Goal: Task Accomplishment & Management: Manage account settings

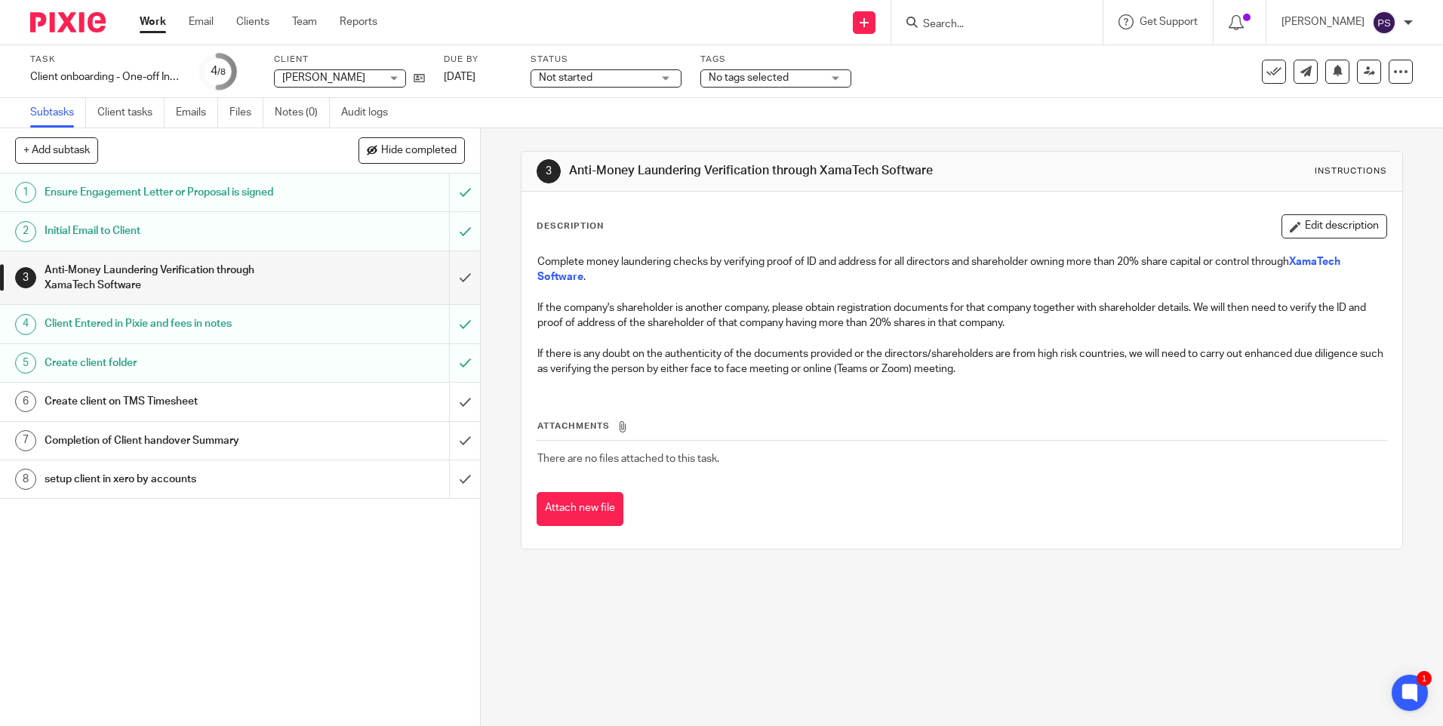
click at [541, 599] on div "3 Anti-Money Laundering Verification through XamaTech Software Instructions Des…" at bounding box center [962, 427] width 963 height 598
click at [955, 16] on form at bounding box center [1002, 22] width 161 height 19
click at [969, 21] on input "Search" at bounding box center [990, 25] width 136 height 14
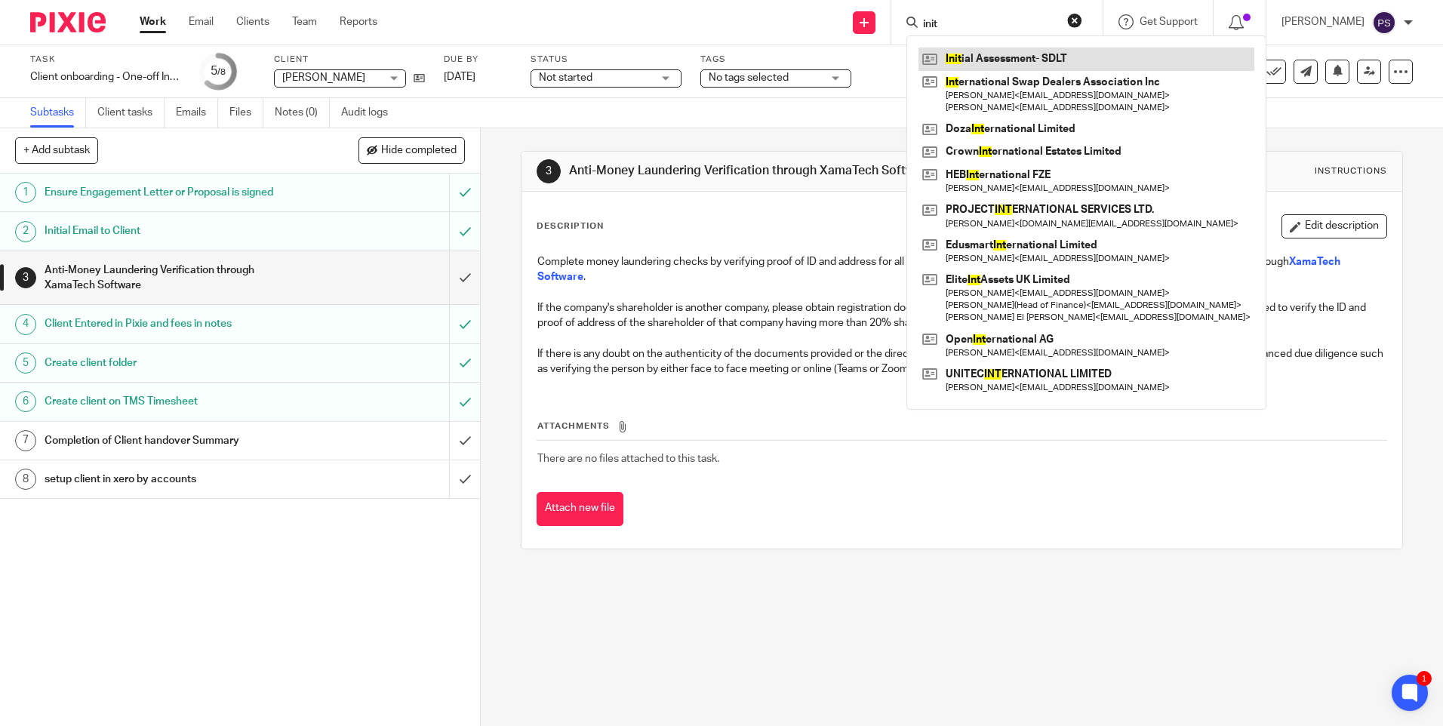
type input "init"
click at [996, 51] on link at bounding box center [1087, 59] width 336 height 23
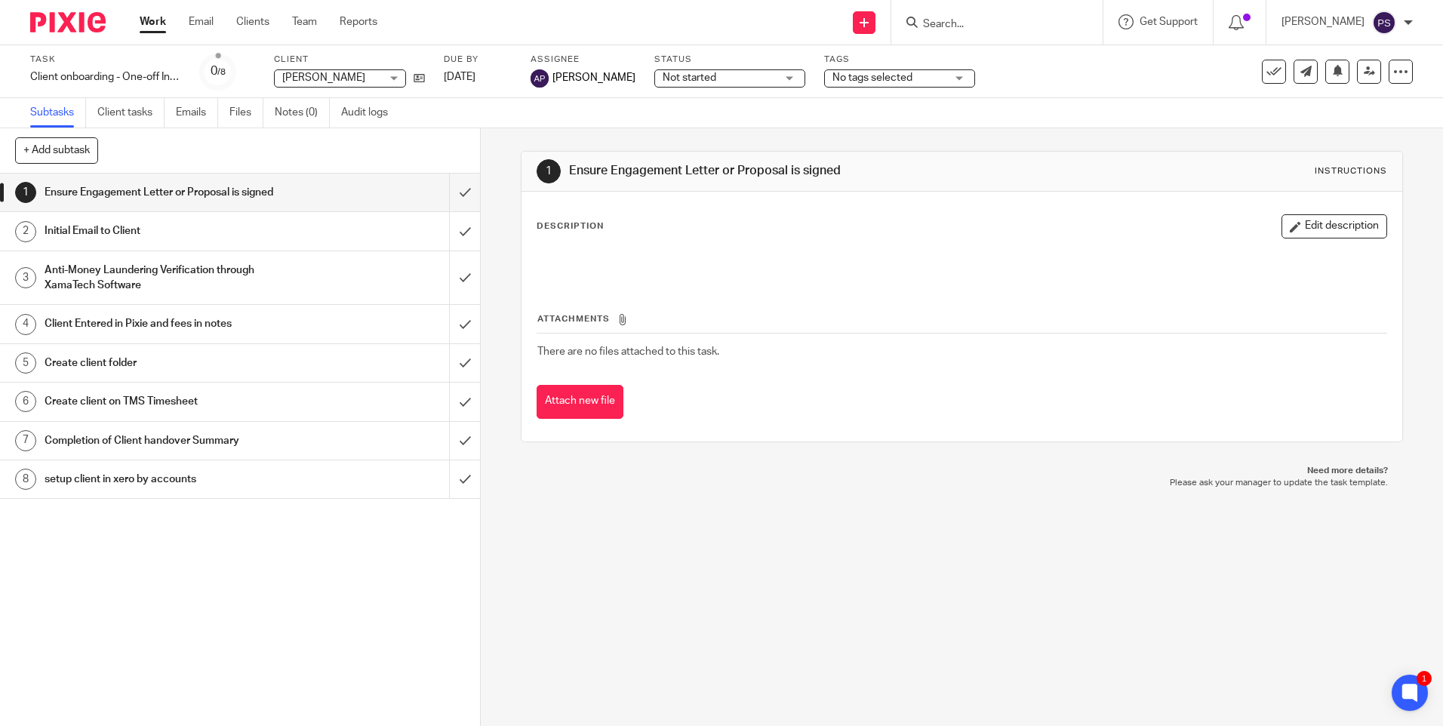
click at [1101, 601] on div "1 Ensure Engagement Letter or Proposal is signed Instructions Description Edit …" at bounding box center [962, 427] width 963 height 598
drag, startPoint x: 916, startPoint y: 693, endPoint x: 936, endPoint y: 670, distance: 31.0
click at [916, 692] on div "1 Ensure Engagement Letter or Proposal is signed Instructions Description Edit …" at bounding box center [962, 427] width 963 height 598
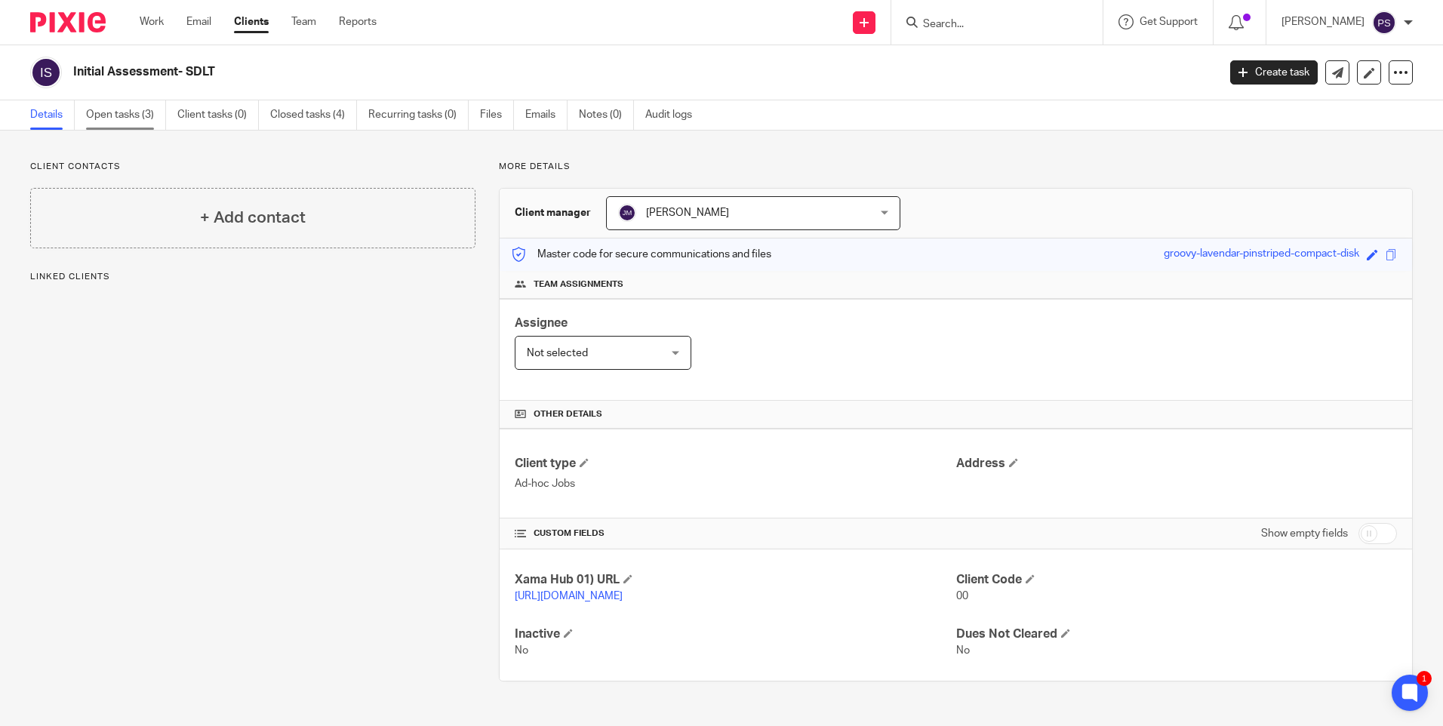
click at [129, 109] on link "Open tasks (3)" at bounding box center [126, 114] width 80 height 29
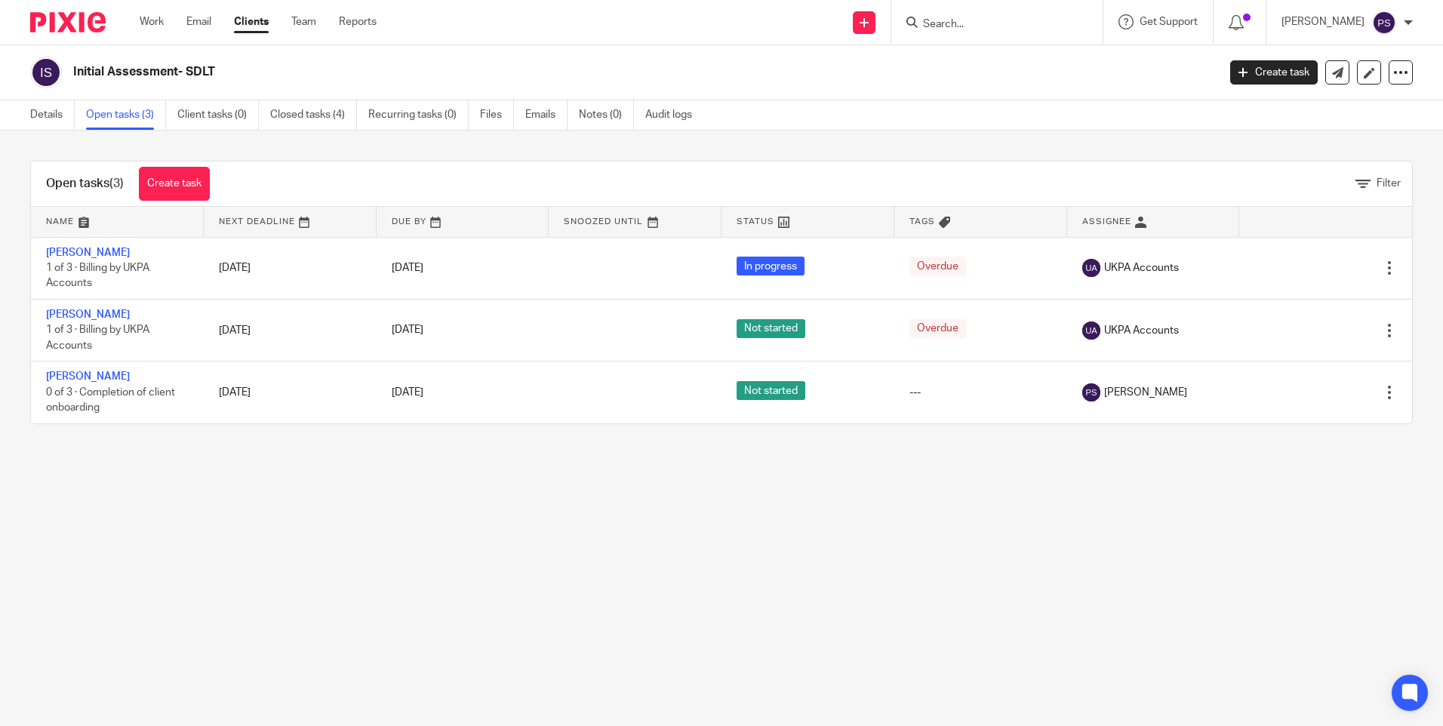
click at [309, 485] on main "Initial Assessment- SDLT Create task Update from Companies House Export data Me…" at bounding box center [721, 363] width 1443 height 726
click at [310, 116] on link "Closed tasks (4)" at bounding box center [313, 114] width 87 height 29
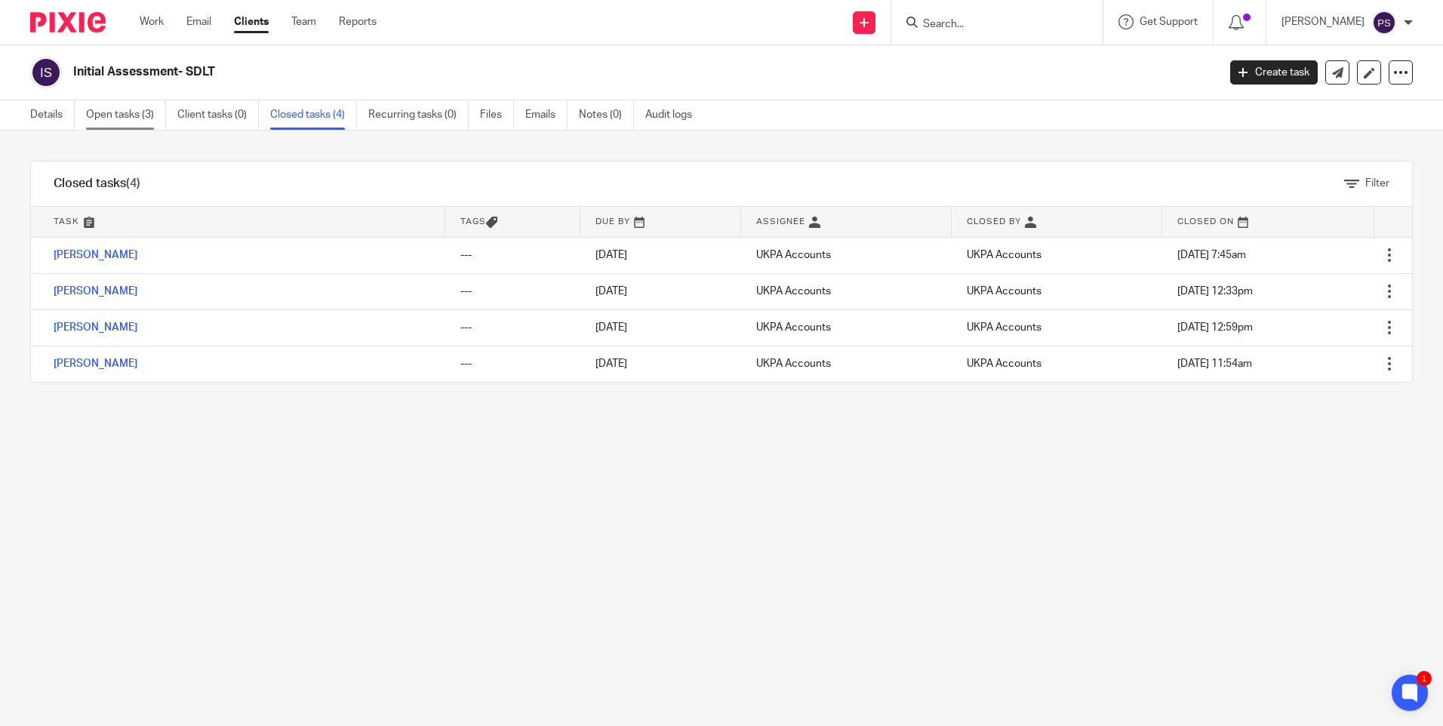
click at [110, 115] on link "Open tasks (3)" at bounding box center [126, 114] width 80 height 29
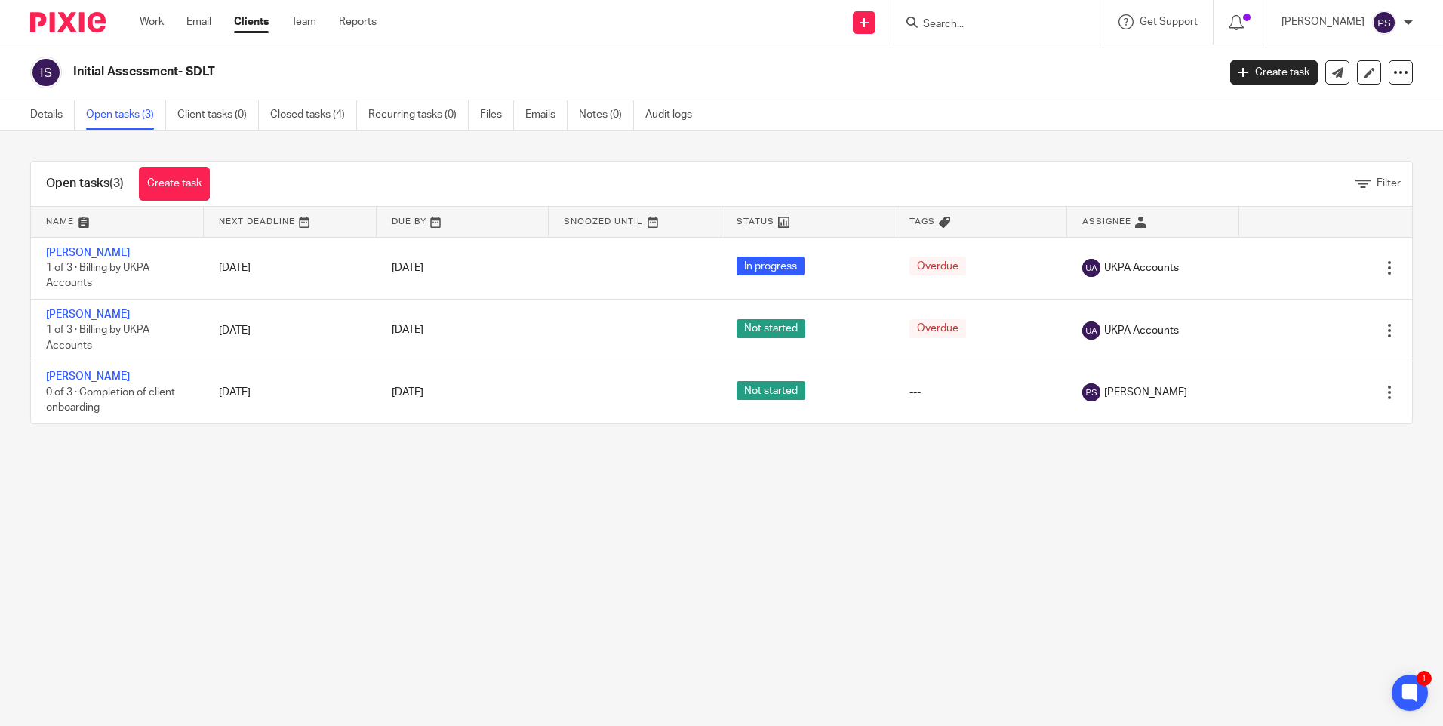
click at [970, 20] on input "Search" at bounding box center [990, 25] width 136 height 14
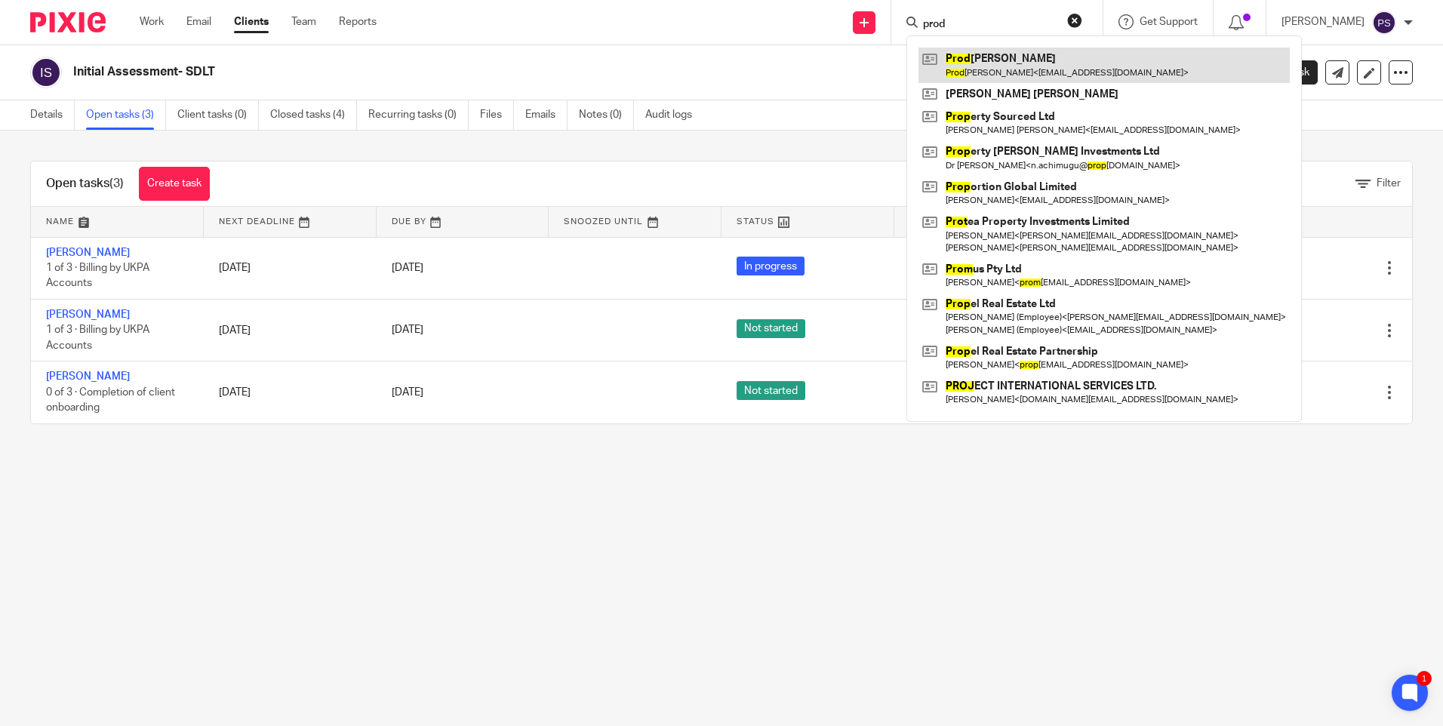
type input "prod"
click at [985, 63] on link at bounding box center [1104, 65] width 371 height 35
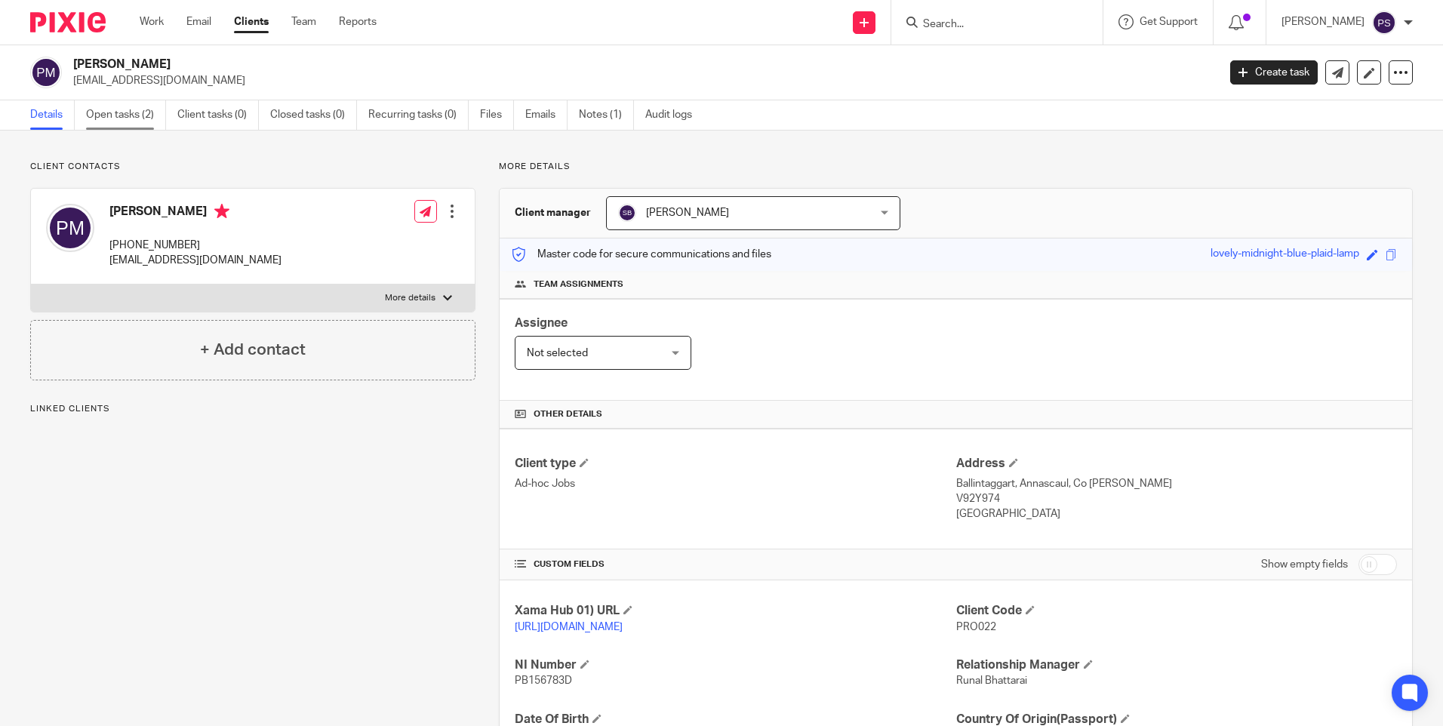
click at [131, 120] on link "Open tasks (2)" at bounding box center [126, 114] width 80 height 29
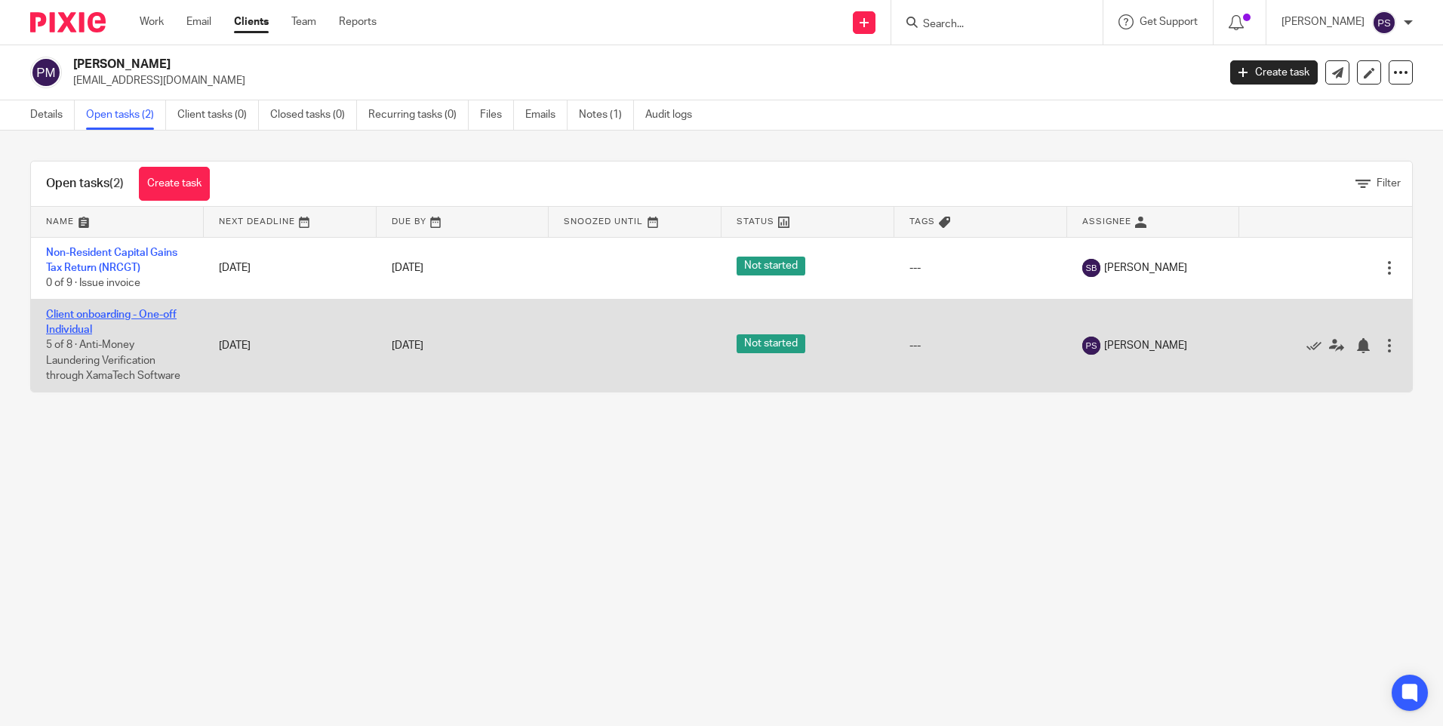
click at [97, 310] on link "Client onboarding - One-off Individual" at bounding box center [111, 323] width 131 height 26
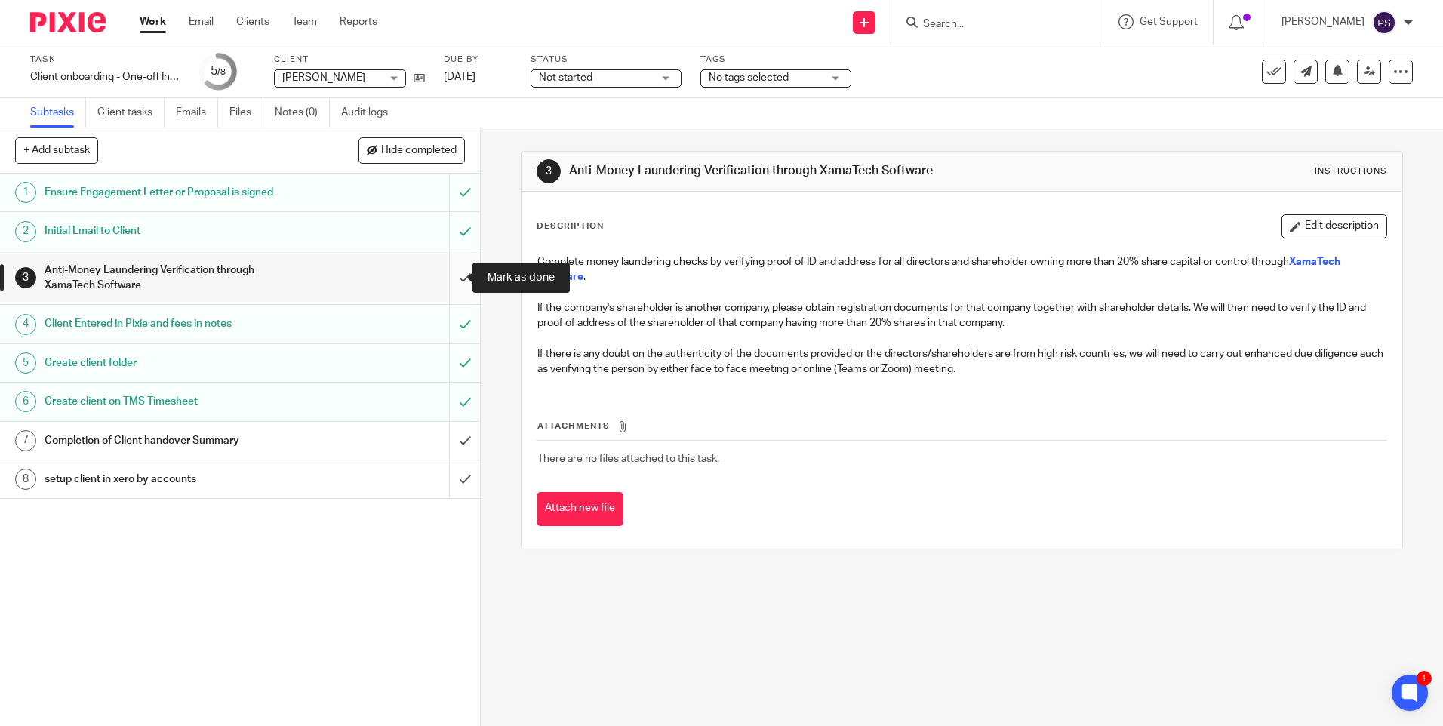
click at [451, 263] on input "submit" at bounding box center [240, 278] width 480 height 54
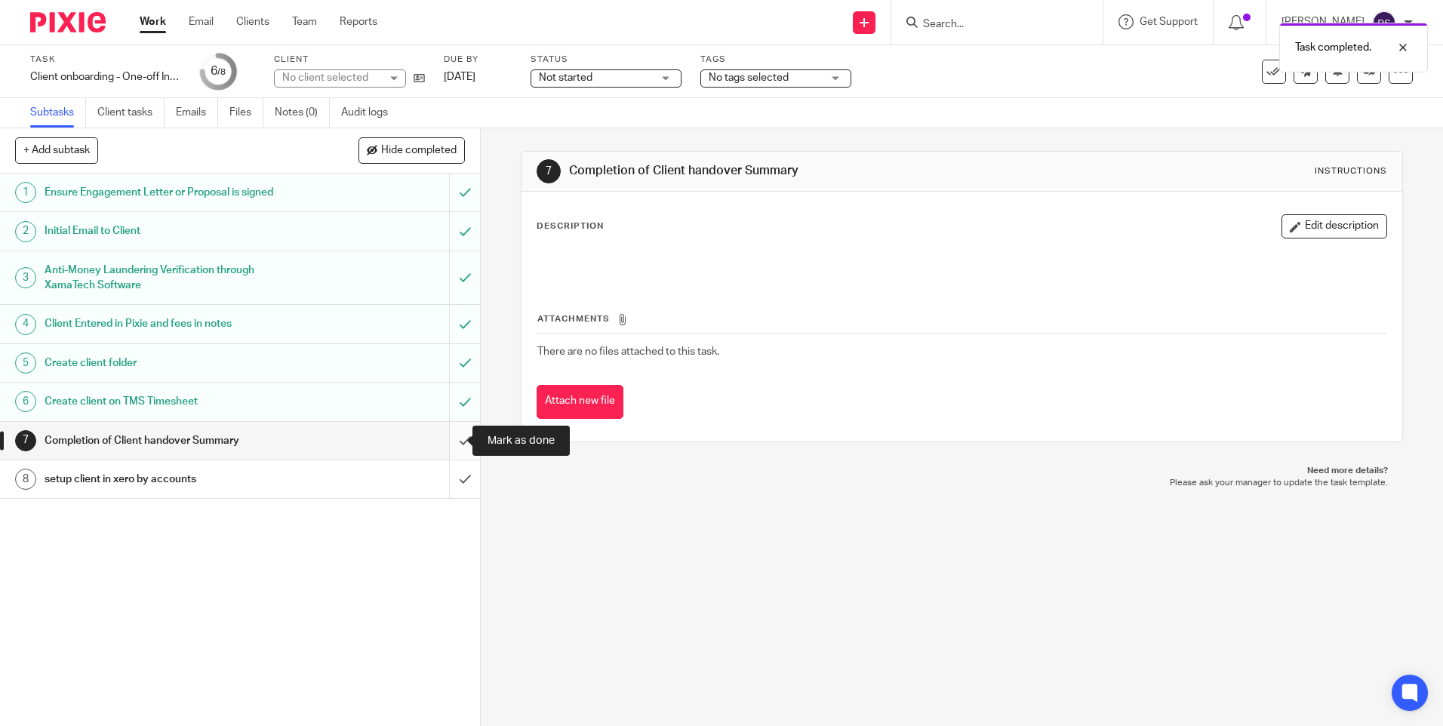
click at [438, 447] on input "submit" at bounding box center [240, 441] width 480 height 38
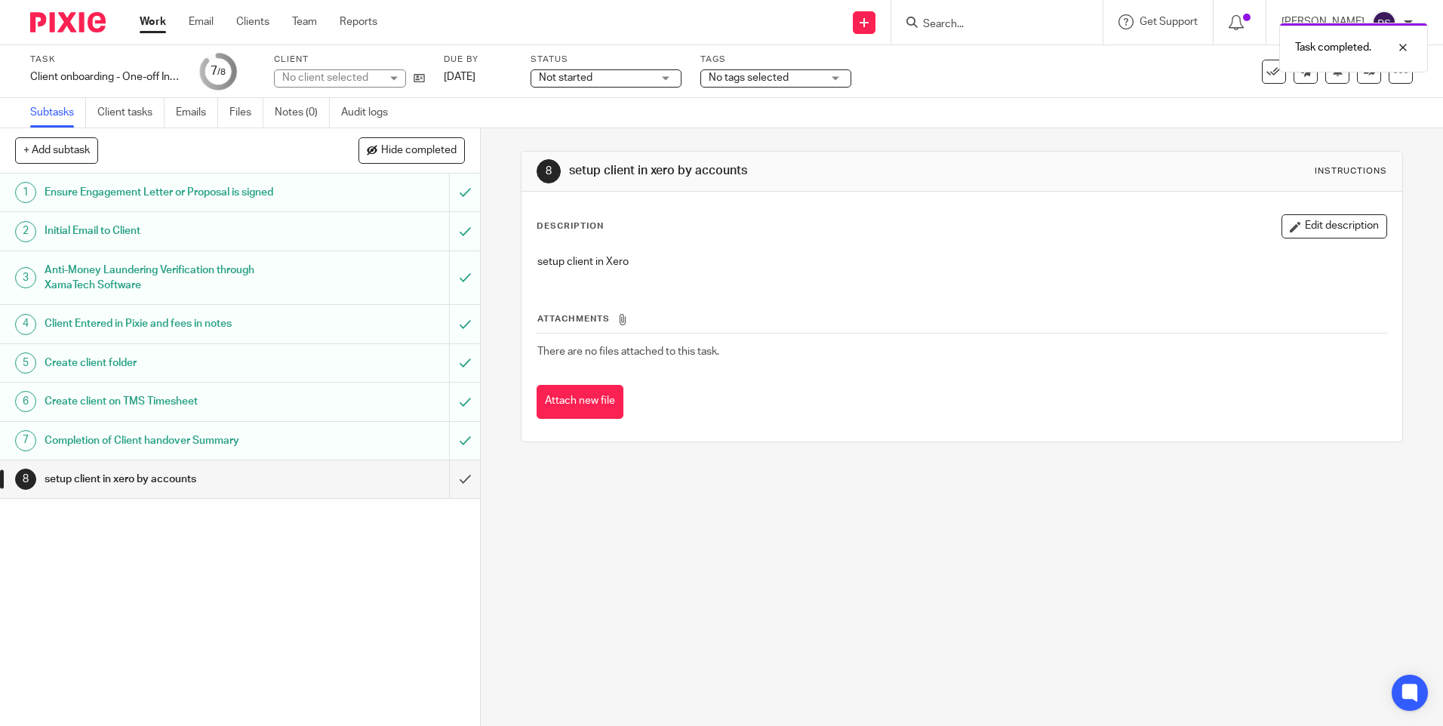
click at [1385, 125] on div "Subtasks Client tasks Emails Files Notes (0) Audit logs" at bounding box center [721, 113] width 1443 height 30
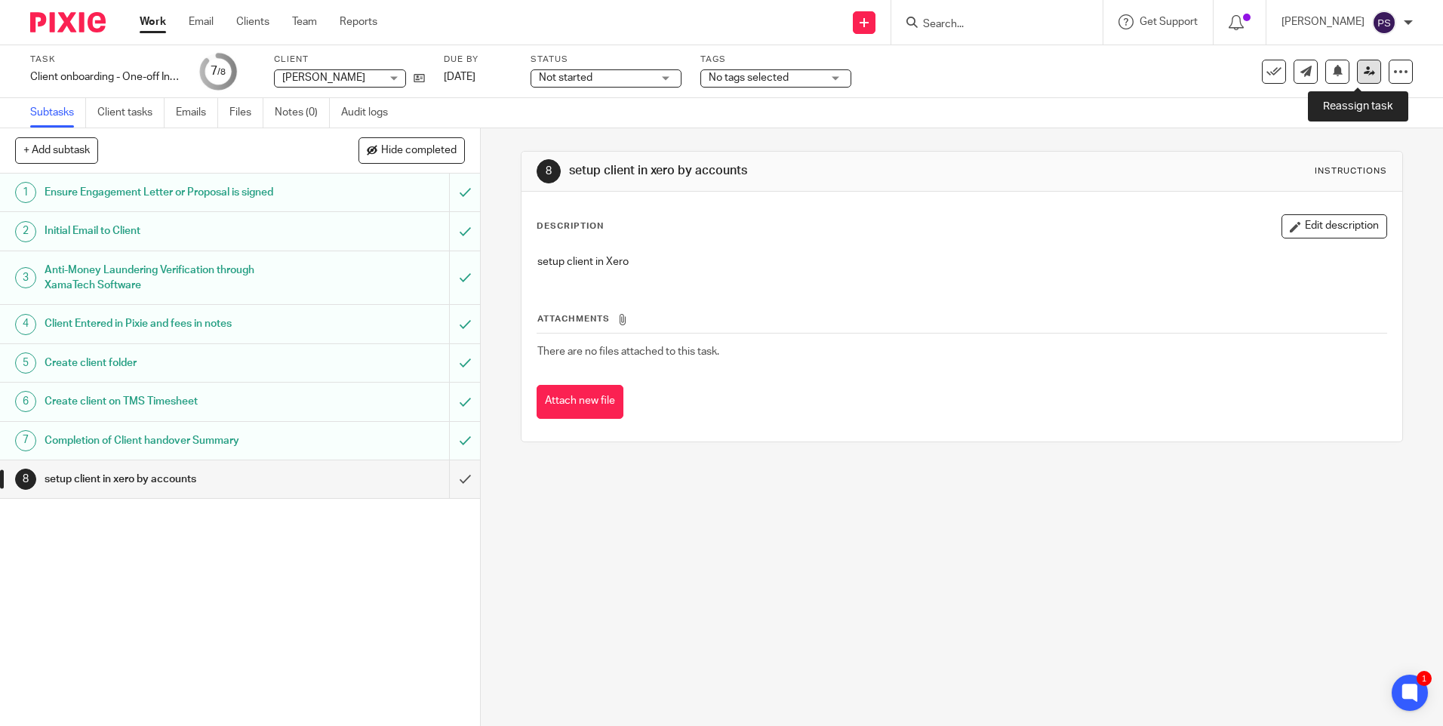
click at [1357, 81] on link at bounding box center [1369, 72] width 24 height 24
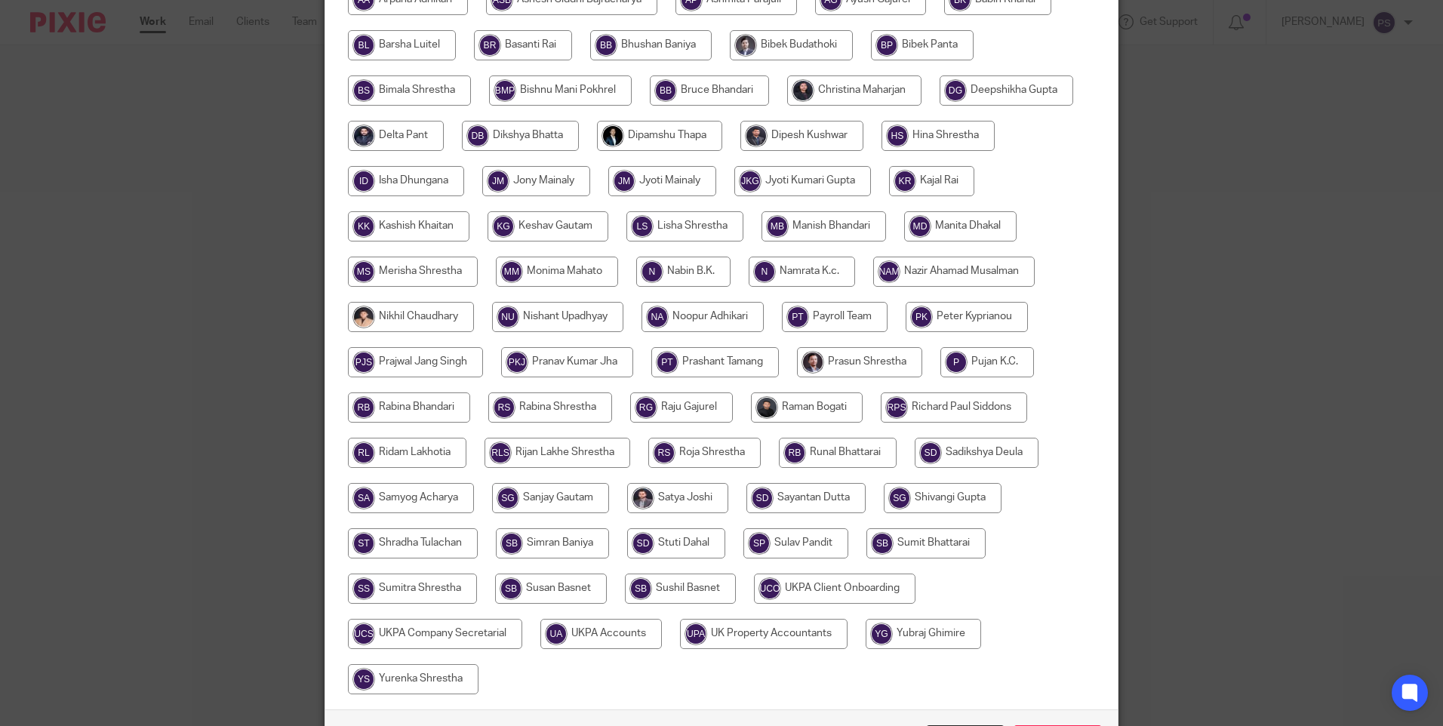
scroll to position [488, 0]
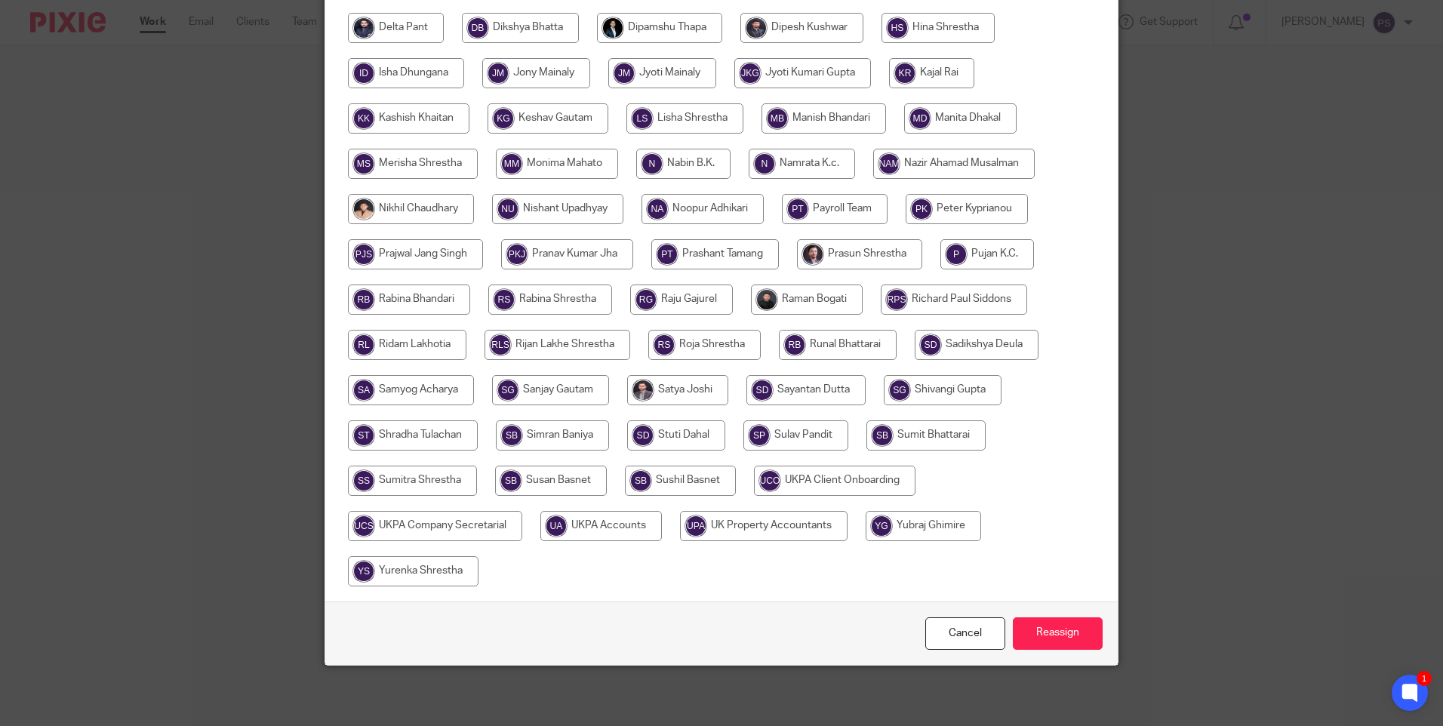
click at [587, 525] on input "radio" at bounding box center [602, 526] width 122 height 30
radio input "true"
click at [1045, 640] on input "Reassign" at bounding box center [1058, 634] width 90 height 32
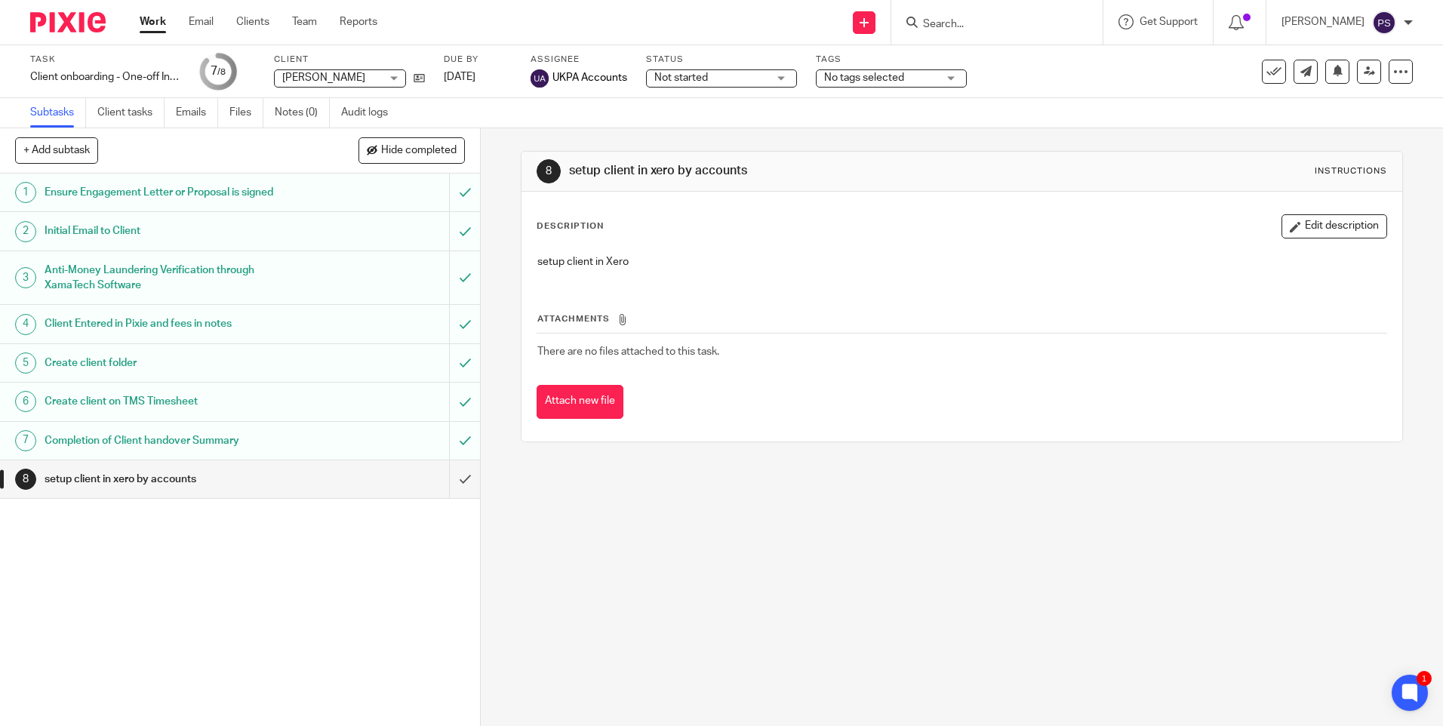
click at [966, 23] on input "Search" at bounding box center [990, 25] width 136 height 14
paste input "rosemaryecripps@gmail.com"
type input "rosemaryecripps@gmail.com"
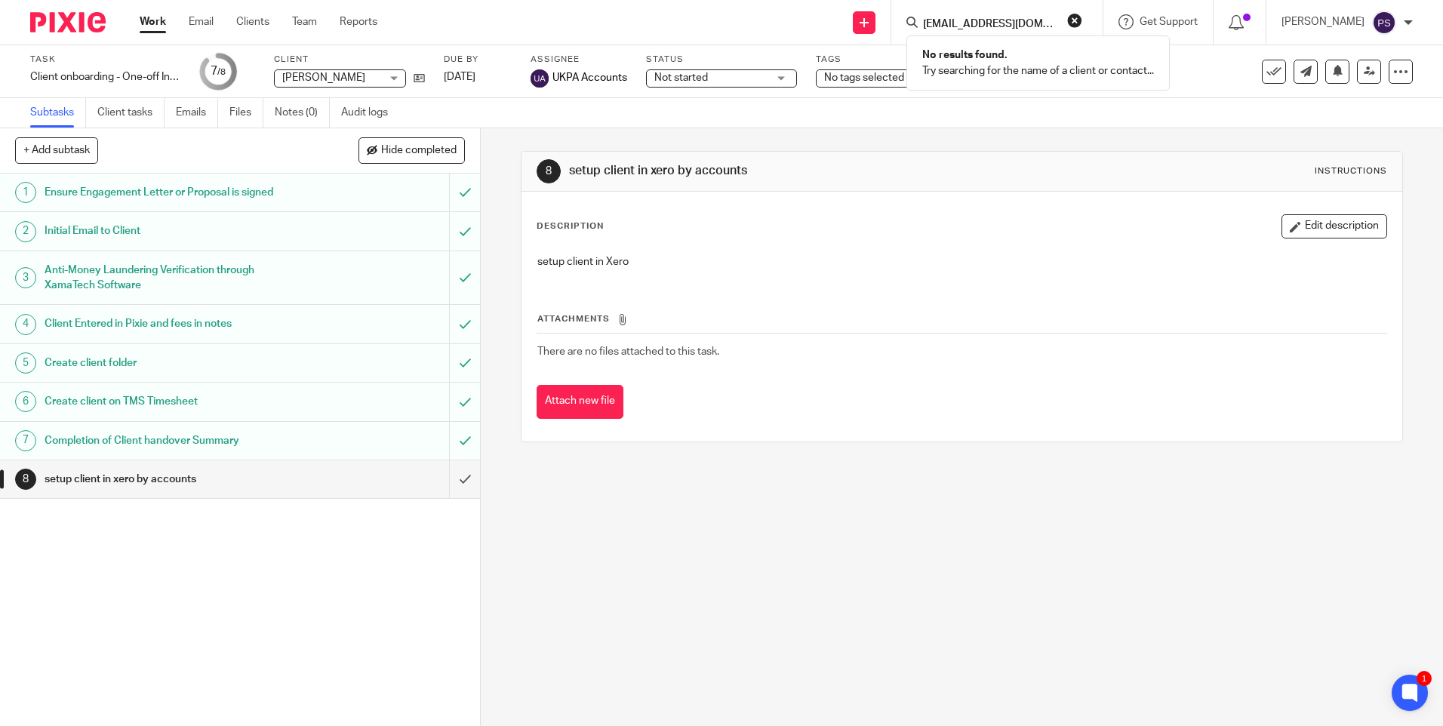
click at [1083, 20] on button "reset" at bounding box center [1075, 20] width 15 height 15
click at [978, 29] on input "Search" at bounding box center [990, 25] width 136 height 14
paste input "rosemaryecripps@gmail.com"
type input "rosemaryecripps@gmail.com"
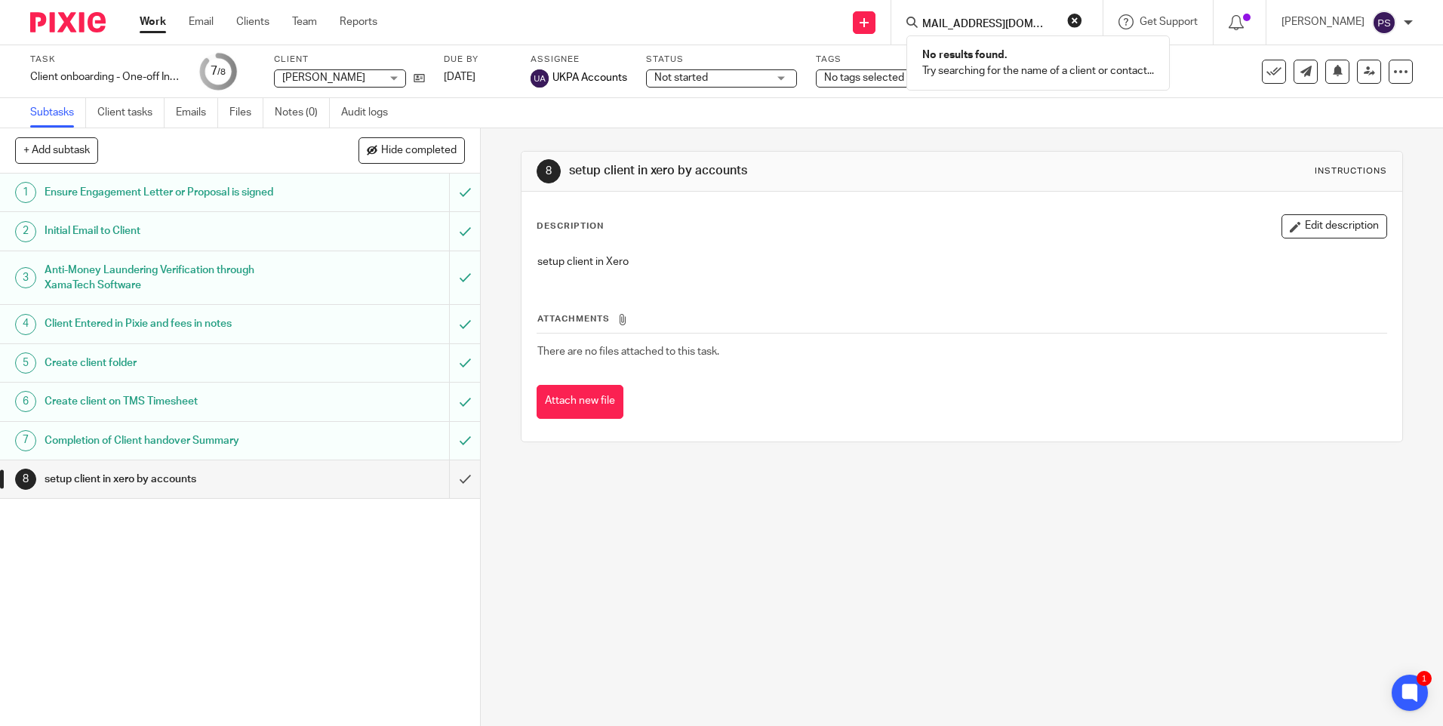
scroll to position [0, 0]
drag, startPoint x: 1095, startPoint y: 20, endPoint x: 954, endPoint y: 56, distance: 146.5
click at [1083, 20] on button "reset" at bounding box center [1075, 20] width 15 height 15
click at [501, 220] on div "8 setup client in xero by accounts Instructions Description Edit description se…" at bounding box center [962, 427] width 963 height 598
click at [871, 636] on div "8 setup client in xero by accounts Instructions Description Edit description se…" at bounding box center [962, 427] width 963 height 598
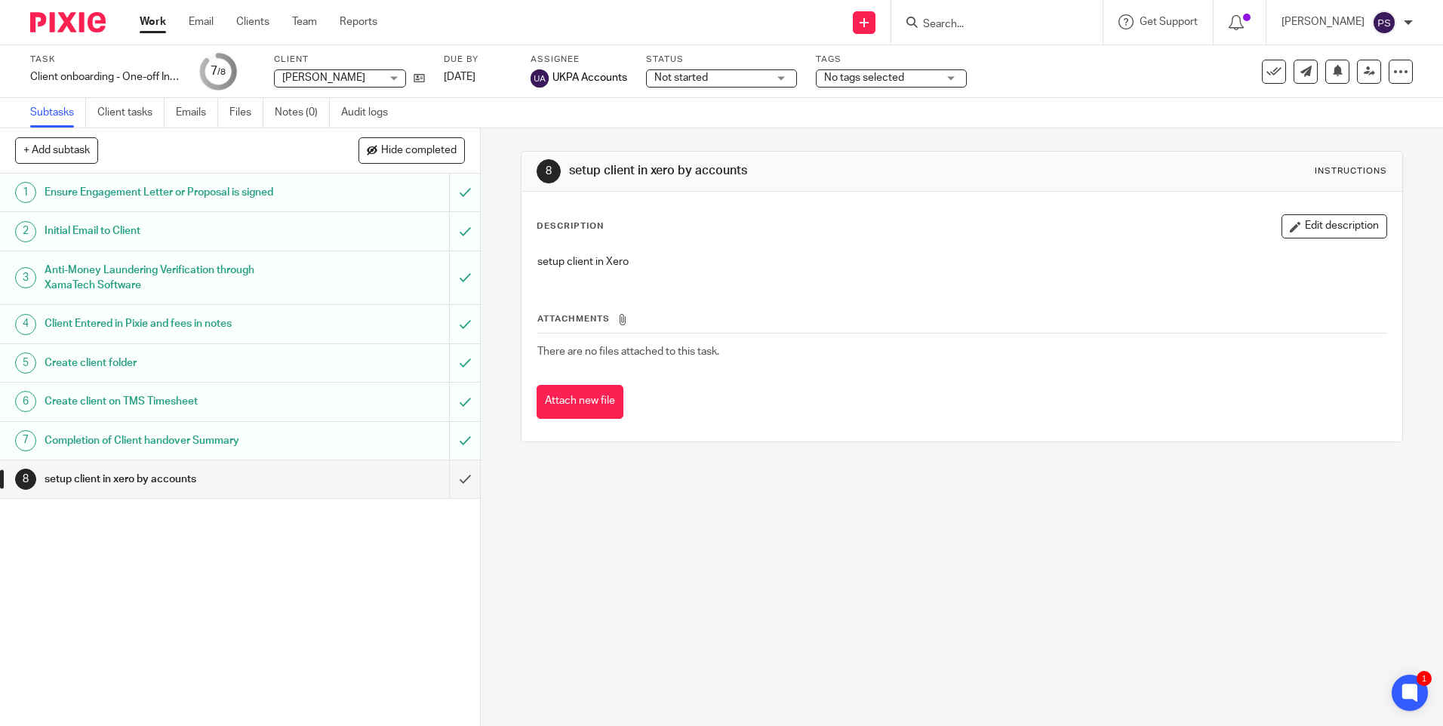
click at [997, 21] on input "Search" at bounding box center [990, 25] width 136 height 14
type input "ini"
click at [989, 56] on link at bounding box center [1012, 59] width 187 height 23
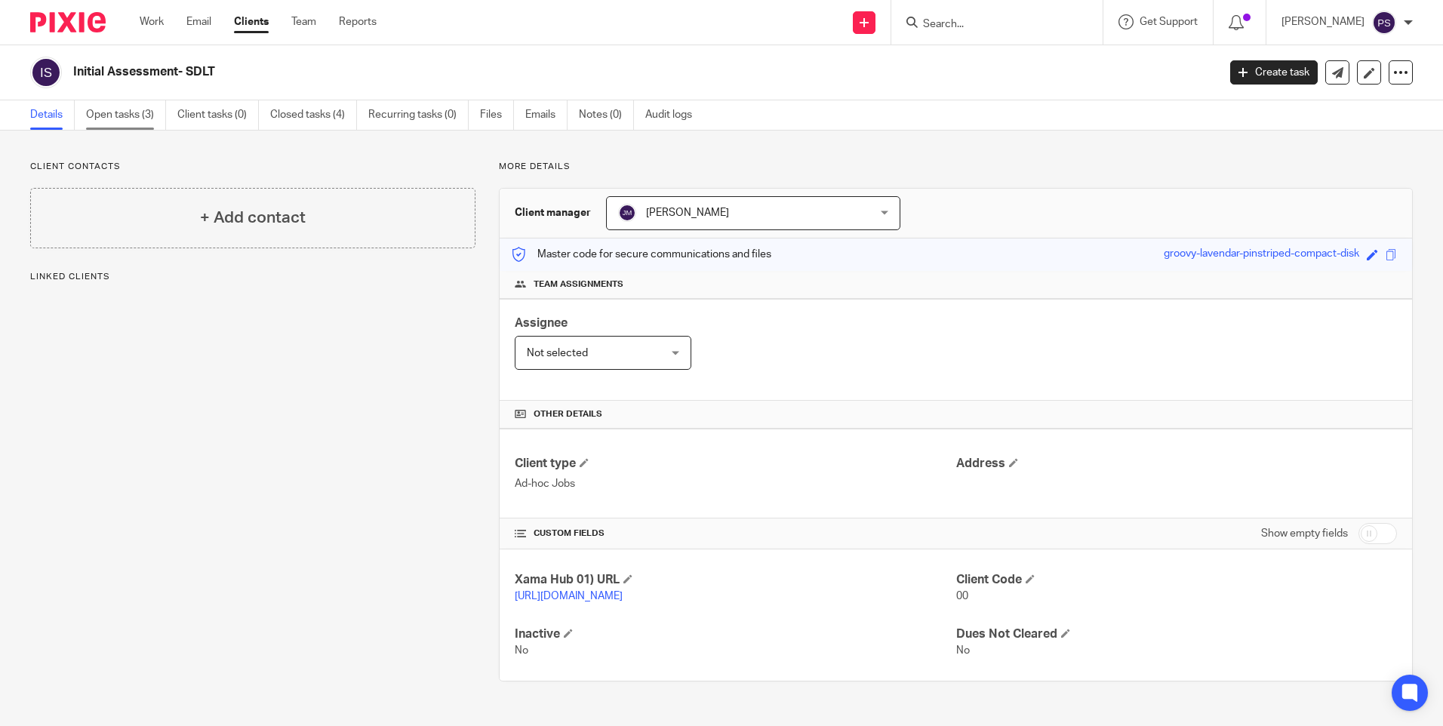
click at [127, 119] on link "Open tasks (3)" at bounding box center [126, 114] width 80 height 29
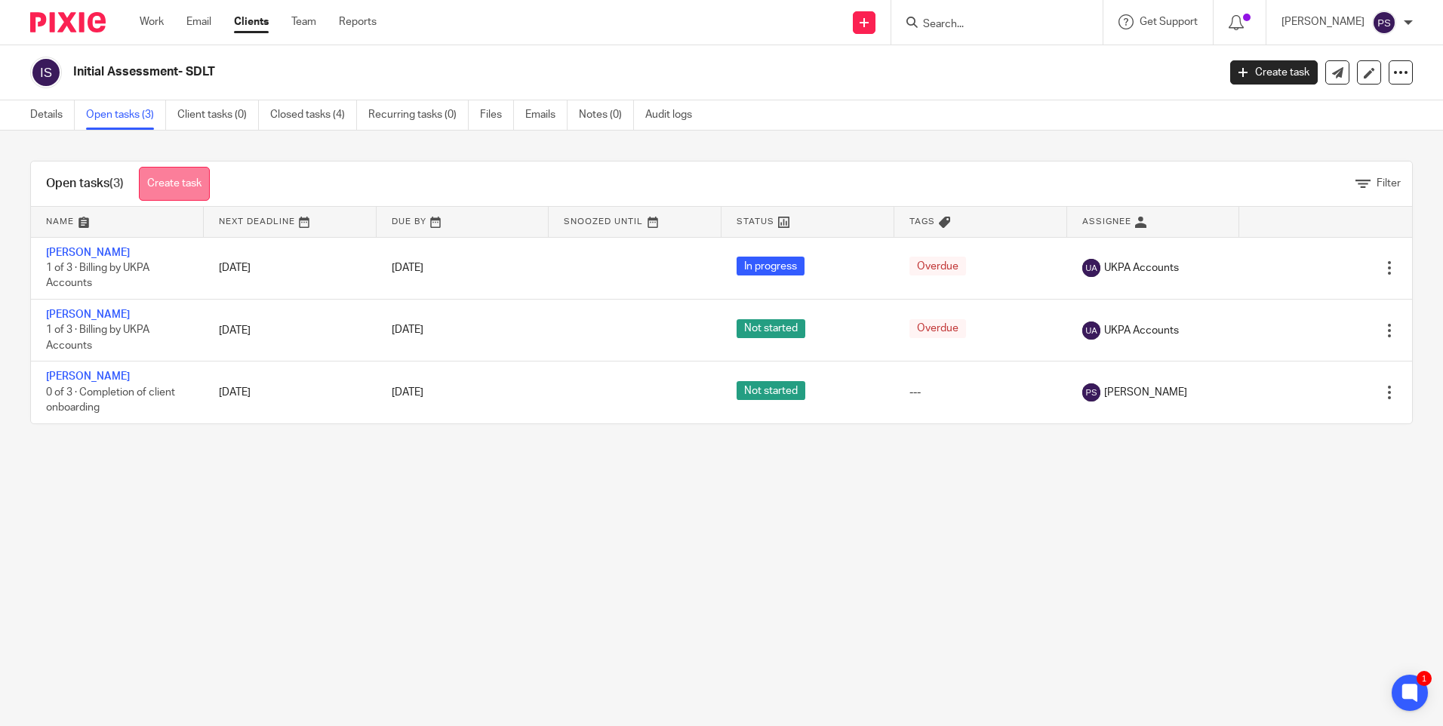
click at [183, 177] on link "Create task" at bounding box center [174, 184] width 71 height 34
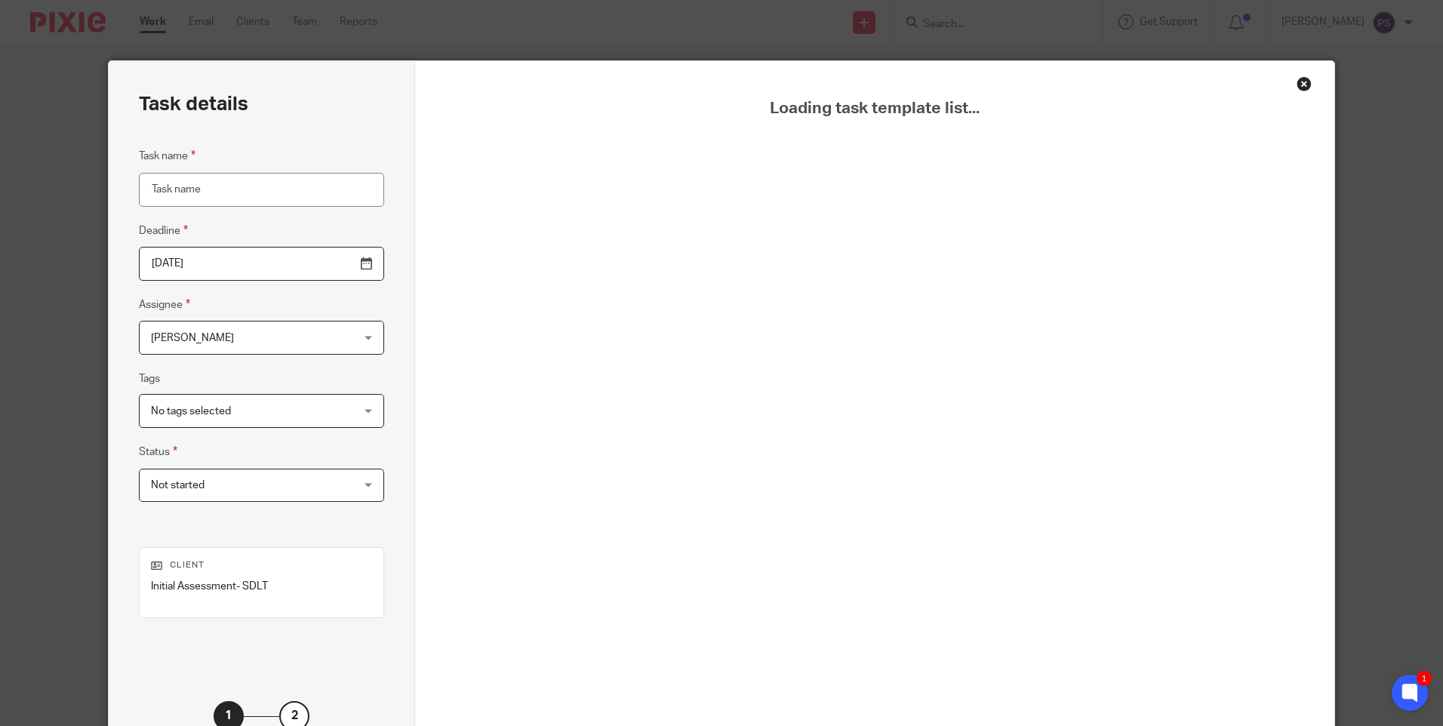
click at [1297, 80] on div "Close this dialog window" at bounding box center [1304, 83] width 15 height 15
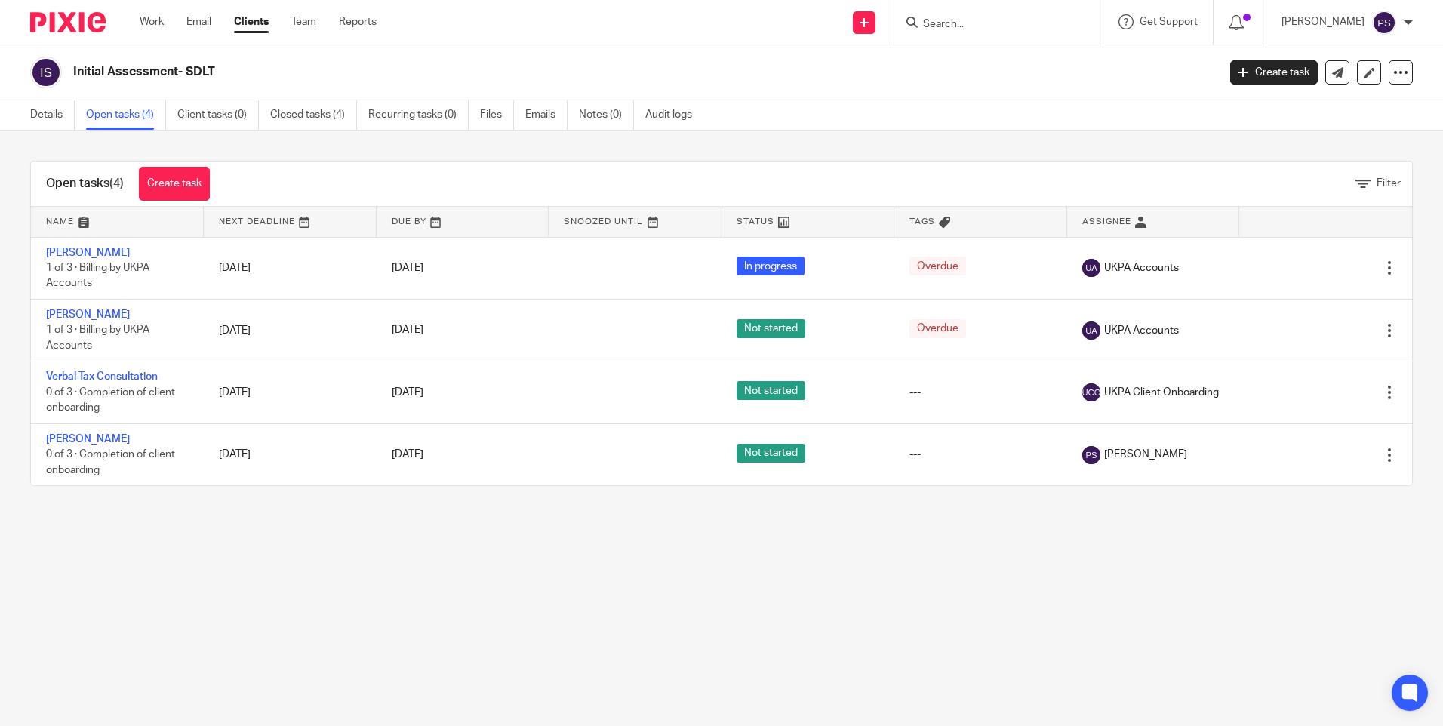
click at [120, 616] on main "Initial Assessment- SDLT Create task Update from Companies House Export data Me…" at bounding box center [721, 363] width 1443 height 726
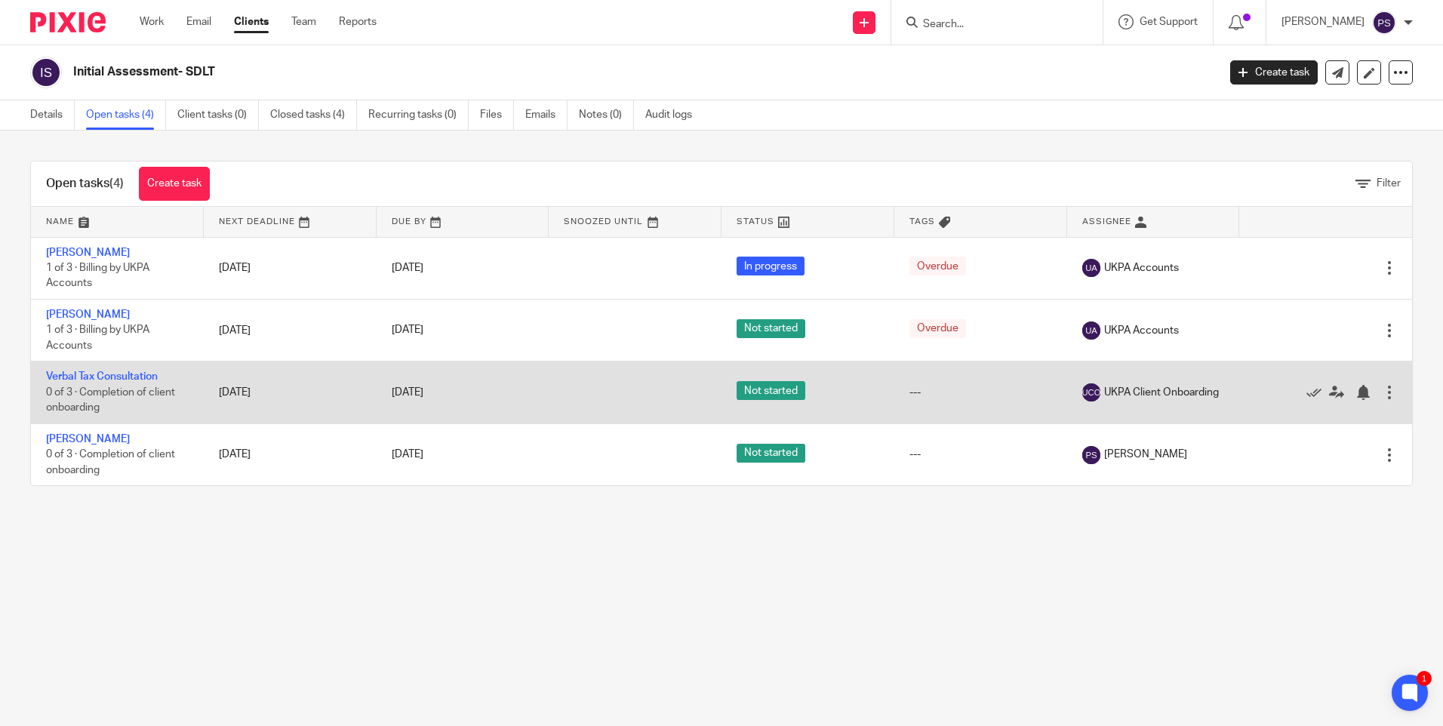
click at [1382, 391] on div at bounding box center [1389, 392] width 15 height 15
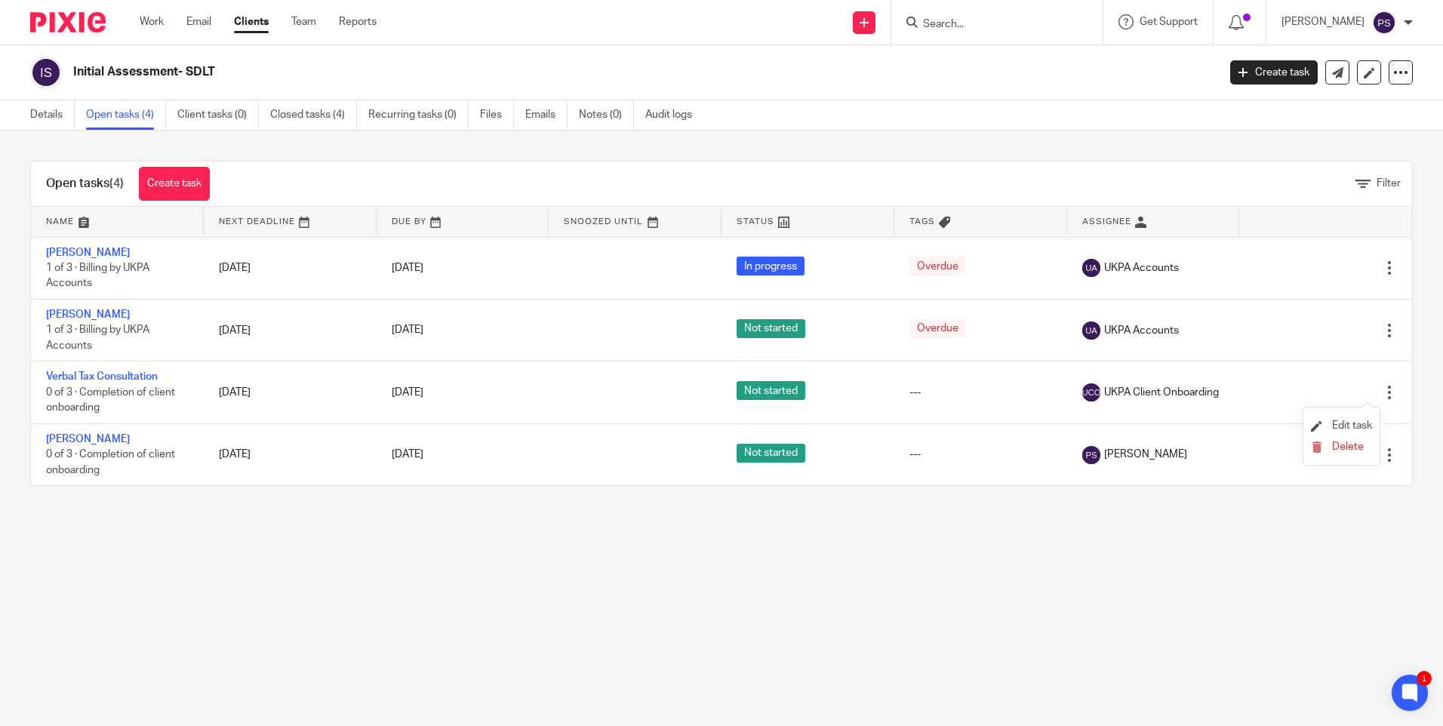
click at [1337, 419] on li "Edit task" at bounding box center [1341, 426] width 61 height 23
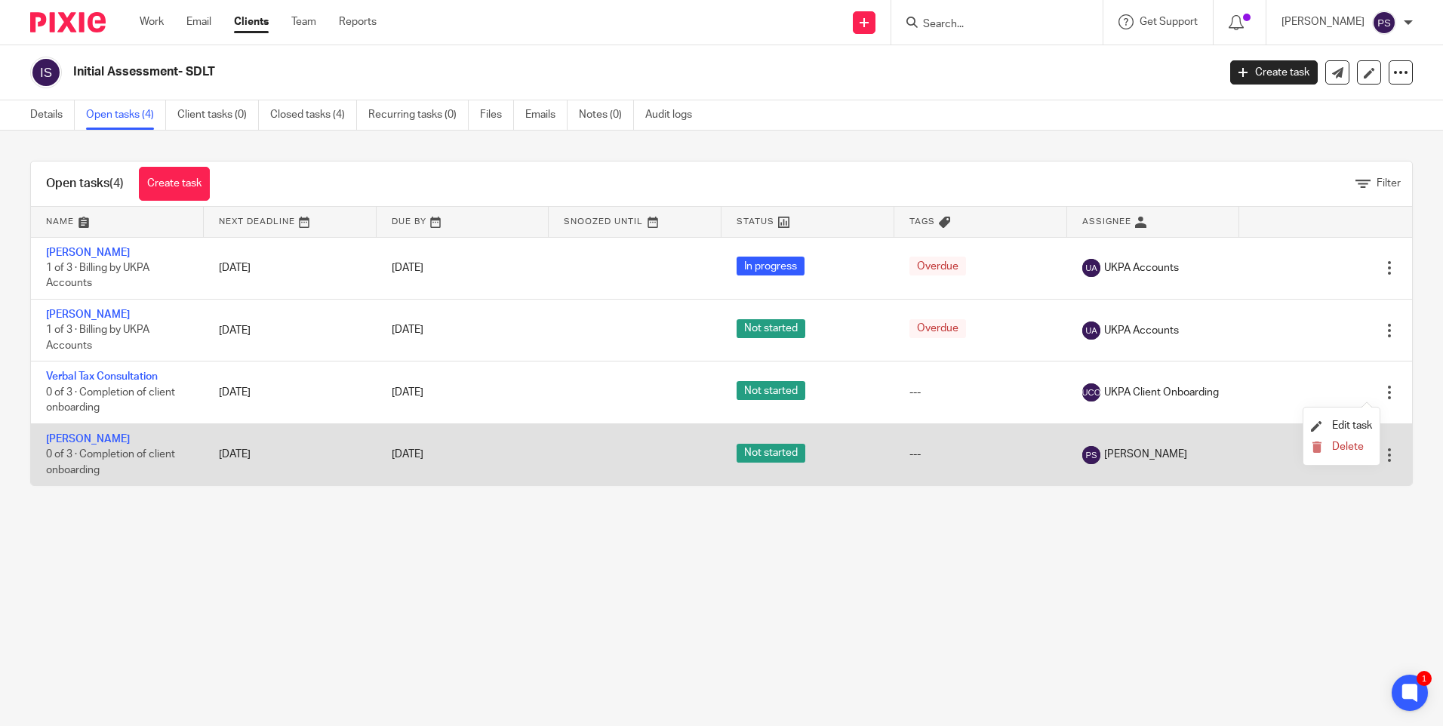
drag, startPoint x: 1356, startPoint y: 423, endPoint x: 1320, endPoint y: 432, distance: 36.6
click at [1356, 423] on span "Edit task" at bounding box center [1353, 426] width 40 height 11
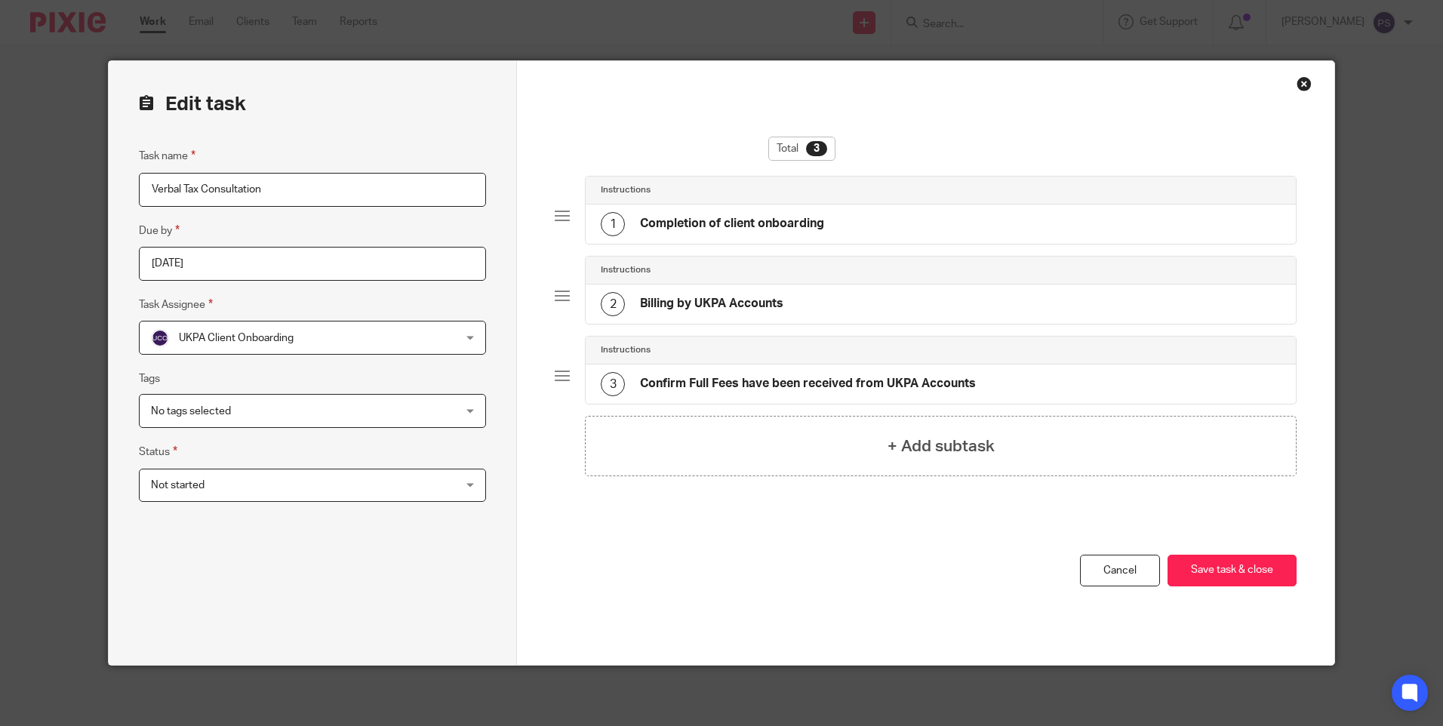
drag, startPoint x: 173, startPoint y: 186, endPoint x: 134, endPoint y: 189, distance: 39.4
click at [139, 189] on input "Verbal Tax Consultation" at bounding box center [312, 190] width 347 height 34
type input "[PERSON_NAME]"
click at [244, 253] on input "2025-10-19" at bounding box center [312, 264] width 347 height 34
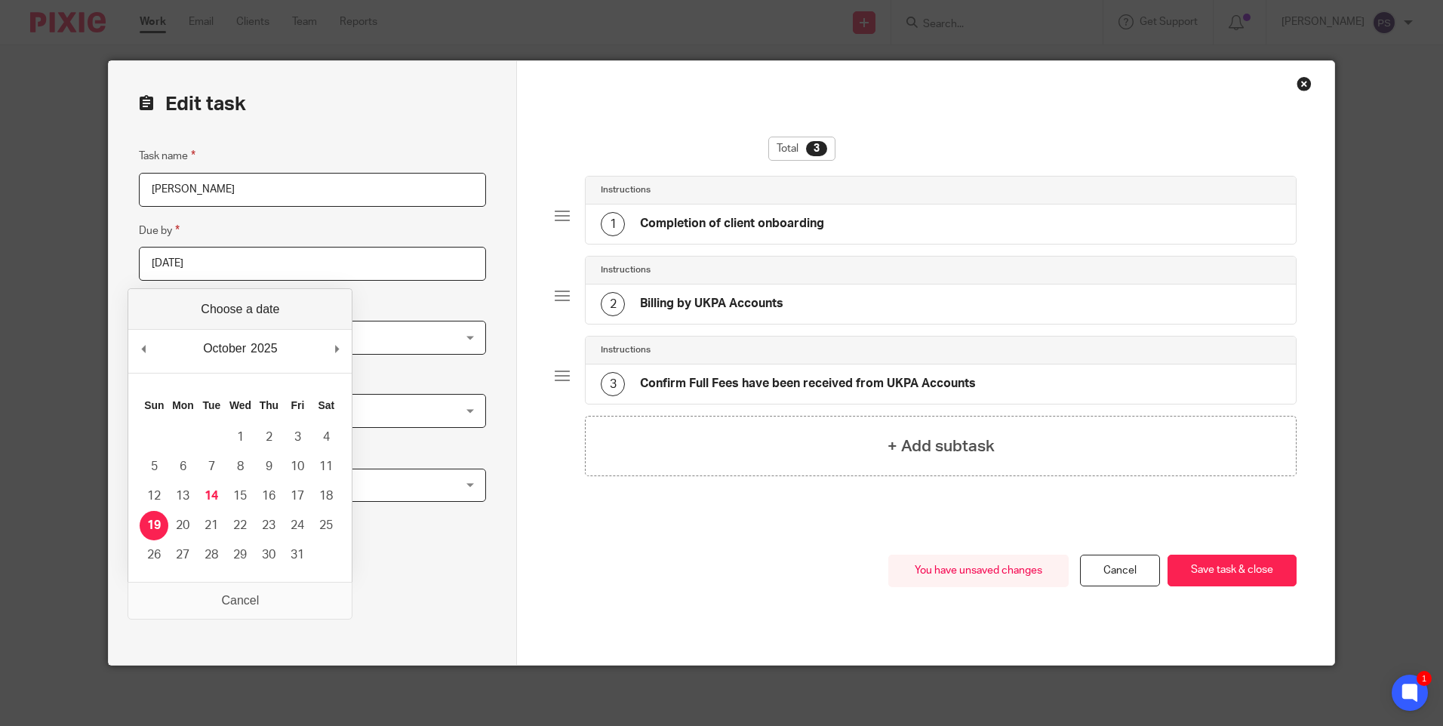
drag, startPoint x: 408, startPoint y: 560, endPoint x: 494, endPoint y: 560, distance: 85.3
click at [411, 560] on div "Task name Rosemary Eleanor Cripps Due by 2025-10-19 Task Assignee UKPA Client O…" at bounding box center [312, 391] width 347 height 488
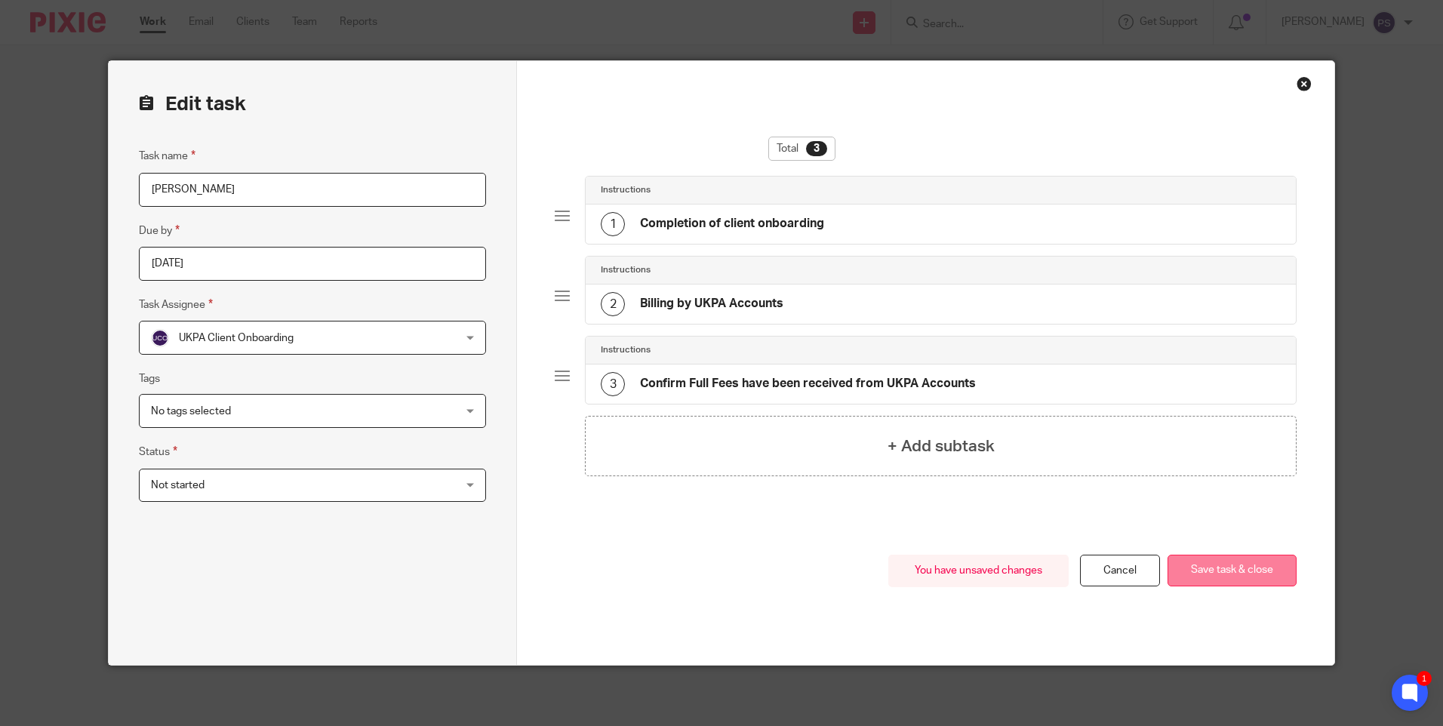
click at [1211, 576] on button "Save task & close" at bounding box center [1232, 571] width 129 height 32
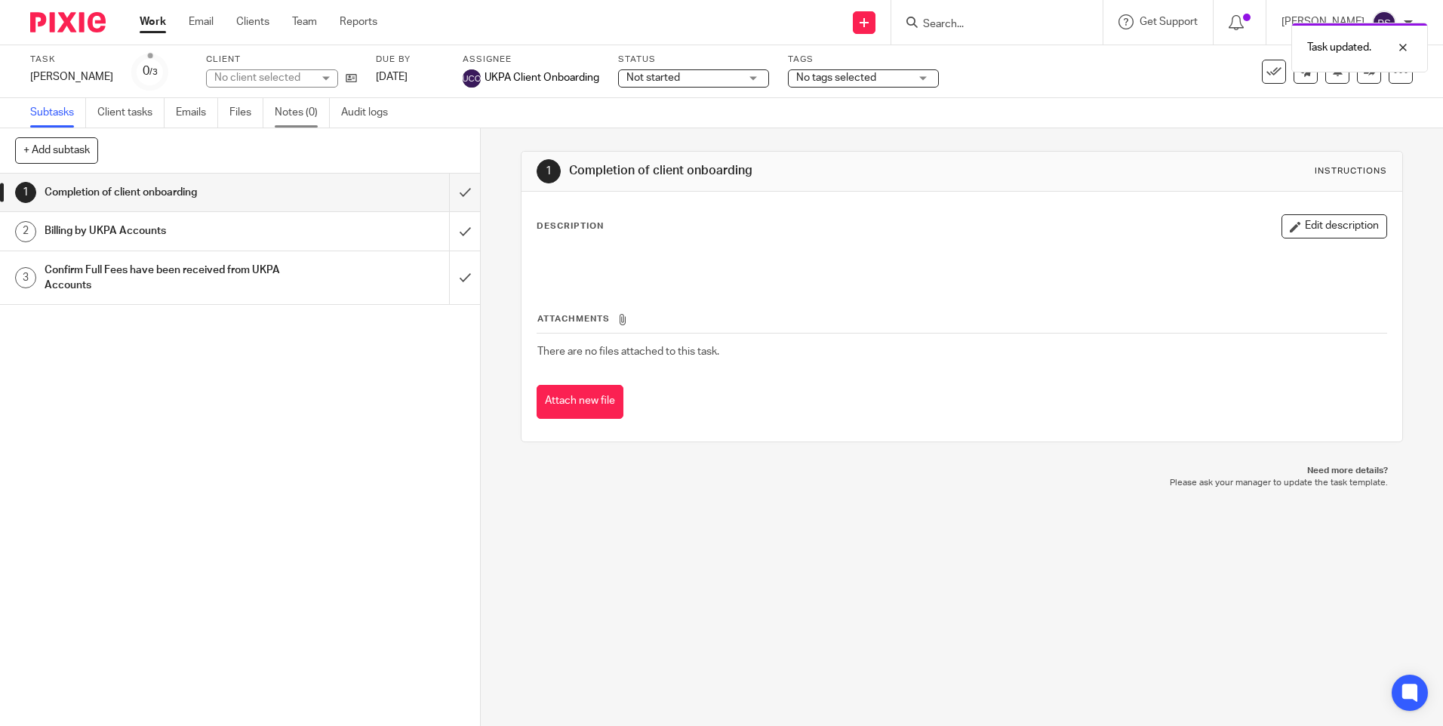
click at [311, 113] on link "Notes (0)" at bounding box center [302, 112] width 55 height 29
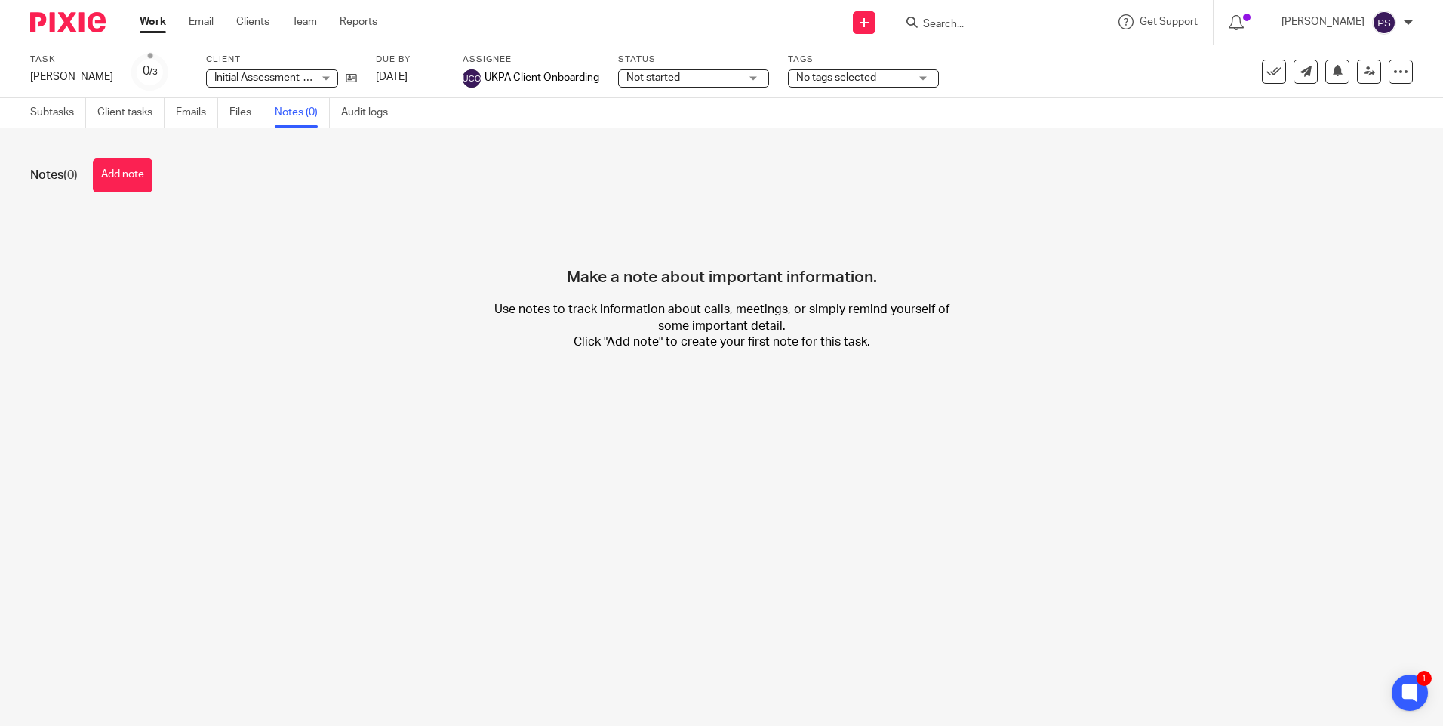
click at [297, 365] on div "Make a note about important information. Use notes to track information about c…" at bounding box center [721, 294] width 1383 height 159
click at [288, 394] on div "Notes (0) Add note Make a note about important information. Use notes to track …" at bounding box center [721, 266] width 1443 height 276
click at [176, 316] on div "Make a note about important information. Use notes to track information about c…" at bounding box center [721, 294] width 1383 height 159
click at [567, 224] on h4 "Make a note about important information." at bounding box center [722, 251] width 310 height 72
click at [313, 402] on div "Notes (0) Add note Make a note about important information. Use notes to track …" at bounding box center [721, 266] width 1443 height 276
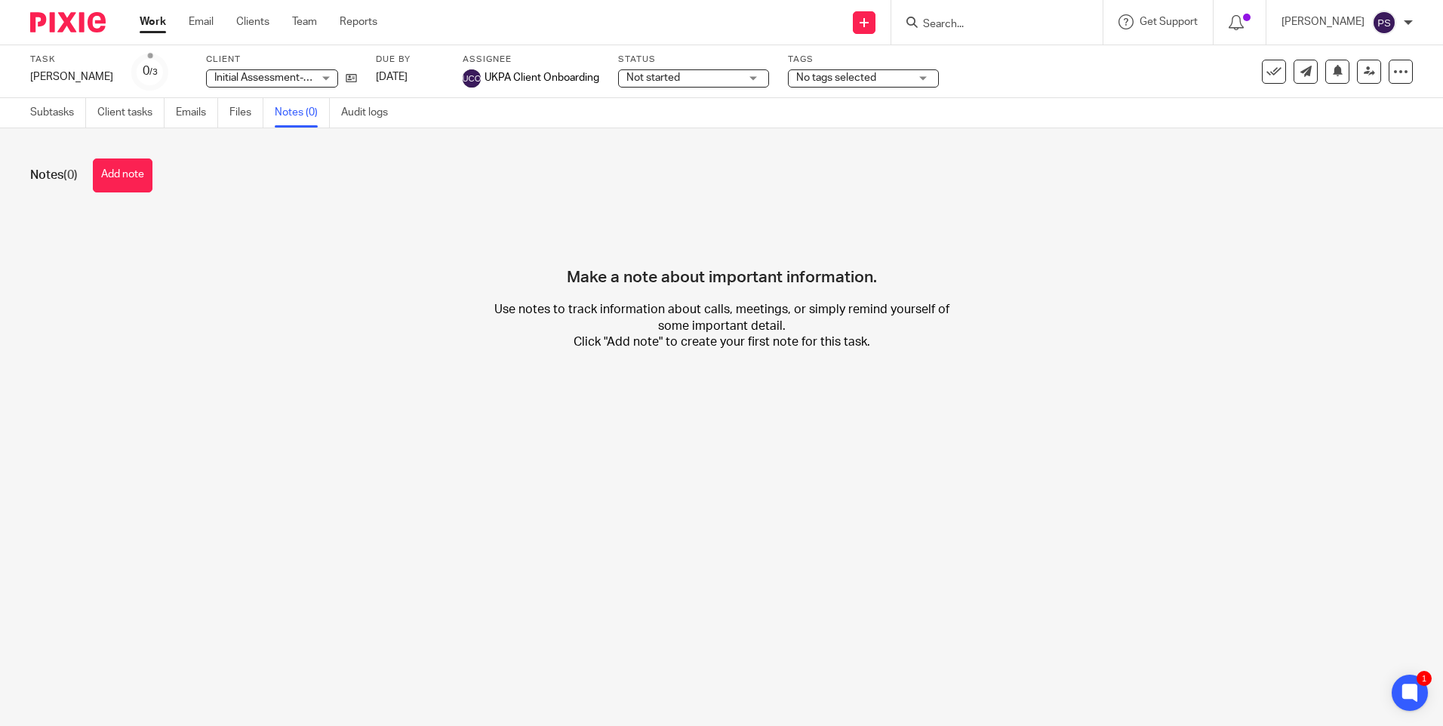
click at [442, 536] on main "Task Rosemary Eleanor Cripps Save Rosemary Eleanor Cripps 0 /3 Client Initial A…" at bounding box center [721, 363] width 1443 height 726
click at [318, 313] on div "Make a note about important information. Use notes to track information about c…" at bounding box center [721, 294] width 1383 height 159
click at [129, 169] on button "Add note" at bounding box center [123, 176] width 60 height 34
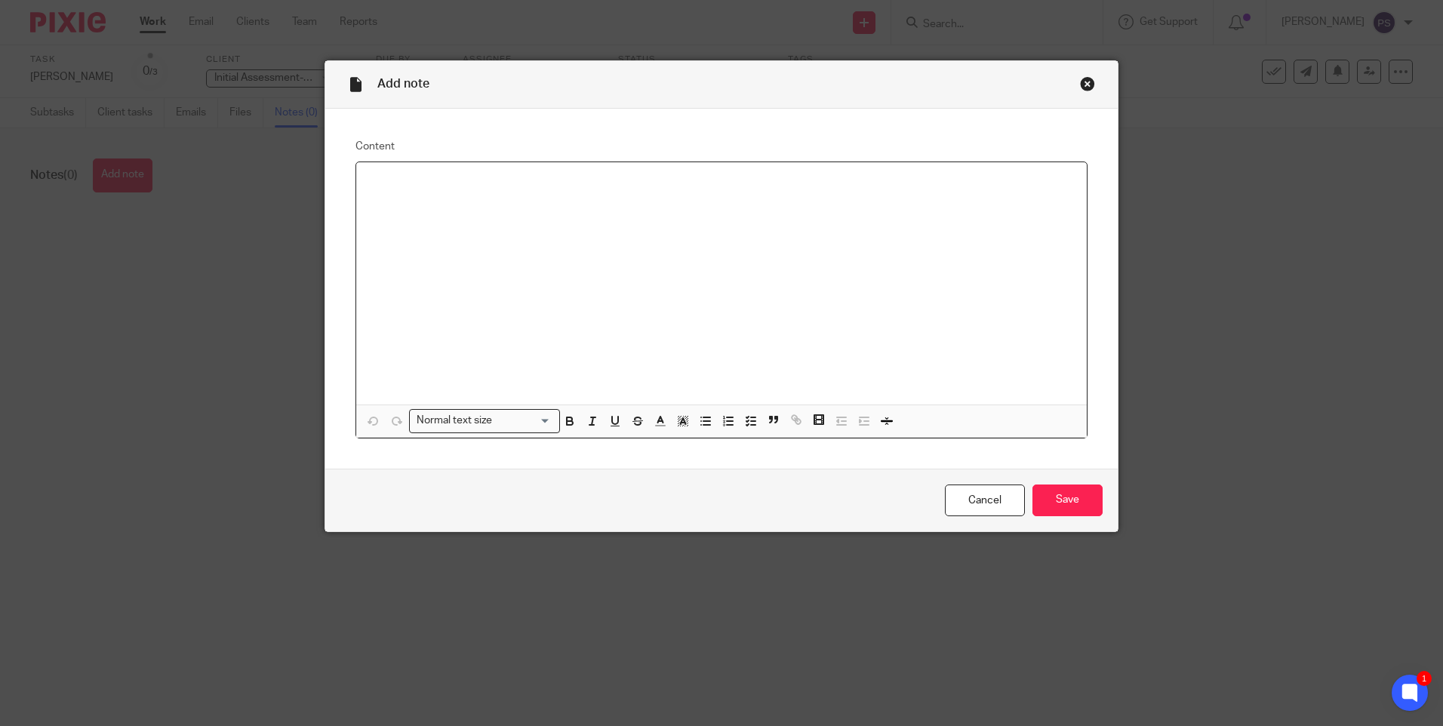
click at [373, 233] on div at bounding box center [721, 283] width 731 height 242
paste div
click at [489, 183] on p "Services (One-off)" at bounding box center [721, 181] width 707 height 15
click at [541, 202] on p at bounding box center [721, 196] width 707 height 15
click at [541, 200] on p at bounding box center [721, 196] width 707 height 15
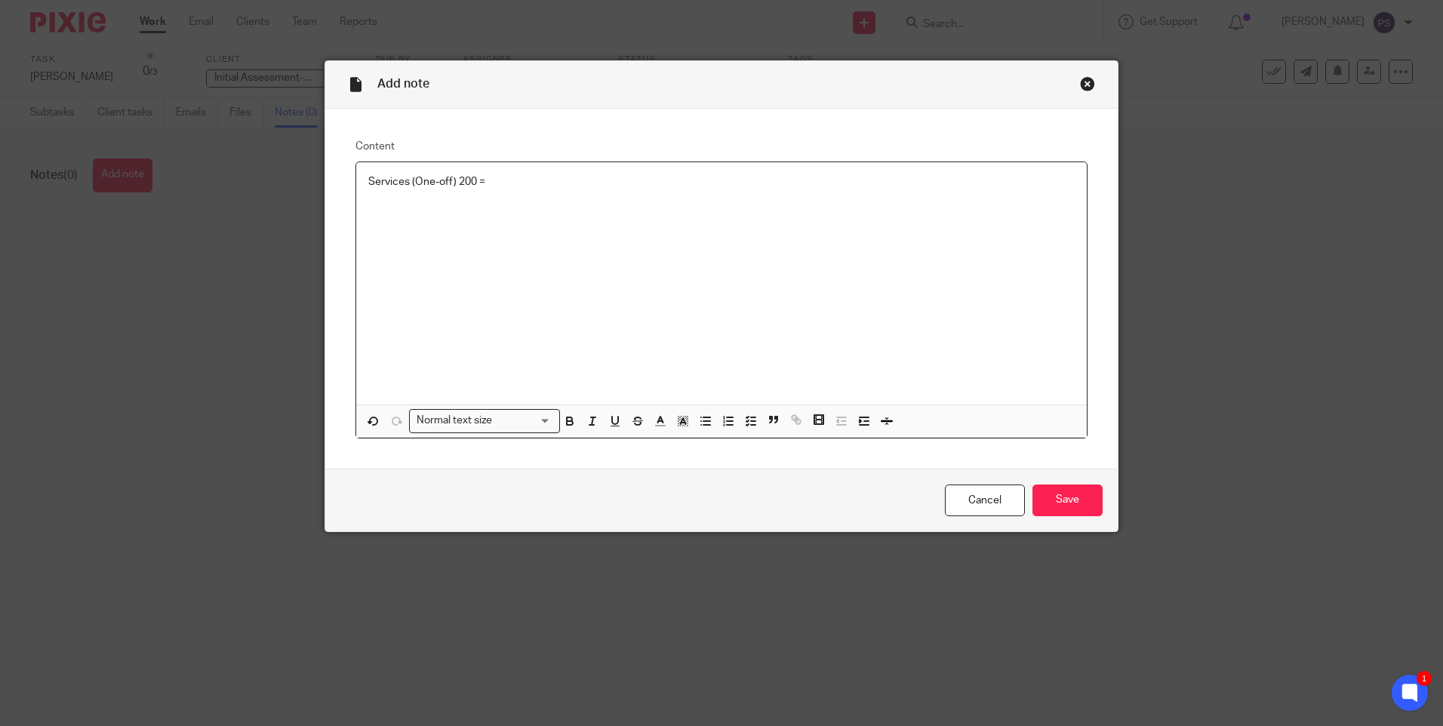
click at [532, 177] on p "Services (One-off) 200 =" at bounding box center [721, 181] width 707 height 15
click at [453, 179] on p "Services (One-off) 200 = Initial Assessment" at bounding box center [721, 181] width 707 height 15
click at [624, 187] on p "Services (One-off) Fees (£) = Initial Assessment" at bounding box center [721, 181] width 707 height 15
click at [596, 182] on p "Services (One-off) Fees (£) = Initial Assessment" at bounding box center [721, 181] width 707 height 15
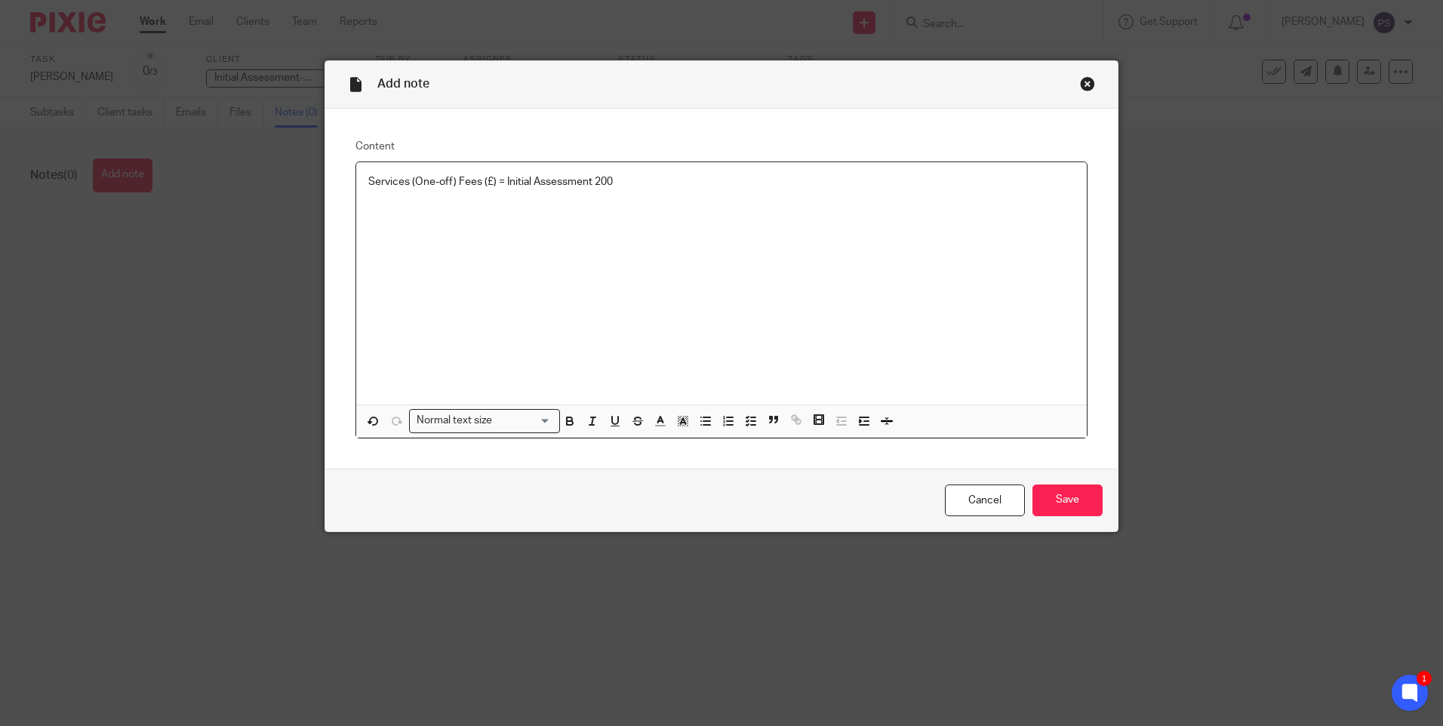
click at [496, 181] on p "Services (One-off) Fees (£) = Initial Assessment 200" at bounding box center [721, 181] width 707 height 15
click at [648, 194] on p at bounding box center [721, 196] width 707 height 15
click at [605, 176] on p "Services (One-off) Fees (£) Initial Assessment 200" at bounding box center [721, 181] width 707 height 15
click at [695, 189] on p at bounding box center [721, 196] width 707 height 15
click at [661, 177] on p "Services (One-off) Fees (£) Initial Assessment 200 = Net Total" at bounding box center [721, 181] width 707 height 15
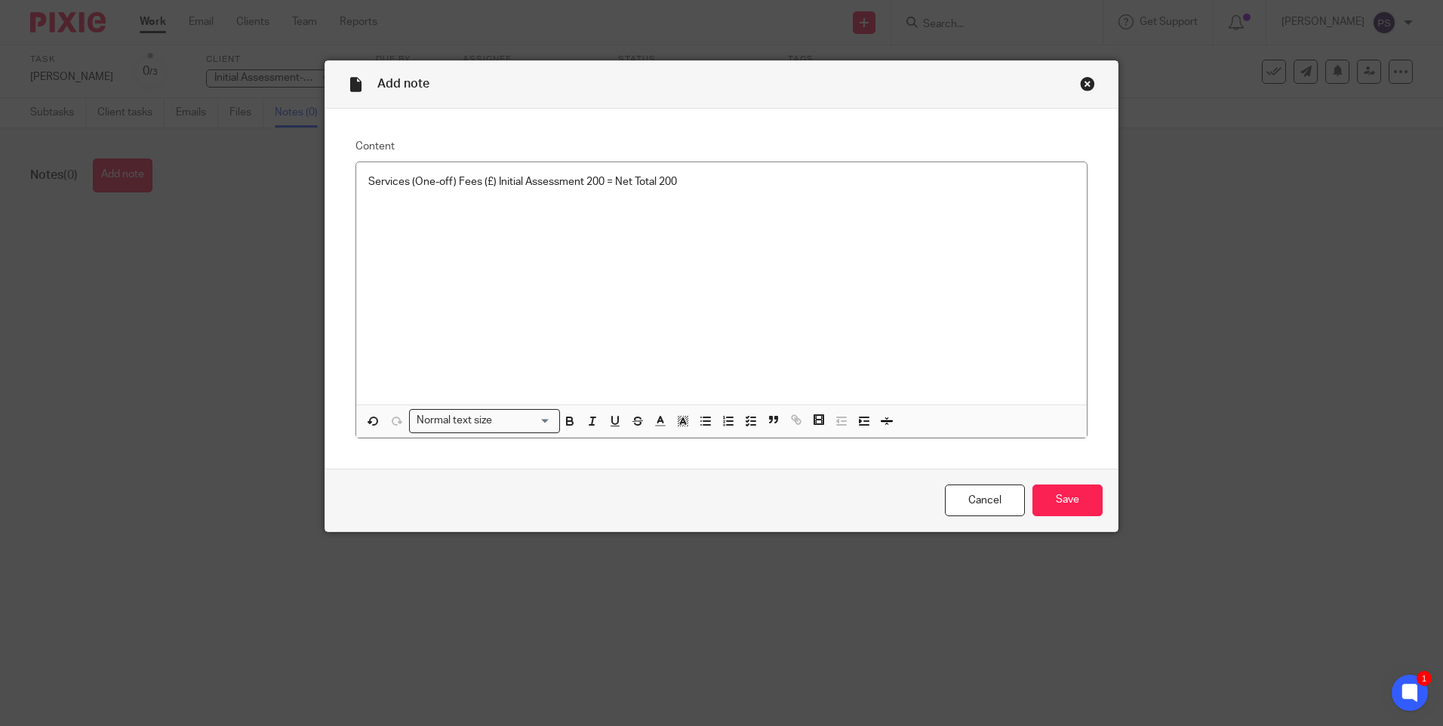
click at [751, 153] on label "Content" at bounding box center [722, 146] width 732 height 15
click at [702, 177] on p "Services (One-off) Fees (£) Initial Assessment 200 = Net Total 200" at bounding box center [721, 181] width 707 height 15
click at [779, 186] on p "Services (One-off) Fees (£) Initial Assessment 200 = Net Total 200 Plus VAT" at bounding box center [721, 181] width 707 height 15
click at [1073, 505] on input "Save" at bounding box center [1068, 501] width 70 height 32
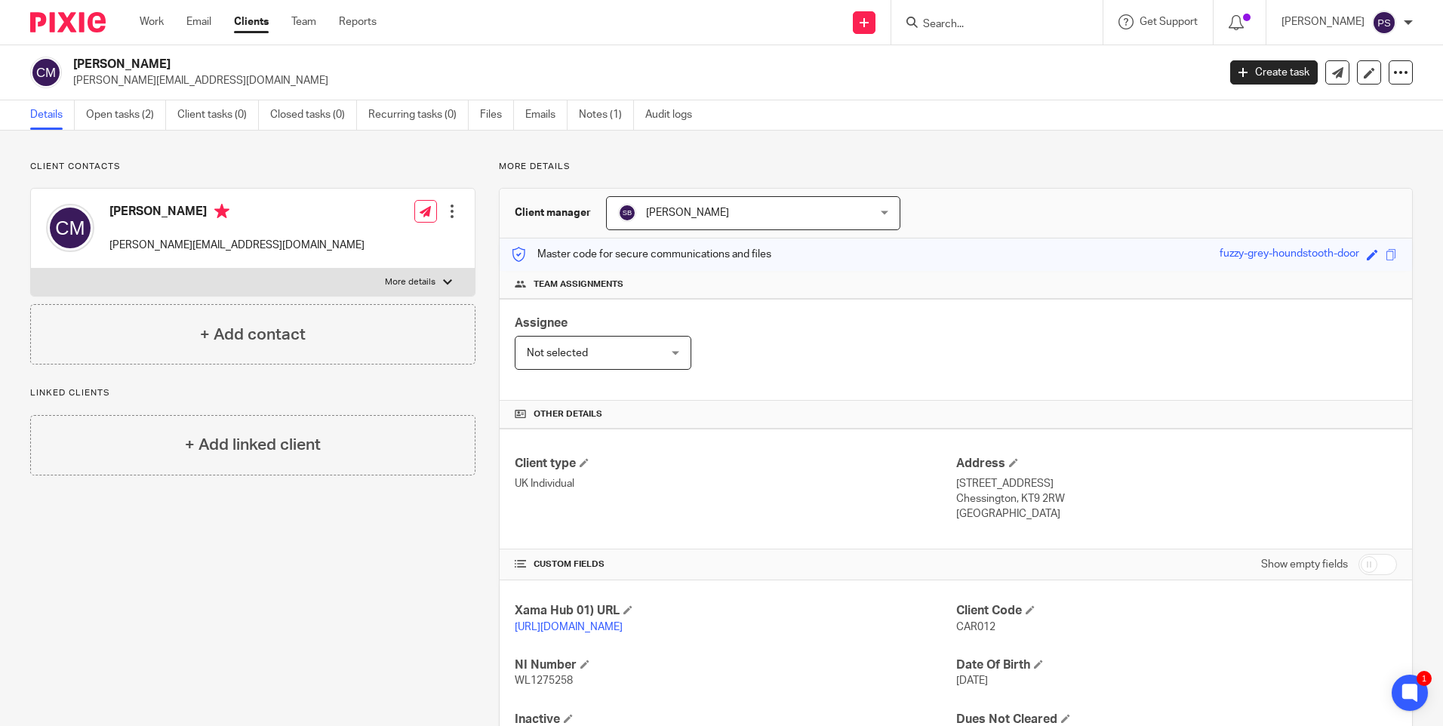
click at [398, 156] on div "Client contacts [PERSON_NAME] Mozo [EMAIL_ADDRESS][DOMAIN_NAME] Edit contact Cr…" at bounding box center [721, 464] width 1443 height 666
click at [1037, 20] on input "Search" at bounding box center [990, 25] width 136 height 14
paste input "[PERSON_NAME] [PERSON_NAME]"
type input "[PERSON_NAME] [PERSON_NAME]"
click at [1031, 40] on div "[PERSON_NAME] [PERSON_NAME]" at bounding box center [993, 22] width 220 height 45
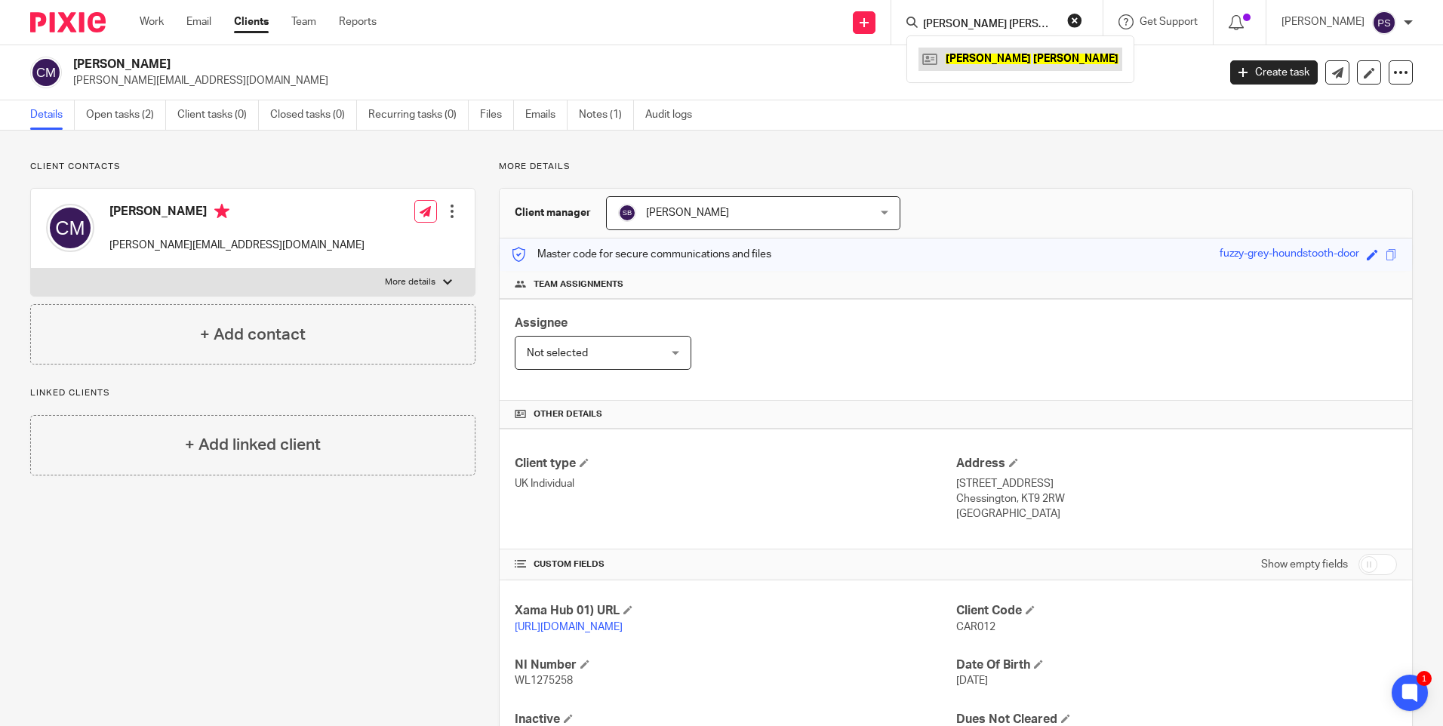
click at [1018, 61] on link at bounding box center [1021, 59] width 204 height 23
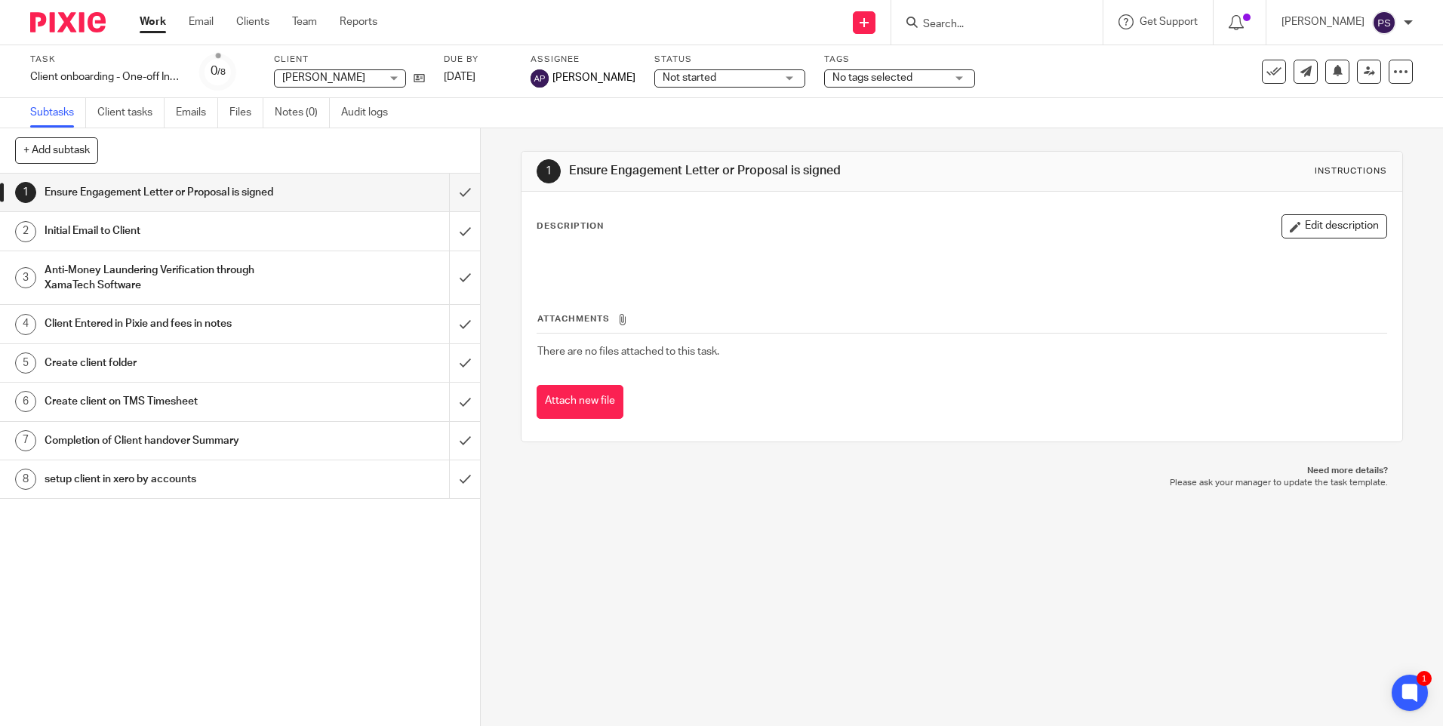
click at [976, 26] on input "Search" at bounding box center [990, 25] width 136 height 14
click at [984, 20] on input "Search" at bounding box center [990, 25] width 136 height 14
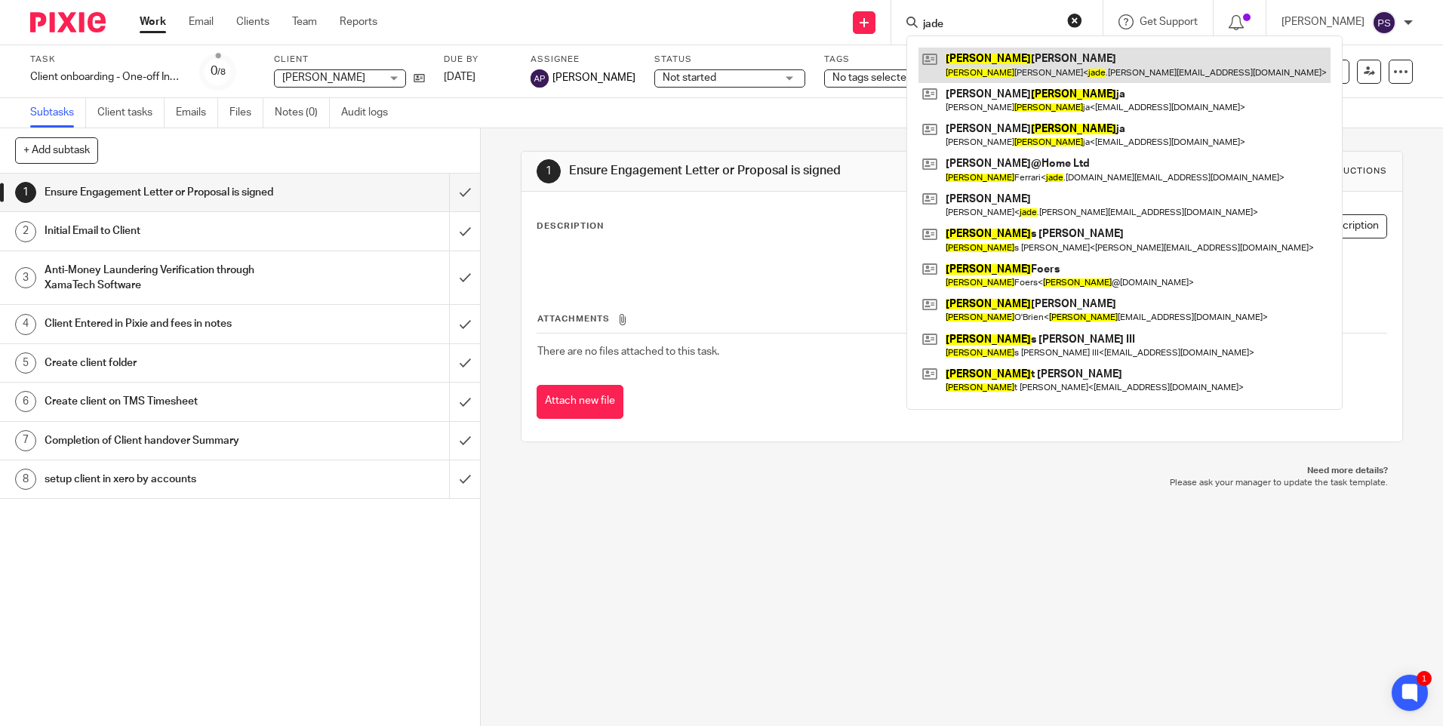
type input "jade"
click at [1004, 63] on link at bounding box center [1125, 65] width 412 height 35
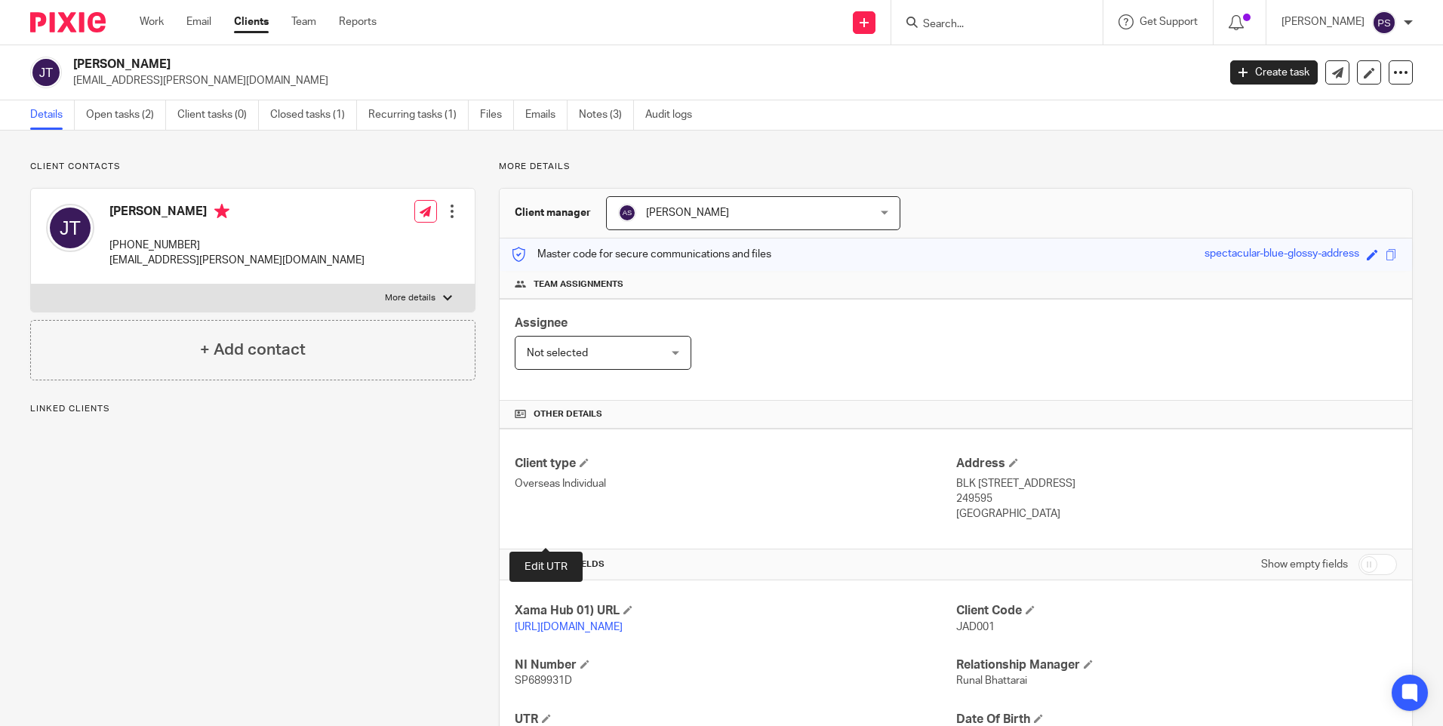
scroll to position [194, 0]
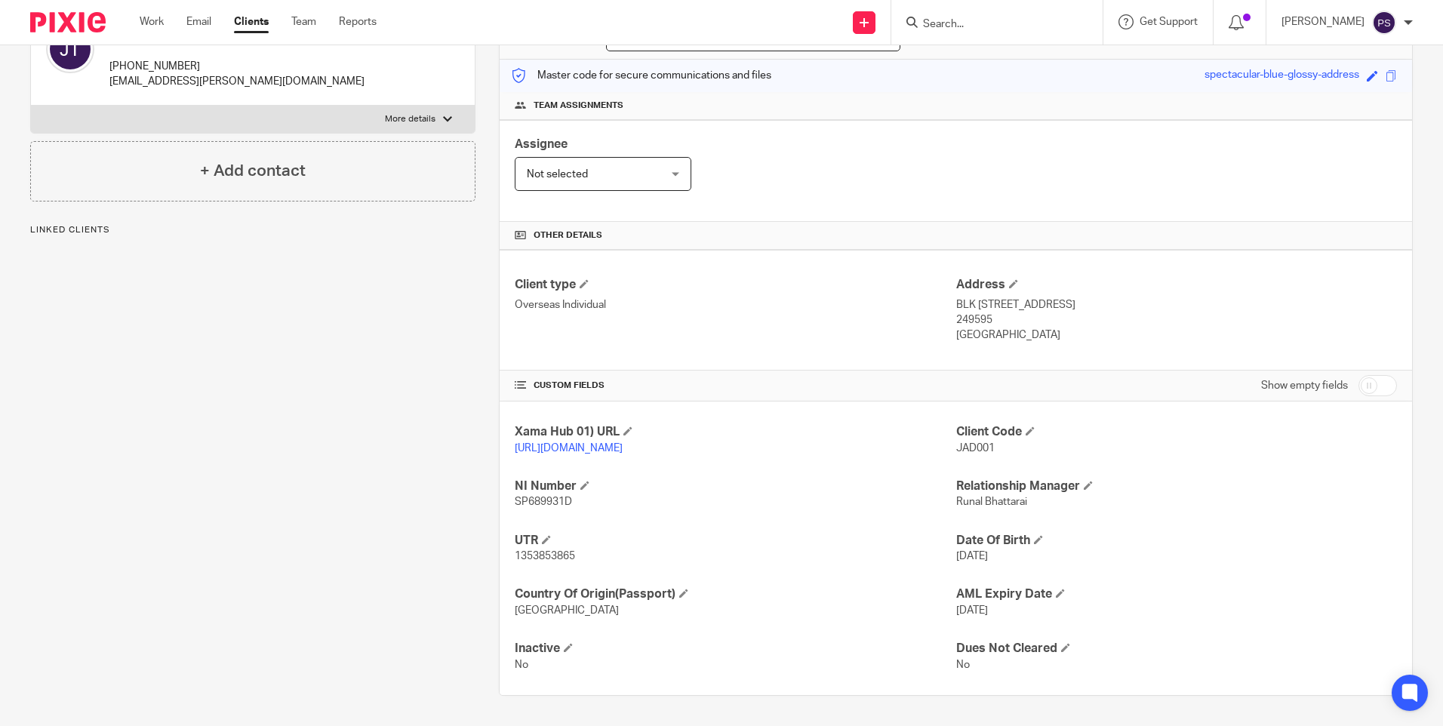
click at [556, 558] on span "1353853865" at bounding box center [545, 556] width 60 height 11
copy span "1353853865"
click at [962, 26] on input "Search" at bounding box center [990, 25] width 136 height 14
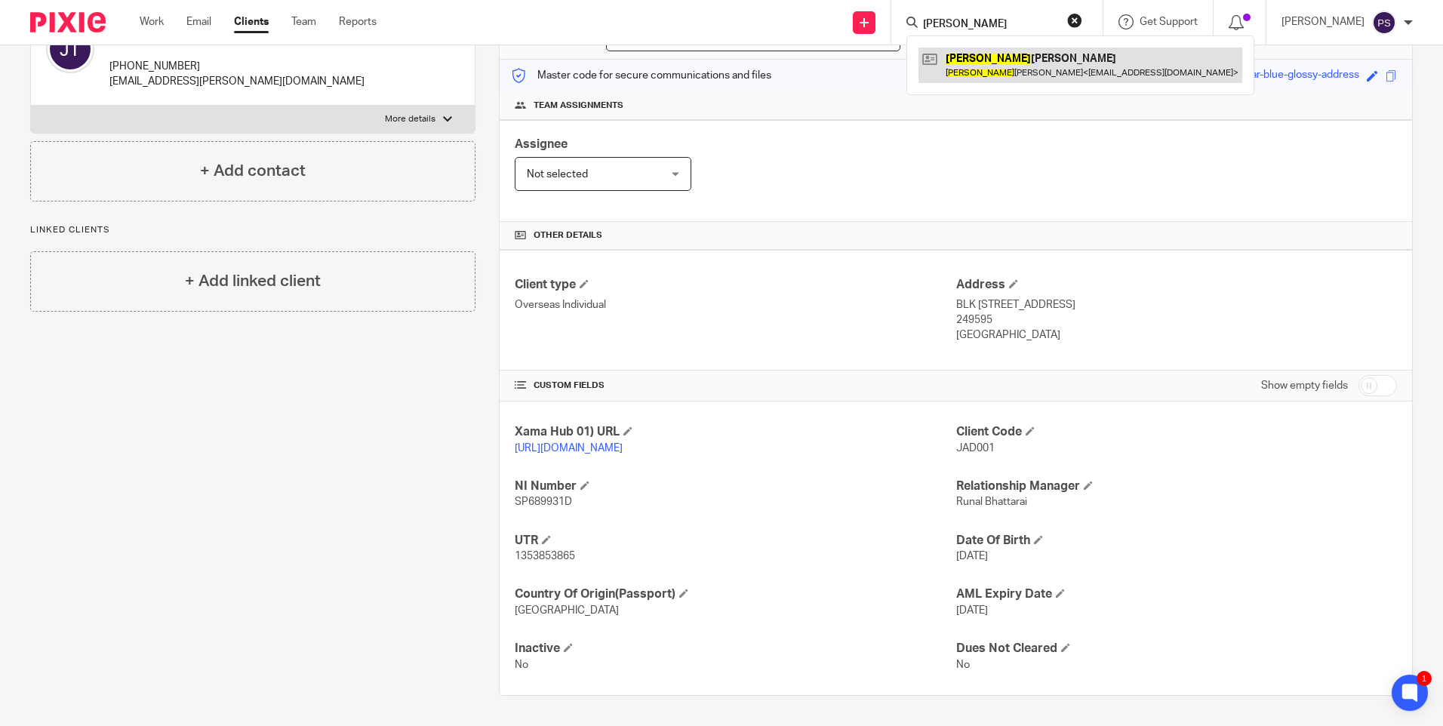
type input "revathi"
click at [1003, 56] on link at bounding box center [1081, 65] width 324 height 35
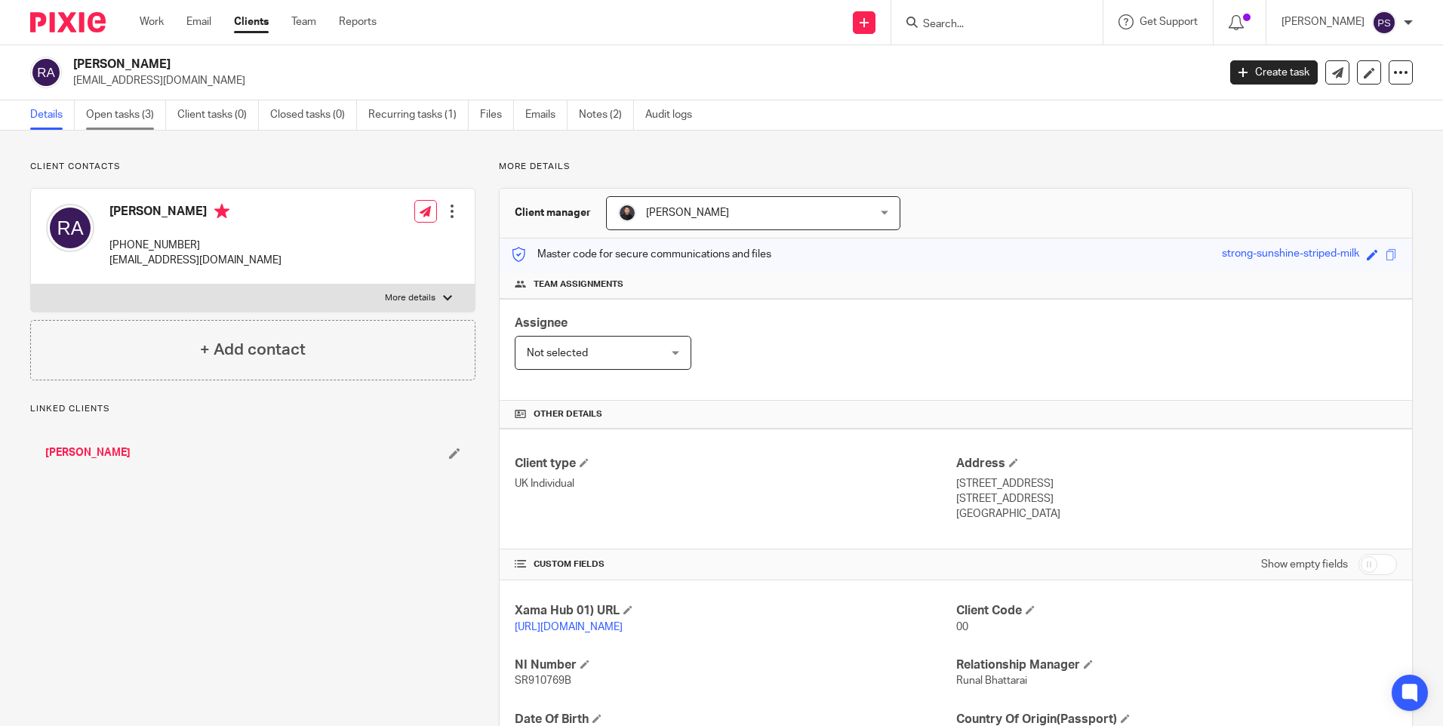
click at [116, 116] on link "Open tasks (3)" at bounding box center [126, 114] width 80 height 29
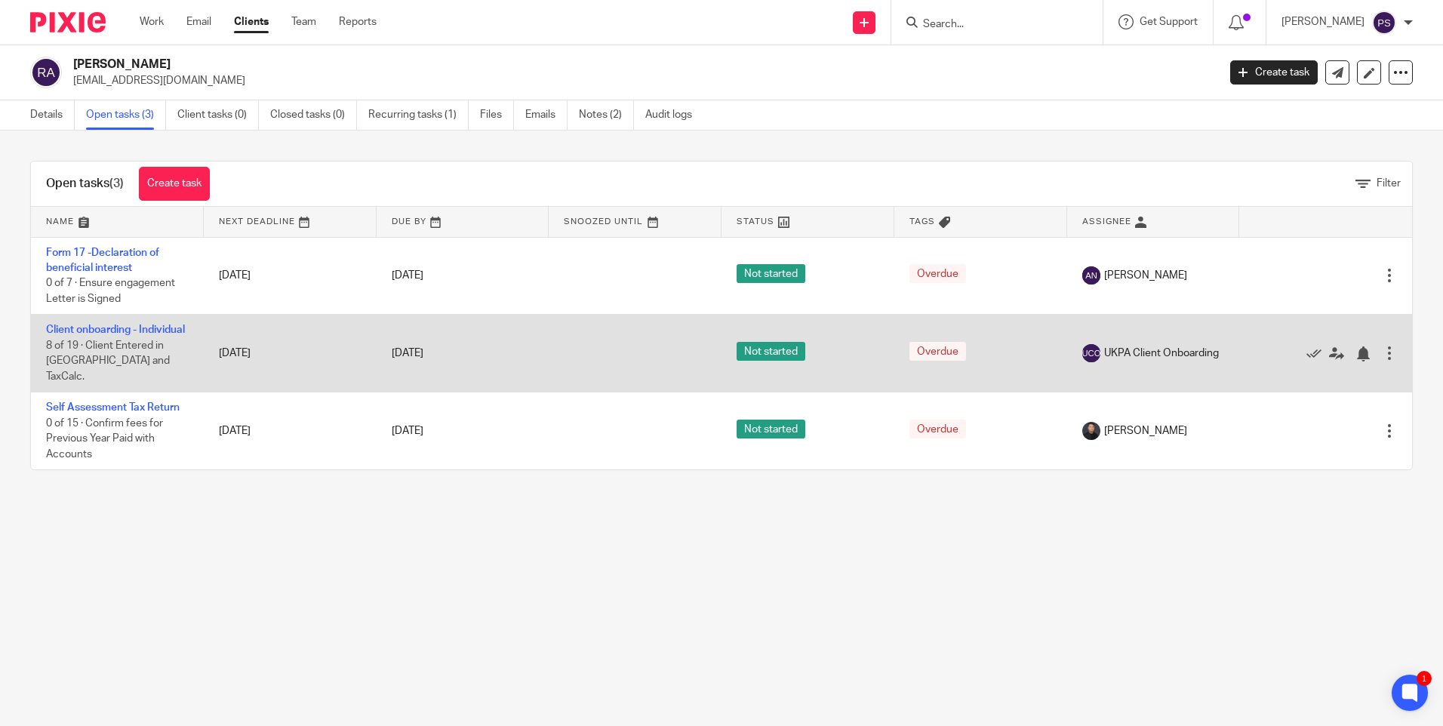
click at [73, 319] on td "Client onboarding - Individual 8 of 19 · Client Entered in [GEOGRAPHIC_DATA] an…" at bounding box center [117, 354] width 173 height 78
click at [73, 330] on link "Client onboarding - Individual" at bounding box center [115, 330] width 139 height 11
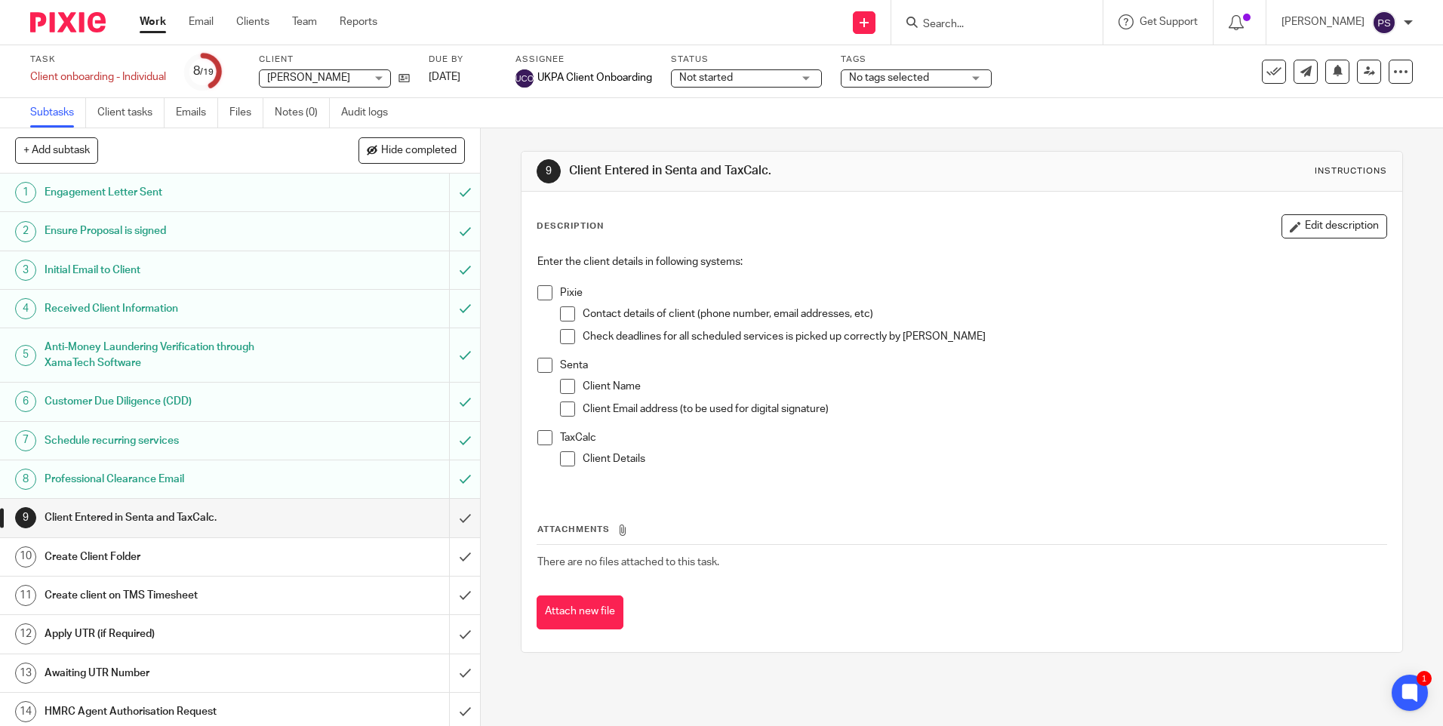
click at [1018, 23] on input "Search" at bounding box center [990, 25] width 136 height 14
type input "initial"
click at [978, 59] on link at bounding box center [1012, 59] width 187 height 23
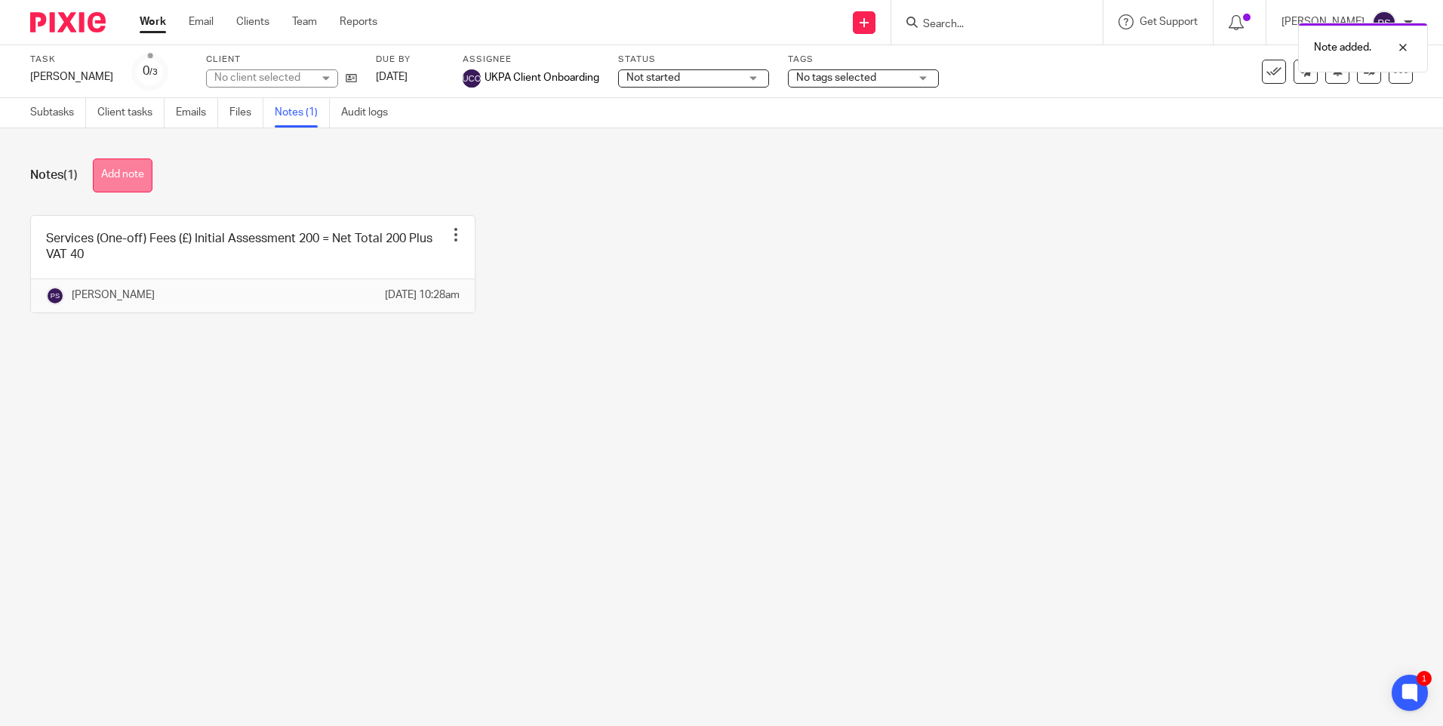
click at [131, 171] on button "Add note" at bounding box center [123, 176] width 60 height 34
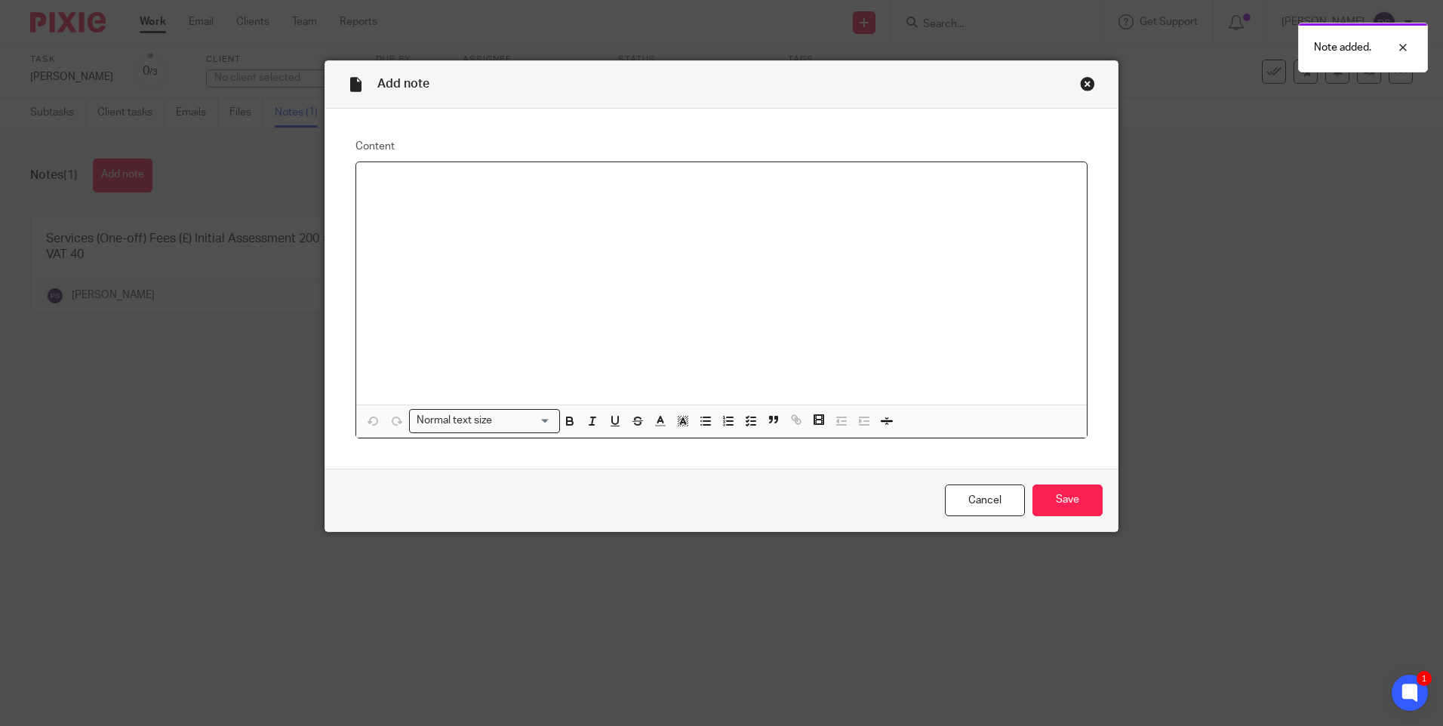
click at [370, 177] on p at bounding box center [721, 181] width 707 height 15
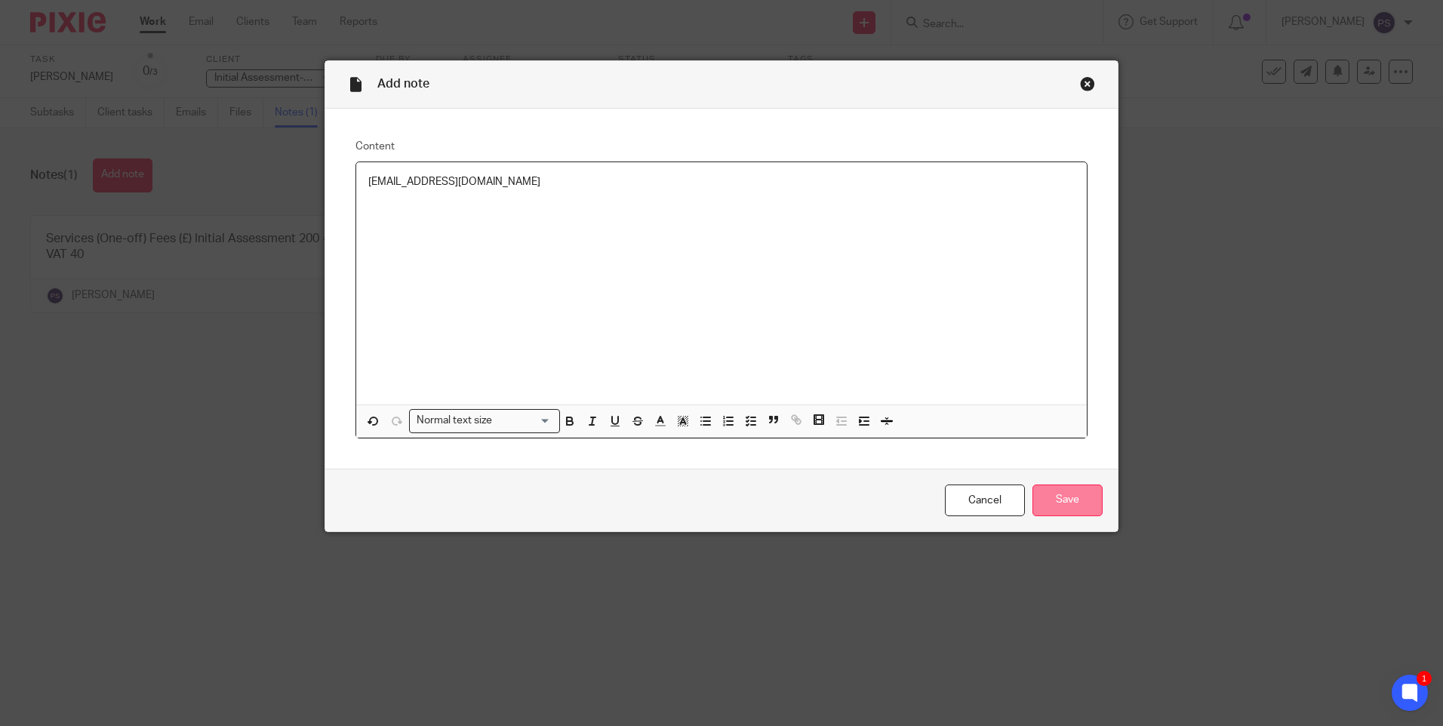
click at [1059, 495] on input "Save" at bounding box center [1068, 501] width 70 height 32
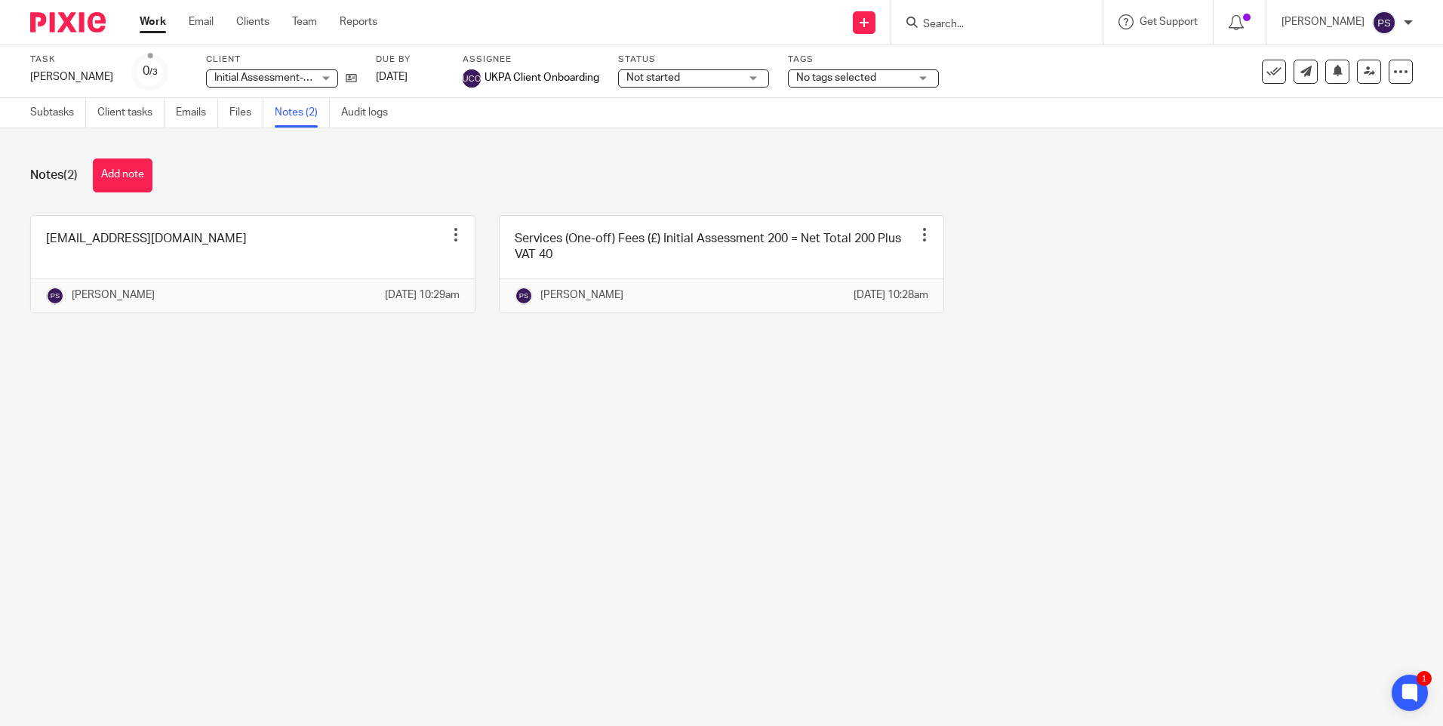
click at [371, 631] on main "Task [PERSON_NAME] Save [PERSON_NAME] 0 /3 Client Initial Assessment- SDLT Init…" at bounding box center [721, 363] width 1443 height 726
click at [652, 623] on main "Task Rosemary Eleanor Cripps Save Rosemary Eleanor Cripps 0 /3 Client Initial A…" at bounding box center [721, 363] width 1443 height 726
click at [624, 612] on main "Task Rosemary Eleanor Cripps Save Rosemary Eleanor Cripps 0 /3 Client Initial A…" at bounding box center [721, 363] width 1443 height 726
click at [962, 502] on main "Task Rosemary Eleanor Cripps Save Rosemary Eleanor Cripps 0 /3 Client Initial A…" at bounding box center [721, 363] width 1443 height 726
click at [433, 488] on main "Task Rosemary Eleanor Cripps Save Rosemary Eleanor Cripps 0 /3 Client Initial A…" at bounding box center [721, 363] width 1443 height 726
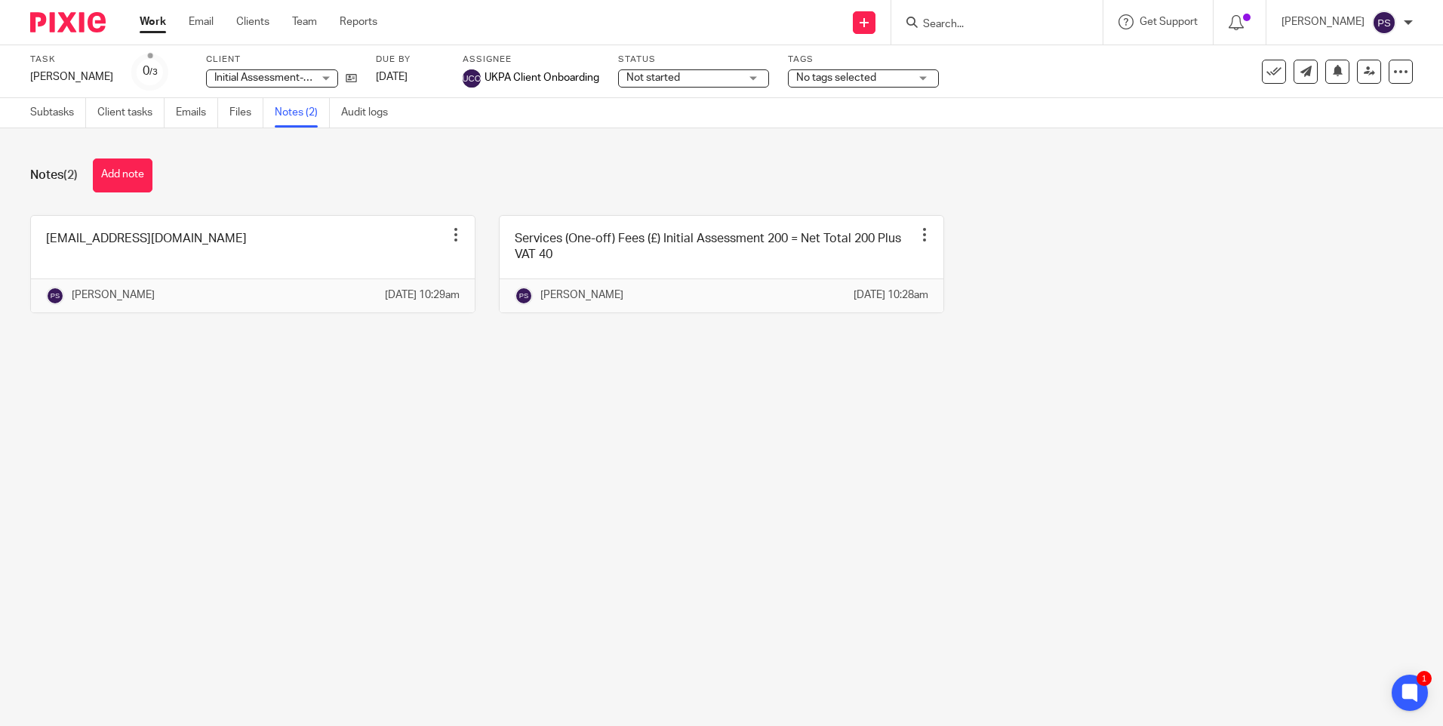
click at [289, 537] on main "Task Rosemary Eleanor Cripps Save Rosemary Eleanor Cripps 0 /3 Client Initial A…" at bounding box center [721, 363] width 1443 height 726
click at [391, 436] on main "Task Rosemary Eleanor Cripps Save Rosemary Eleanor Cripps 0 /3 Client Initial A…" at bounding box center [721, 363] width 1443 height 726
click at [94, 170] on div "Notes (2) Add note" at bounding box center [721, 176] width 1383 height 34
click at [116, 182] on button "Add note" at bounding box center [123, 176] width 60 height 34
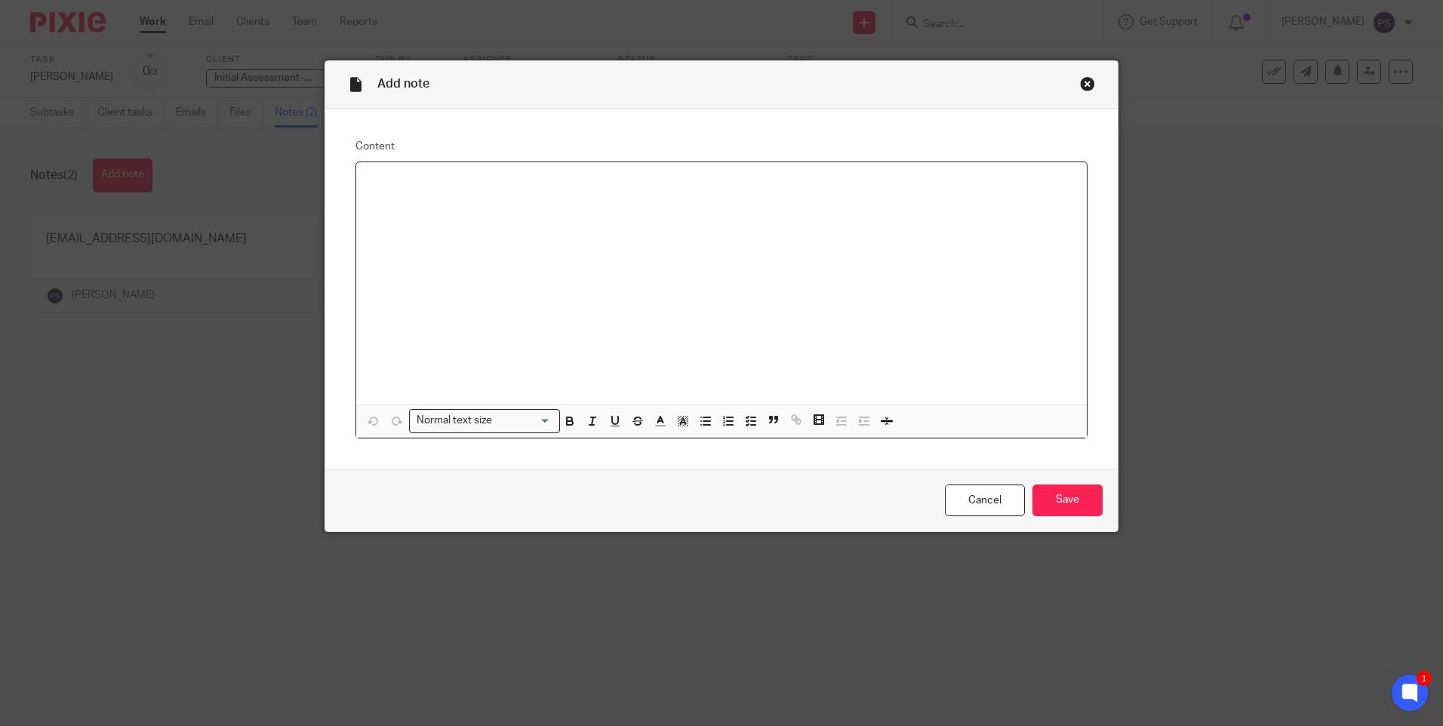
click at [381, 184] on p at bounding box center [721, 181] width 707 height 15
click at [445, 186] on p "Address-" at bounding box center [721, 181] width 707 height 15
click at [543, 186] on p "Address- 10 Greenmeadow," at bounding box center [721, 181] width 707 height 15
click at [595, 183] on p "Address- 10 Greenmeadow, Machen," at bounding box center [721, 181] width 707 height 15
click at [1062, 501] on input "Save" at bounding box center [1068, 501] width 70 height 32
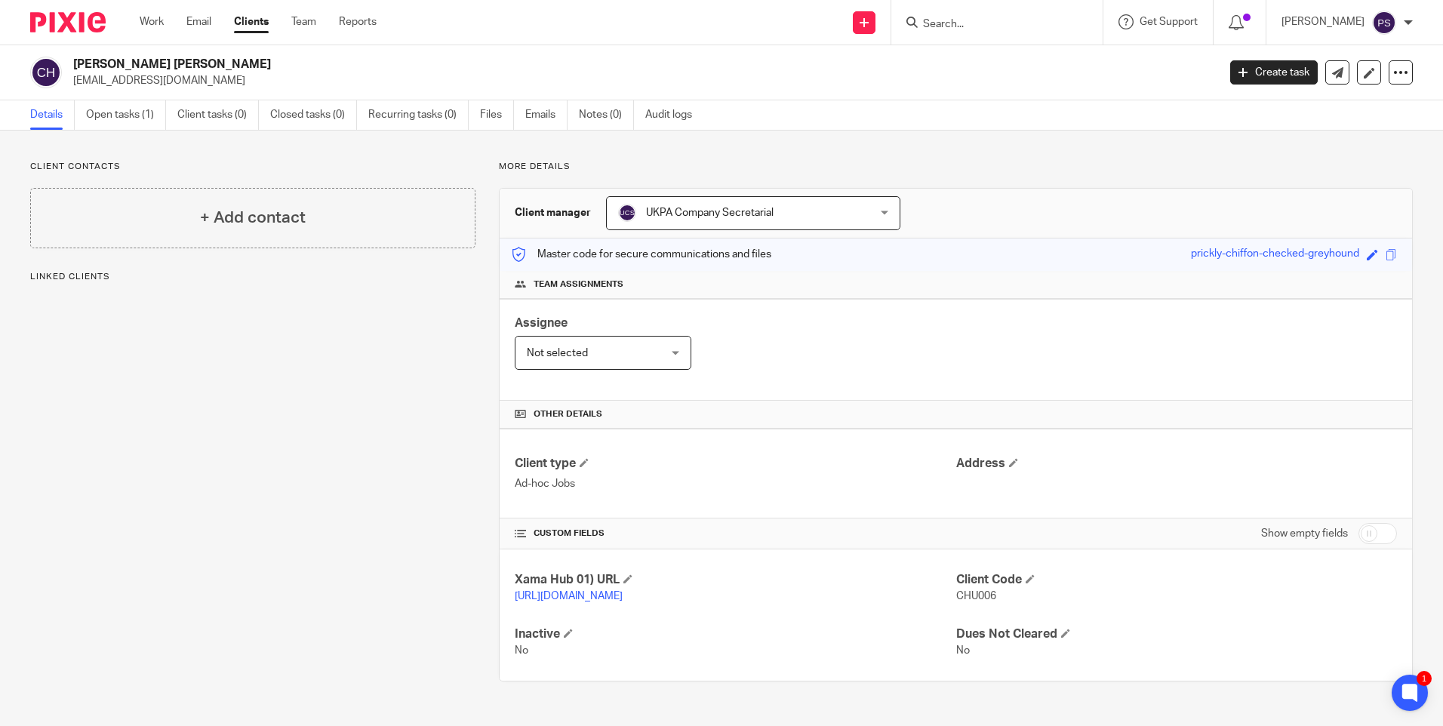
click at [963, 602] on p "CHU006" at bounding box center [1177, 596] width 441 height 15
copy span "CHU006"
click at [179, 65] on h2 "[PERSON_NAME] [PERSON_NAME]" at bounding box center [526, 65] width 907 height 16
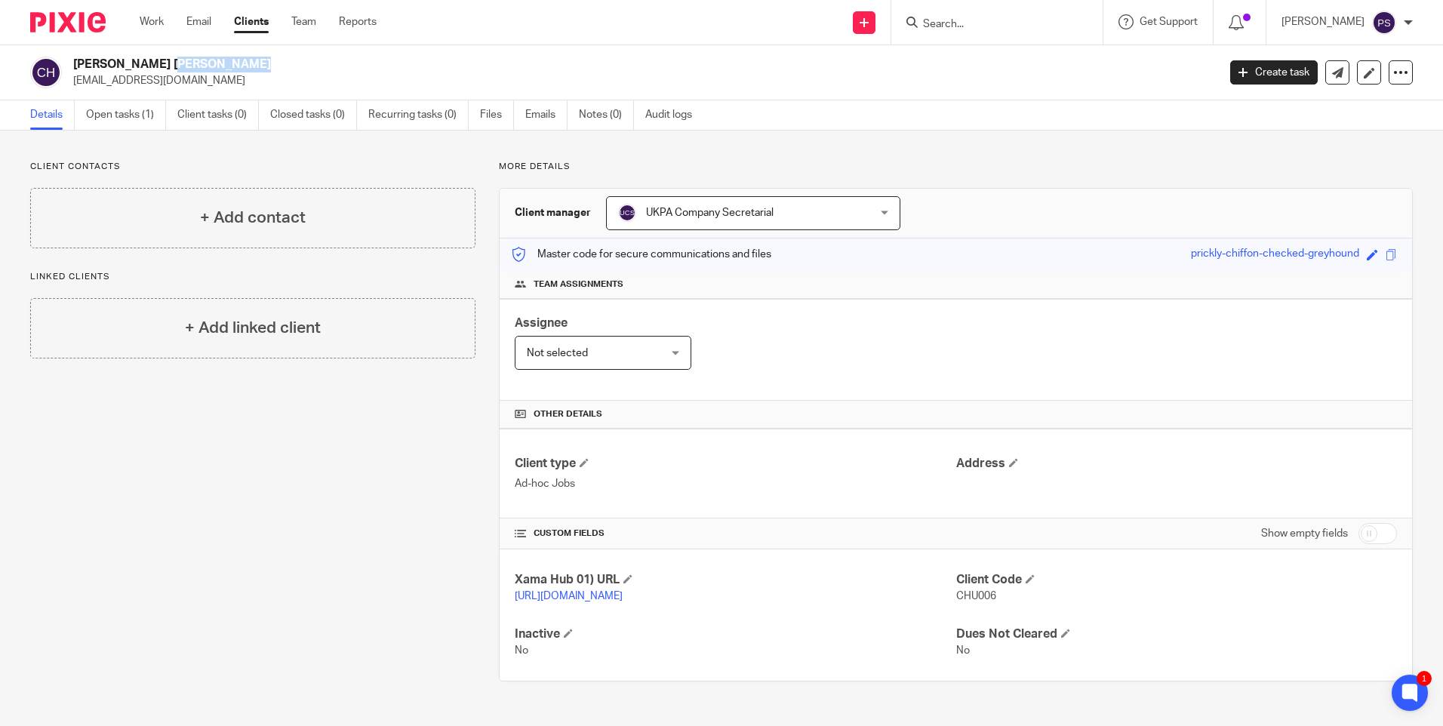
click at [179, 64] on h2 "[PERSON_NAME] [PERSON_NAME]" at bounding box center [526, 65] width 907 height 16
copy div "[PERSON_NAME] [PERSON_NAME]"
click at [126, 119] on link "Open tasks (1)" at bounding box center [126, 114] width 80 height 29
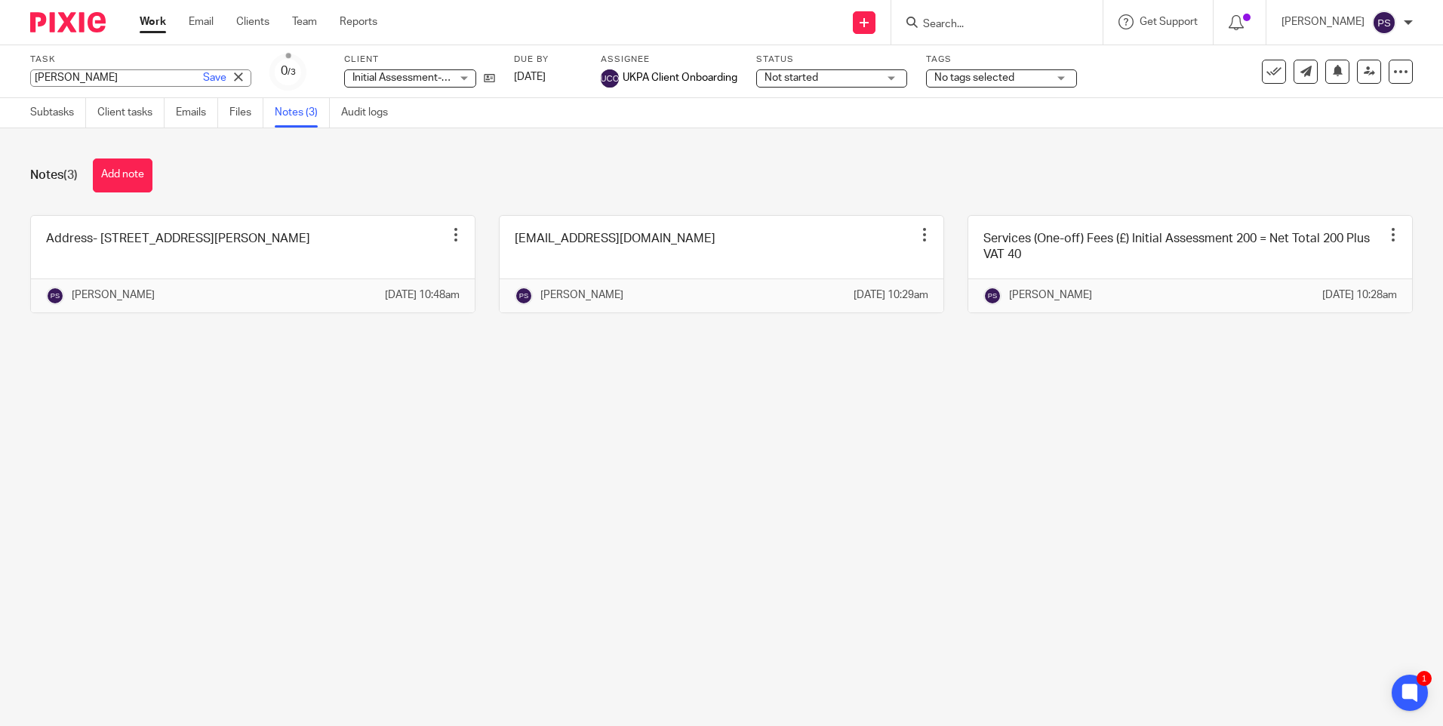
click at [141, 73] on div "[PERSON_NAME] Save [PERSON_NAME]" at bounding box center [140, 77] width 221 height 17
click at [141, 73] on input "Rosemary Eleanor Cripps" at bounding box center [140, 77] width 221 height 17
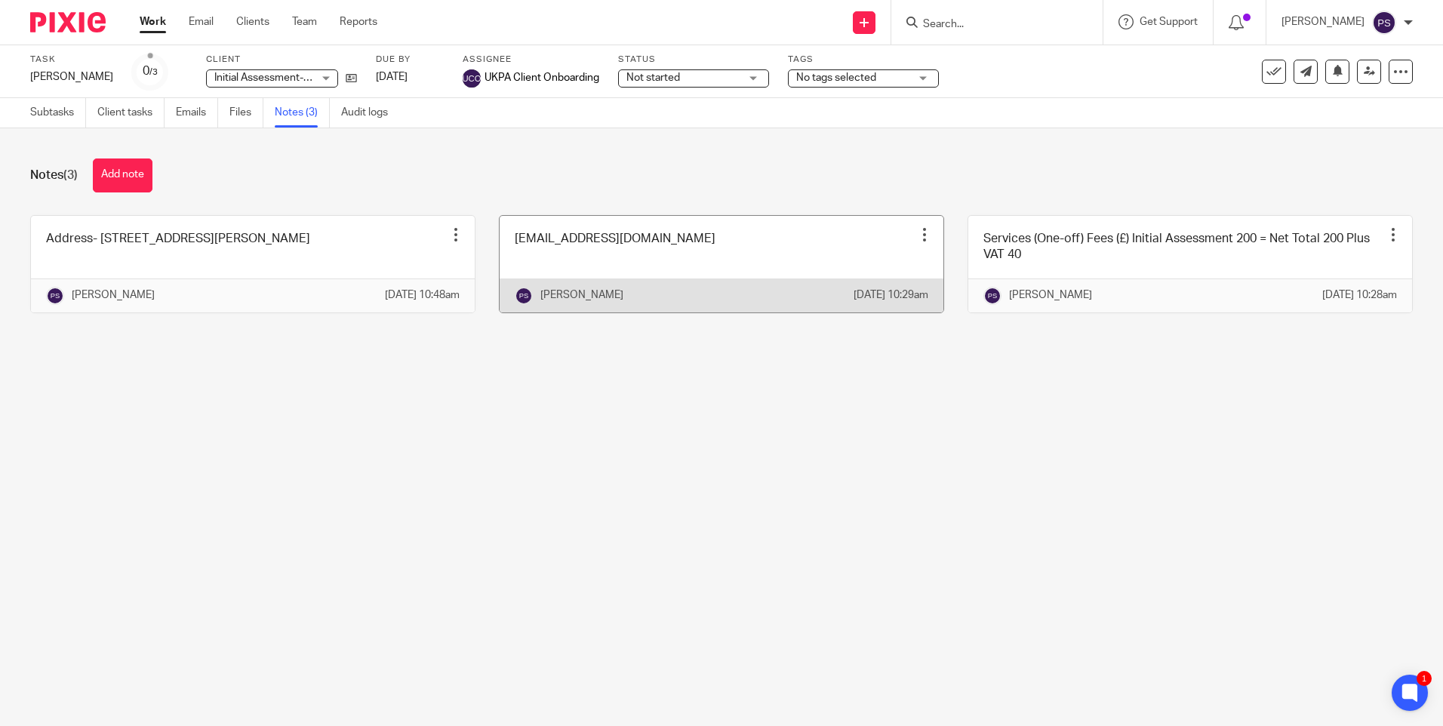
click at [575, 257] on link at bounding box center [722, 264] width 444 height 97
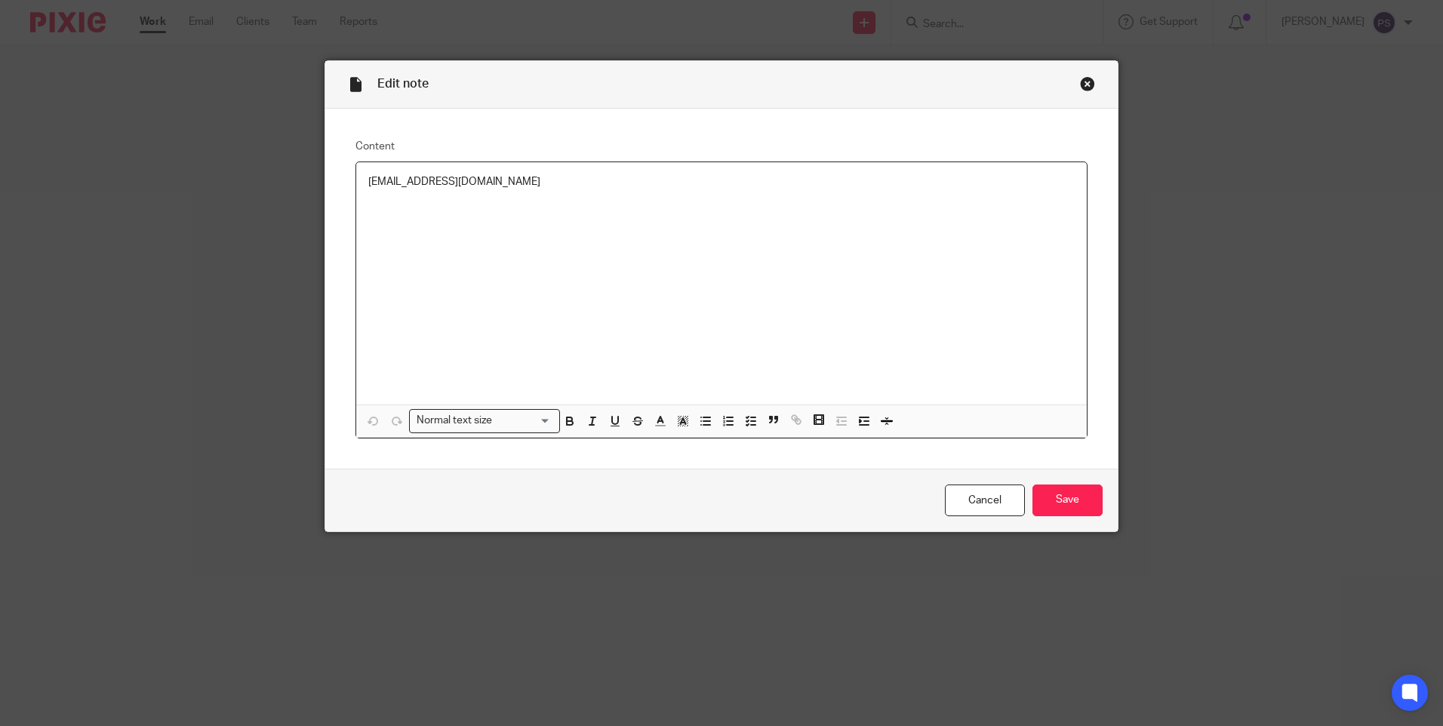
click at [512, 184] on p "[EMAIL_ADDRESS][DOMAIN_NAME]" at bounding box center [721, 181] width 707 height 15
copy p "[EMAIL_ADDRESS][DOMAIN_NAME]"
click at [989, 488] on link "Cancel" at bounding box center [985, 501] width 80 height 32
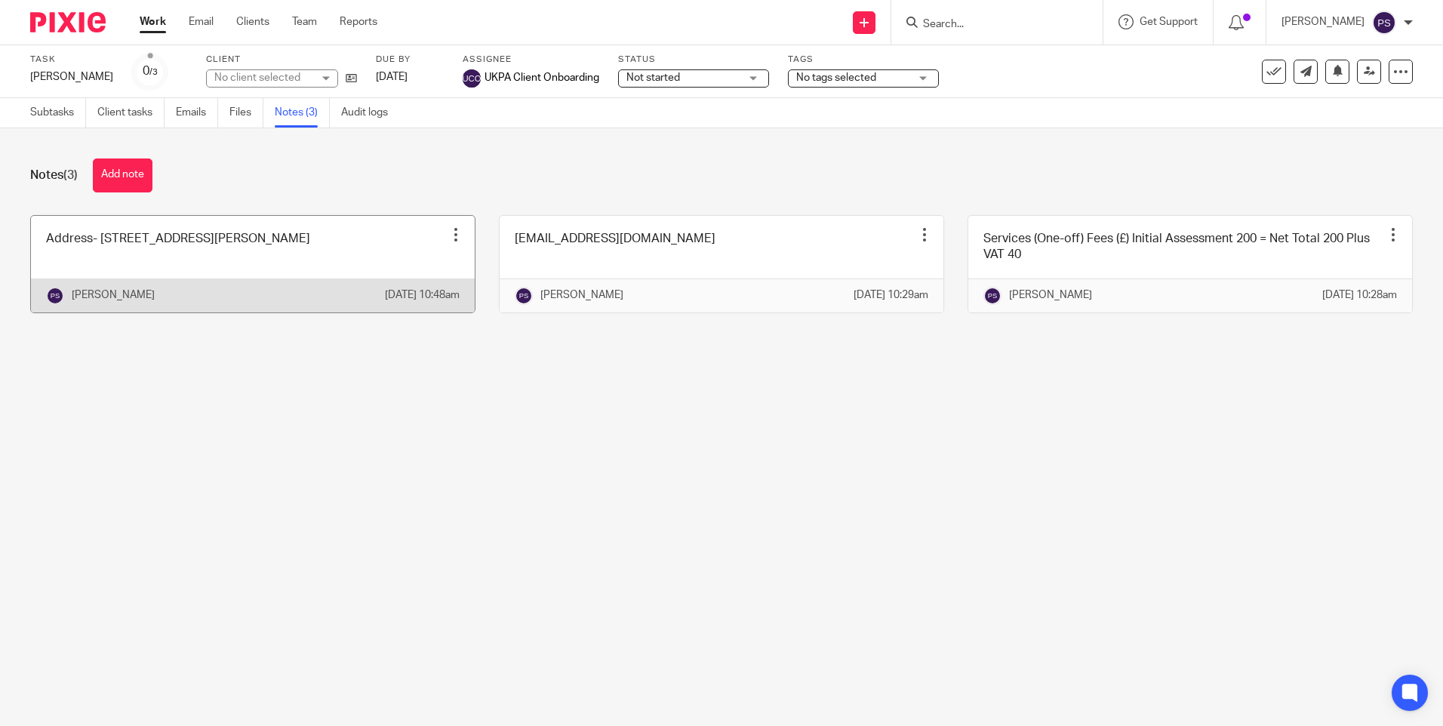
click at [199, 267] on link at bounding box center [253, 264] width 444 height 97
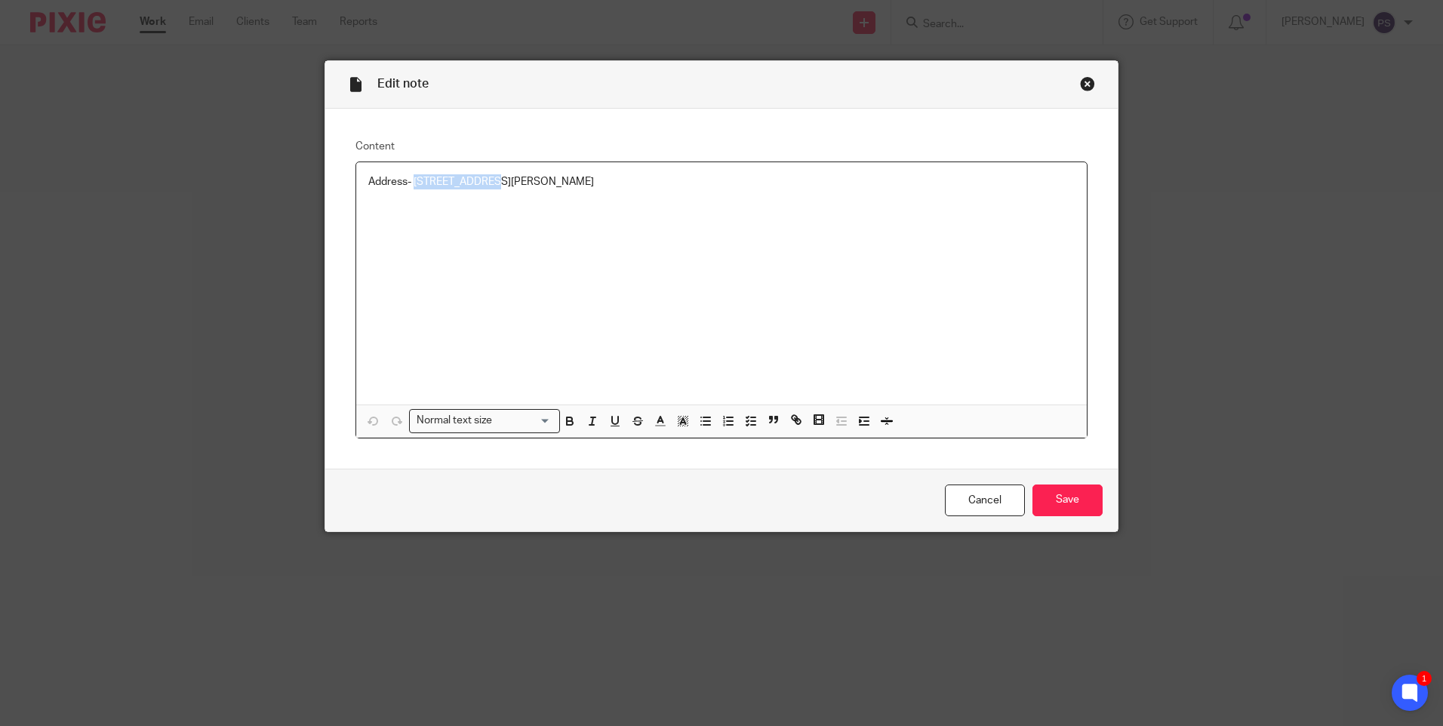
drag, startPoint x: 410, startPoint y: 179, endPoint x: 489, endPoint y: 180, distance: 79.3
click at [489, 180] on p "Address- [STREET_ADDRESS][PERSON_NAME]" at bounding box center [721, 181] width 707 height 15
copy p "10 Greenmeadow"
click at [529, 178] on p "Address- [STREET_ADDRESS][PERSON_NAME]" at bounding box center [721, 181] width 707 height 15
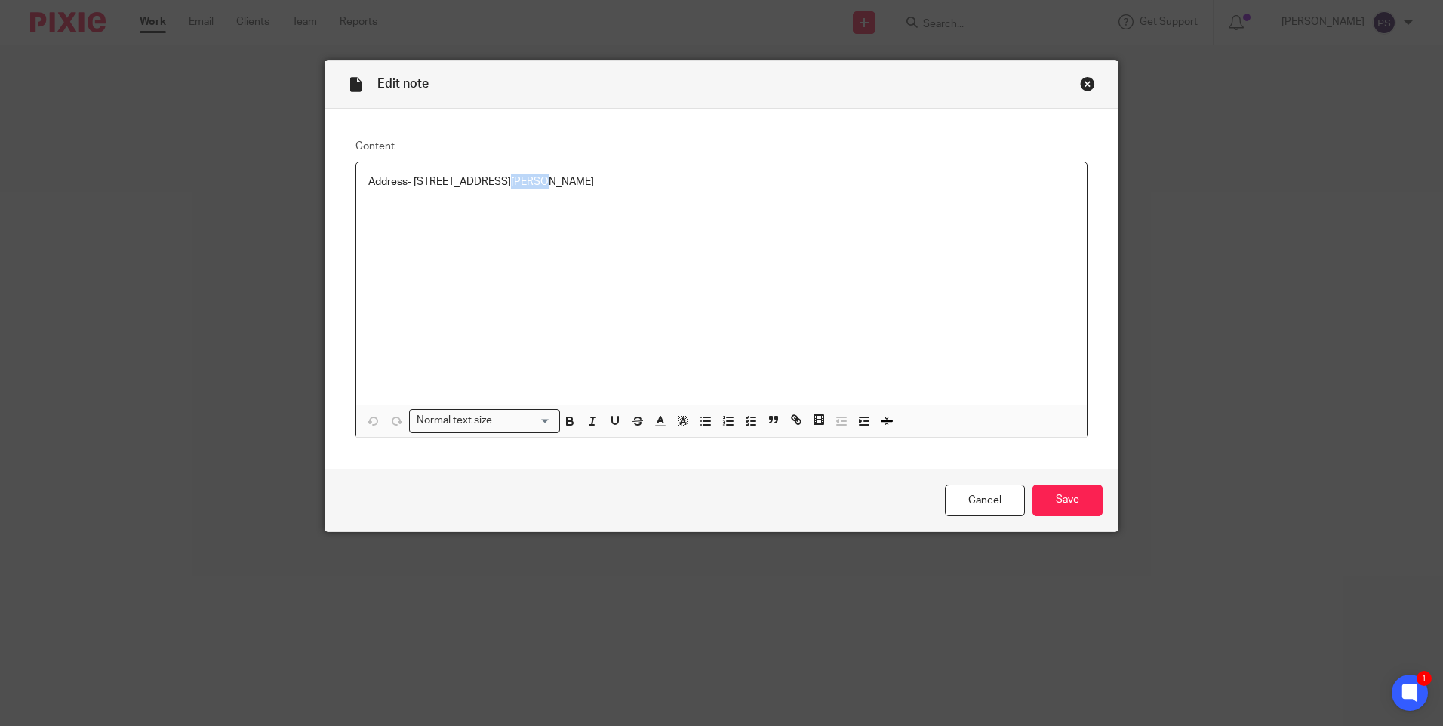
copy p "Machen"
click at [555, 180] on p "Address- [STREET_ADDRESS][PERSON_NAME]" at bounding box center [721, 181] width 707 height 15
copy p "Caerphilly"
drag, startPoint x: 593, startPoint y: 177, endPoint x: 649, endPoint y: 179, distance: 56.6
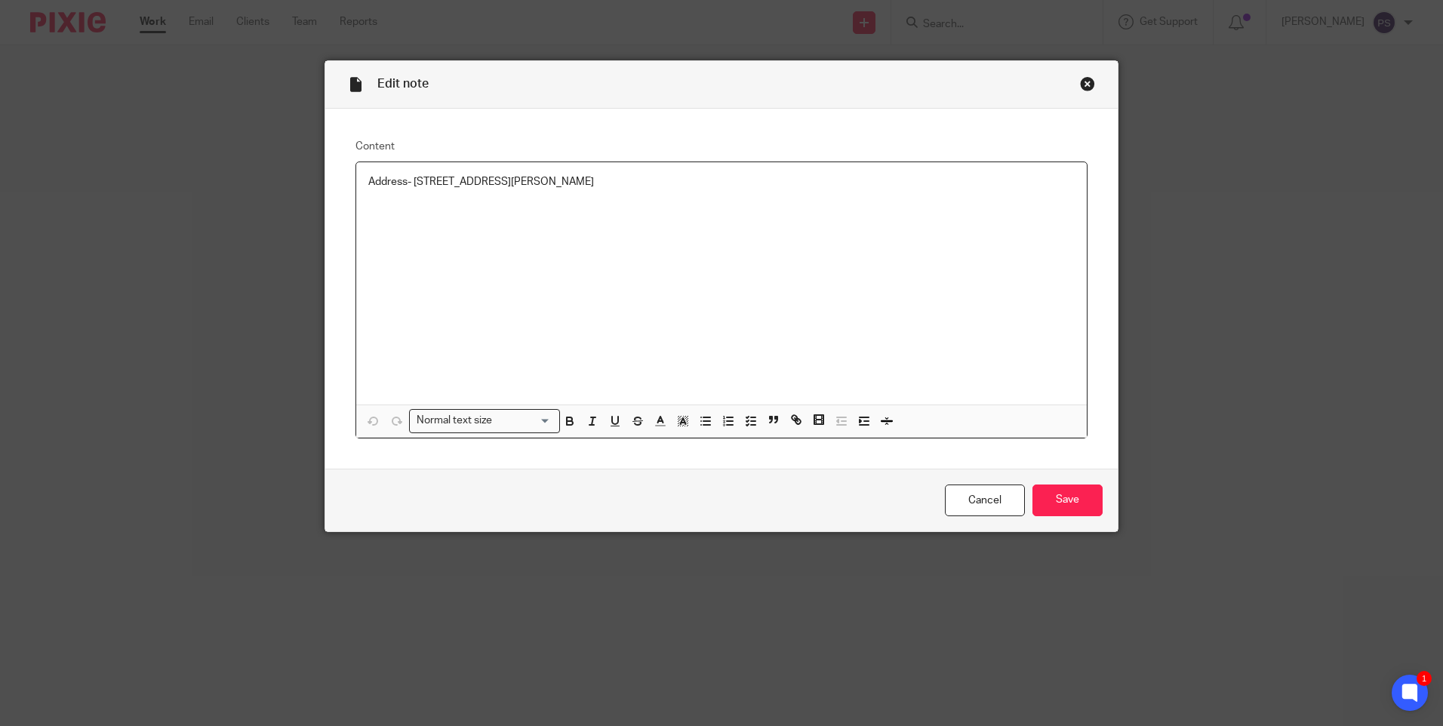
click at [649, 179] on p "Address- [STREET_ADDRESS][PERSON_NAME]" at bounding box center [721, 181] width 707 height 15
copy p "CF83 8PB"
click at [704, 212] on div "Address- [STREET_ADDRESS][PERSON_NAME]" at bounding box center [721, 283] width 731 height 242
click at [1163, 342] on div "Edit note Content Address- 10 Greenmeadow, Machen, Caerphilly, CF83 8PB Normal …" at bounding box center [721, 363] width 1443 height 726
drag, startPoint x: 946, startPoint y: 499, endPoint x: 769, endPoint y: 651, distance: 233.5
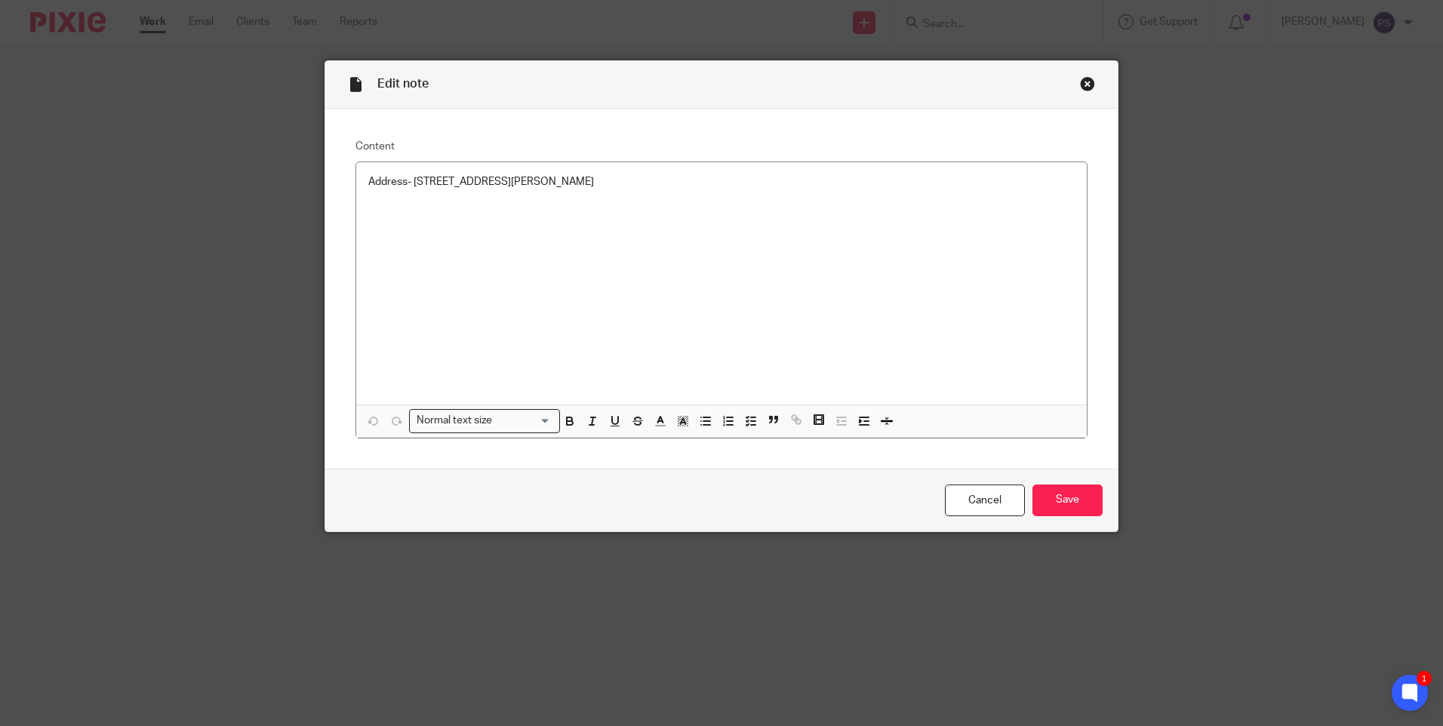
click at [946, 500] on link "Cancel" at bounding box center [985, 501] width 80 height 32
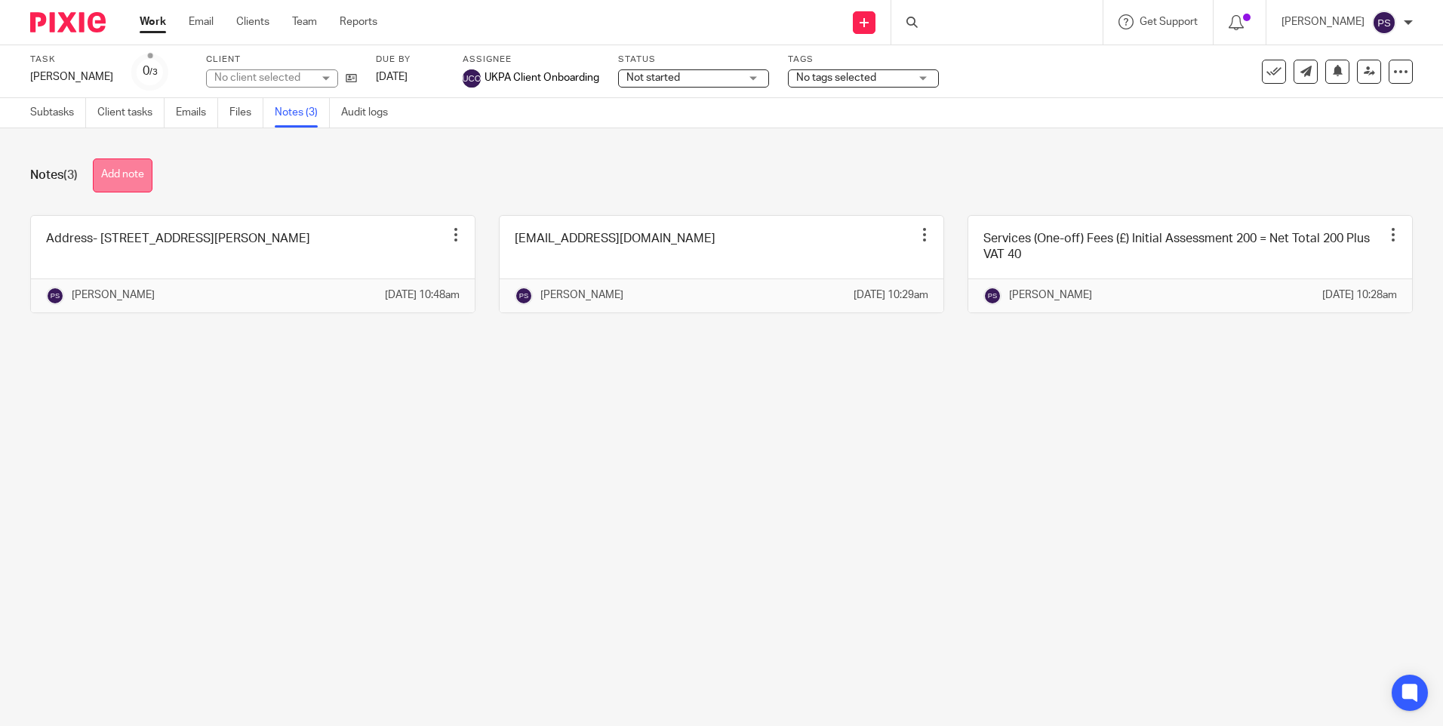
click at [146, 174] on button "Add note" at bounding box center [123, 176] width 60 height 34
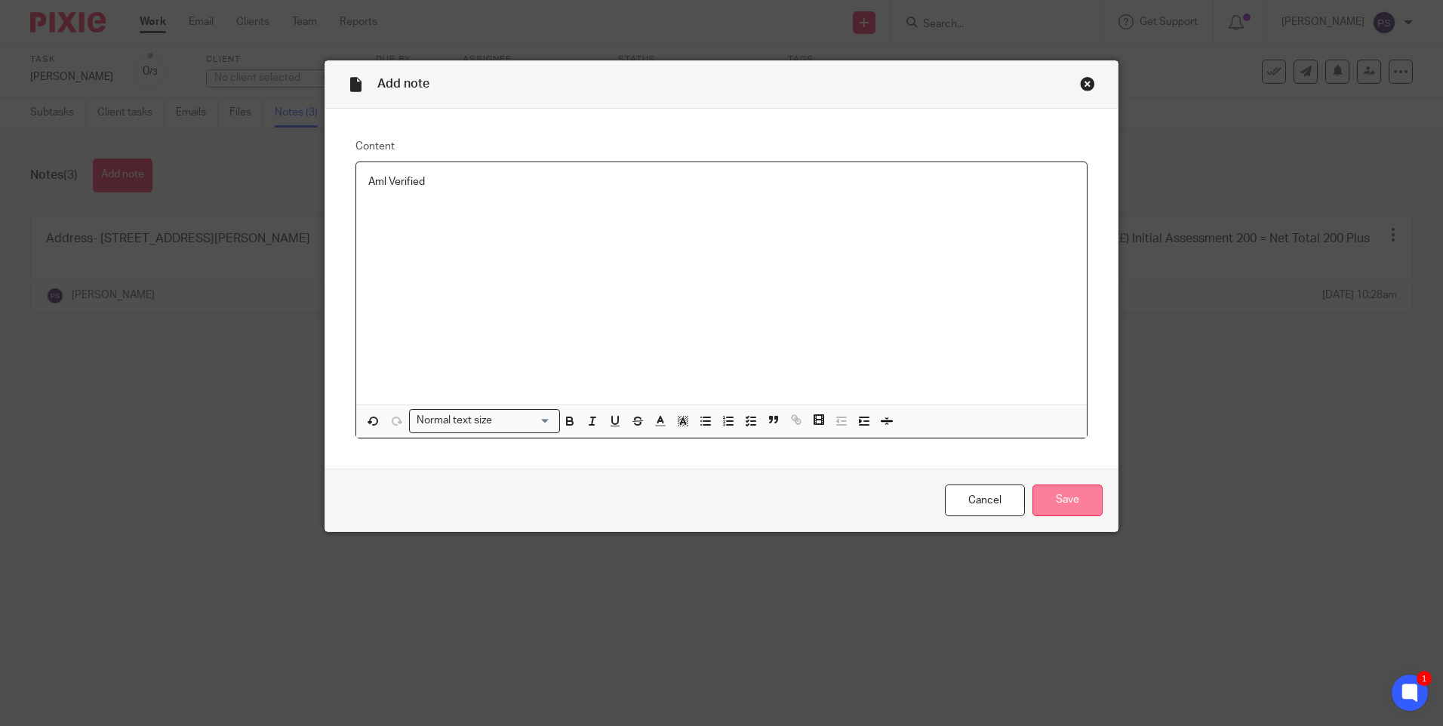
click at [1077, 504] on input "Save" at bounding box center [1068, 501] width 70 height 32
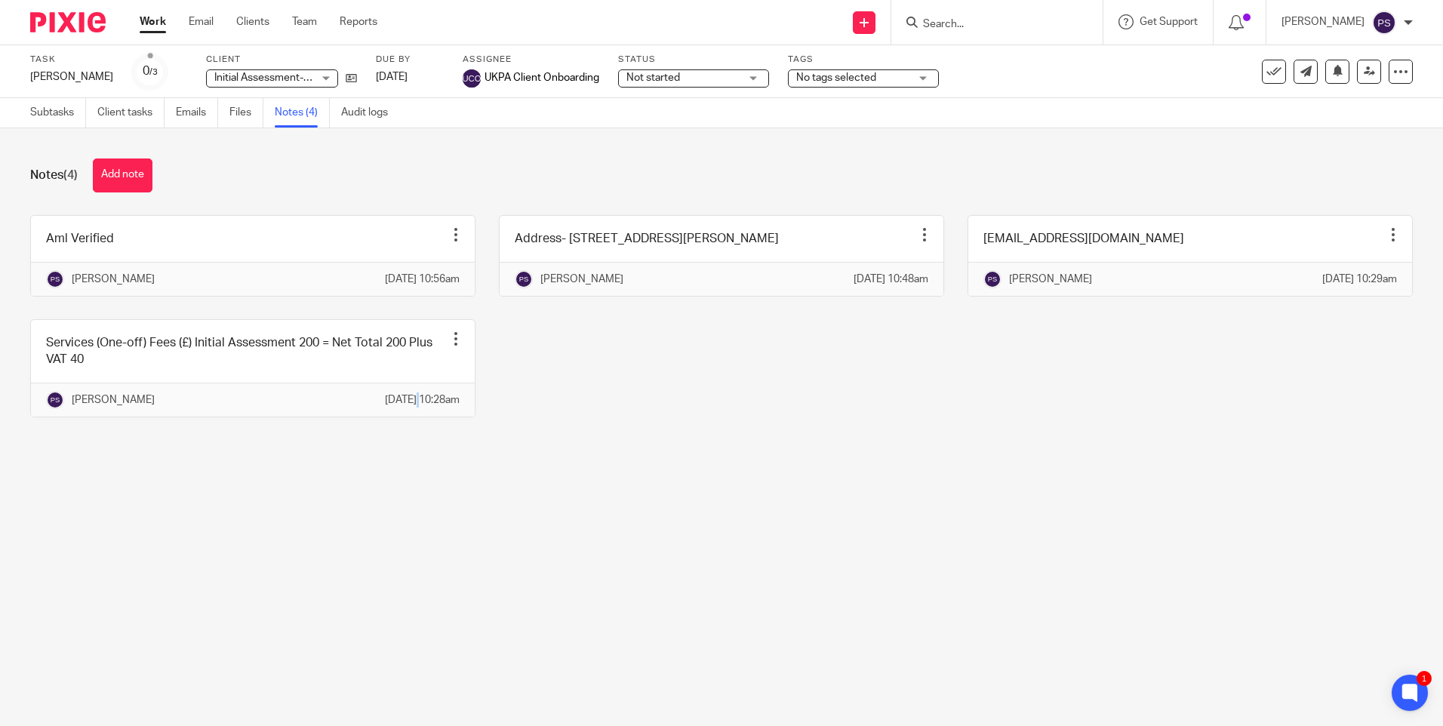
click at [383, 564] on main "Task [PERSON_NAME] Save [PERSON_NAME] 0 /3 Client Initial Assessment- SDLT Init…" at bounding box center [721, 363] width 1443 height 726
click at [102, 76] on div "[PERSON_NAME] Save [PERSON_NAME]" at bounding box center [71, 76] width 83 height 15
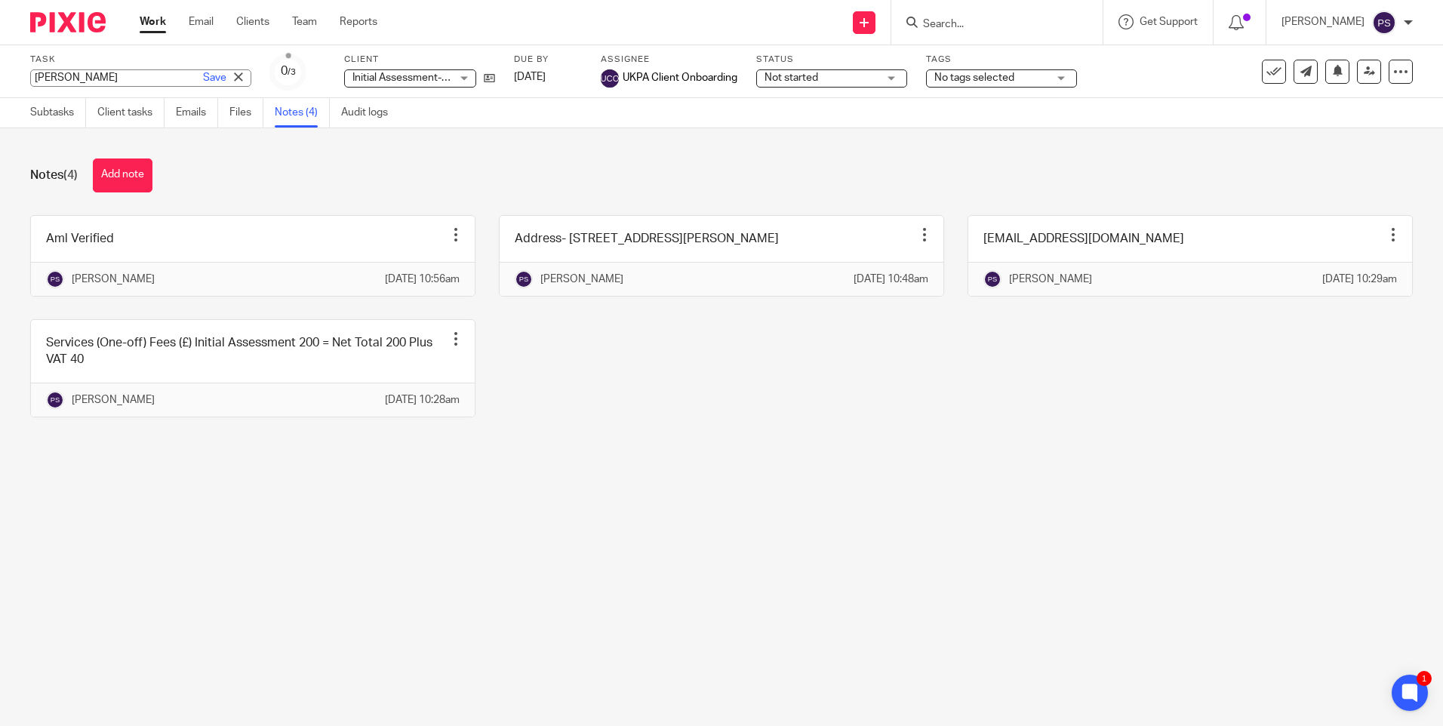
click at [102, 76] on input "[PERSON_NAME]" at bounding box center [140, 77] width 221 height 17
click at [102, 76] on input "Rosemary Eleanor Cripps" at bounding box center [140, 77] width 221 height 17
click at [156, 73] on input "Rosemary Eleanor Cripps" at bounding box center [140, 77] width 221 height 17
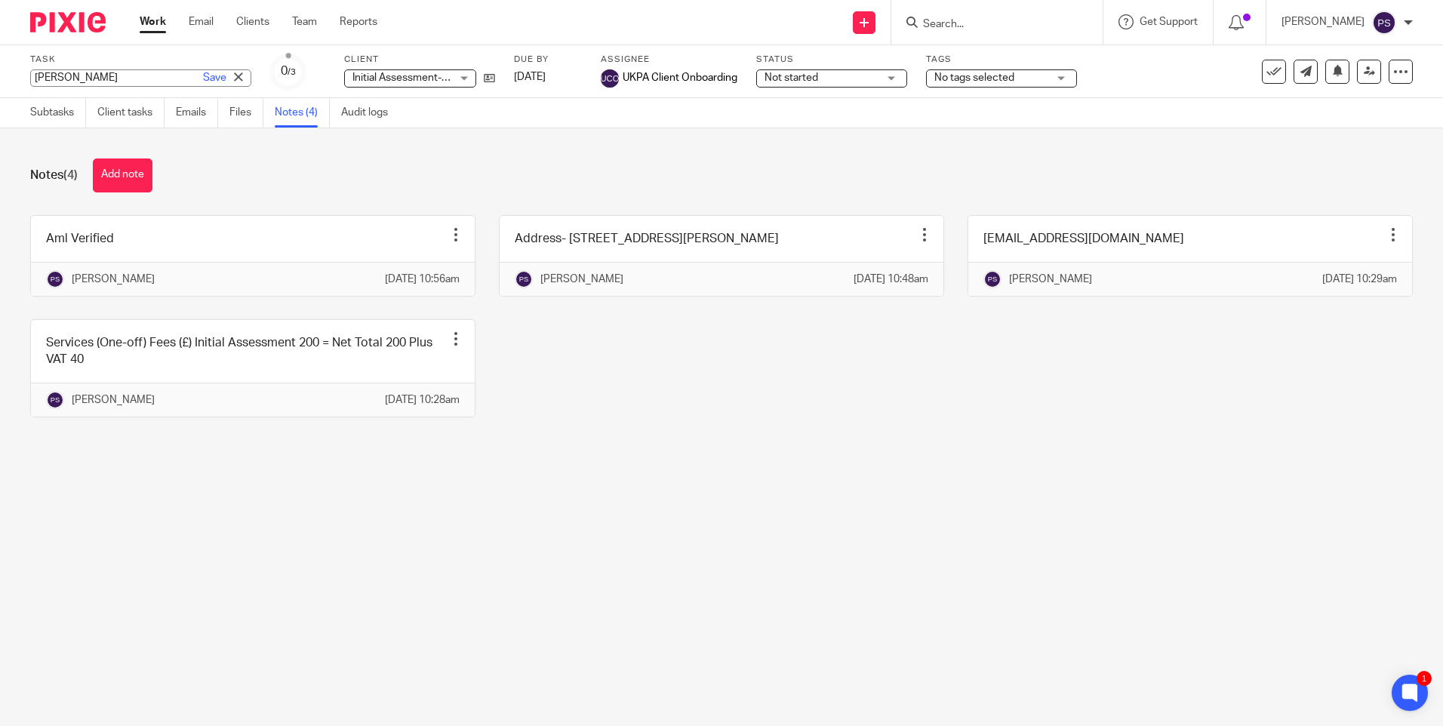
click at [156, 73] on input "[PERSON_NAME]" at bounding box center [140, 77] width 221 height 17
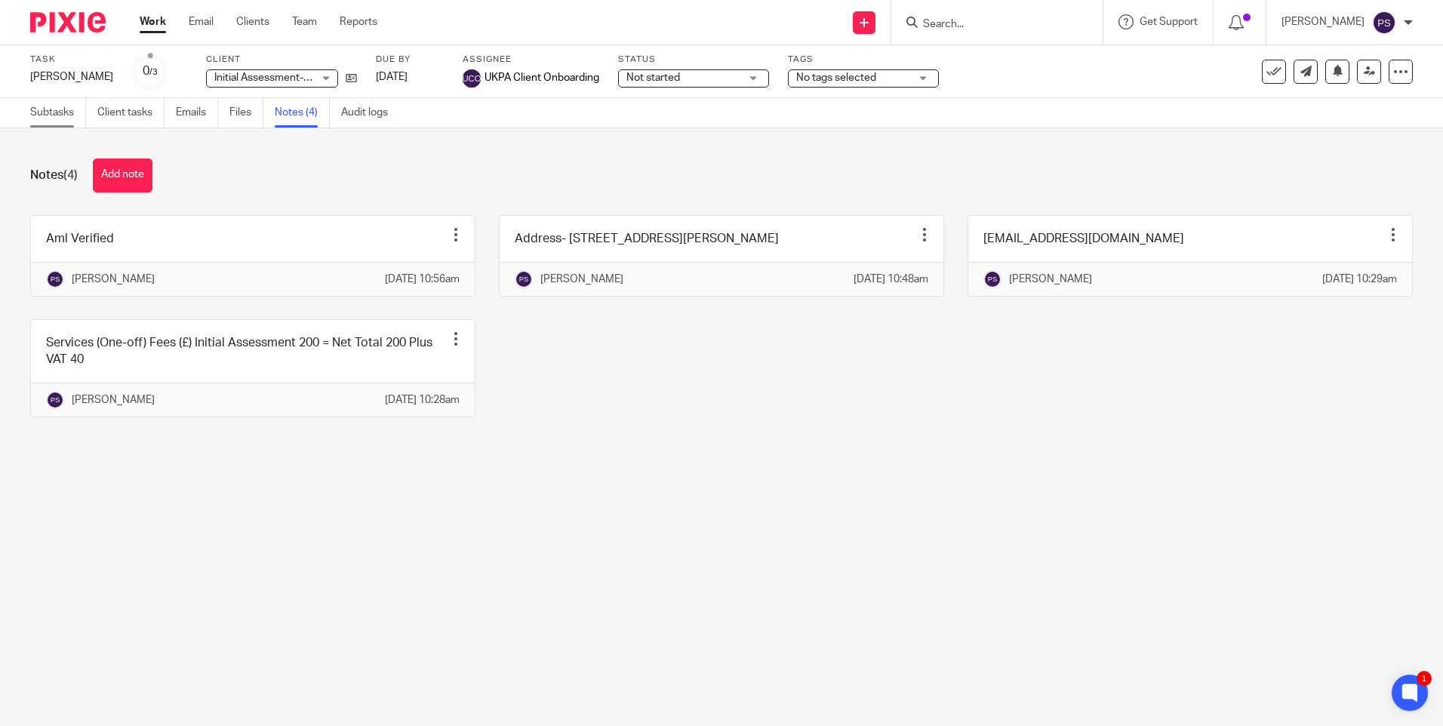
click at [30, 100] on link "Subtasks" at bounding box center [58, 112] width 56 height 29
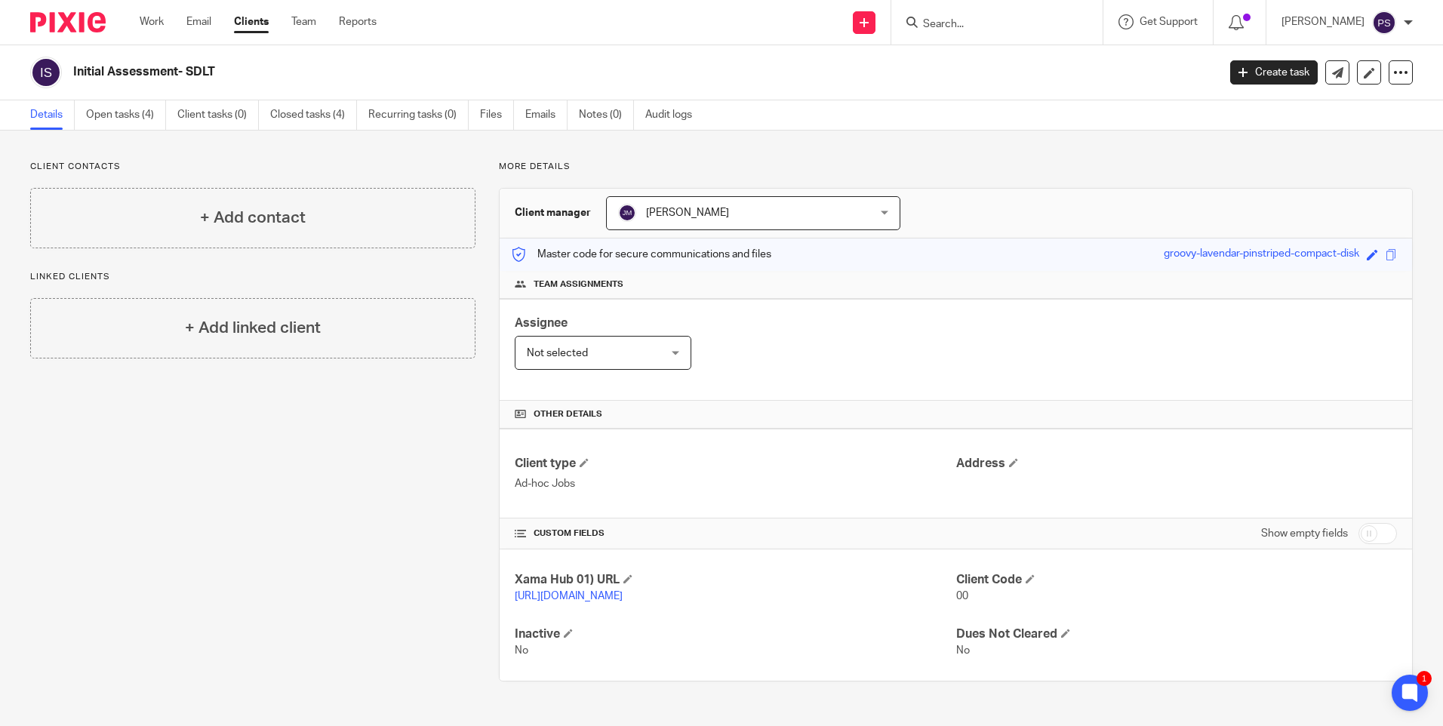
click at [968, 25] on input "Search" at bounding box center [990, 25] width 136 height 14
click at [978, 27] on input "jam cr" at bounding box center [990, 25] width 136 height 14
type input "j"
click at [605, 145] on div "Client contacts + Add contact Linked clients + Add linked client More details C…" at bounding box center [721, 421] width 1443 height 581
click at [958, 23] on input "Search" at bounding box center [990, 25] width 136 height 14
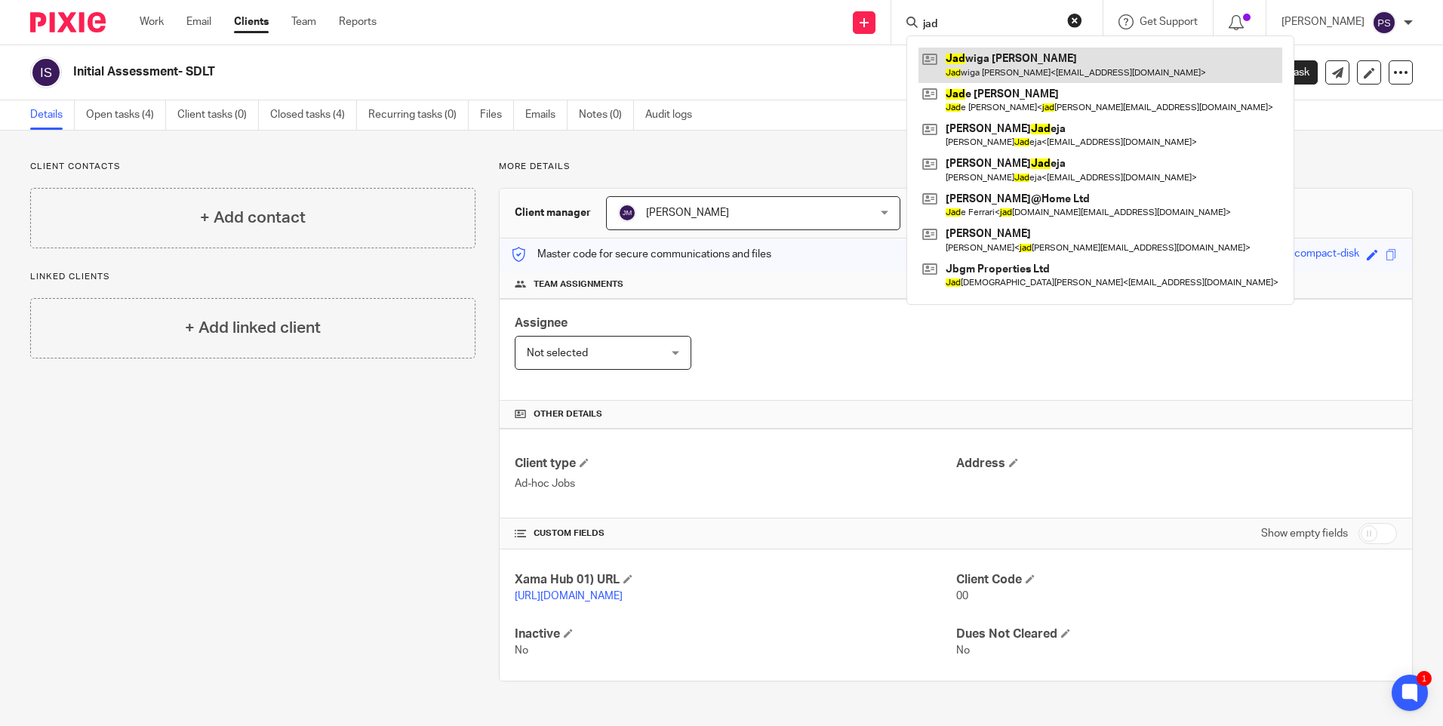
type input "jad"
click at [1003, 72] on link at bounding box center [1101, 65] width 364 height 35
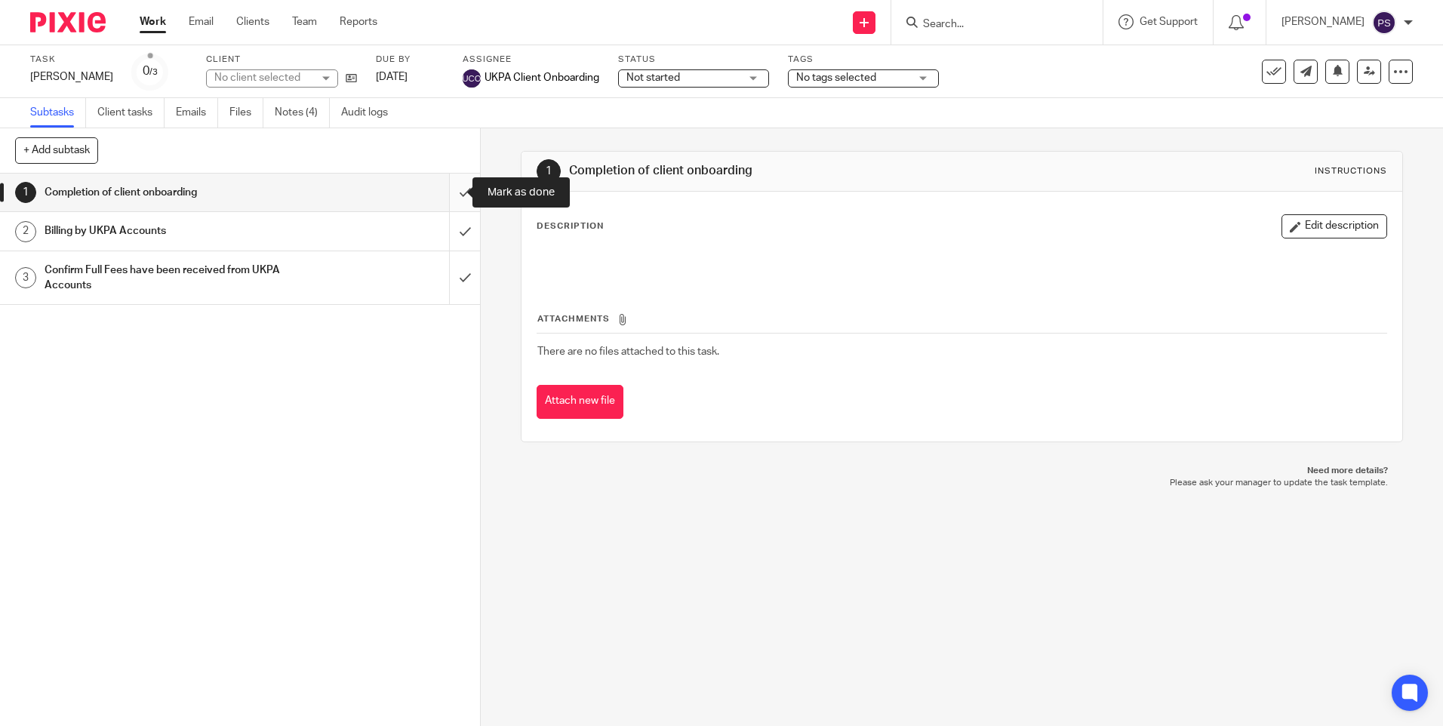
click at [449, 193] on input "submit" at bounding box center [240, 193] width 480 height 38
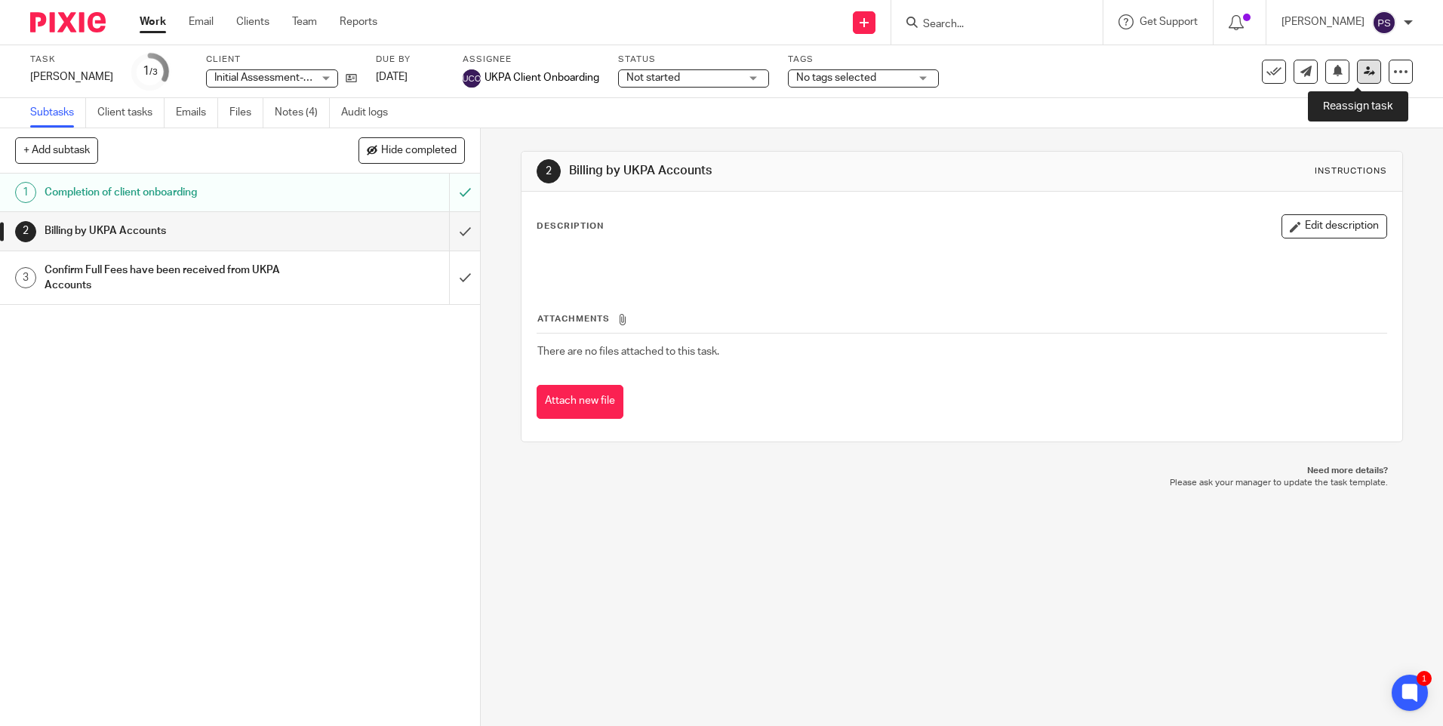
click at [1357, 78] on link at bounding box center [1369, 72] width 24 height 24
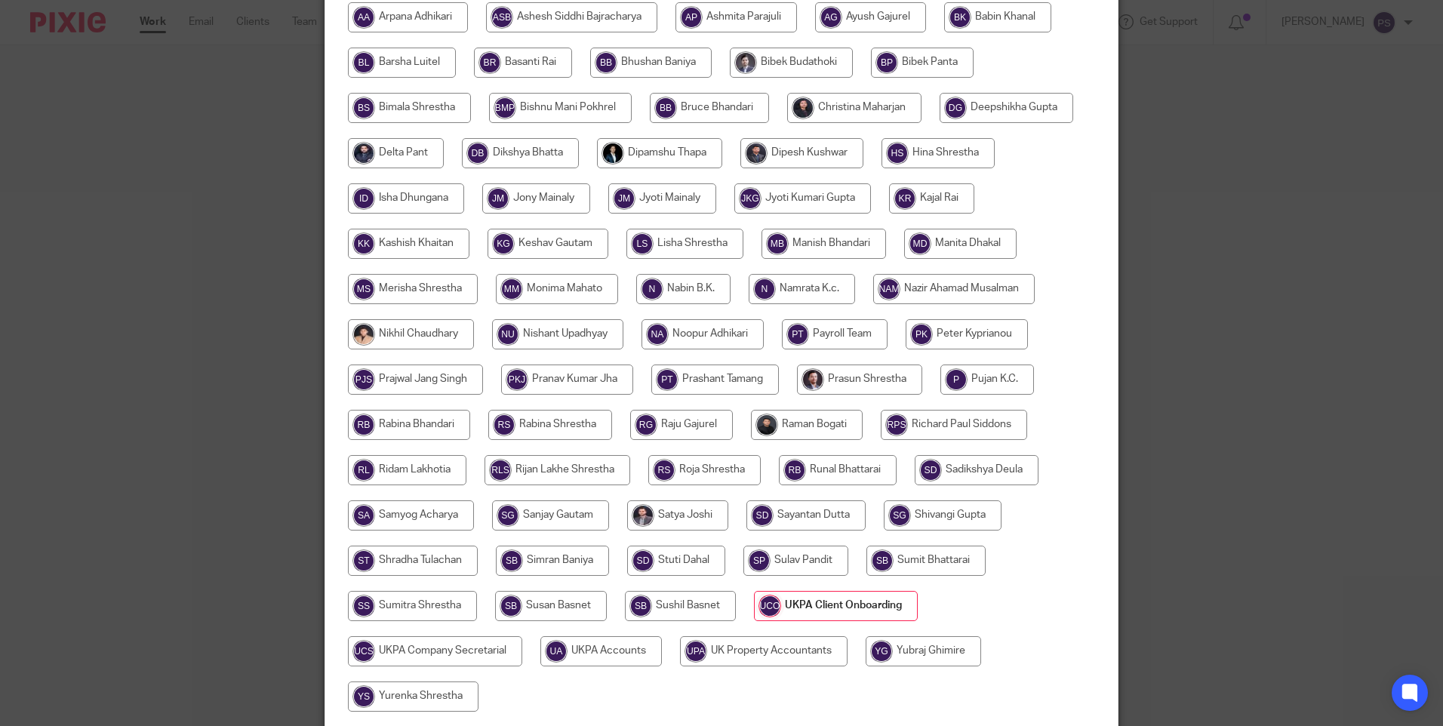
scroll to position [488, 0]
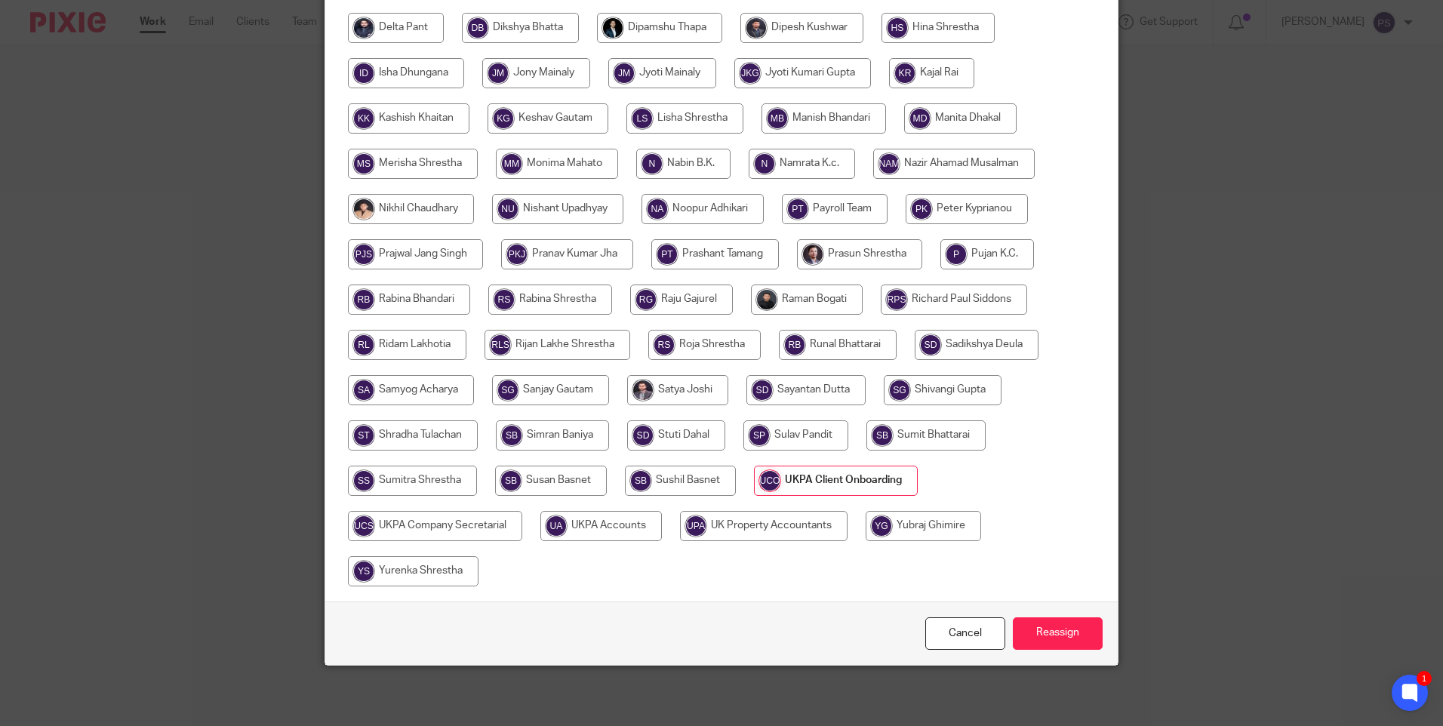
click at [596, 522] on input "radio" at bounding box center [602, 526] width 122 height 30
radio input "true"
click at [1069, 621] on input "Reassign" at bounding box center [1058, 634] width 90 height 32
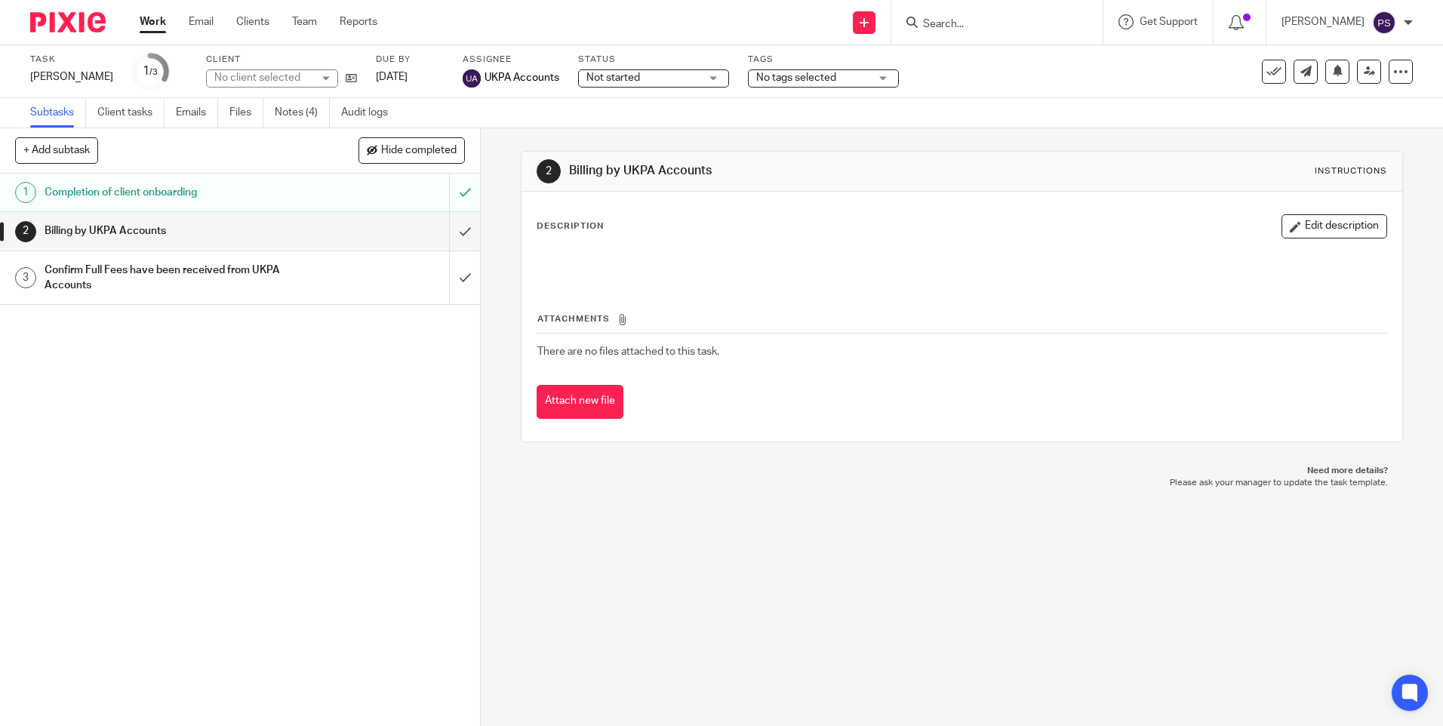
click at [970, 23] on input "Search" at bounding box center [990, 25] width 136 height 14
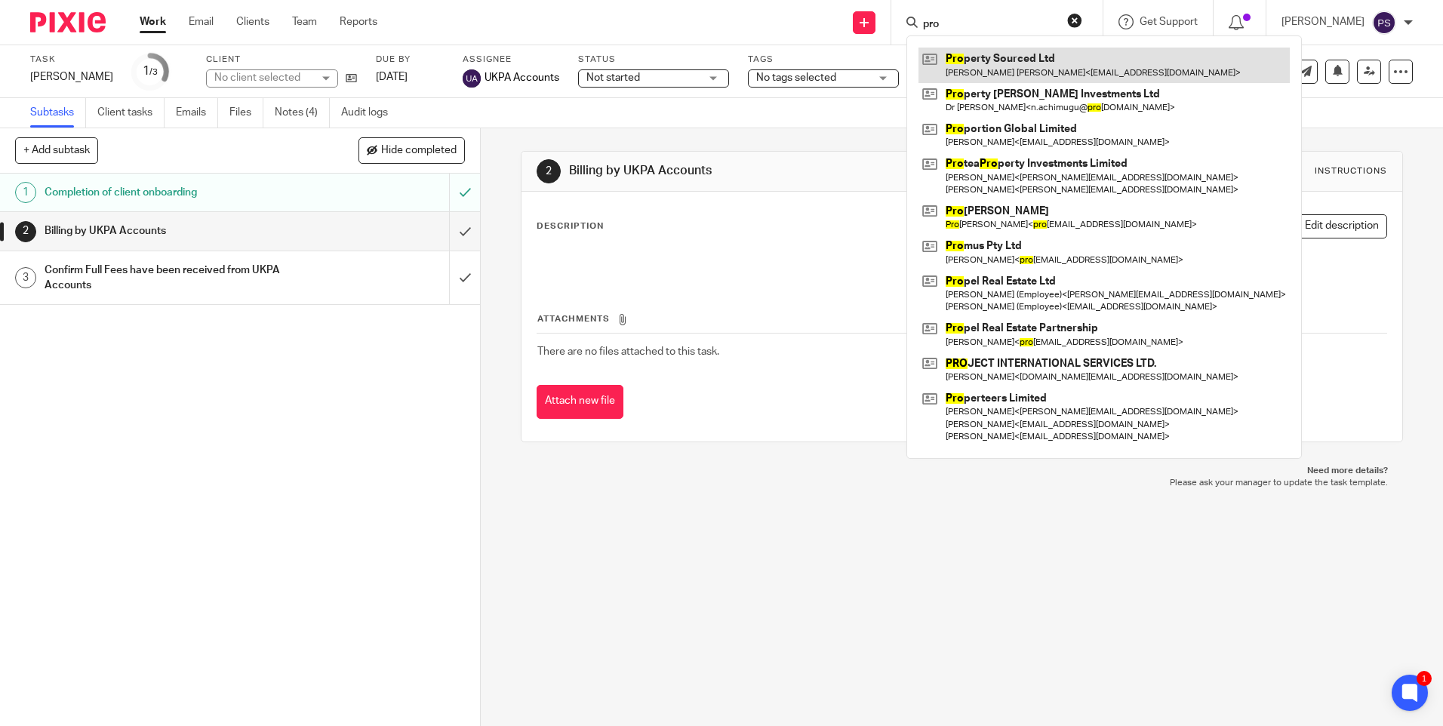
type input "pro"
click at [1011, 68] on link at bounding box center [1104, 65] width 371 height 35
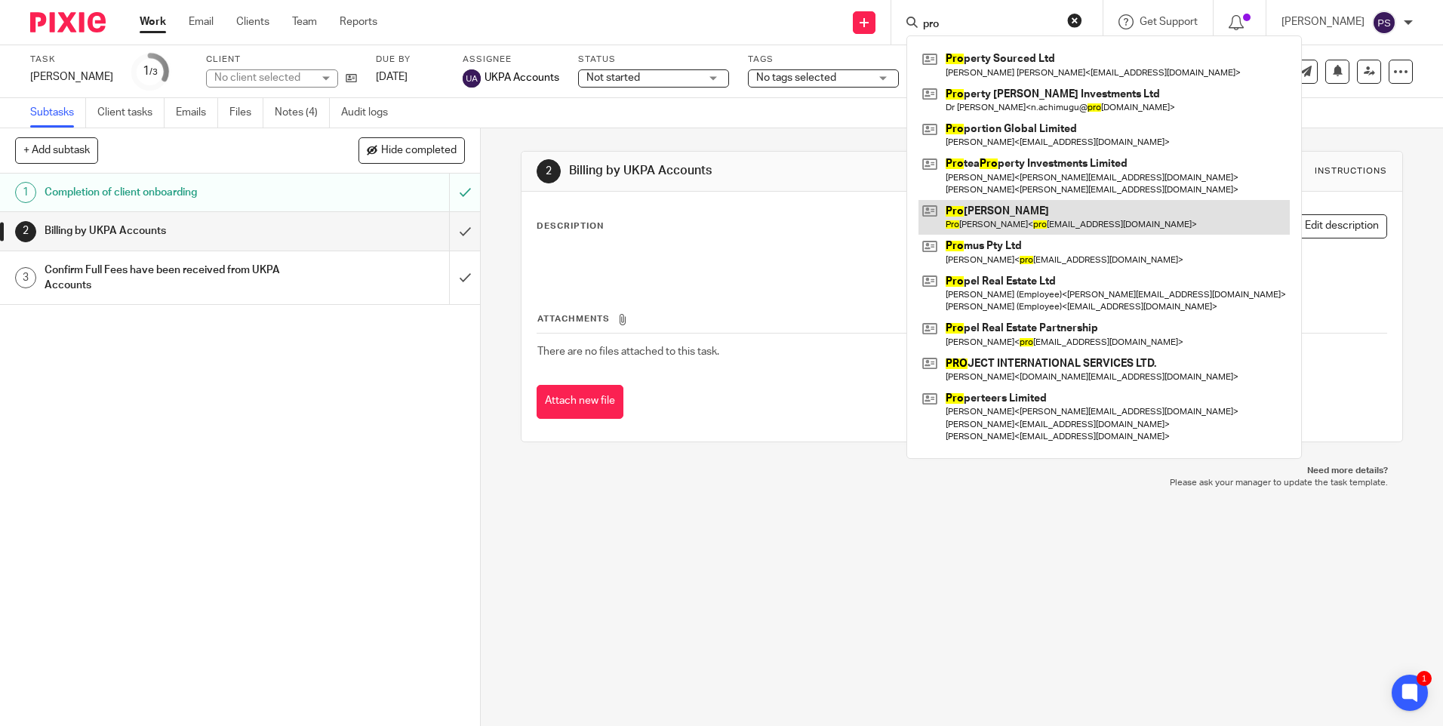
click at [991, 231] on link at bounding box center [1104, 217] width 371 height 35
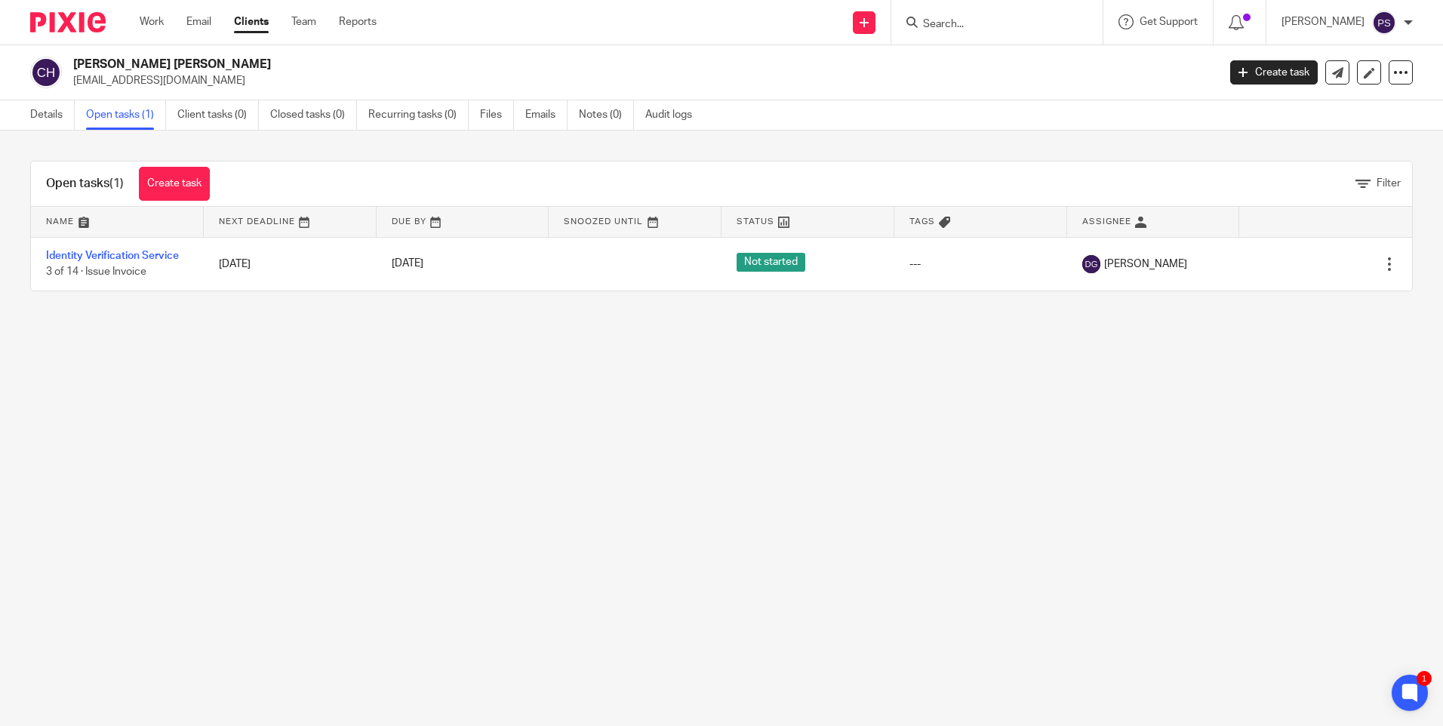
click at [594, 398] on main "Chung Hung Hoang hunghoang888@yahoo.co.uk Create task Update from Companies Hou…" at bounding box center [721, 363] width 1443 height 726
click at [309, 516] on main "Chung Hung Hoang hunghoang888@yahoo.co.uk Create task Update from Companies Hou…" at bounding box center [721, 363] width 1443 height 726
click at [377, 553] on main "Chung Hung Hoang hunghoang888@yahoo.co.uk Create task Update from Companies Hou…" at bounding box center [721, 363] width 1443 height 726
click at [35, 115] on link "Details" at bounding box center [52, 114] width 45 height 29
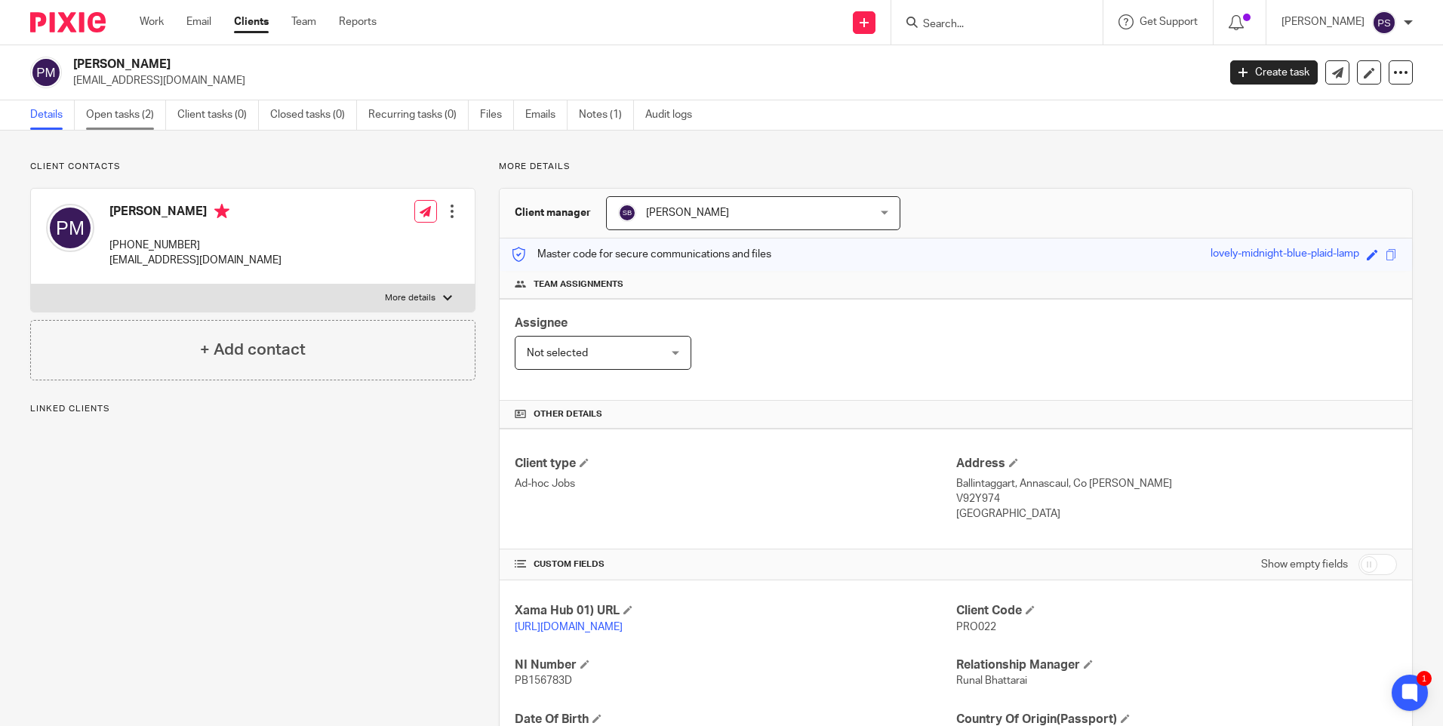
click at [106, 121] on link "Open tasks (2)" at bounding box center [126, 114] width 80 height 29
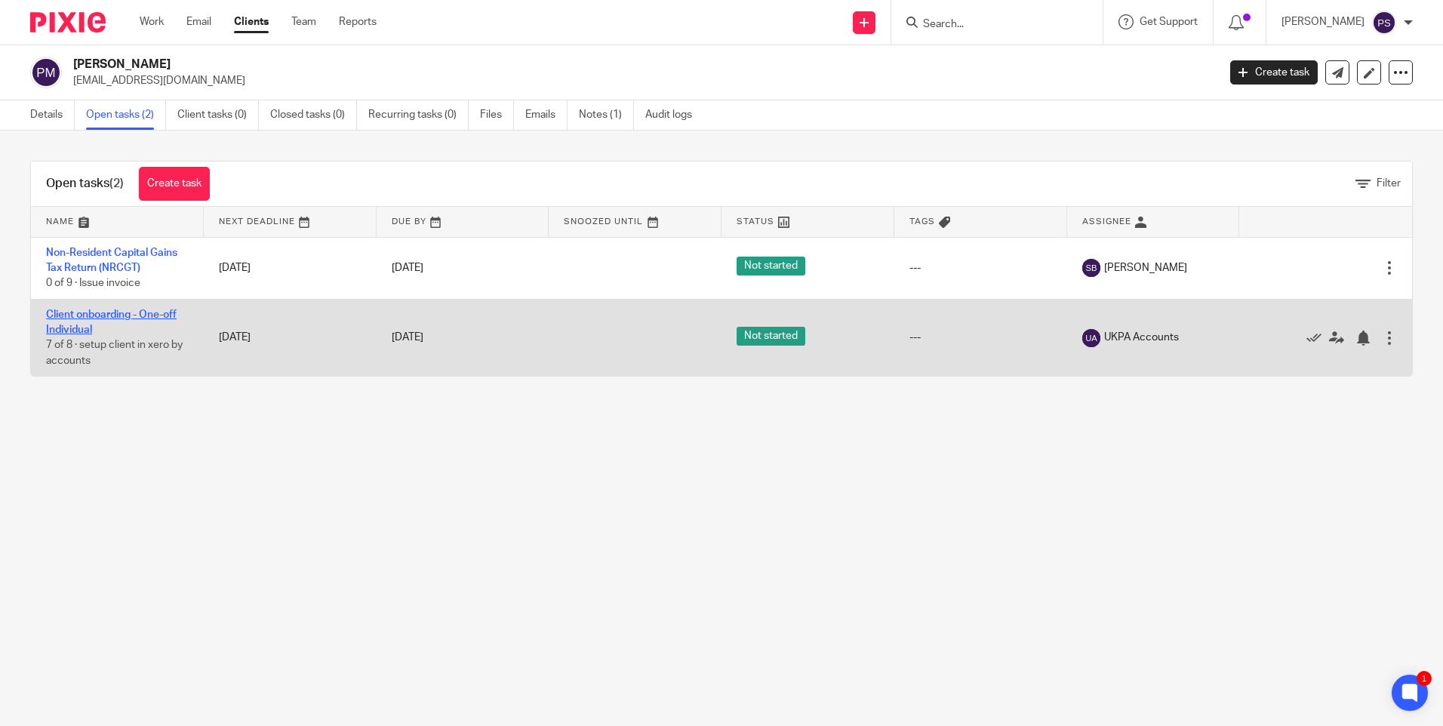
click at [72, 315] on link "Client onboarding - One-off Individual" at bounding box center [111, 323] width 131 height 26
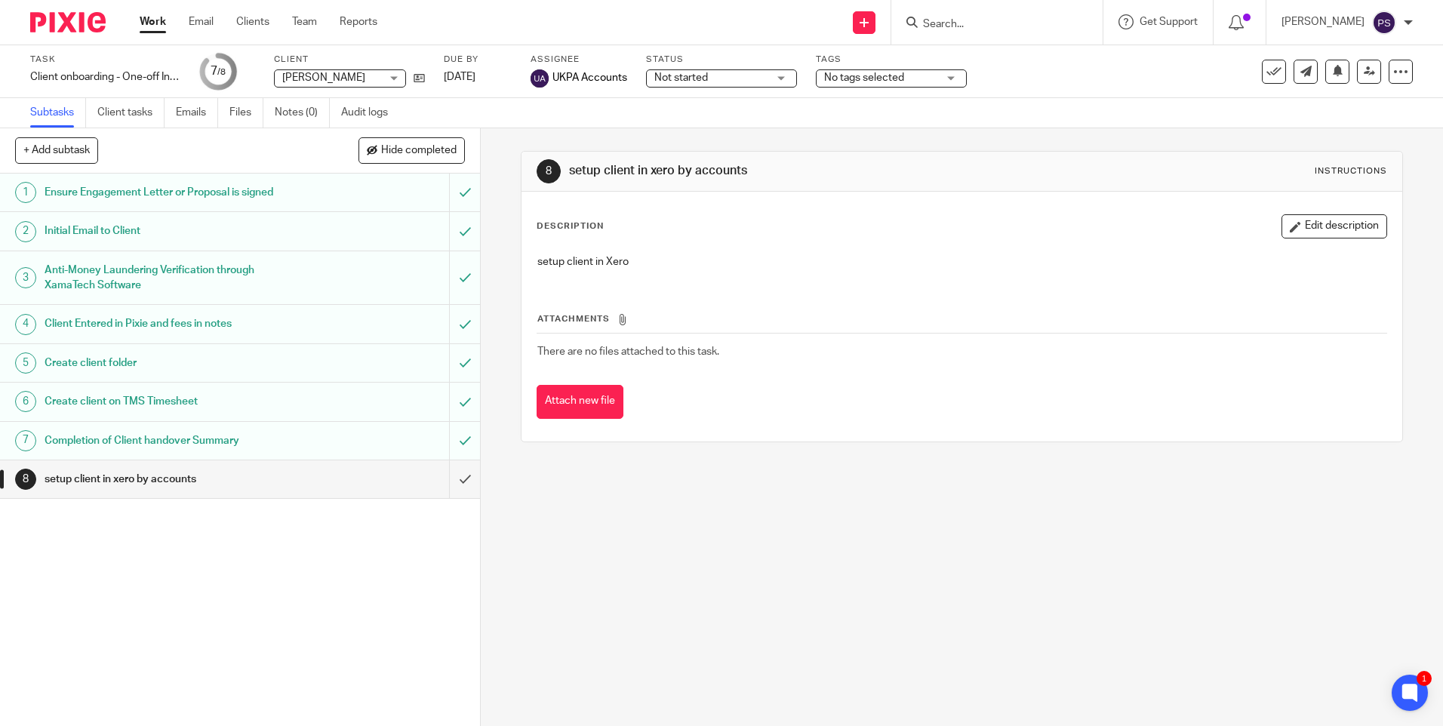
click at [541, 522] on div "8 setup client in xero by accounts Instructions Description Edit description se…" at bounding box center [962, 427] width 963 height 598
click at [1147, 604] on div "8 setup client in xero by accounts Instructions Description Edit description se…" at bounding box center [962, 427] width 963 height 598
click at [964, 28] on input "Search" at bounding box center [990, 25] width 136 height 14
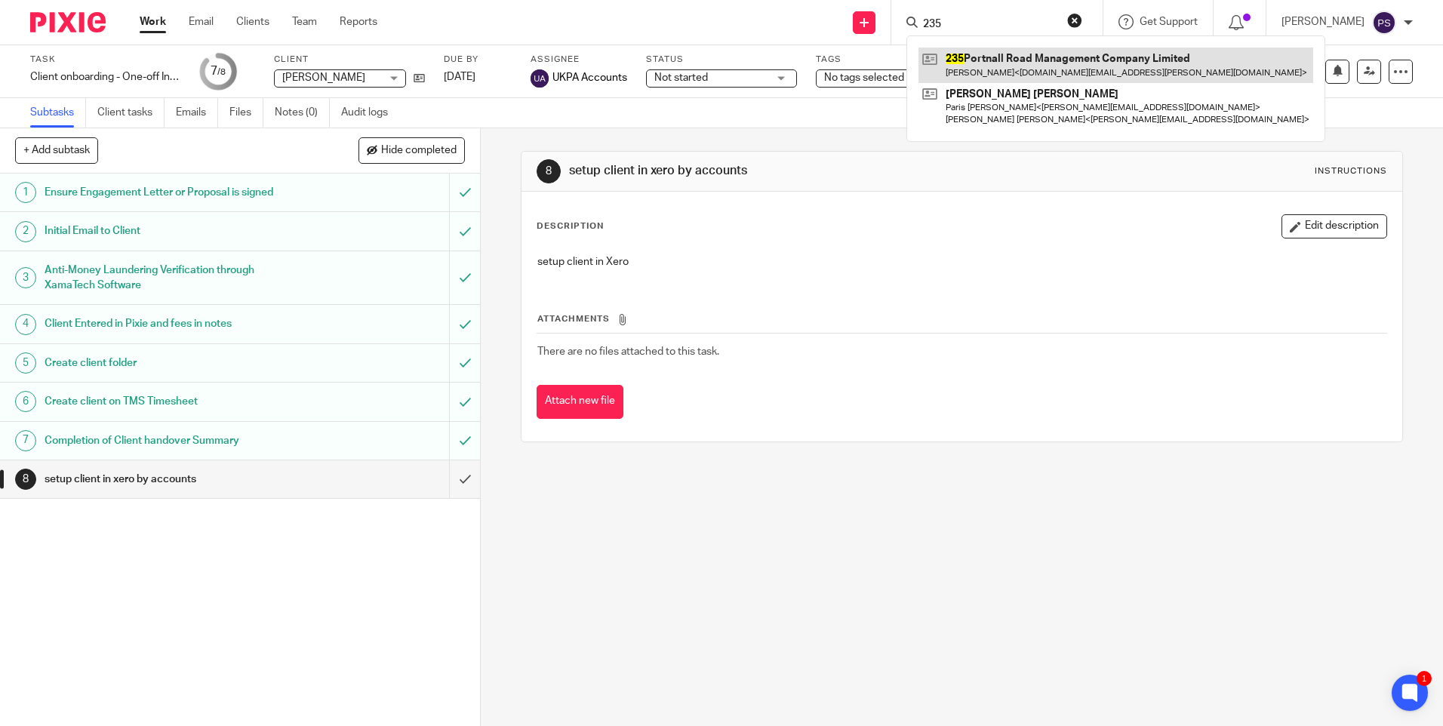
type input "235"
click at [982, 71] on link at bounding box center [1116, 65] width 395 height 35
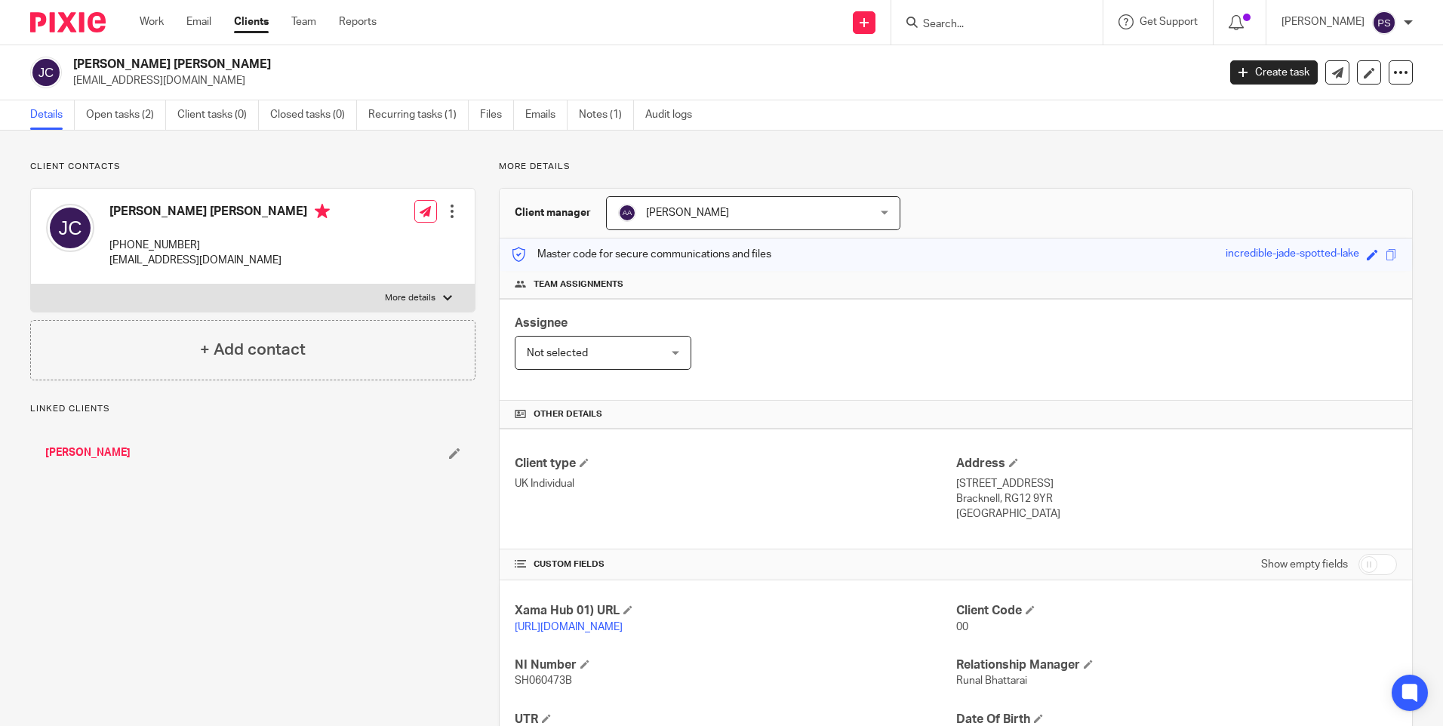
click at [966, 17] on form at bounding box center [1002, 22] width 161 height 19
click at [970, 28] on input "Search" at bounding box center [990, 25] width 136 height 14
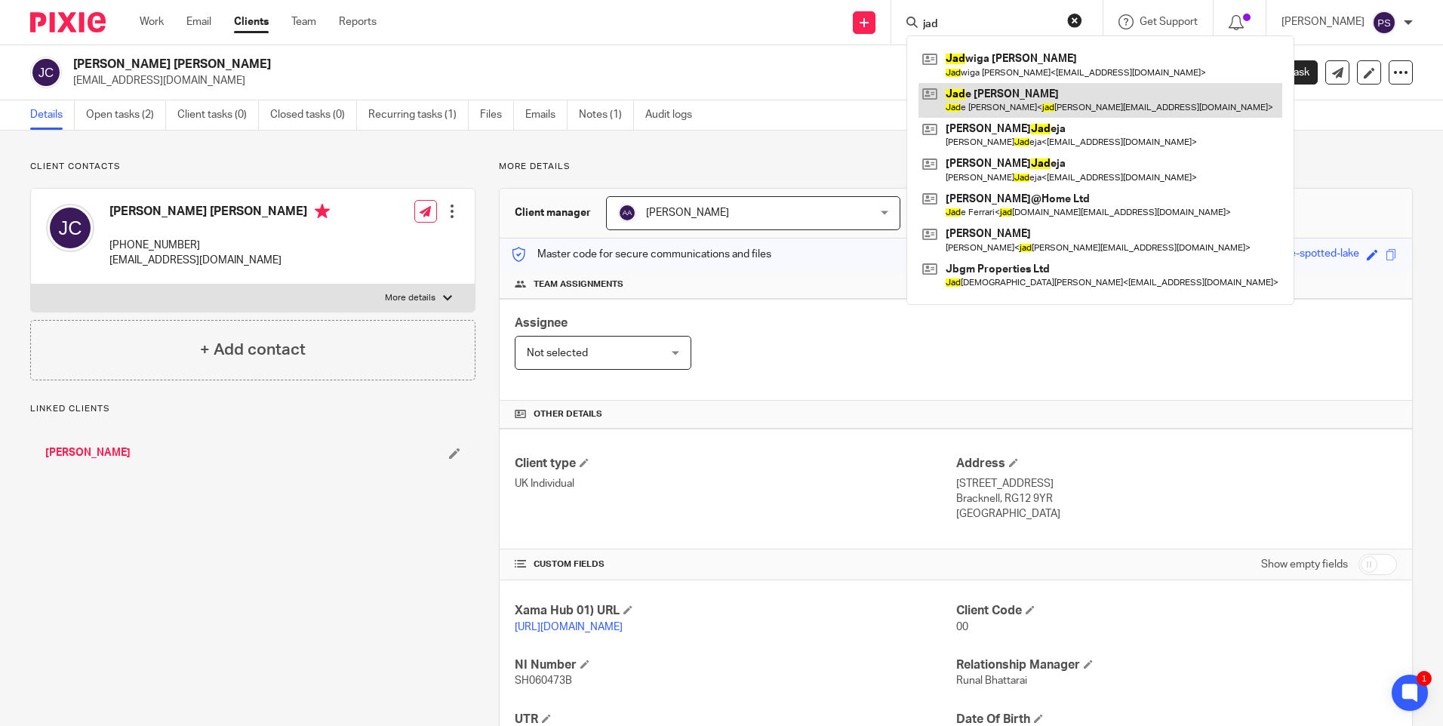
type input "jad"
click at [987, 85] on link at bounding box center [1101, 100] width 364 height 35
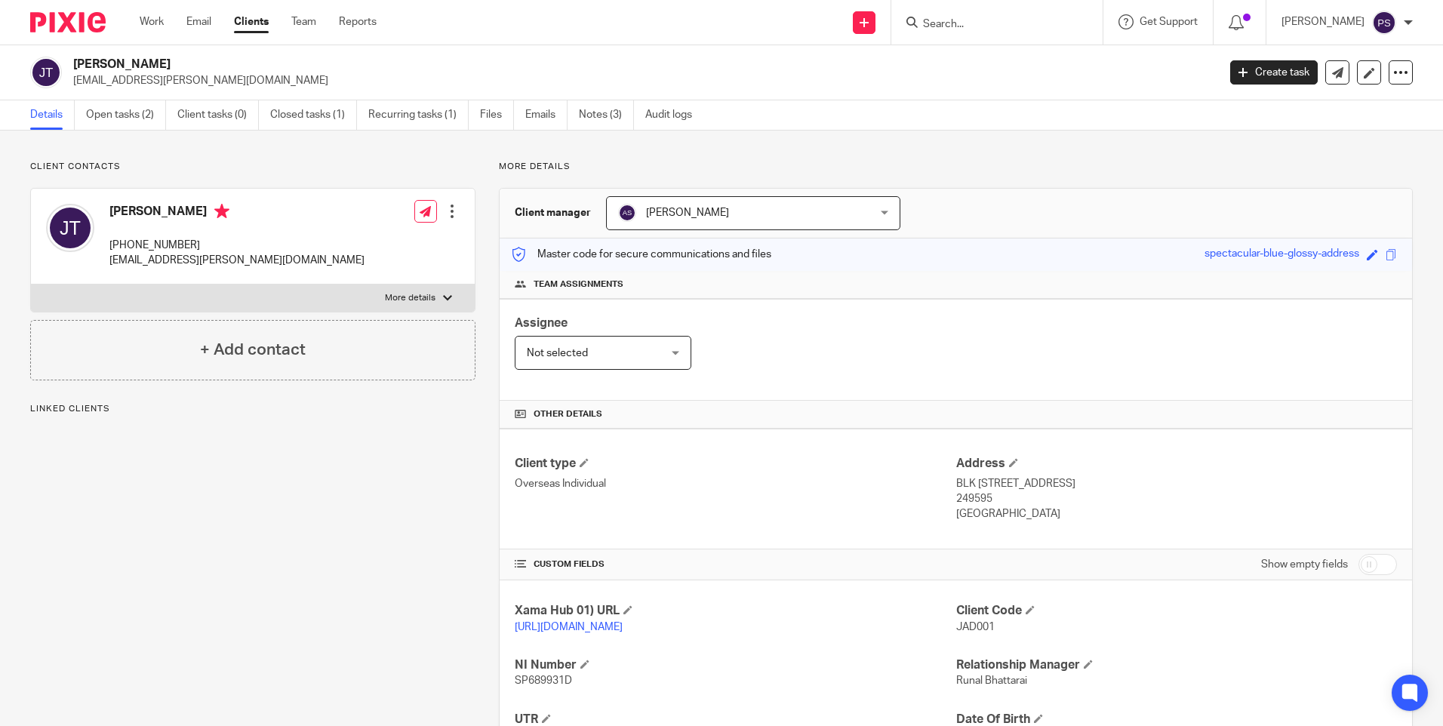
click at [970, 630] on span "JAD001" at bounding box center [976, 627] width 39 height 11
copy span "JAD001"
click at [185, 63] on h2 "Jade Bianca Thompson" at bounding box center [526, 65] width 907 height 16
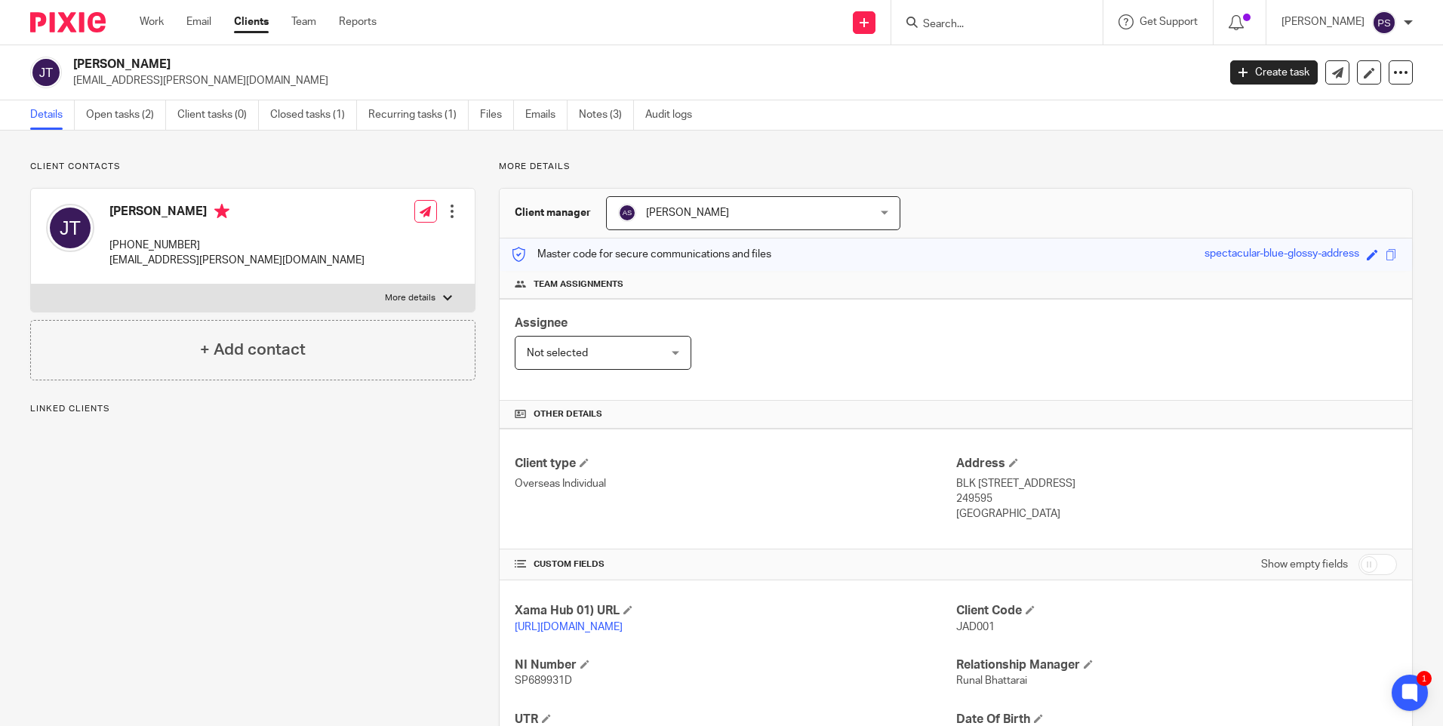
click at [185, 63] on h2 "Jade Bianca Thompson" at bounding box center [526, 65] width 907 height 16
copy div "Jade Bianca Thompson"
click at [964, 20] on input "Search" at bounding box center [990, 25] width 136 height 14
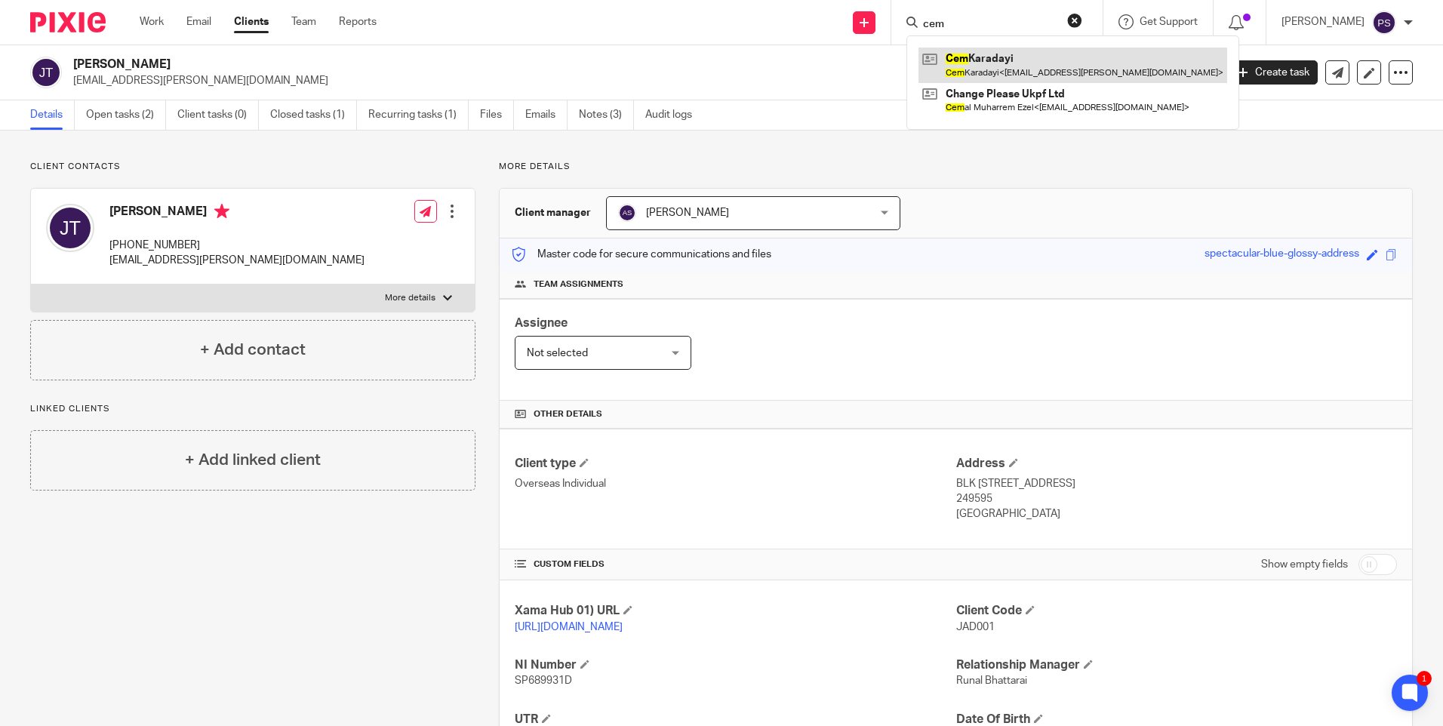
type input "cem"
click at [996, 61] on link at bounding box center [1073, 65] width 309 height 35
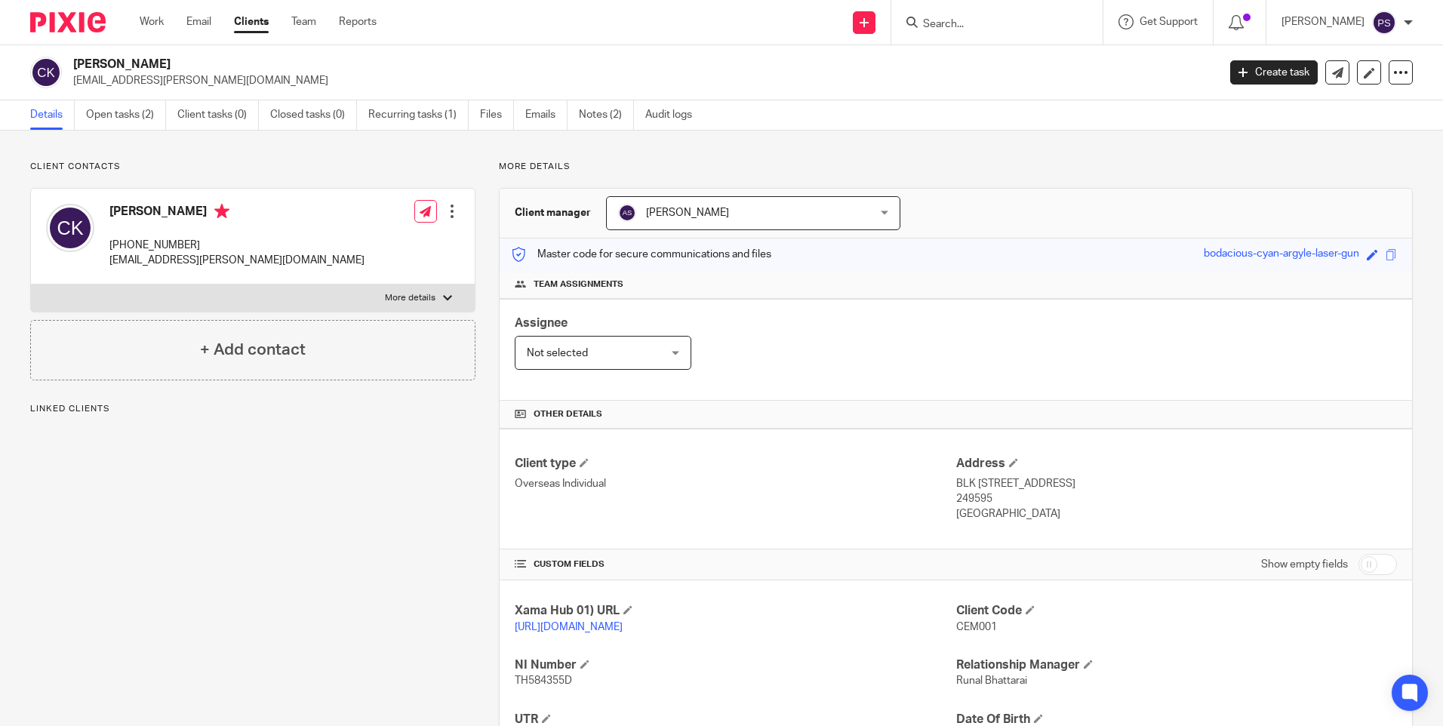
click at [968, 628] on span "CEM001" at bounding box center [977, 627] width 41 height 11
copy span "CEM001"
click at [128, 52] on div "Cem Karadayi jade.thompson@gmail.com Create task Update from Companies House Ex…" at bounding box center [721, 72] width 1443 height 55
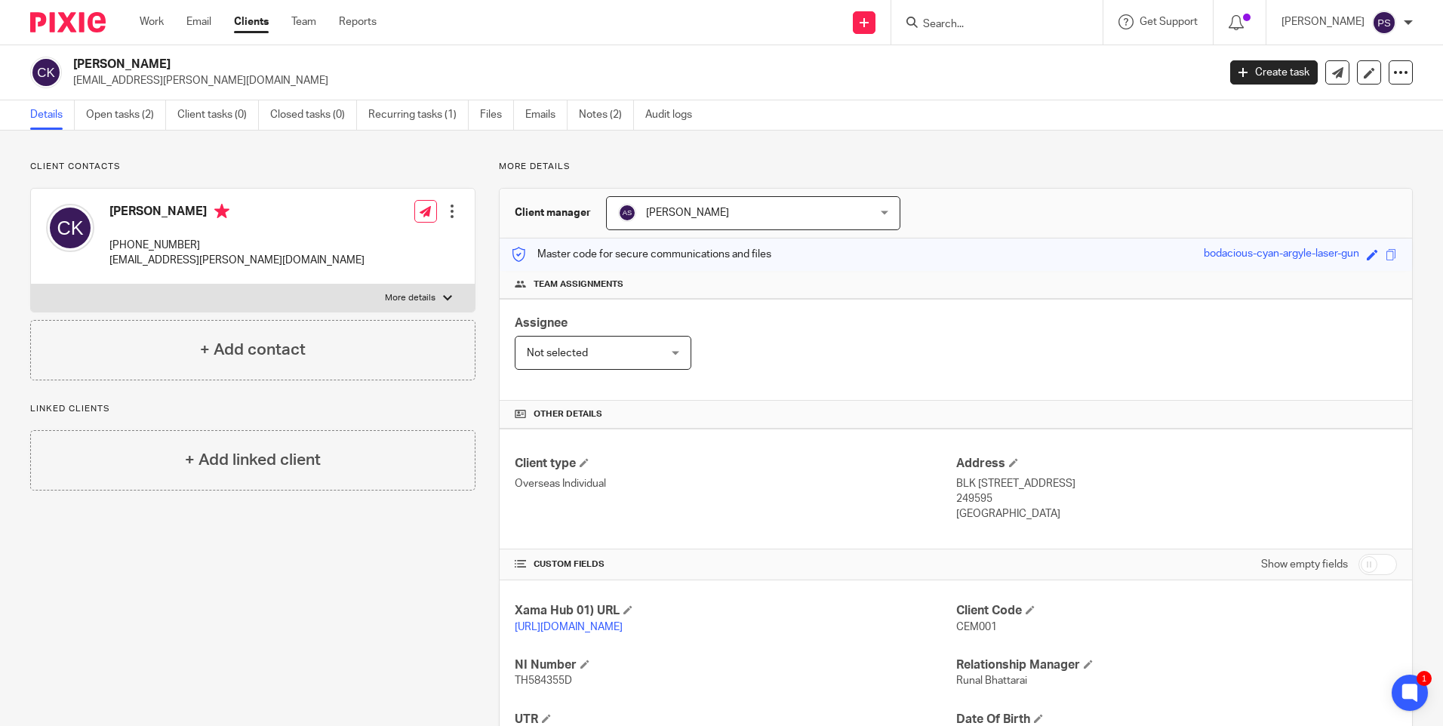
click at [128, 52] on div "Cem Karadayi jade.thompson@gmail.com Create task Update from Companies House Ex…" at bounding box center [721, 72] width 1443 height 55
copy div "Cem Karadayi"
click at [1020, 27] on input "Search" at bounding box center [990, 25] width 136 height 14
paste input "Das bandesha & co ltd"
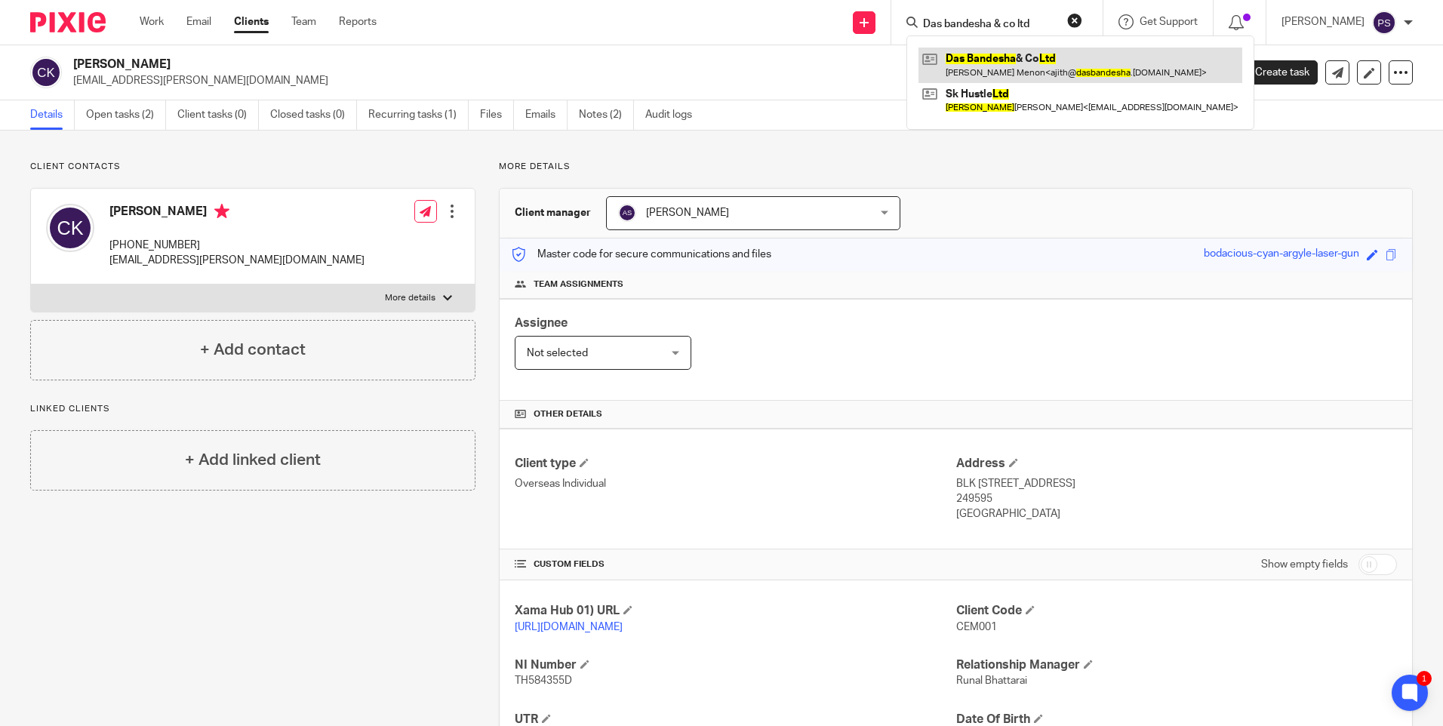
type input "Das bandesha & co ltd"
click at [1008, 60] on link at bounding box center [1081, 65] width 324 height 35
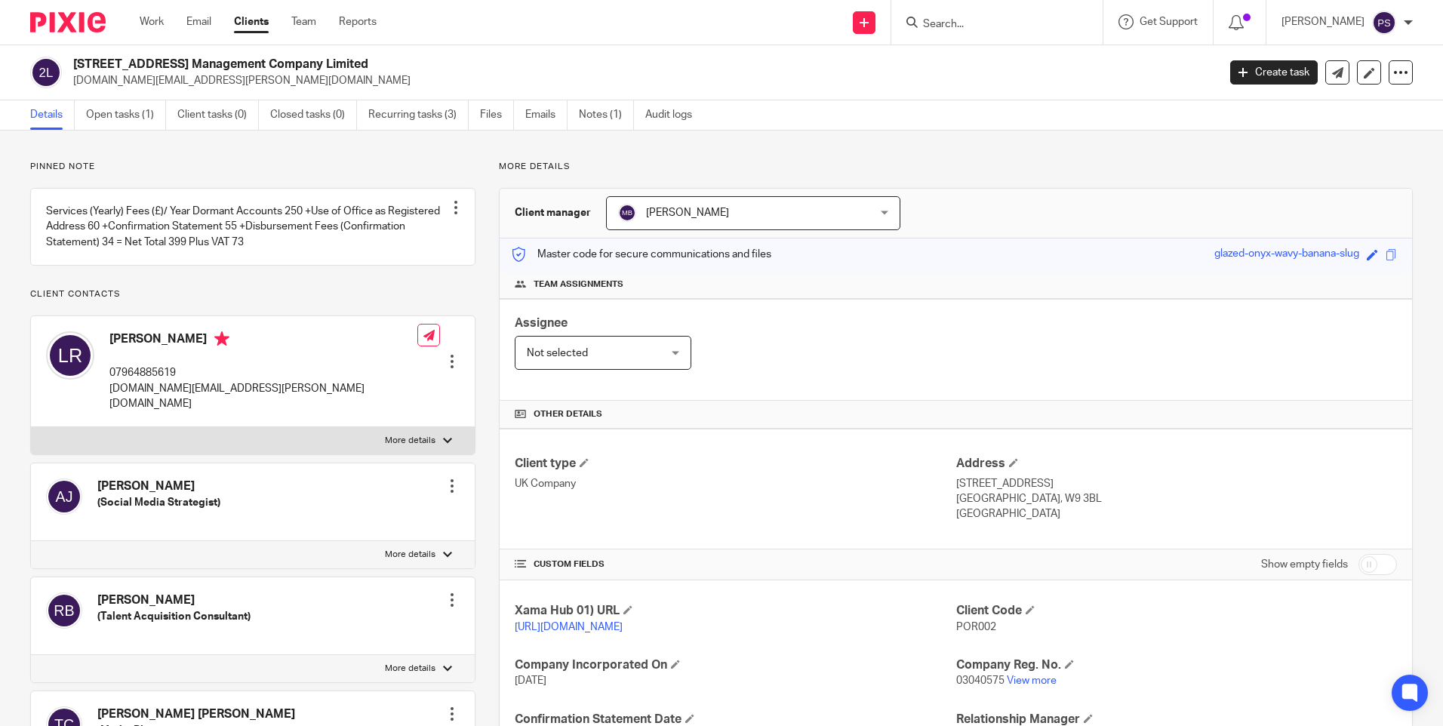
scroll to position [219, 0]
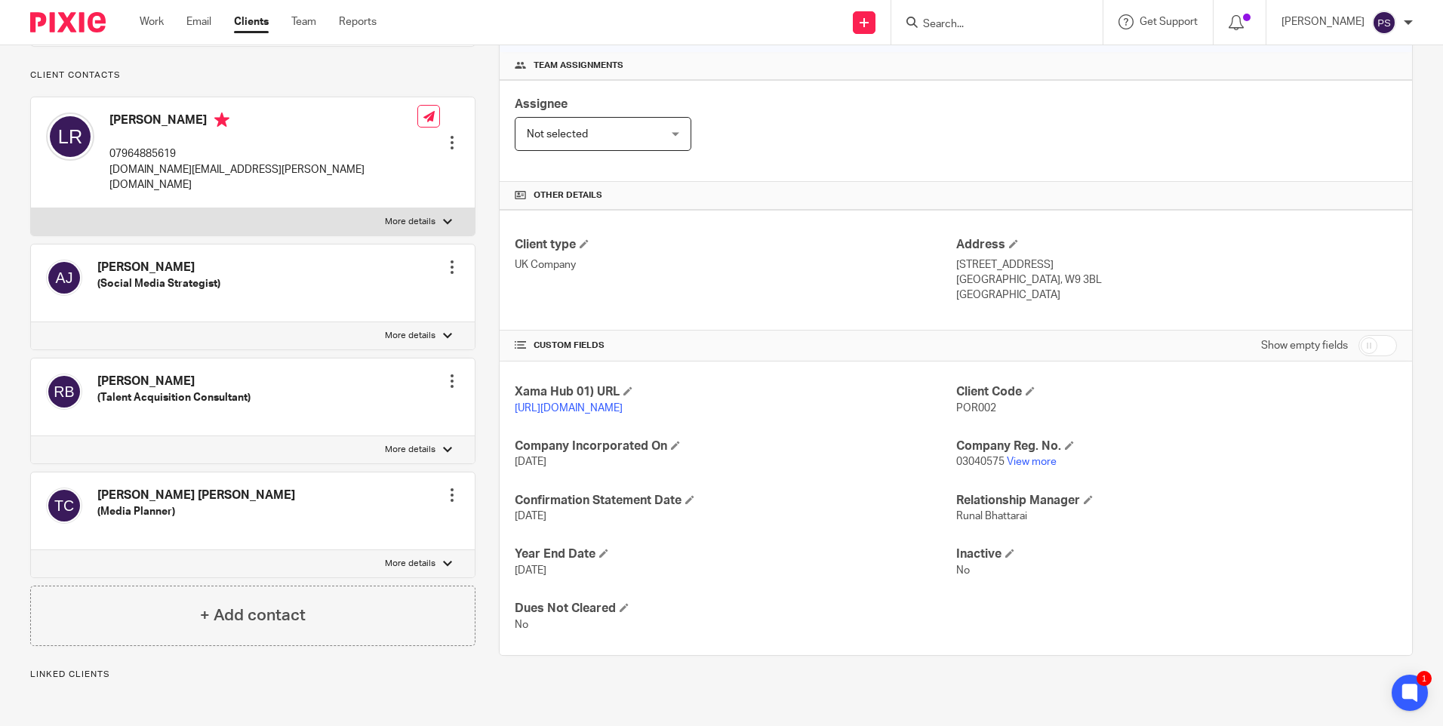
click at [1366, 347] on input "checkbox" at bounding box center [1378, 345] width 39 height 21
checkbox input "true"
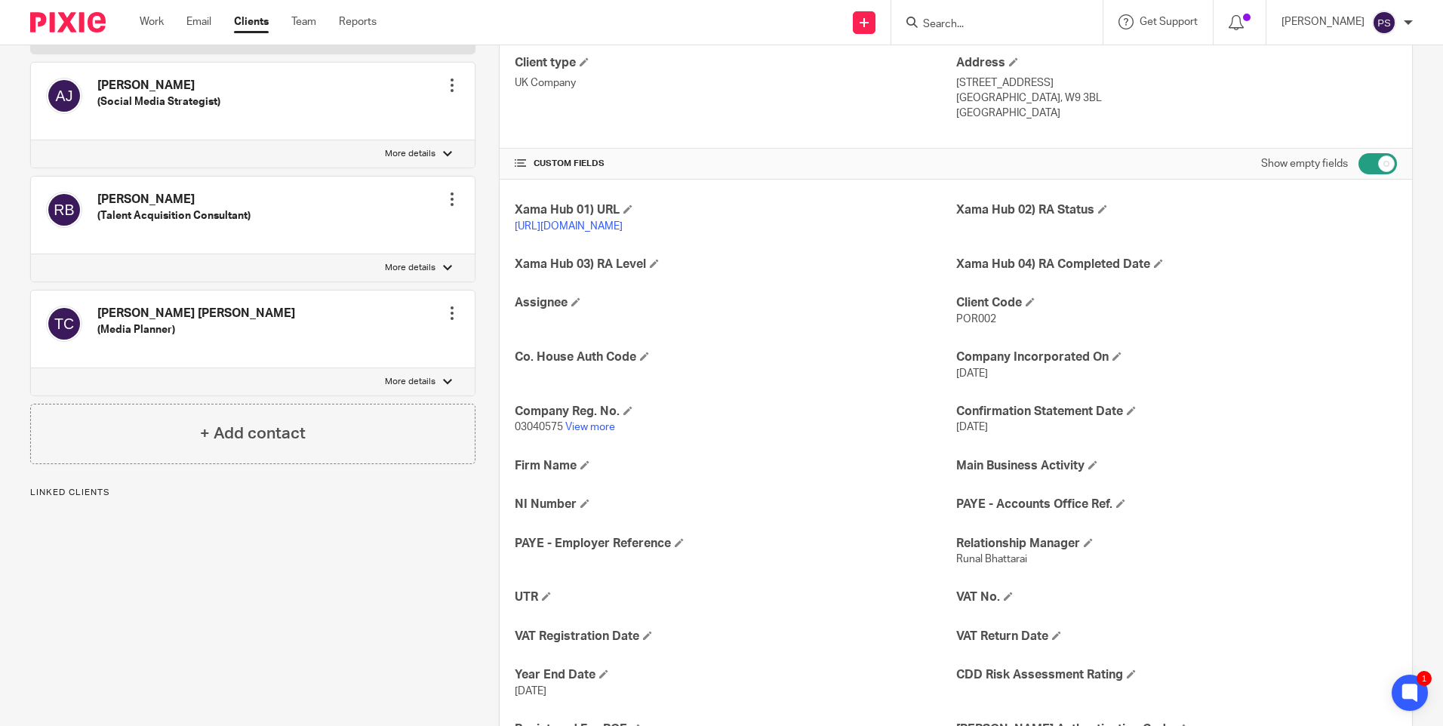
scroll to position [445, 0]
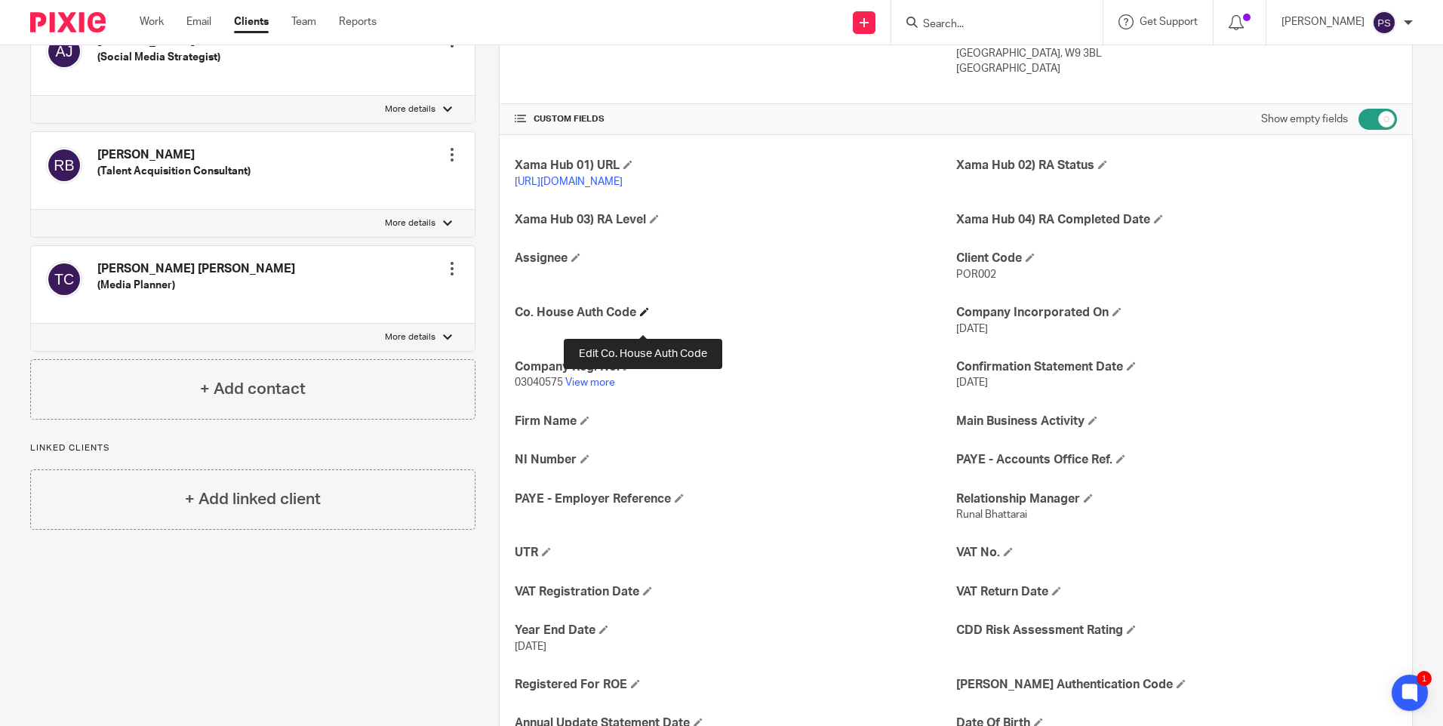
click at [640, 316] on span at bounding box center [644, 311] width 9 height 9
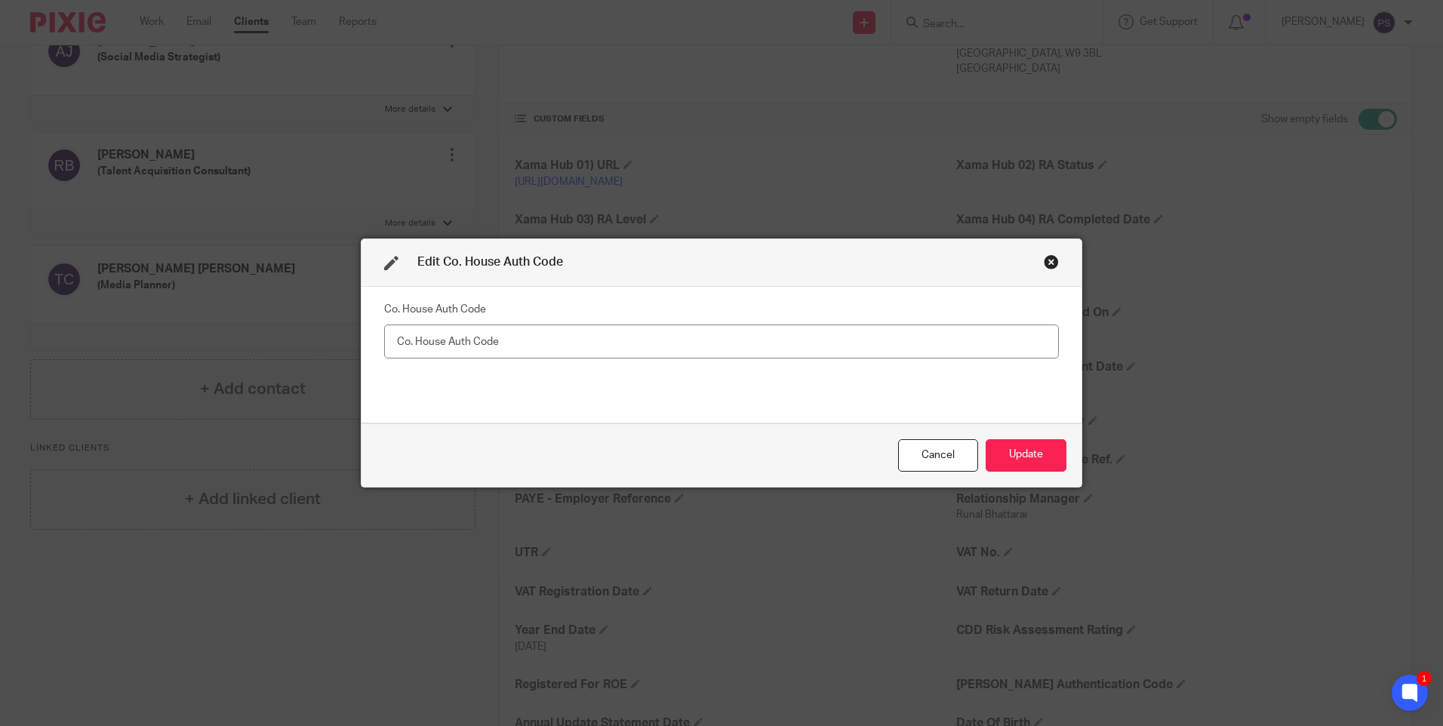
click at [411, 340] on input "text" at bounding box center [721, 342] width 675 height 34
type input "EF58S2"
click at [1040, 445] on button "Update" at bounding box center [1026, 455] width 81 height 32
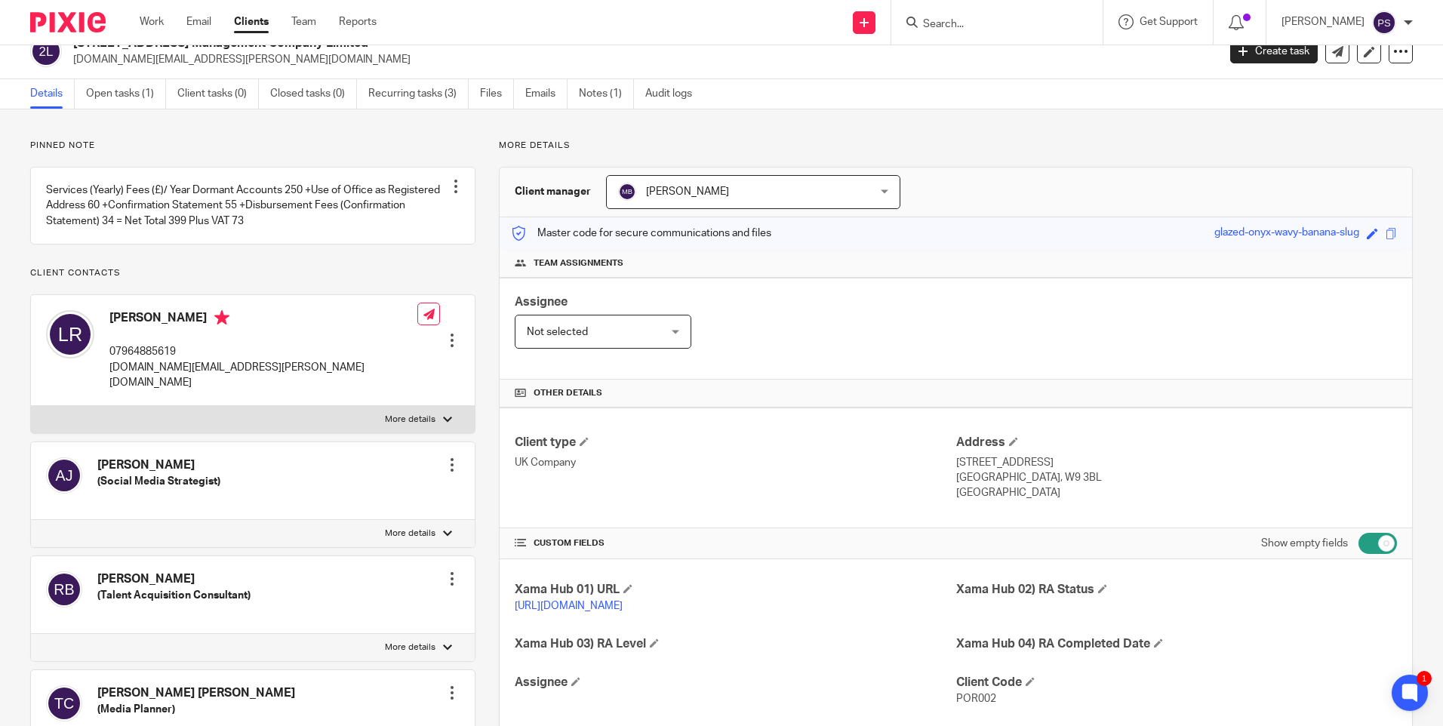
scroll to position [0, 0]
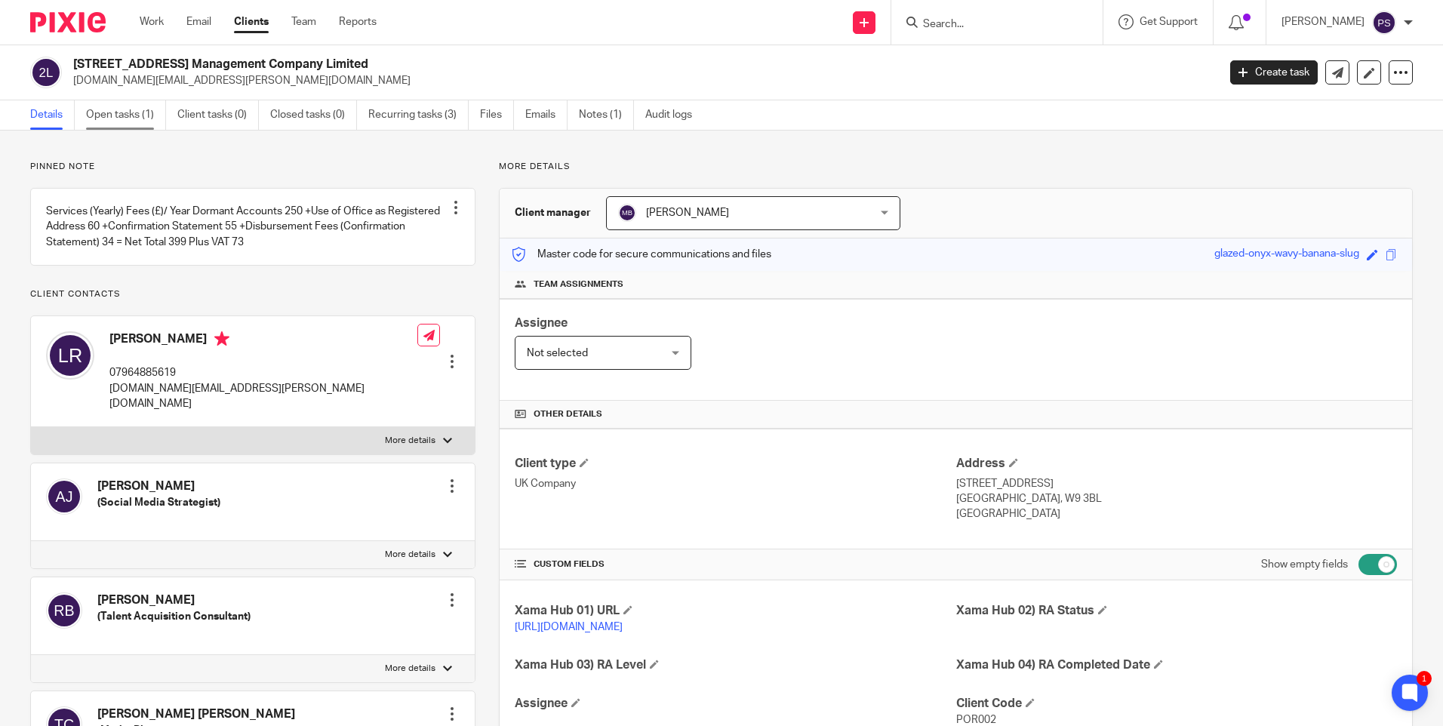
click at [134, 119] on link "Open tasks (1)" at bounding box center [126, 114] width 80 height 29
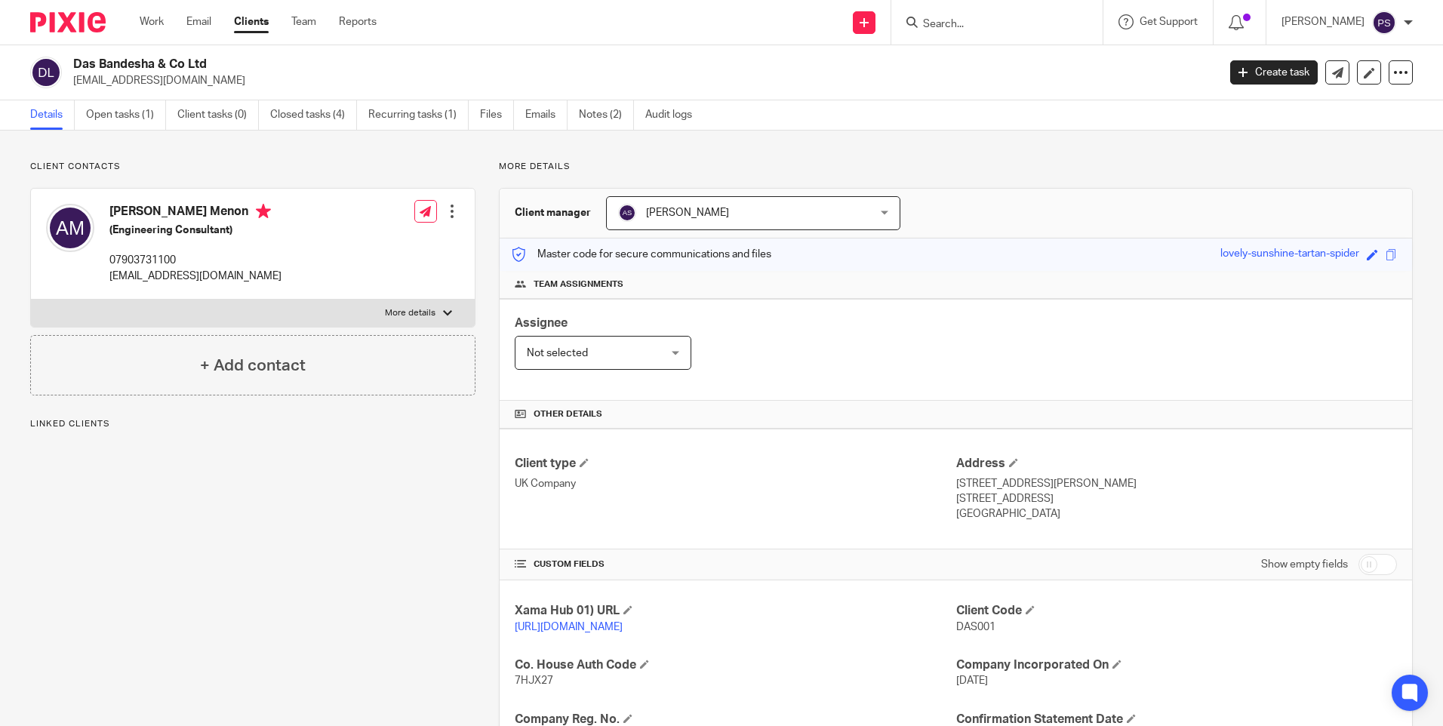
click at [975, 623] on span "DAS001" at bounding box center [976, 627] width 39 height 11
copy span "DAS001"
paste input "Bricks mortar & interior"
click at [986, 23] on input "Bricks mortar & interior" at bounding box center [990, 25] width 136 height 14
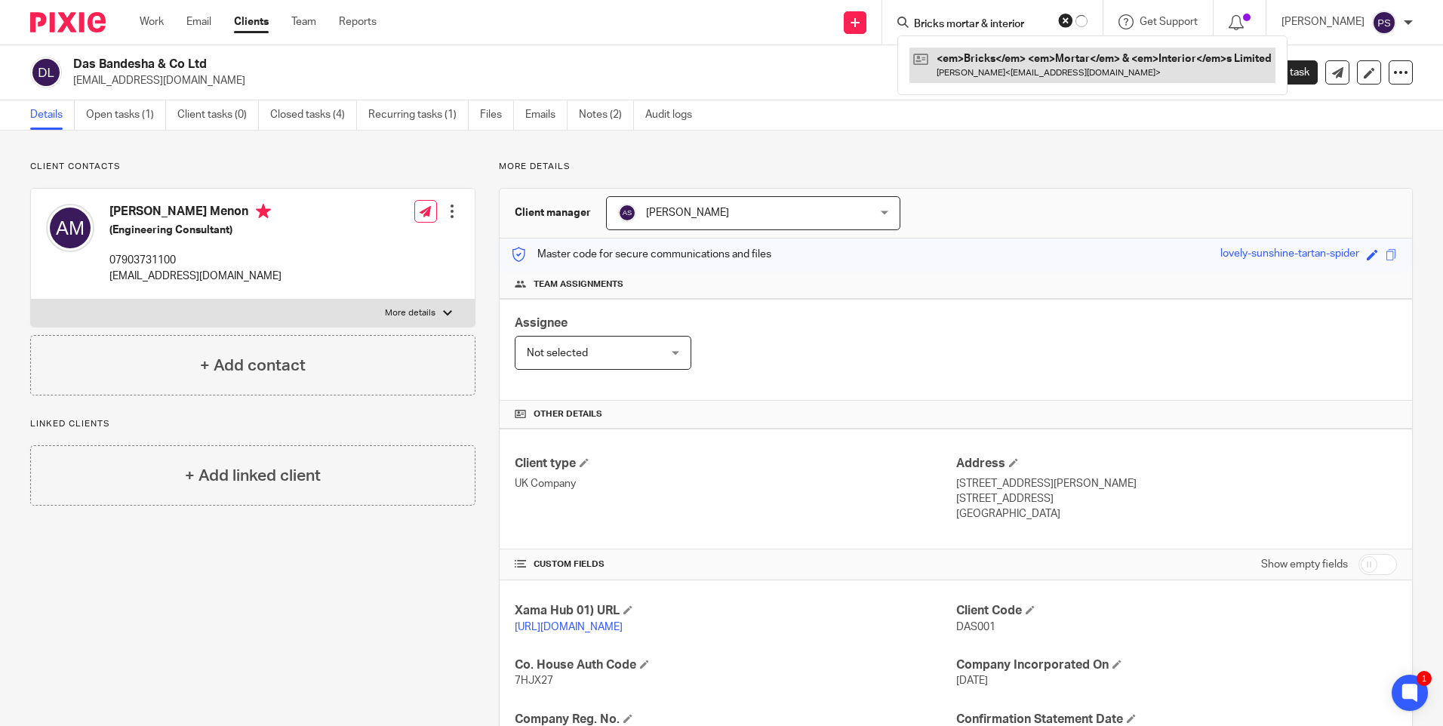
type input "Bricks mortar & interior"
click at [991, 55] on link at bounding box center [1046, 65] width 255 height 35
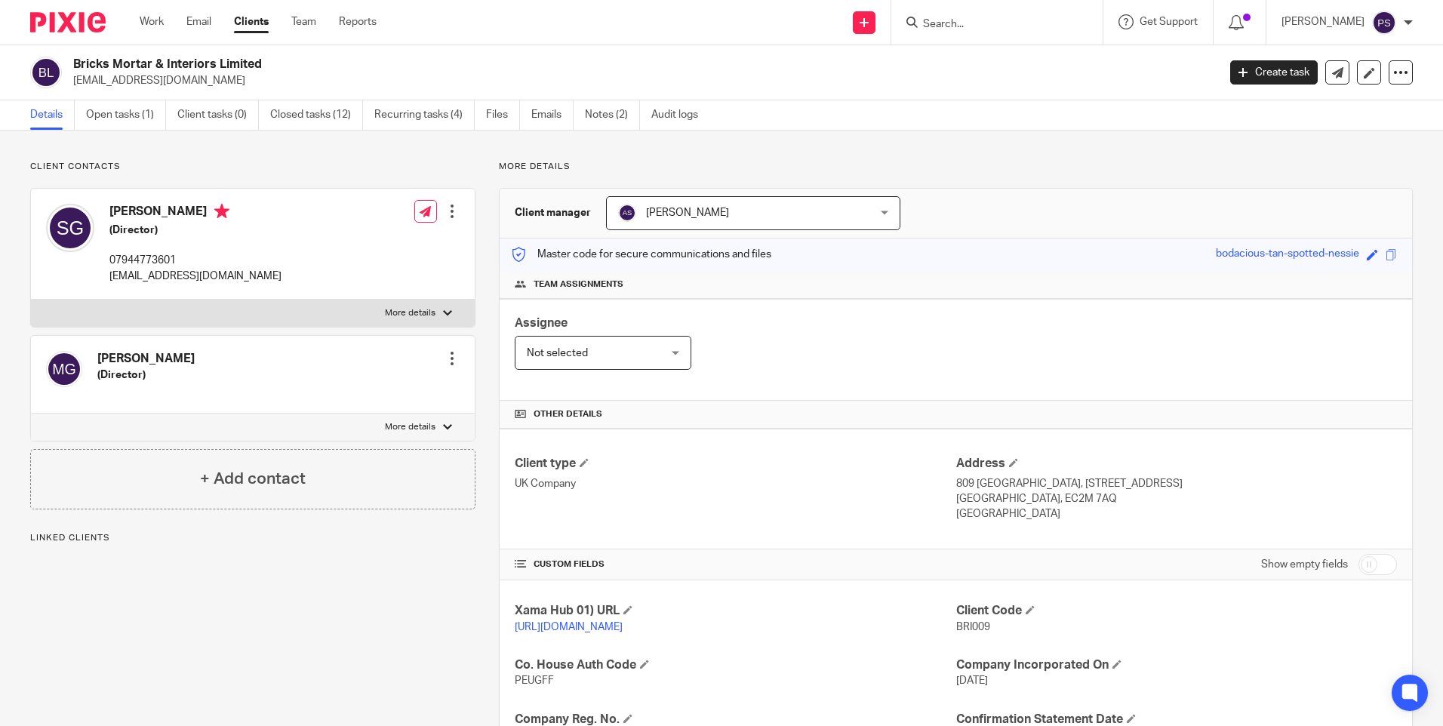
click at [960, 629] on span "BRI009" at bounding box center [974, 627] width 34 height 11
copy span "BRI009"
click at [1000, 25] on input "Search" at bounding box center [990, 25] width 136 height 14
paste input "jAM CORP LTD"
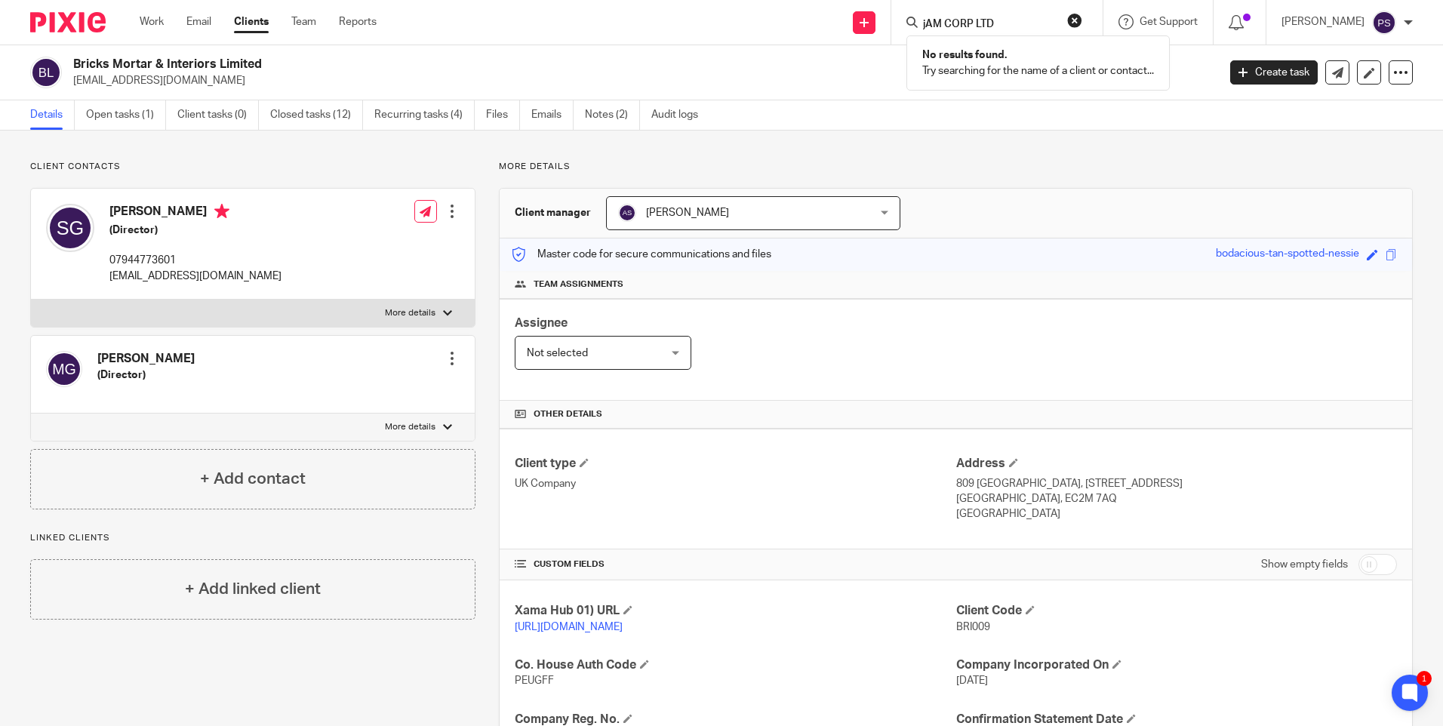
click at [997, 57] on p "No results found." at bounding box center [1039, 55] width 232 height 15
drag, startPoint x: 1021, startPoint y: 17, endPoint x: 991, endPoint y: 22, distance: 31.4
click at [990, 22] on form "jAM CORP LTD" at bounding box center [1002, 22] width 161 height 19
click at [1013, 22] on input "jAM CORP LTD" at bounding box center [990, 25] width 136 height 14
click at [1014, 22] on input "jAM CORP LTD" at bounding box center [990, 25] width 136 height 14
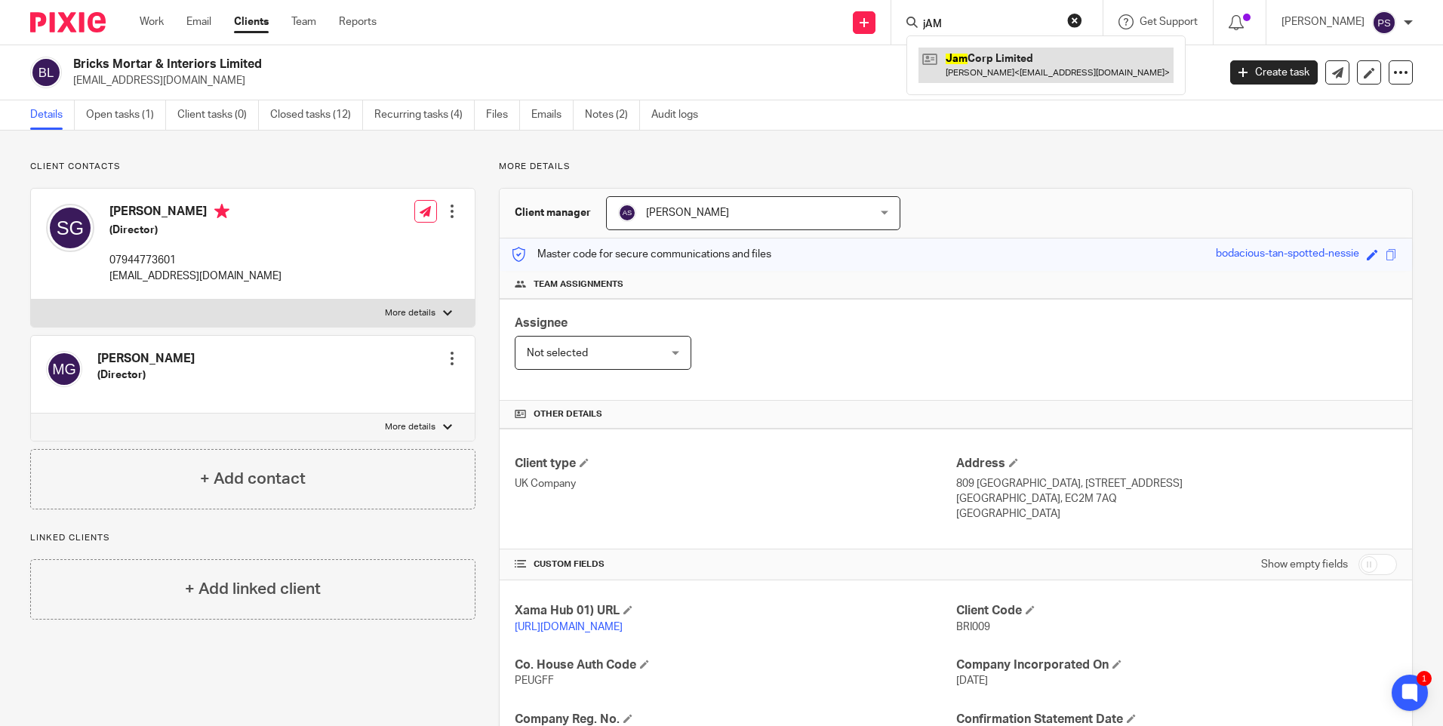
type input "jAM"
click at [1014, 75] on link at bounding box center [1046, 65] width 255 height 35
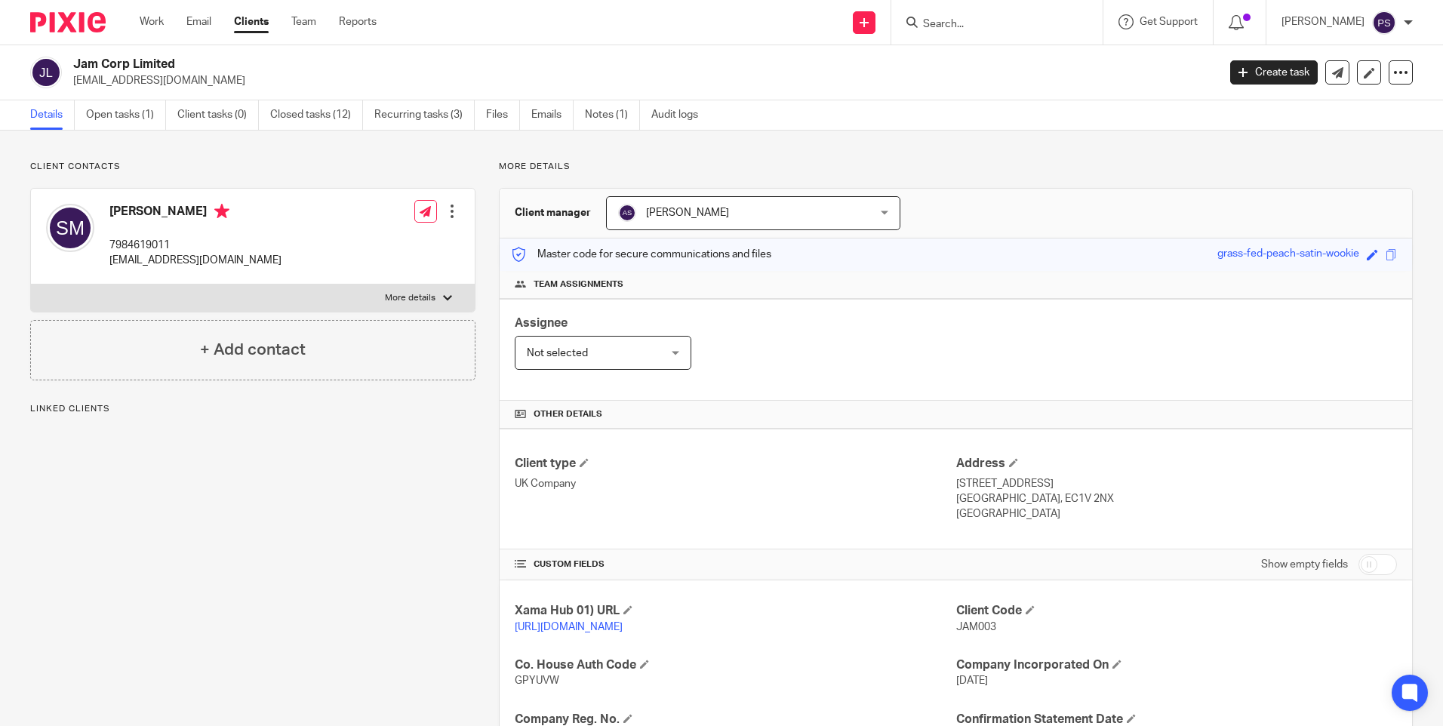
click at [977, 624] on span "JAM003" at bounding box center [977, 627] width 40 height 11
copy span "JAM003"
click at [965, 30] on input "Search" at bounding box center [990, 25] width 136 height 14
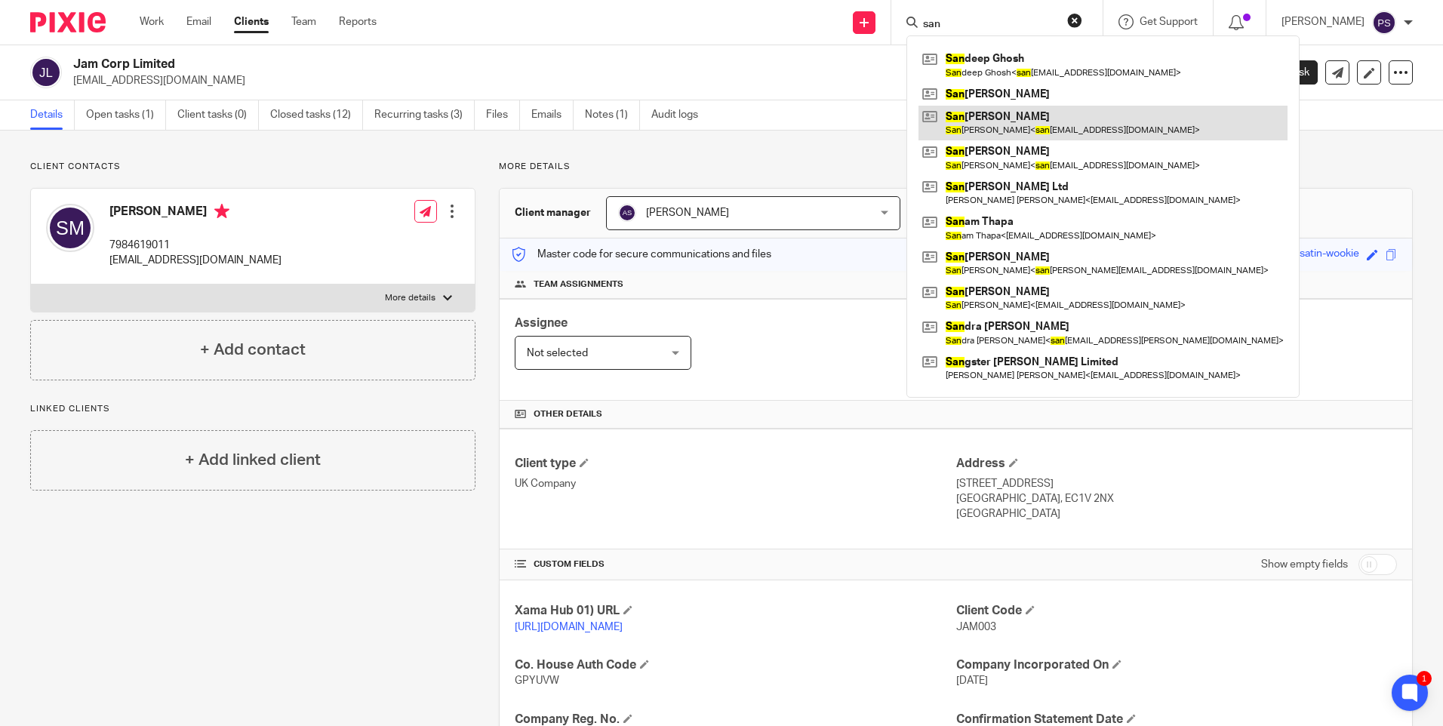
type input "san"
click at [996, 119] on link at bounding box center [1103, 123] width 369 height 35
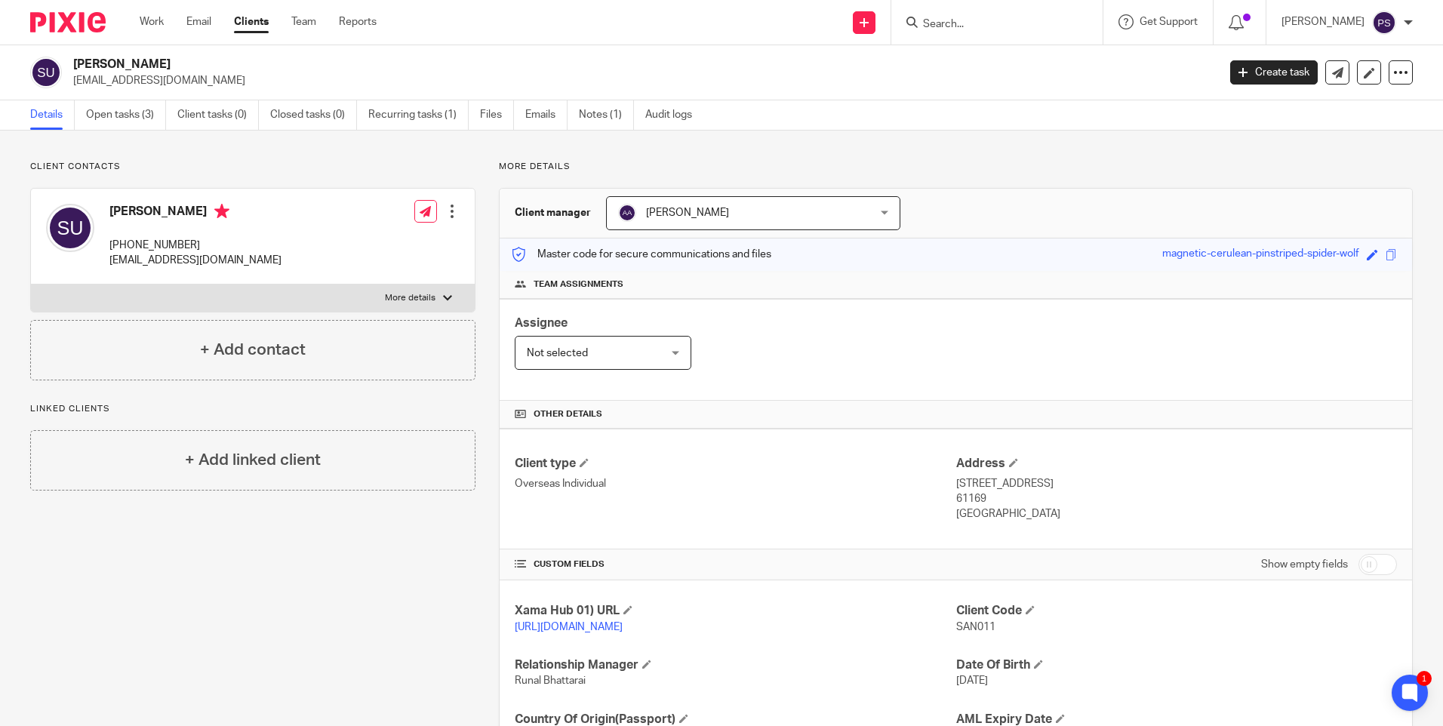
click at [324, 162] on p "Client contacts" at bounding box center [252, 167] width 445 height 12
click at [975, 29] on input "Search" at bounding box center [990, 25] width 136 height 14
paste input "safety management support uk"
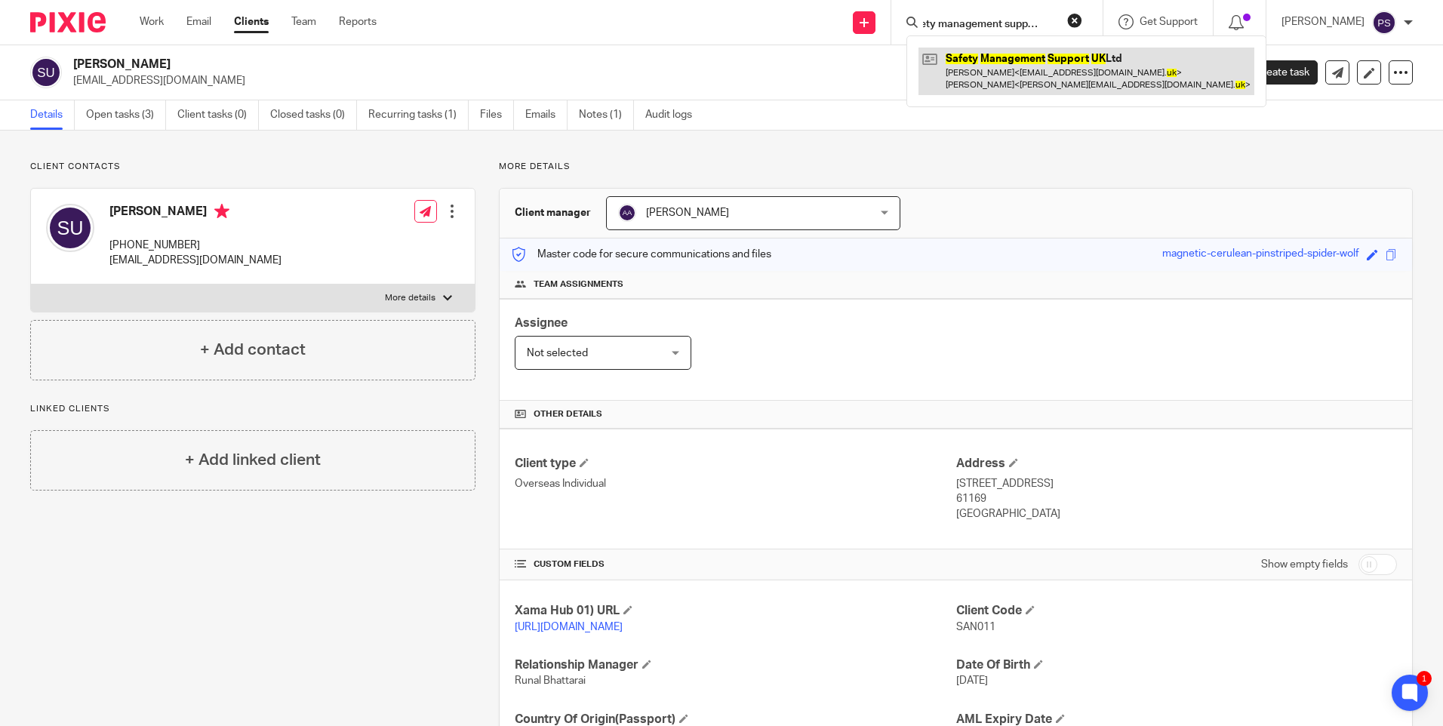
type input "safety management support uk"
click at [981, 58] on link at bounding box center [1087, 71] width 336 height 47
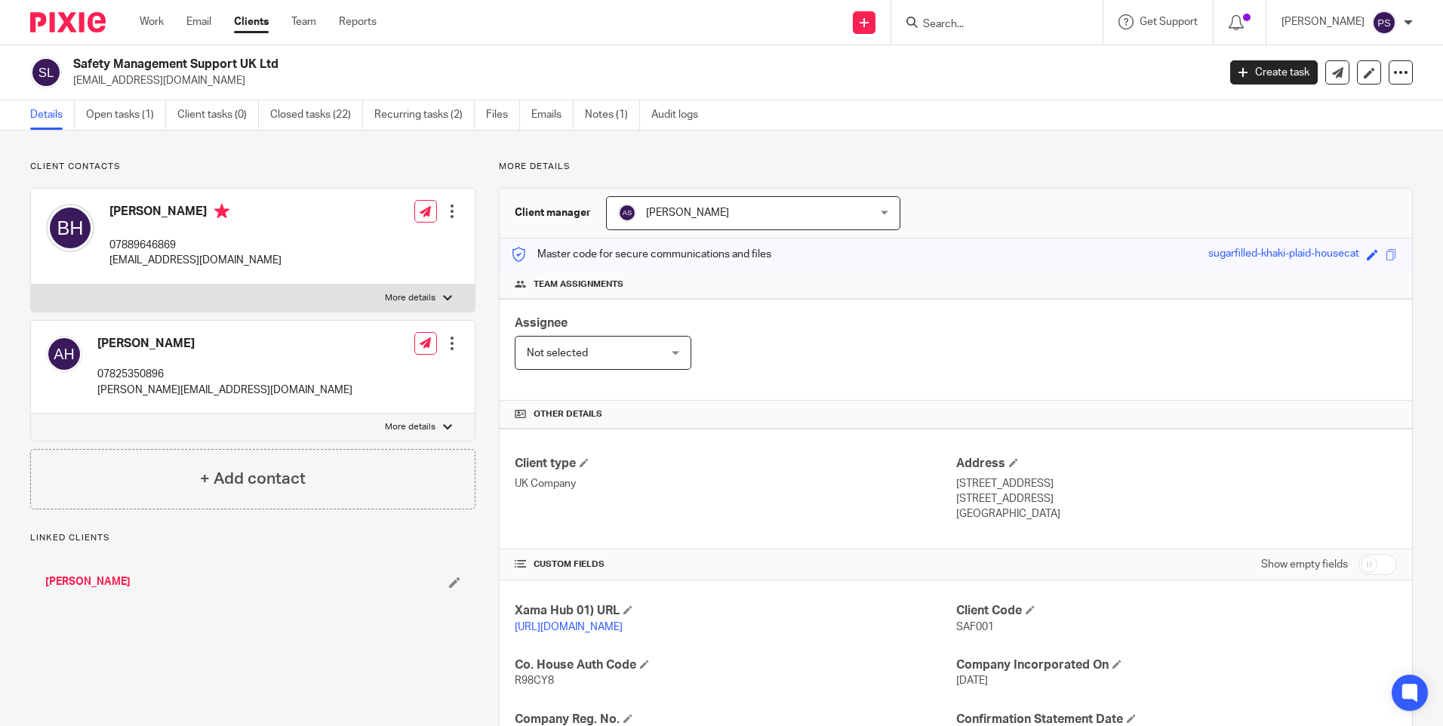
click at [978, 627] on span "SAF001" at bounding box center [976, 627] width 38 height 11
copy span "SAF001"
click at [970, 18] on input "Search" at bounding box center [990, 25] width 136 height 14
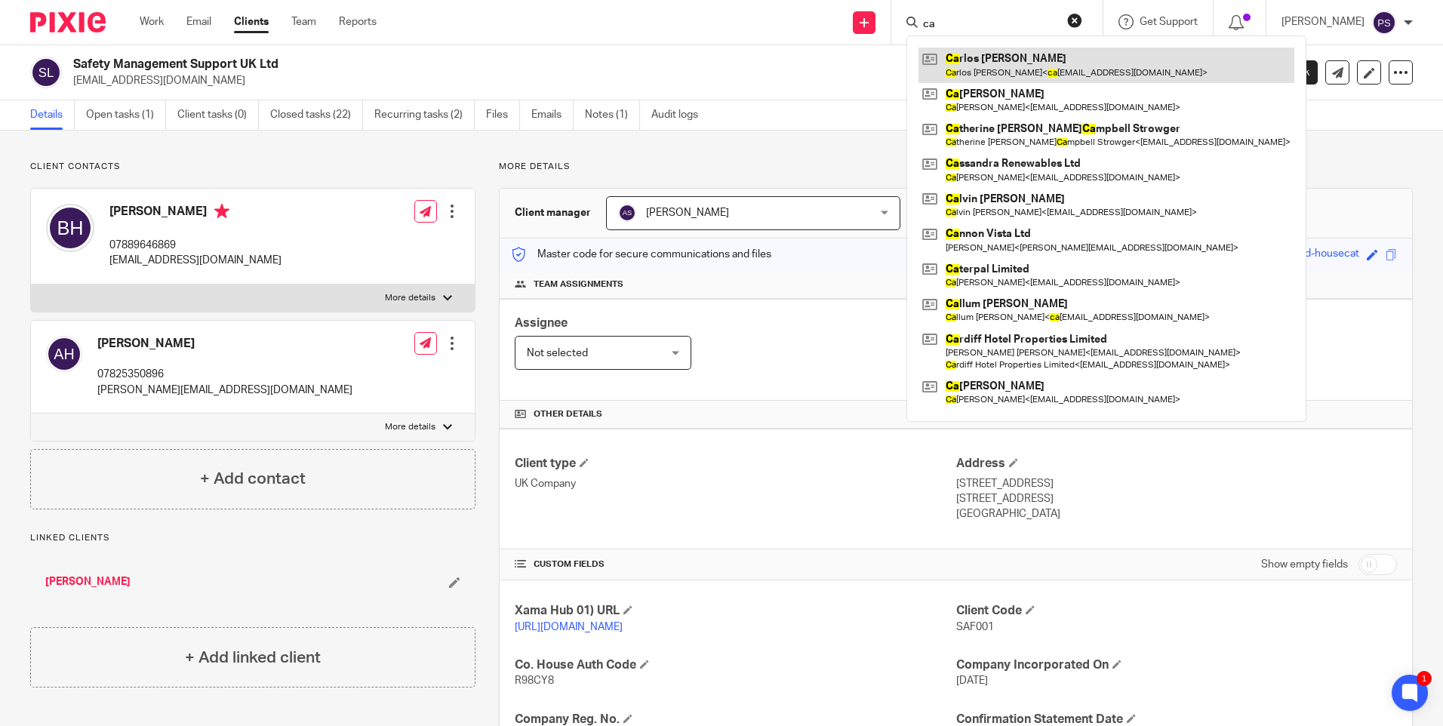
type input "ca"
click at [1018, 67] on link at bounding box center [1107, 65] width 376 height 35
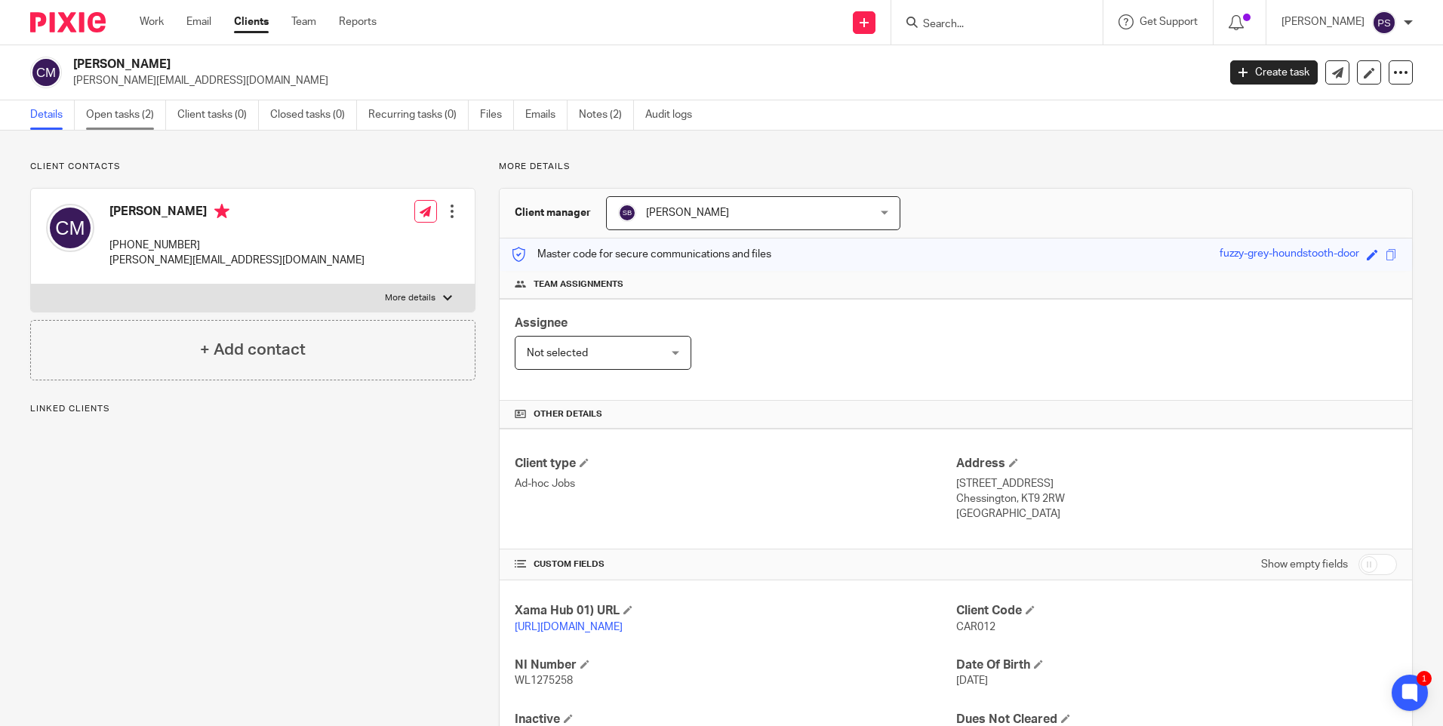
click at [116, 103] on link "Open tasks (2)" at bounding box center [126, 114] width 80 height 29
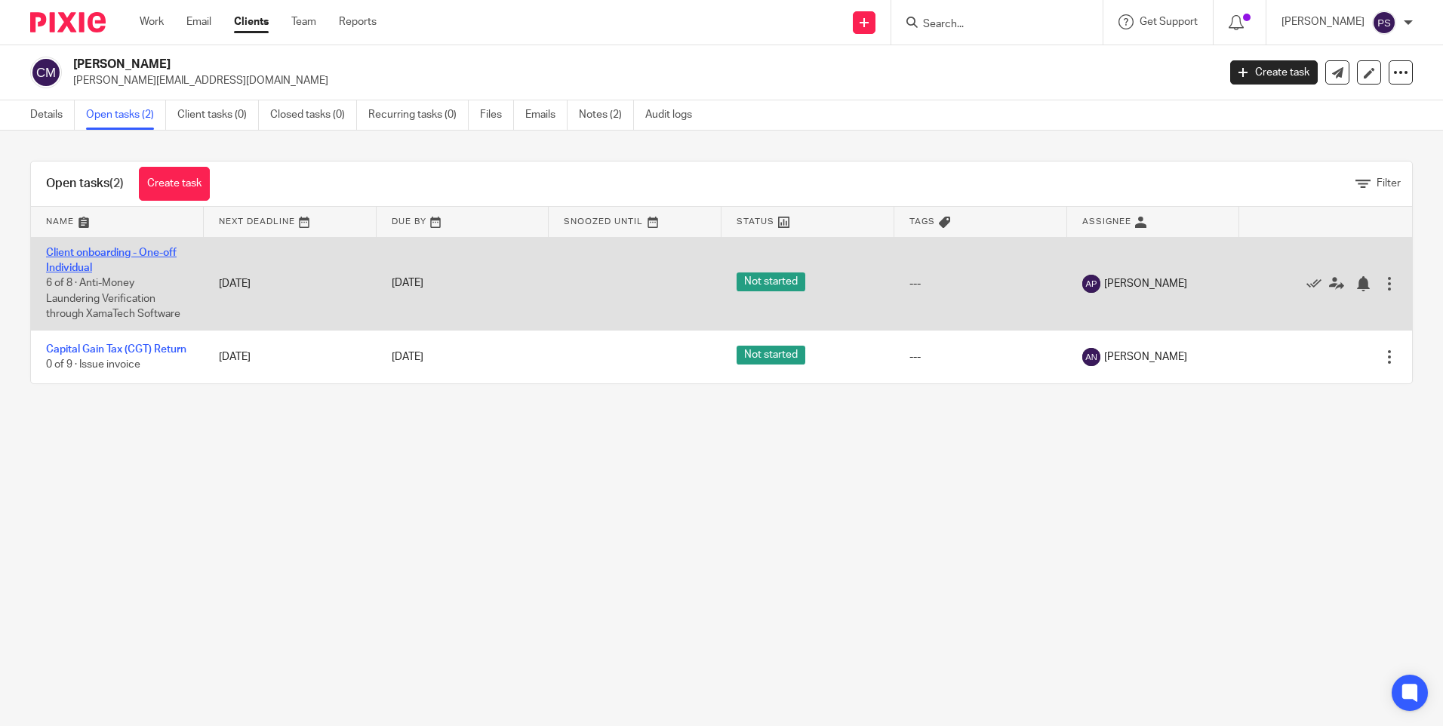
click at [88, 248] on link "Client onboarding - One-off Individual" at bounding box center [111, 261] width 131 height 26
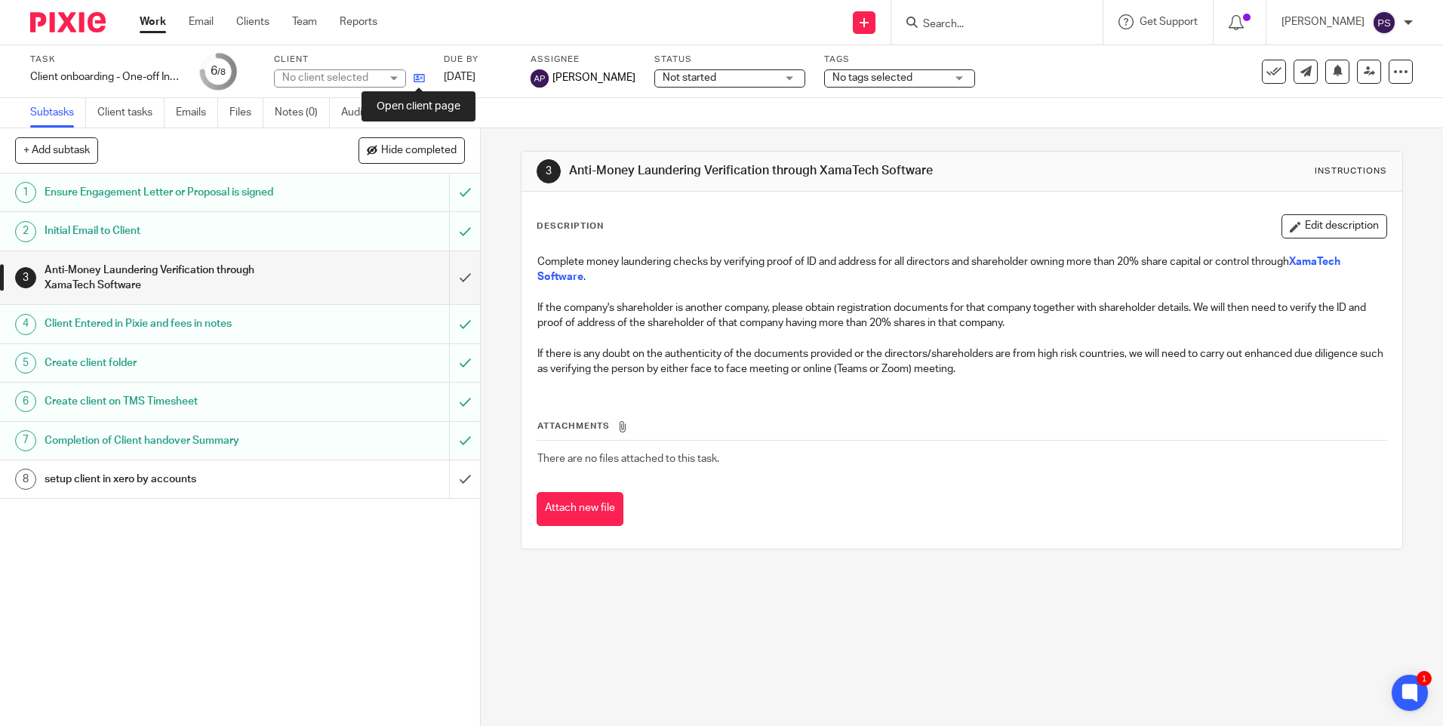
click at [418, 79] on icon at bounding box center [419, 77] width 11 height 11
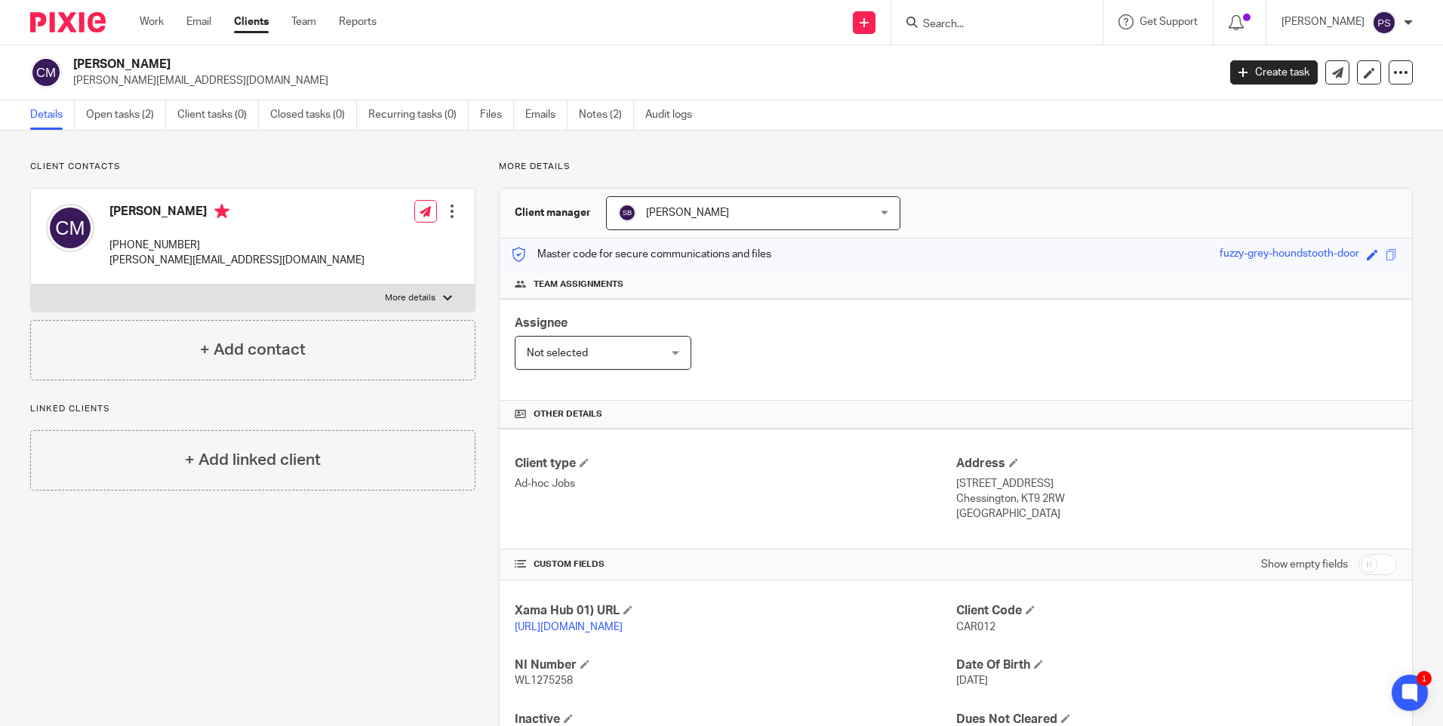
paste input "[PERSON_NAME]"
click at [977, 23] on input "Search" at bounding box center [990, 25] width 136 height 14
type input "[PERSON_NAME]"
click at [987, 62] on link at bounding box center [1041, 65] width 244 height 35
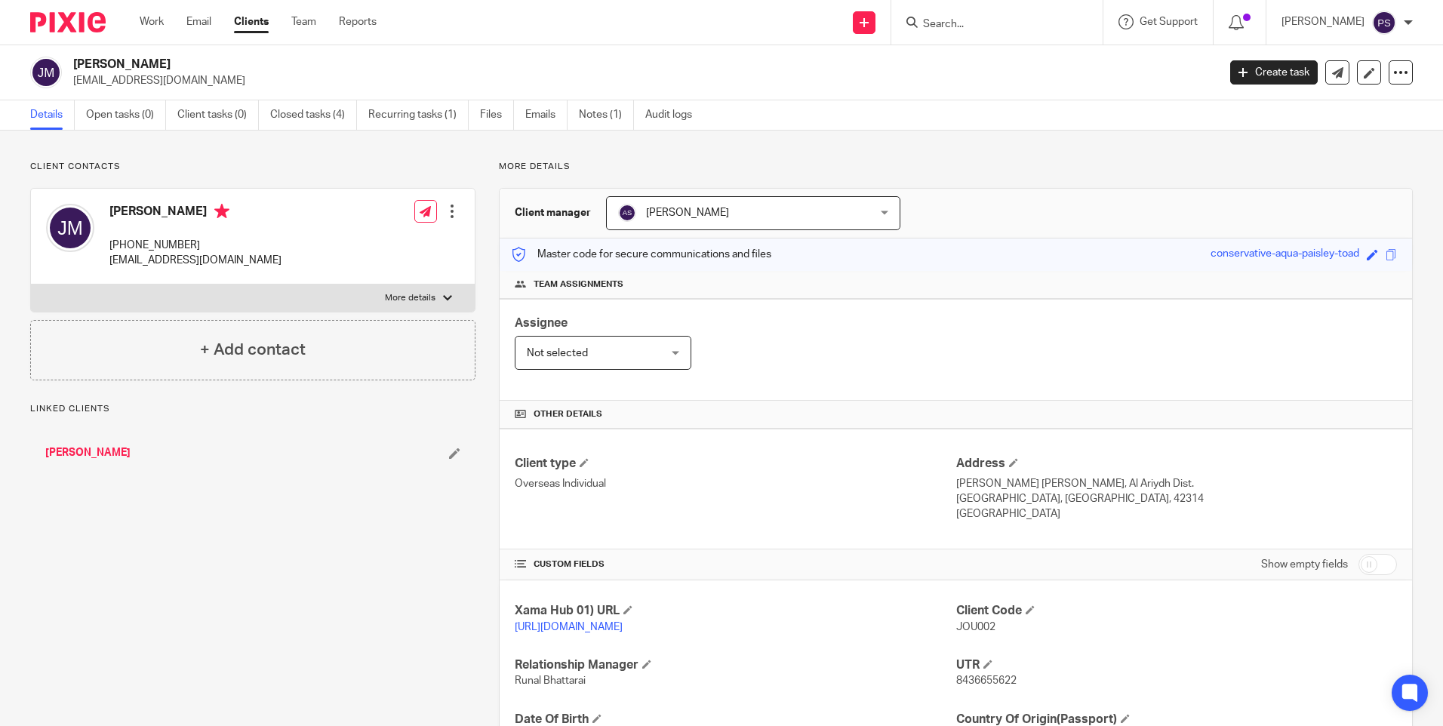
click at [439, 165] on p "Client contacts" at bounding box center [252, 167] width 445 height 12
click at [340, 159] on div "Client contacts [PERSON_NAME] [PHONE_NUMBER] [EMAIL_ADDRESS][DOMAIN_NAME] Edit …" at bounding box center [721, 518] width 1443 height 775
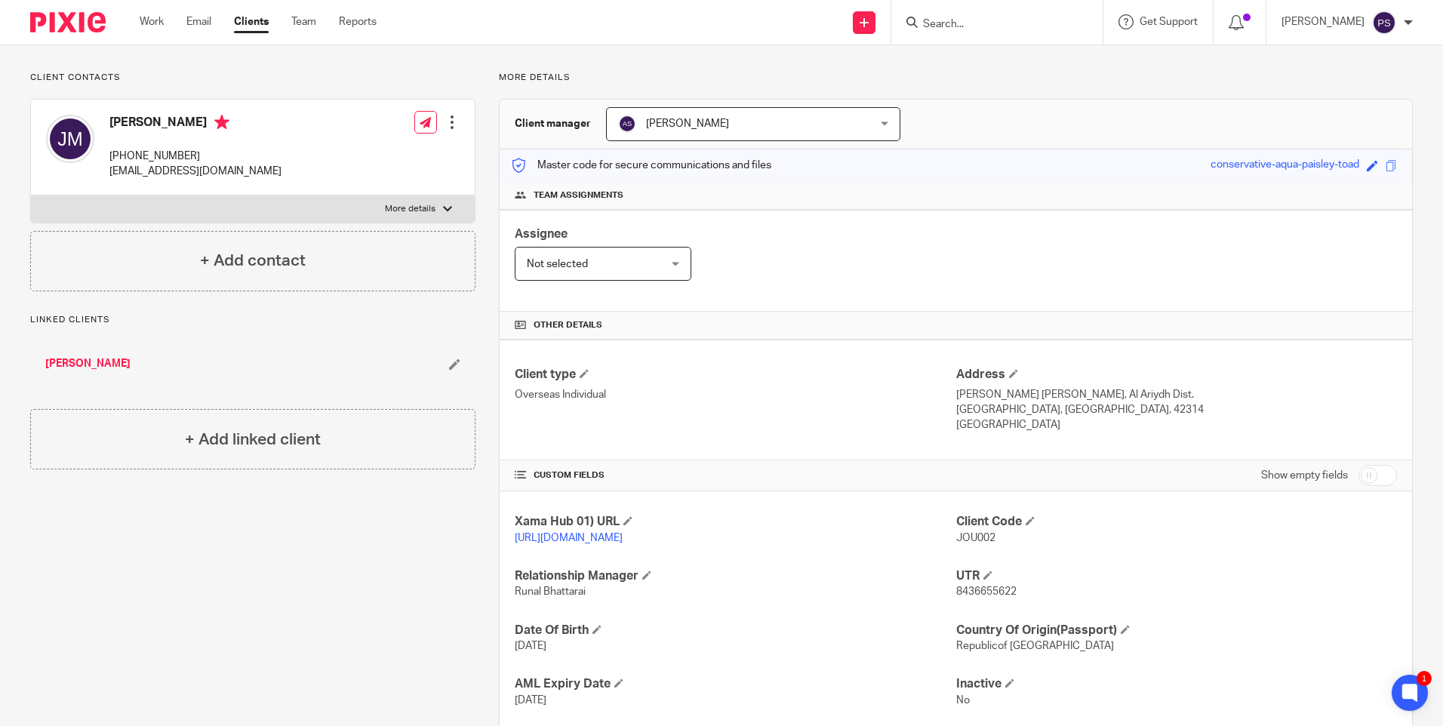
scroll to position [194, 0]
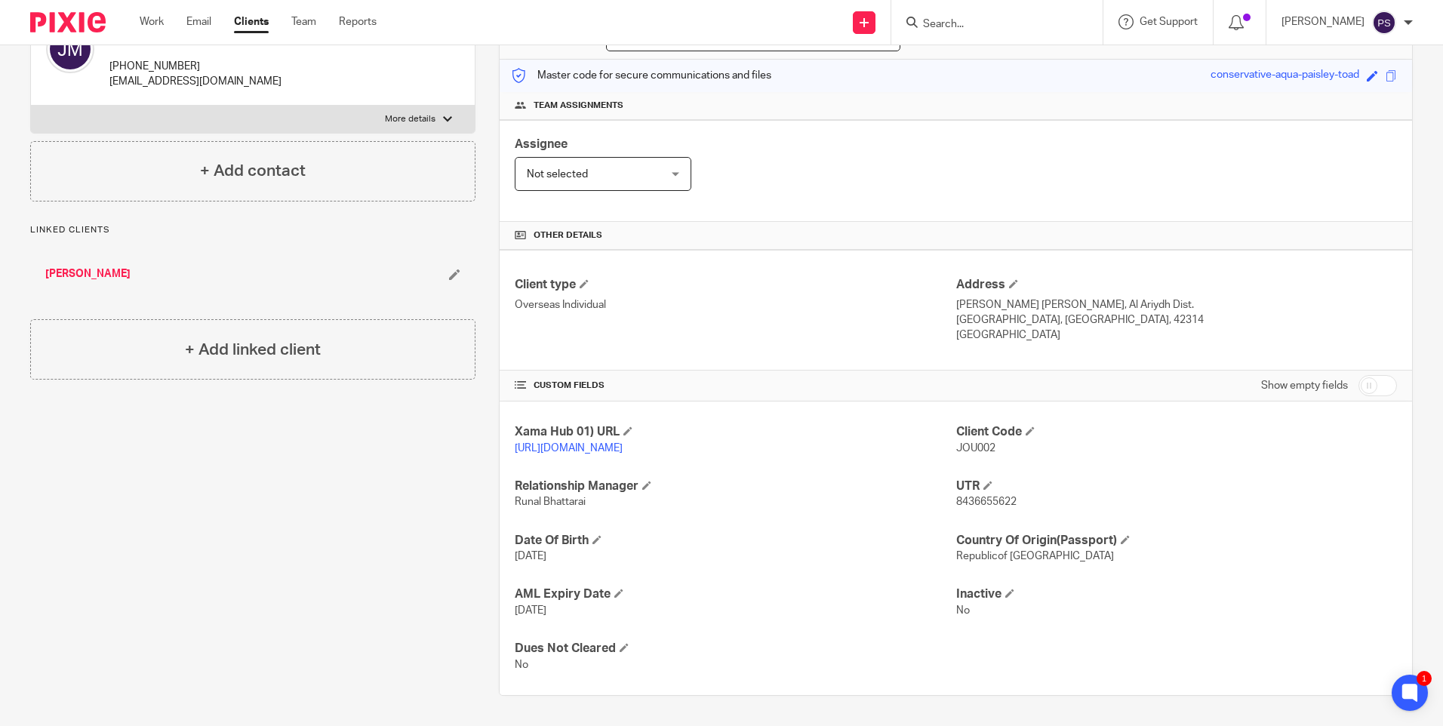
click at [963, 498] on span "8436655622" at bounding box center [987, 502] width 60 height 11
copy p "8436655622"
click at [917, 525] on div "Xama Hub 01) URL https://platform.xamatech.com/portal/crm/clients/5bdb6a20-bb87…" at bounding box center [956, 549] width 913 height 294
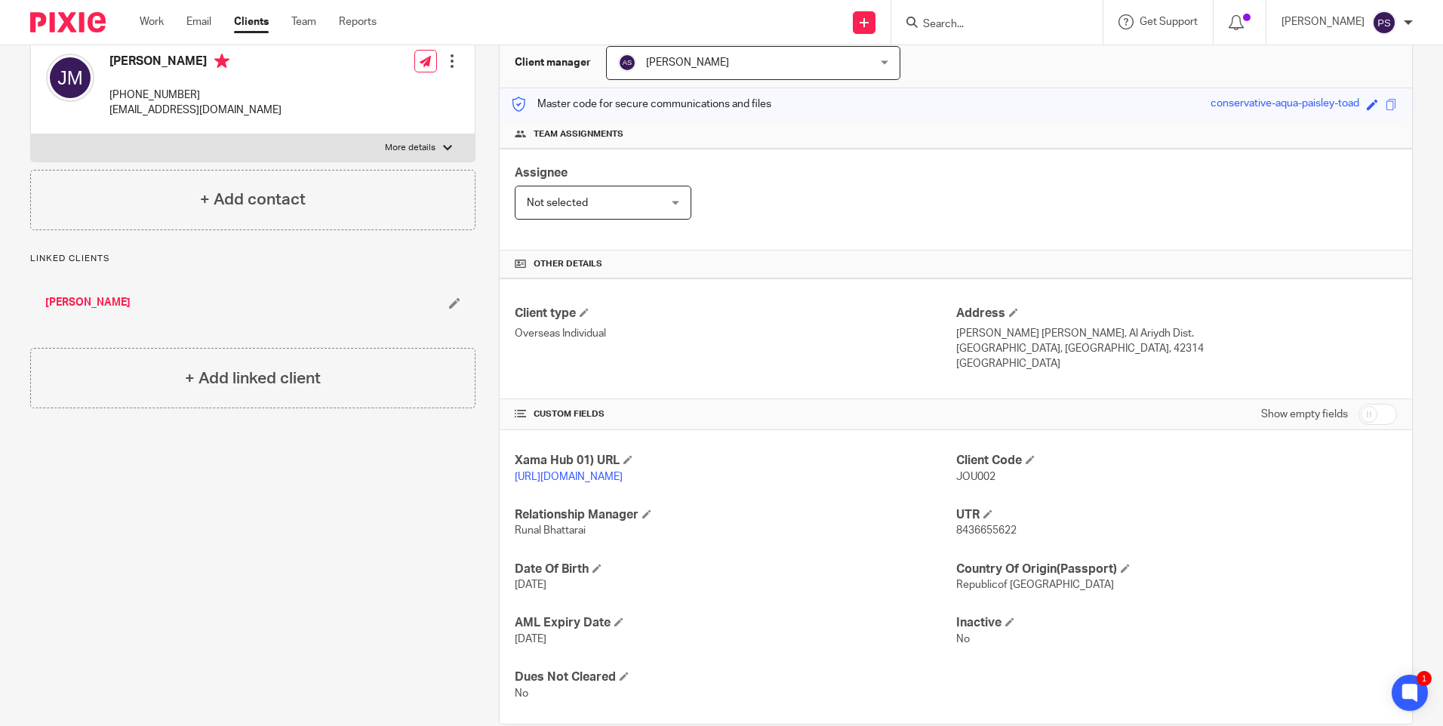
scroll to position [151, 0]
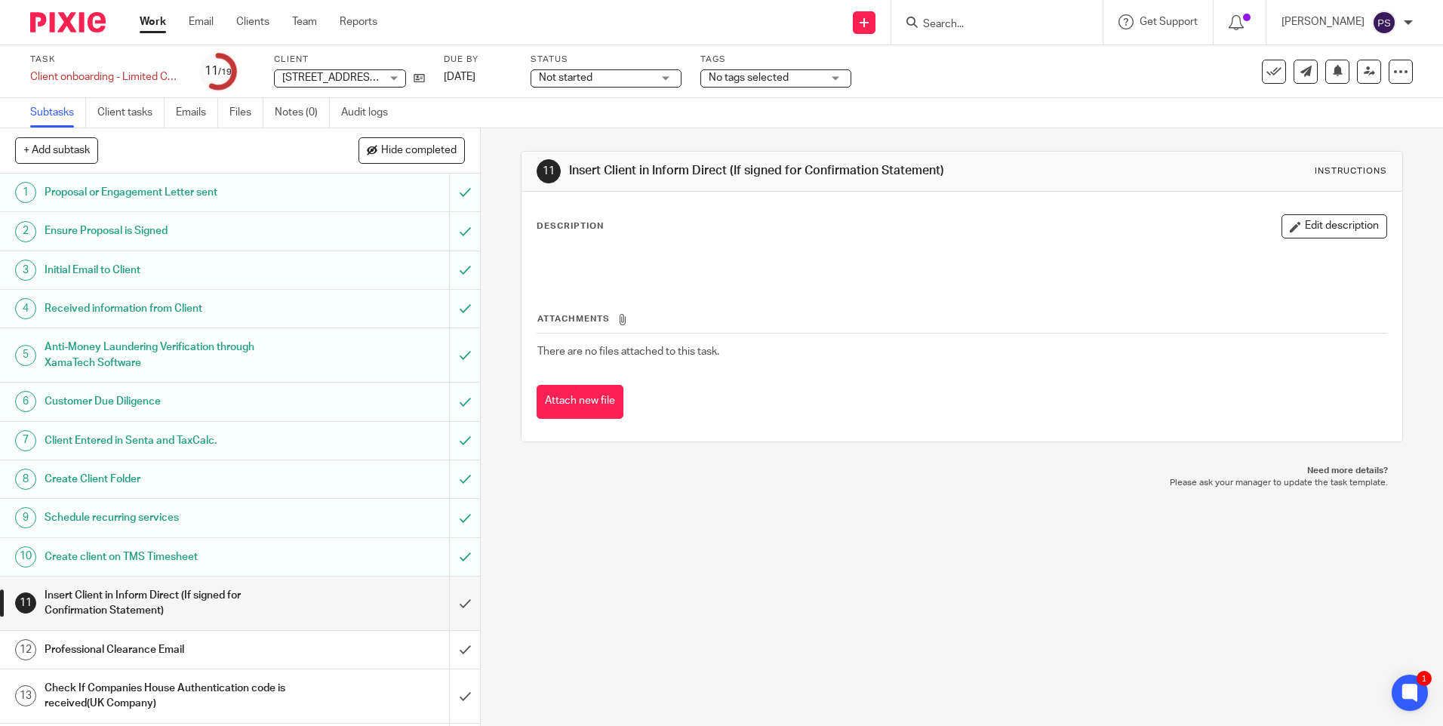
click at [960, 20] on input "Search" at bounding box center [990, 25] width 136 height 14
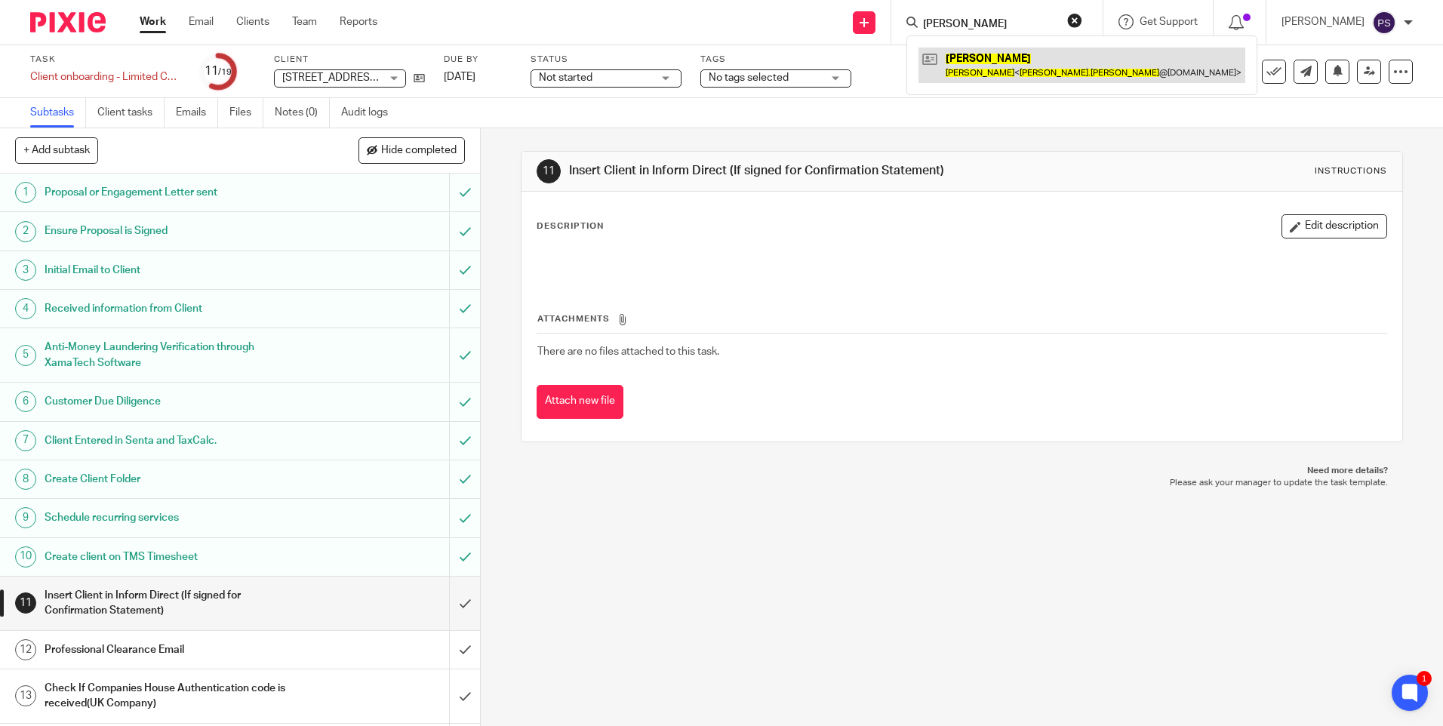
type input "Imad Majdalani"
click at [999, 71] on link at bounding box center [1082, 65] width 327 height 35
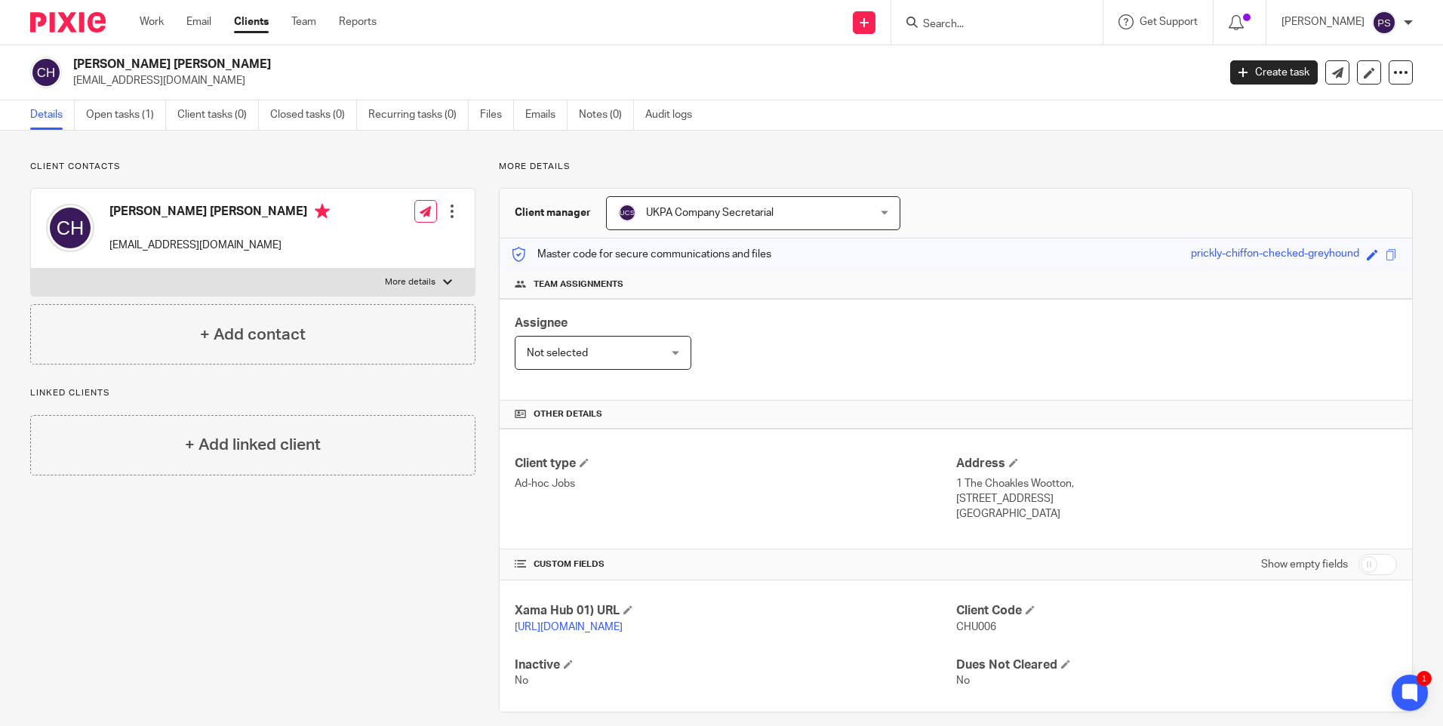
click at [1008, 25] on input "Search" at bounding box center [990, 25] width 136 height 14
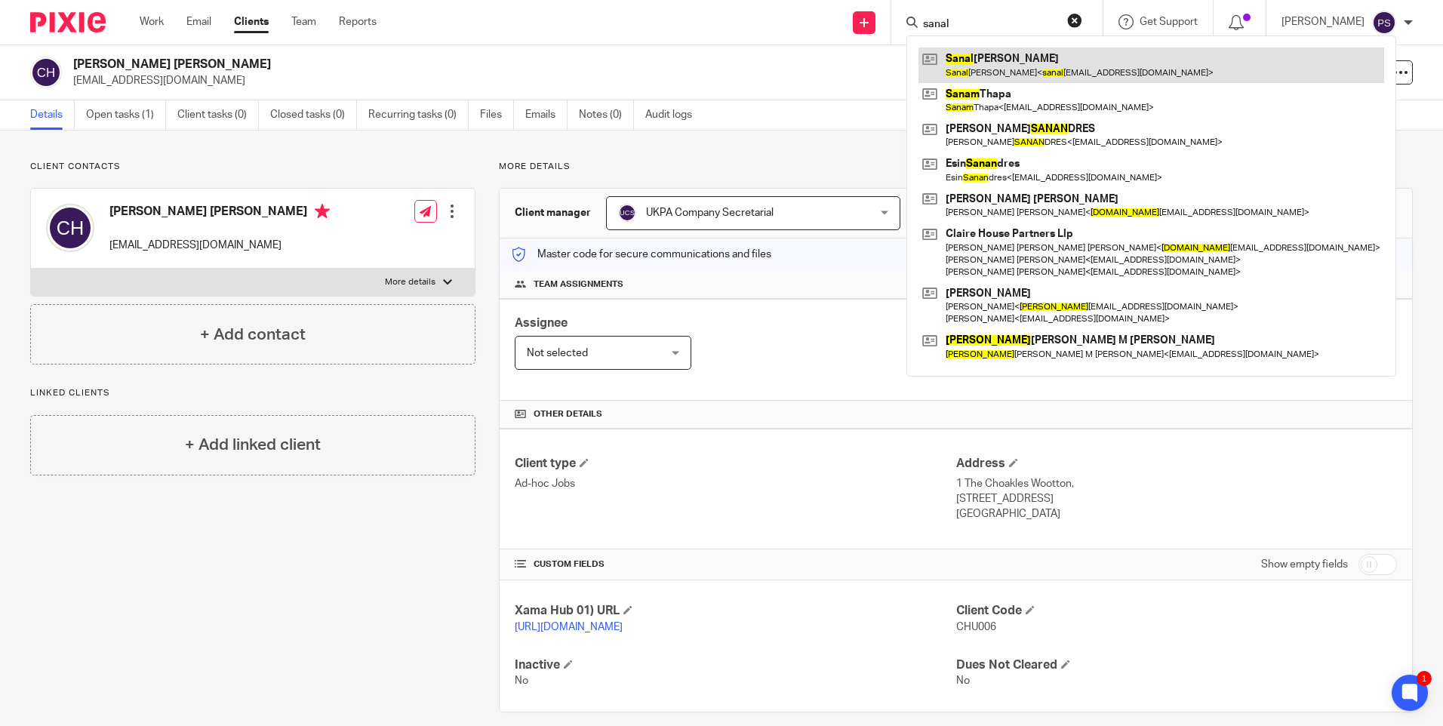
type input "sanal"
click at [991, 68] on link at bounding box center [1152, 65] width 466 height 35
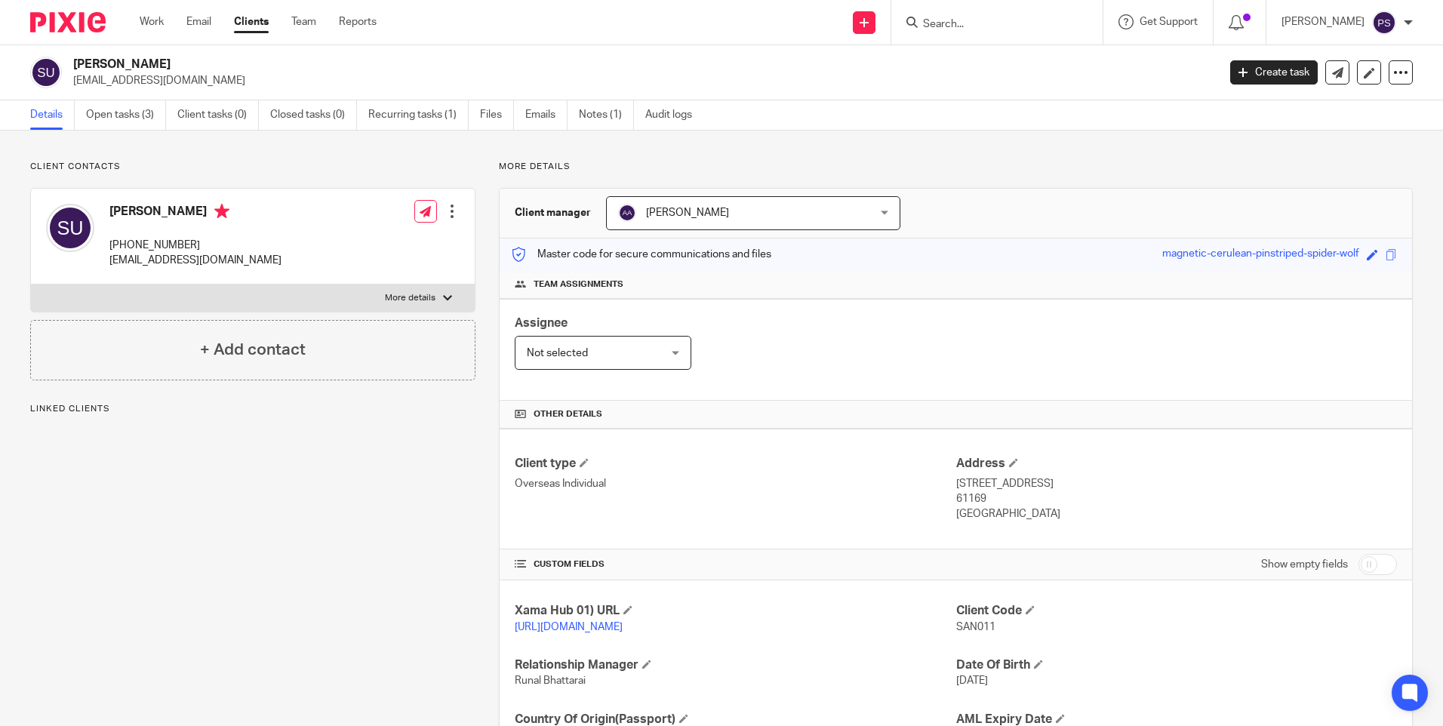
click at [313, 167] on p "Client contacts" at bounding box center [252, 167] width 445 height 12
click at [134, 106] on link "Open tasks (3)" at bounding box center [126, 114] width 80 height 29
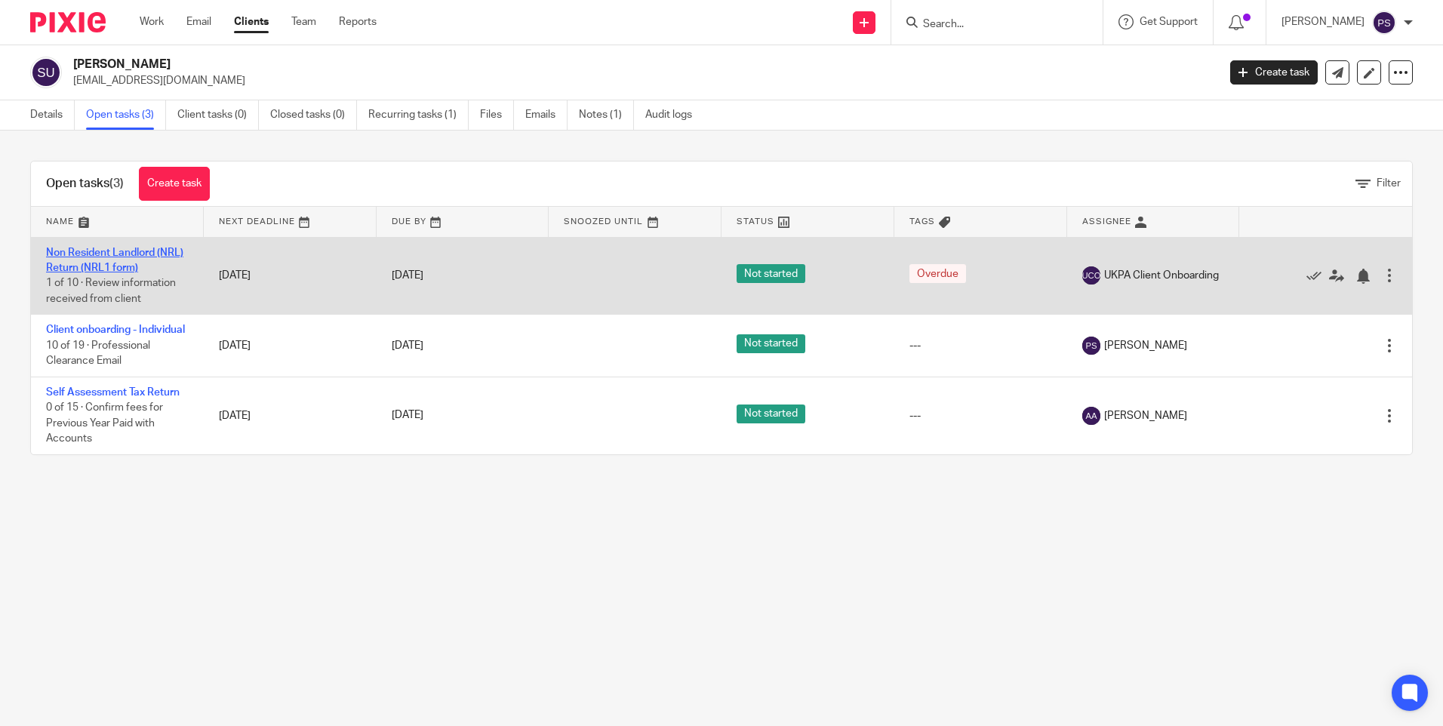
click at [79, 268] on link "Non Resident Landlord (NRL) Return (NRL1 form)" at bounding box center [114, 261] width 137 height 26
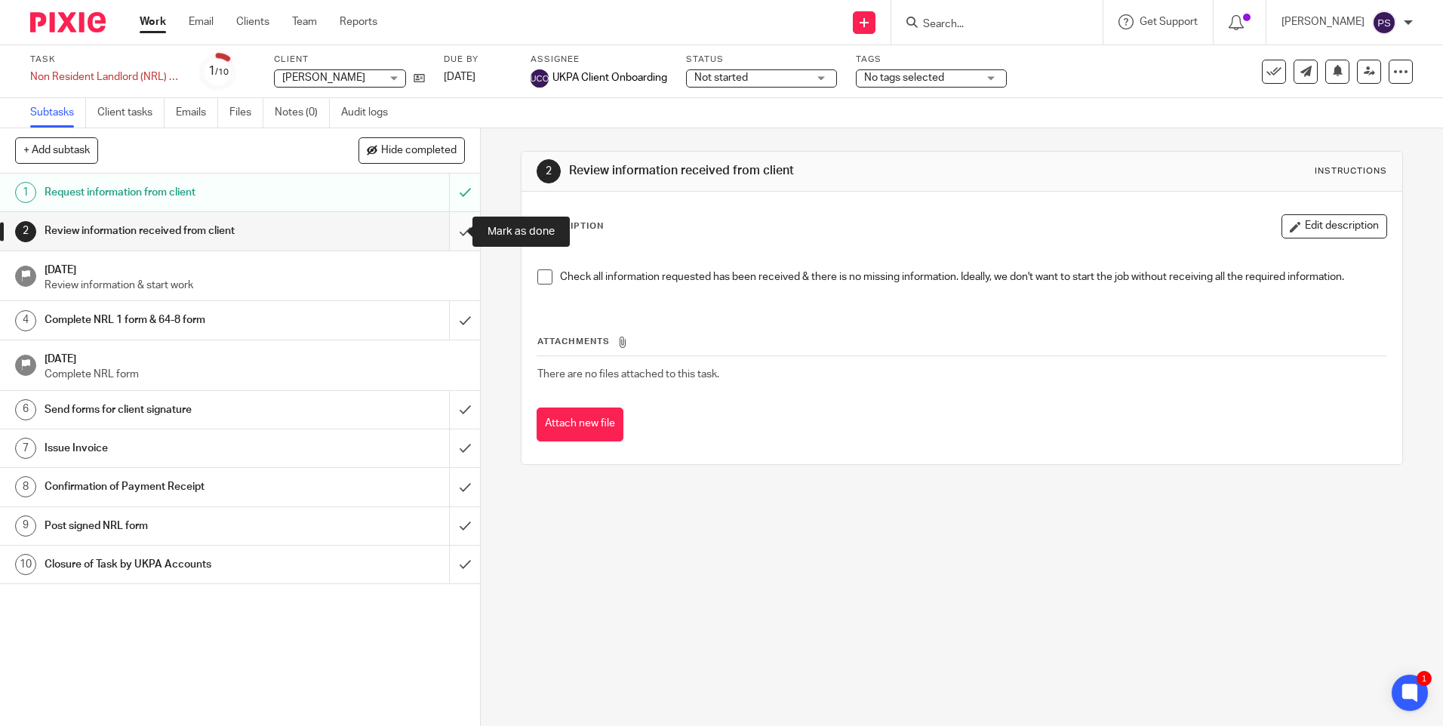
click at [442, 230] on input "submit" at bounding box center [240, 231] width 480 height 38
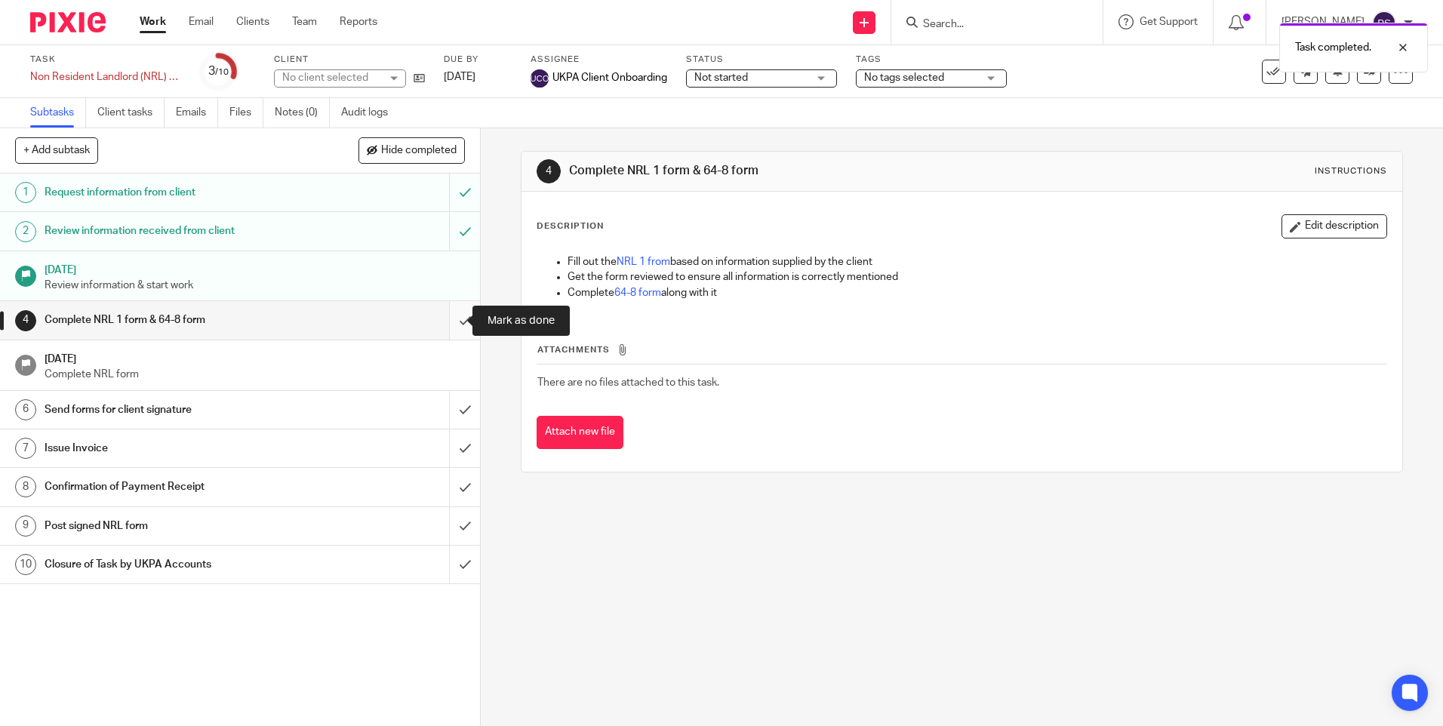
click at [447, 327] on input "submit" at bounding box center [240, 320] width 480 height 38
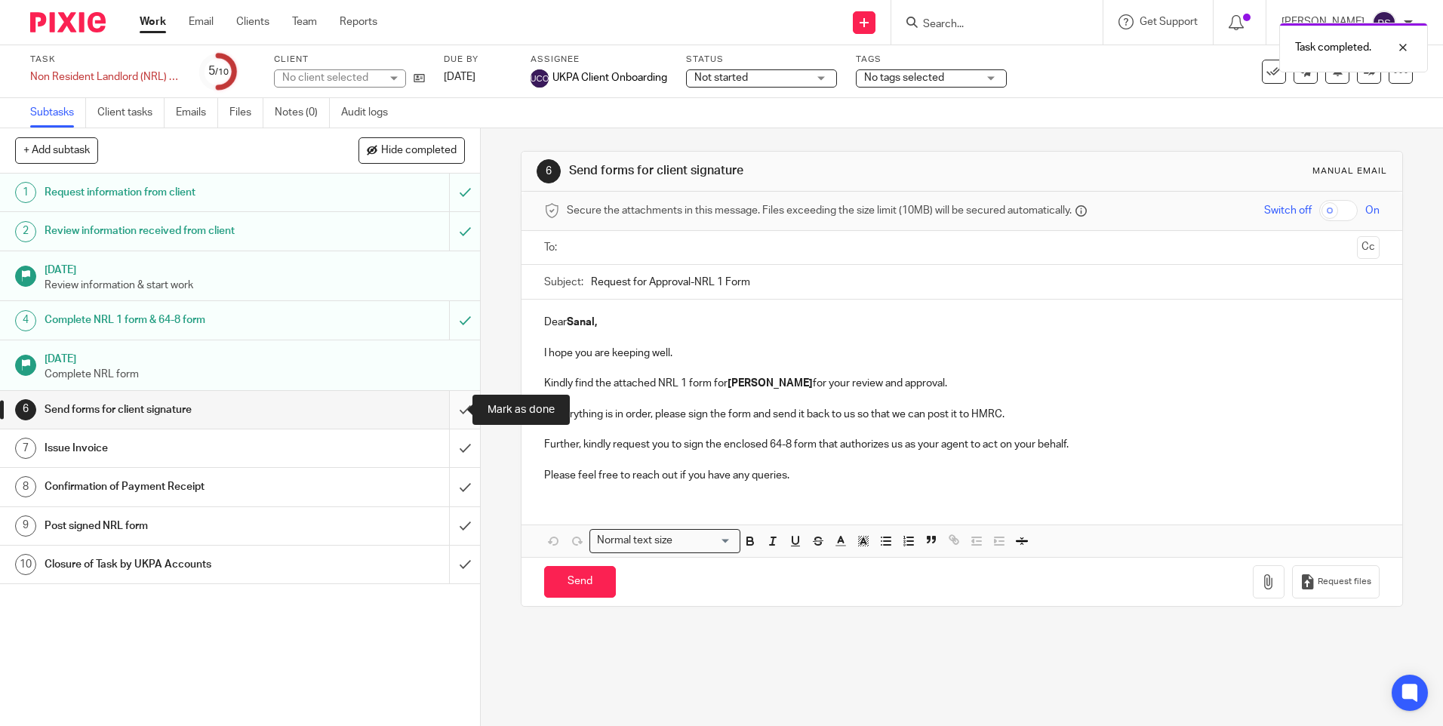
click at [461, 405] on input "submit" at bounding box center [240, 410] width 480 height 38
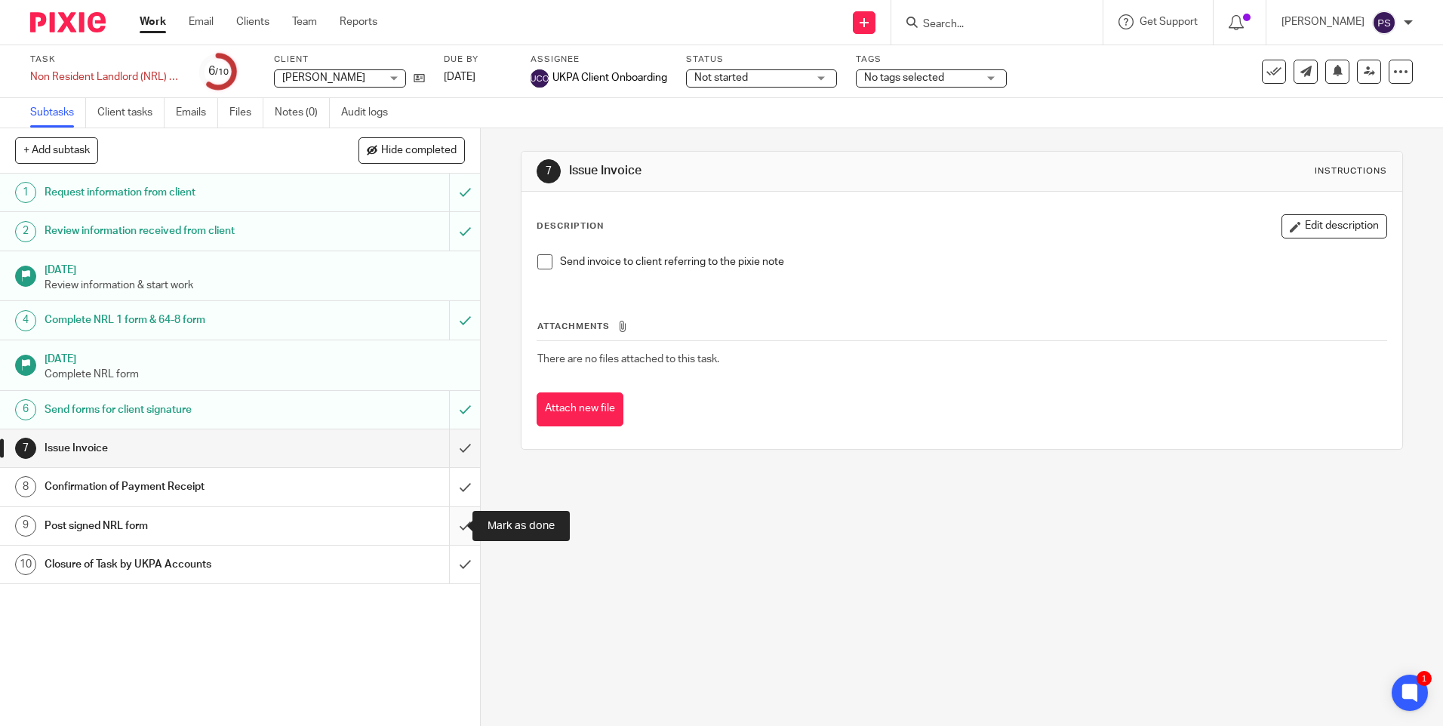
click at [460, 525] on input "submit" at bounding box center [240, 526] width 480 height 38
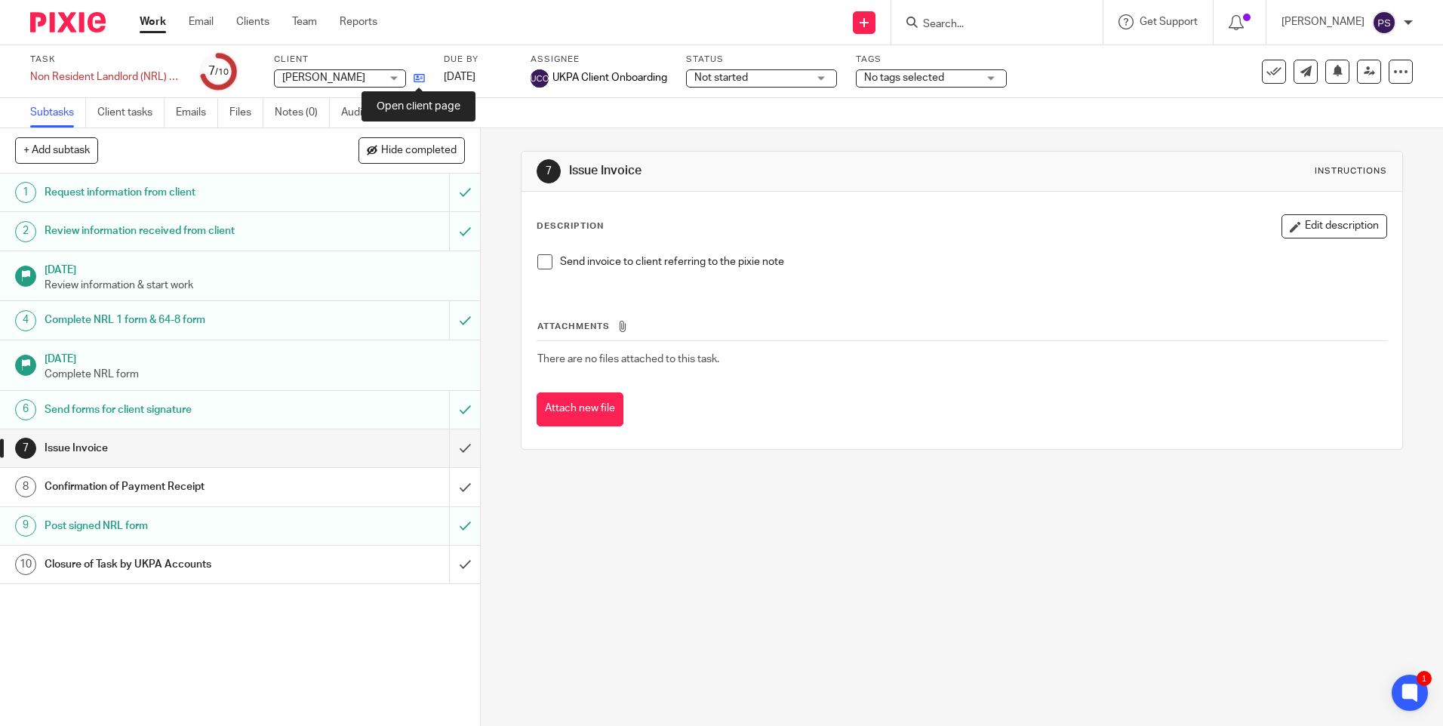
click at [423, 79] on icon at bounding box center [419, 77] width 11 height 11
click at [417, 78] on icon at bounding box center [419, 77] width 11 height 11
click at [492, 212] on div "7 Issue Invoice Instructions Description Edit description Send invoice to clien…" at bounding box center [962, 427] width 963 height 598
click at [300, 115] on link "Notes (0)" at bounding box center [302, 112] width 55 height 29
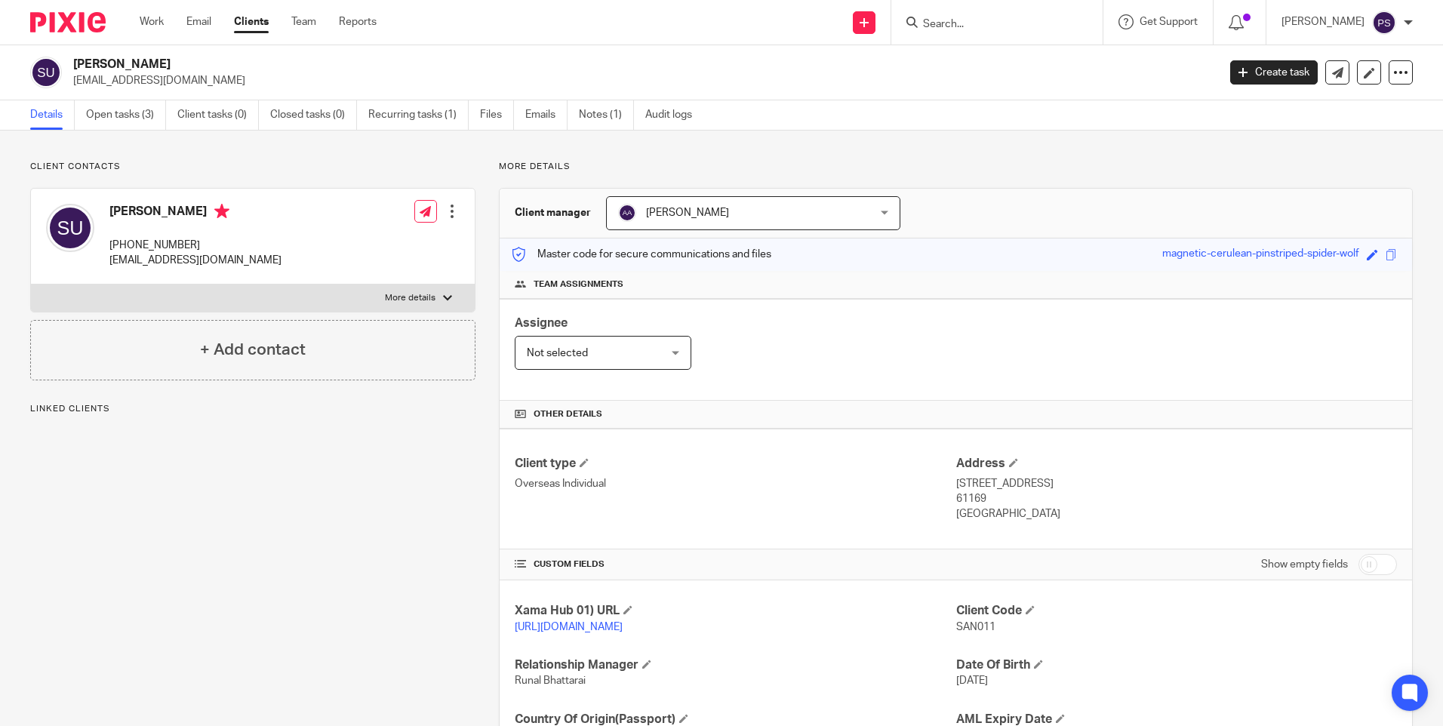
click at [301, 166] on p "Client contacts" at bounding box center [252, 167] width 445 height 12
click at [55, 102] on link "Details" at bounding box center [52, 114] width 45 height 29
click at [137, 121] on link "Open tasks (3)" at bounding box center [126, 114] width 80 height 29
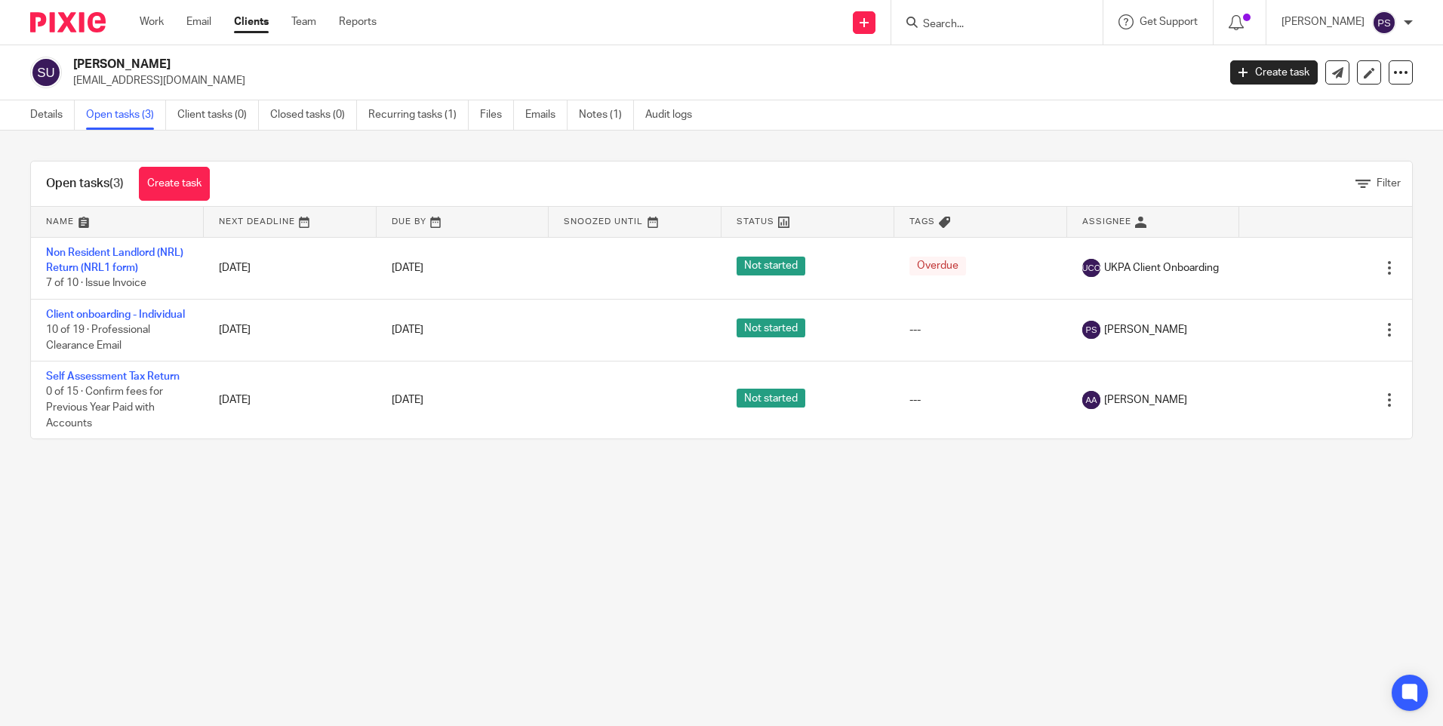
click at [119, 497] on main "Sanal Ushanov sanalushanov1970@gmail.com Create task Update from Companies Hous…" at bounding box center [721, 363] width 1443 height 726
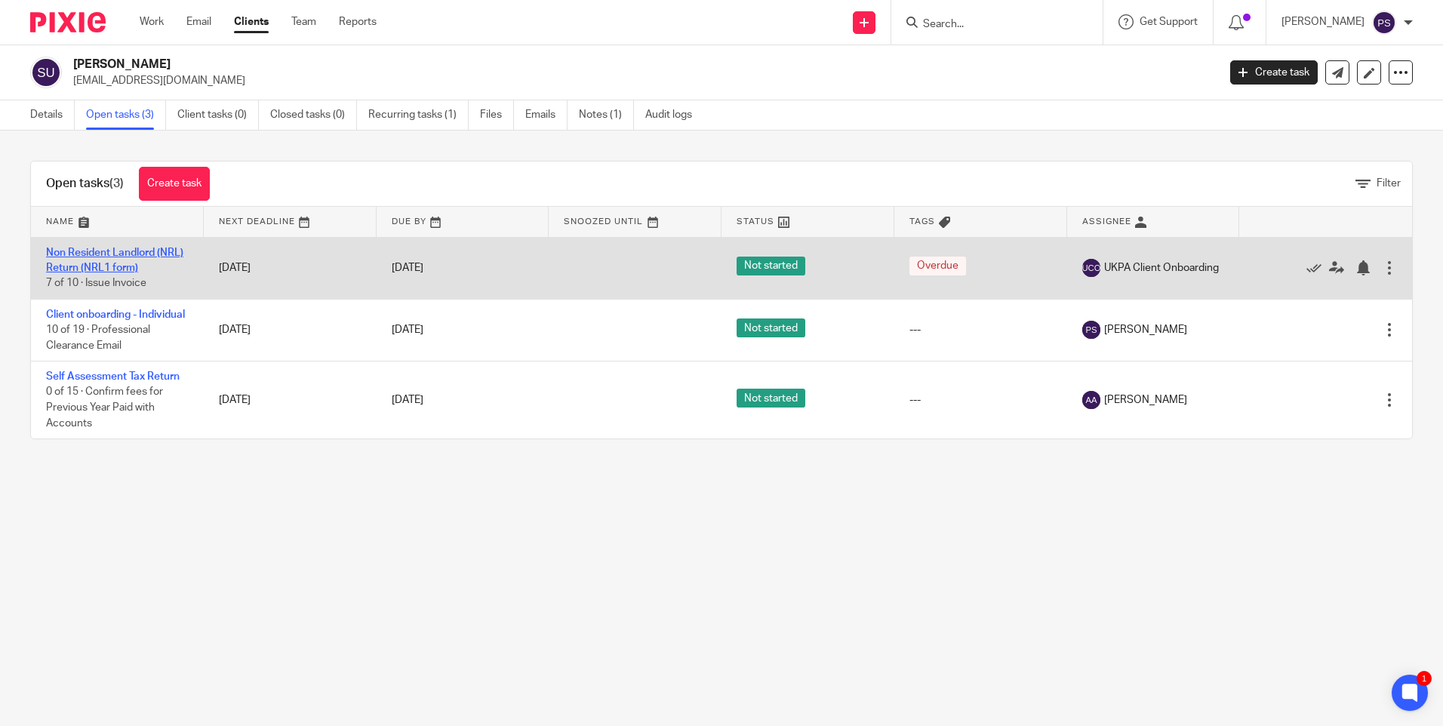
click at [106, 257] on link "Non Resident Landlord (NRL) Return (NRL1 form)" at bounding box center [114, 261] width 137 height 26
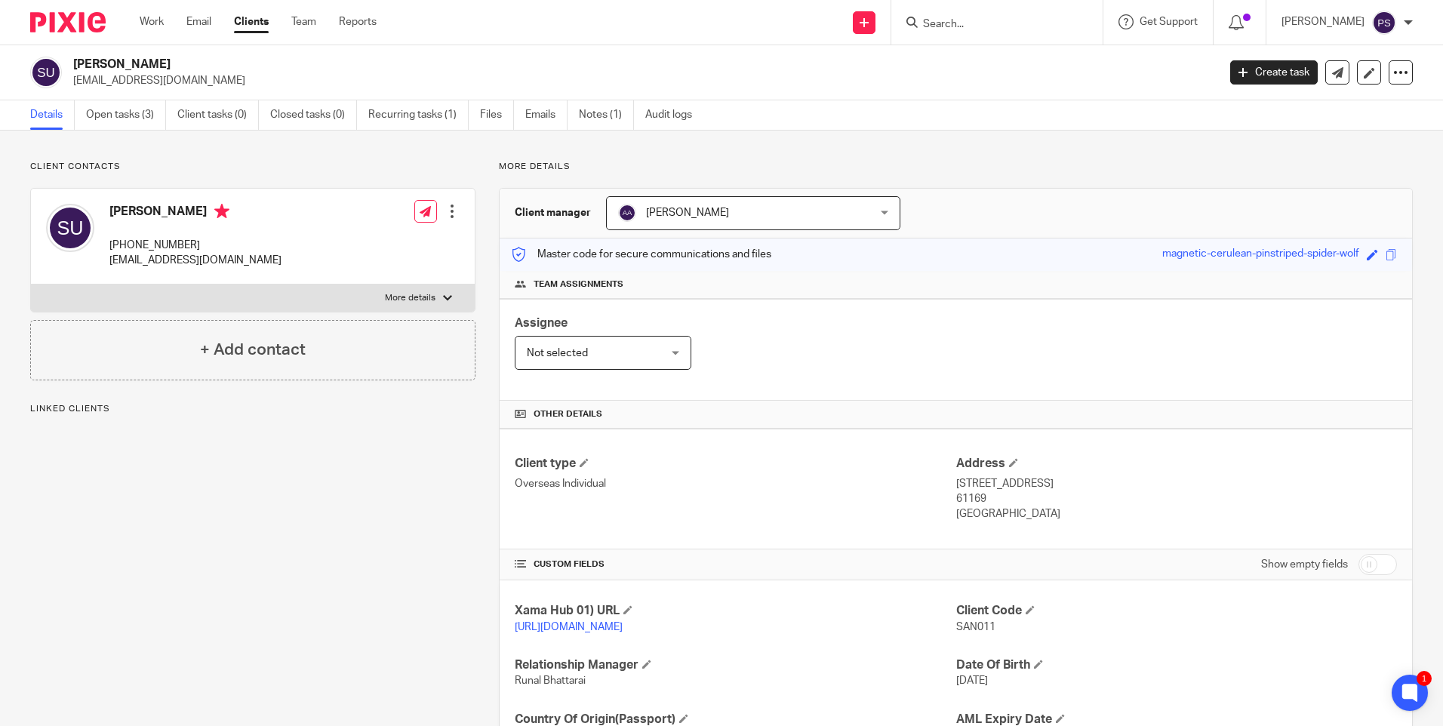
click at [206, 79] on p "[EMAIL_ADDRESS][DOMAIN_NAME]" at bounding box center [640, 80] width 1135 height 15
click at [206, 79] on p "sanalushanov1970@gmail.com" at bounding box center [640, 80] width 1135 height 15
copy main "sanalushanov1970@gmail.com Create task Update from Companies House Export data …"
click at [300, 62] on h2 "Sanal Ushanov" at bounding box center [526, 65] width 907 height 16
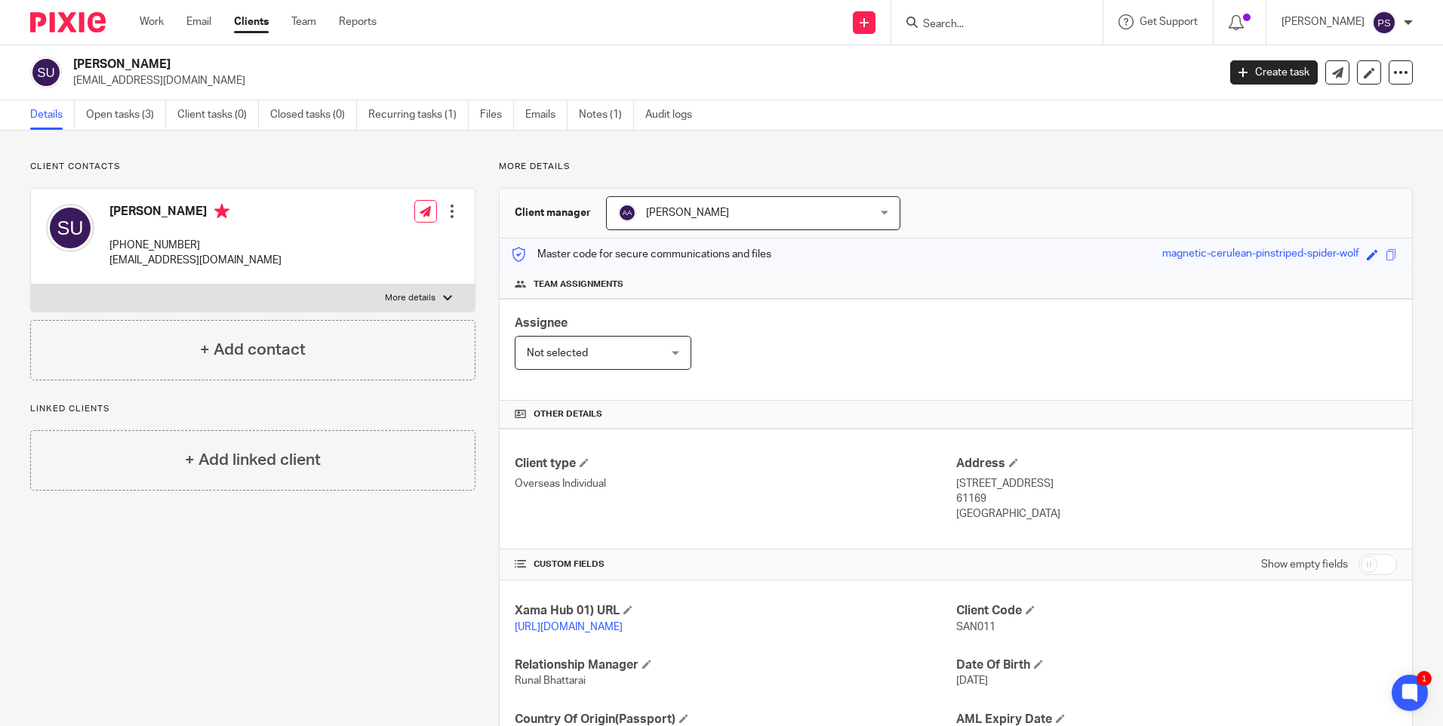
click at [215, 264] on p "sanalushanov1970@gmail.com" at bounding box center [195, 260] width 172 height 15
copy div "sanalushanov1970@gmail.com"
click at [204, 168] on p "Client contacts" at bounding box center [252, 167] width 445 height 12
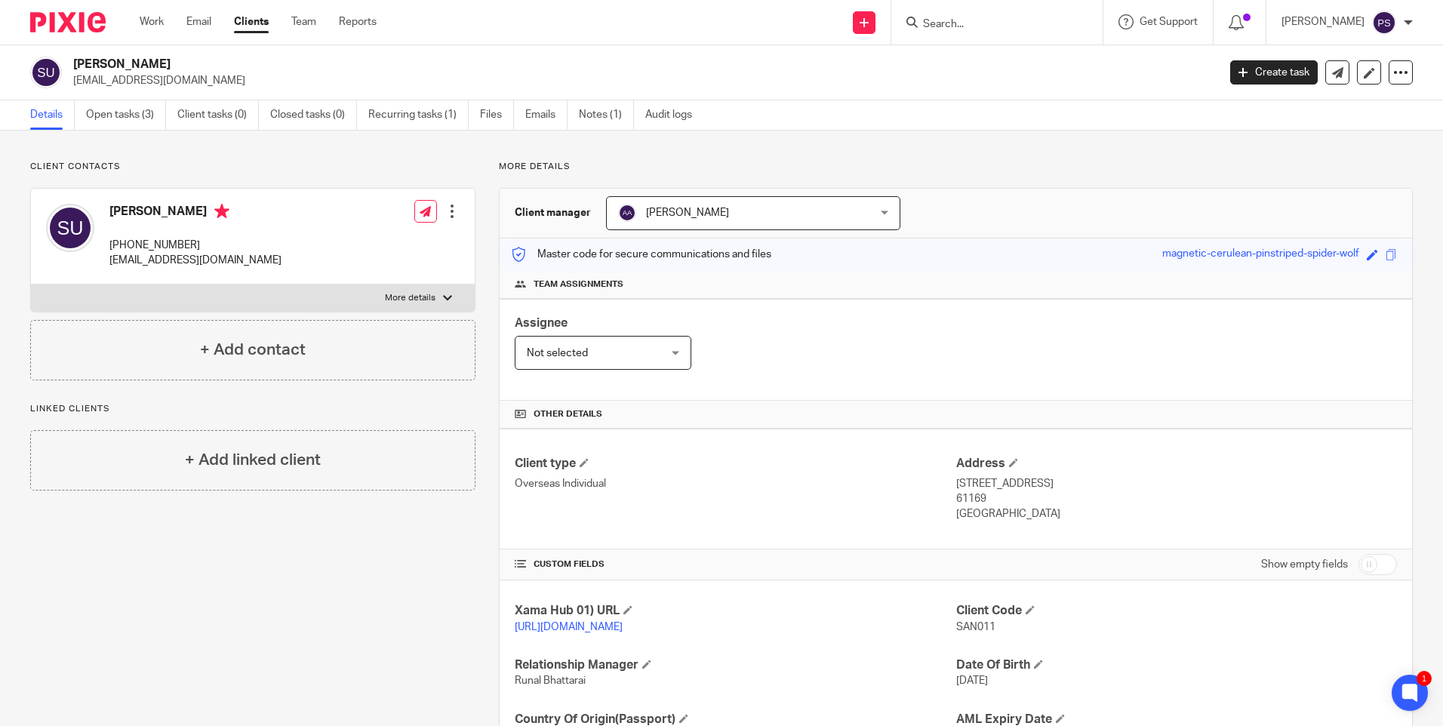
click at [962, 19] on input "Search" at bounding box center [990, 25] width 136 height 14
paste input "e.c.brama@gmail.com"
type input "e.c.brama@gmail.com"
click at [1083, 20] on button "reset" at bounding box center [1075, 20] width 15 height 15
click at [869, 26] on icon at bounding box center [864, 22] width 9 height 9
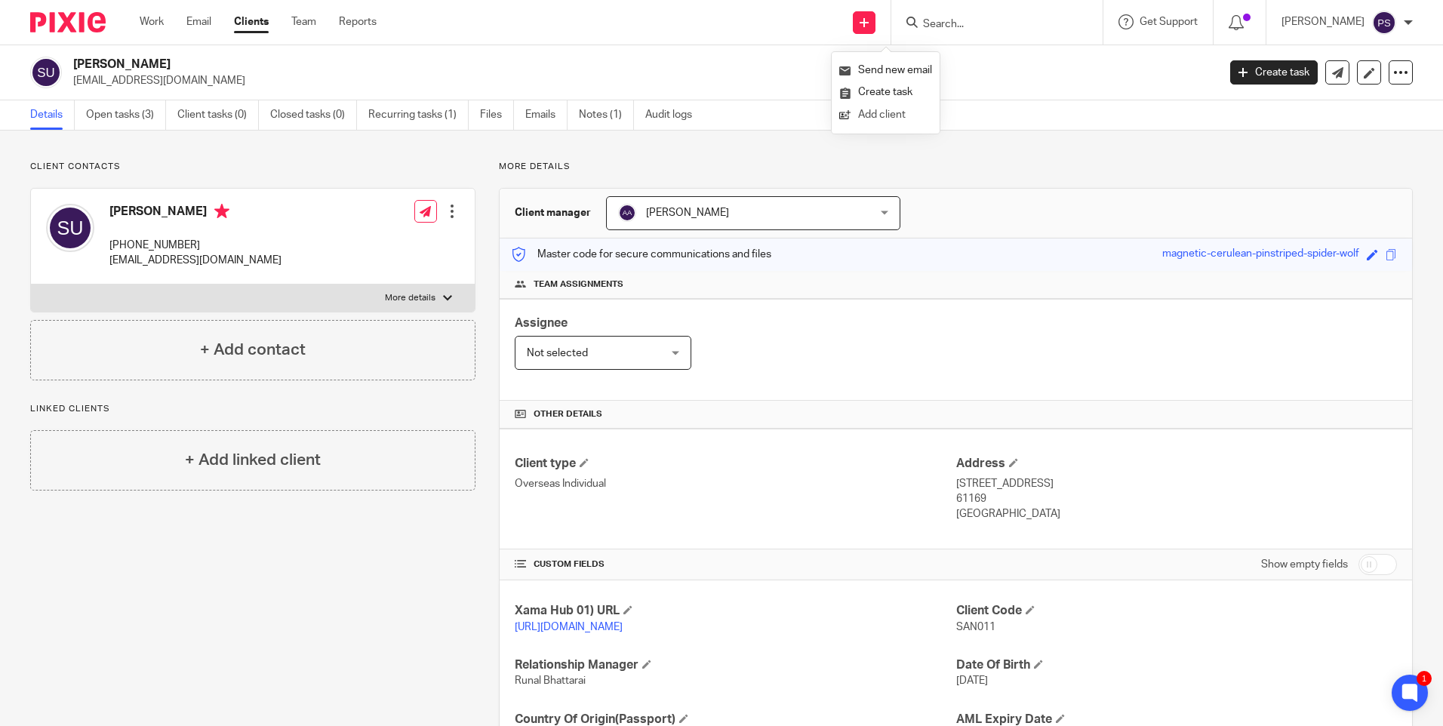
click at [877, 109] on link "Add client" at bounding box center [886, 115] width 93 height 22
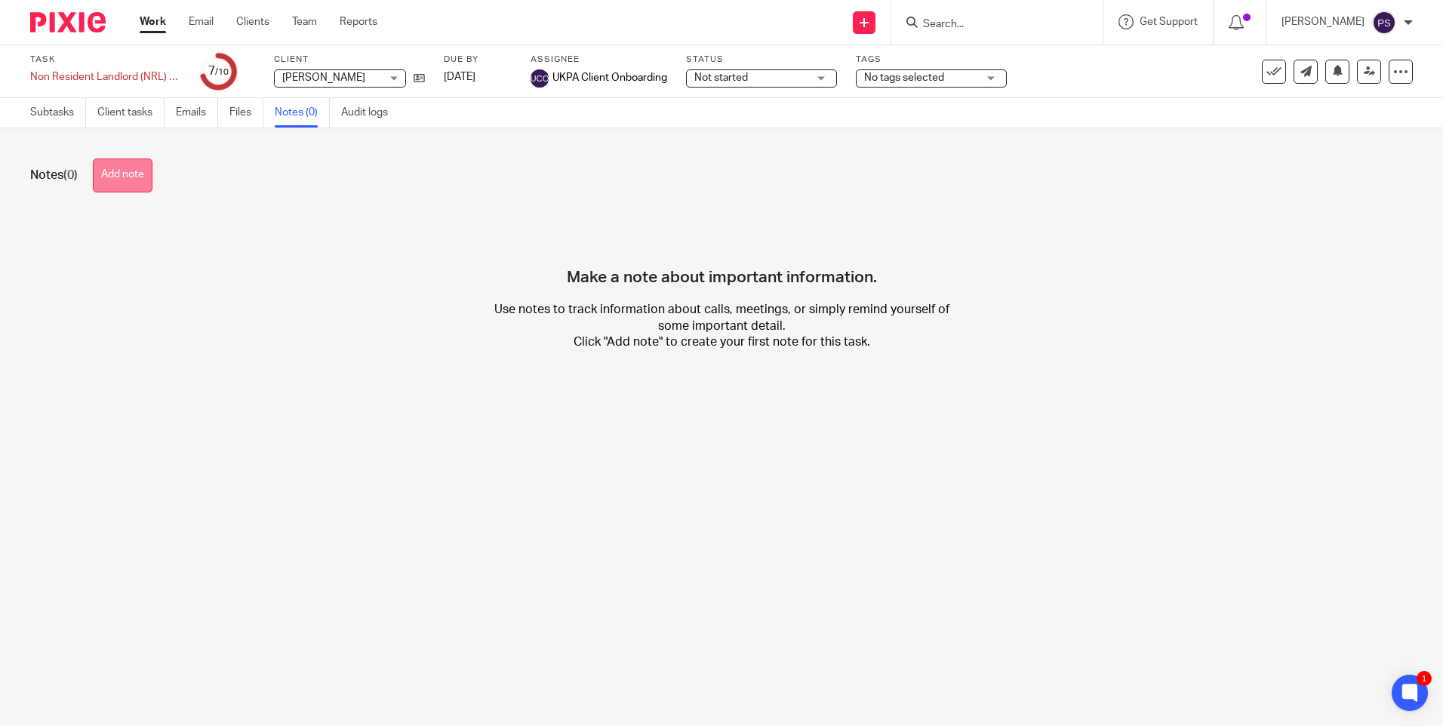
click at [133, 182] on button "Add note" at bounding box center [123, 176] width 60 height 34
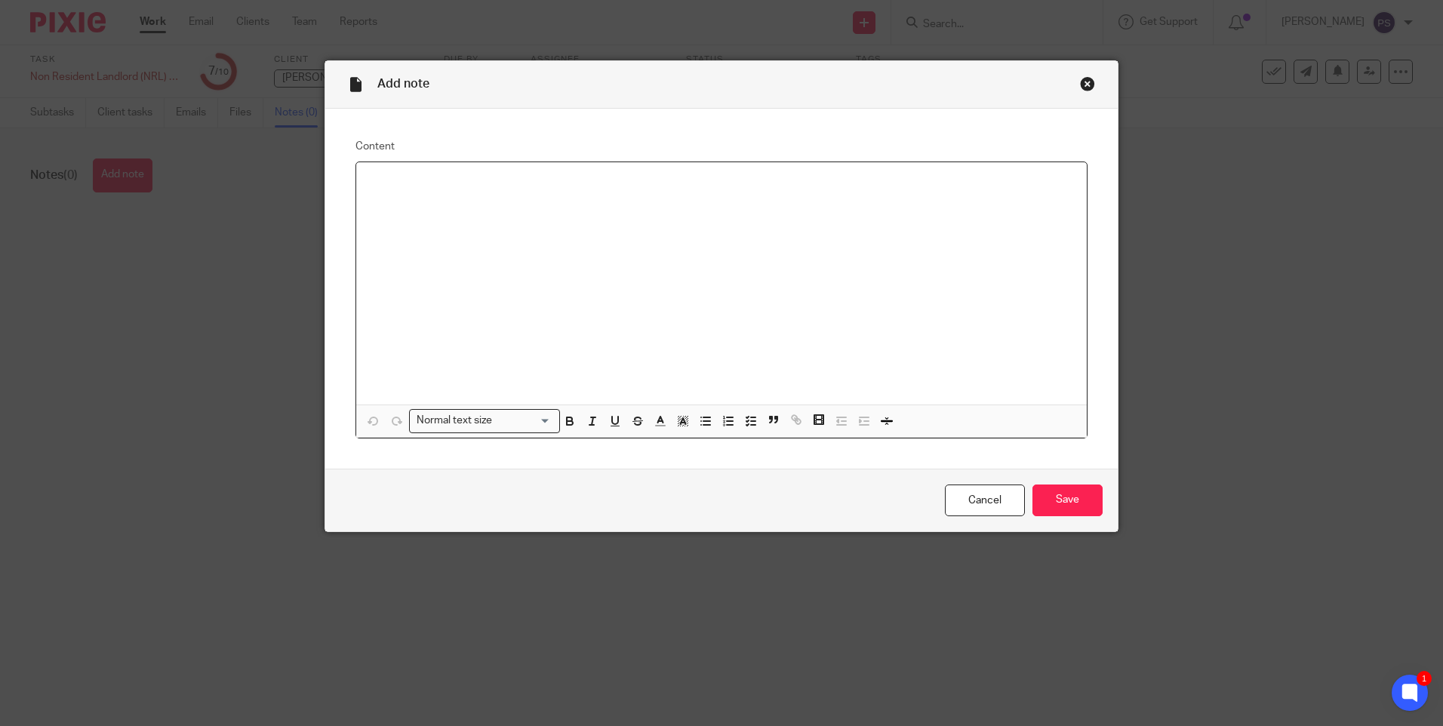
click at [422, 199] on div at bounding box center [721, 283] width 731 height 242
click at [368, 189] on p at bounding box center [721, 181] width 707 height 15
click at [1084, 507] on input "Save" at bounding box center [1068, 501] width 70 height 32
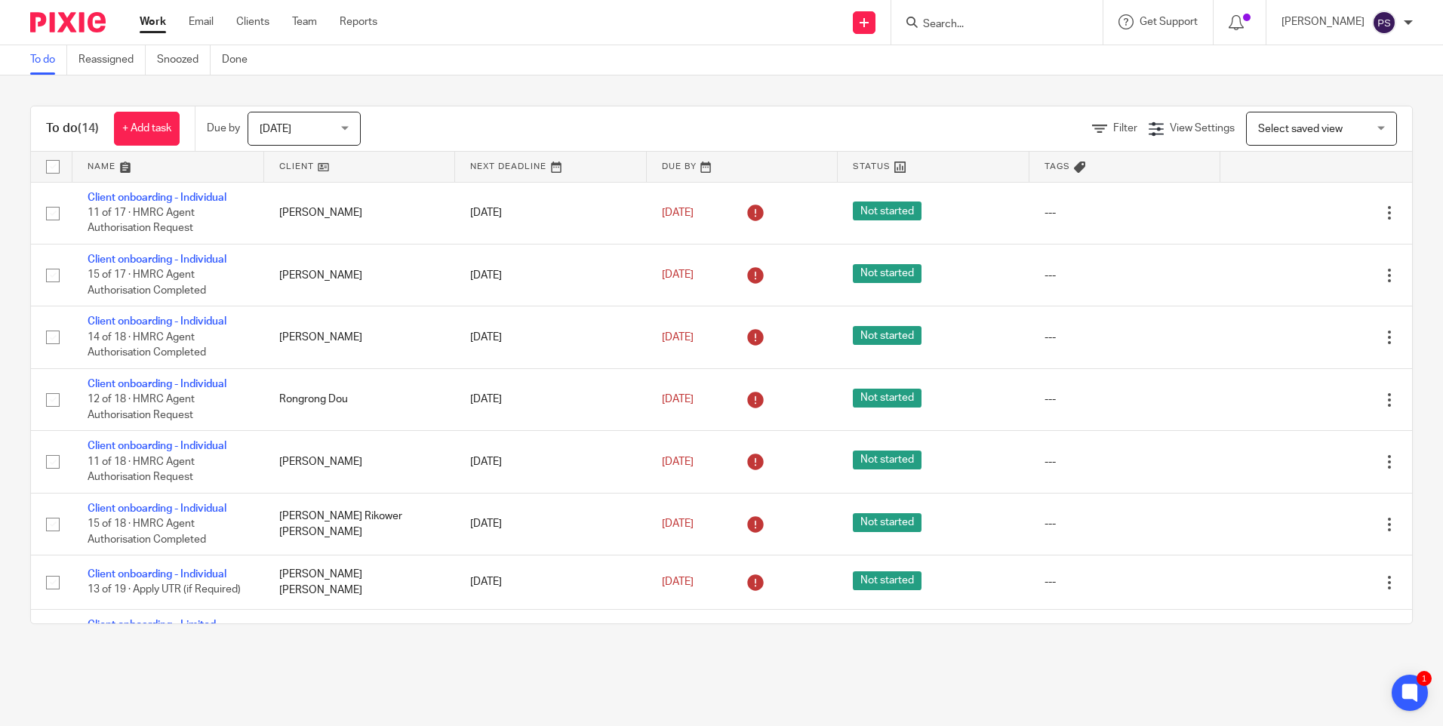
click at [993, 23] on input "Search" at bounding box center [990, 25] width 136 height 14
click at [1012, 26] on input "Search" at bounding box center [990, 25] width 136 height 14
paste input "[EMAIL_ADDRESS][DOMAIN_NAME]"
type input "[EMAIL_ADDRESS][DOMAIN_NAME]"
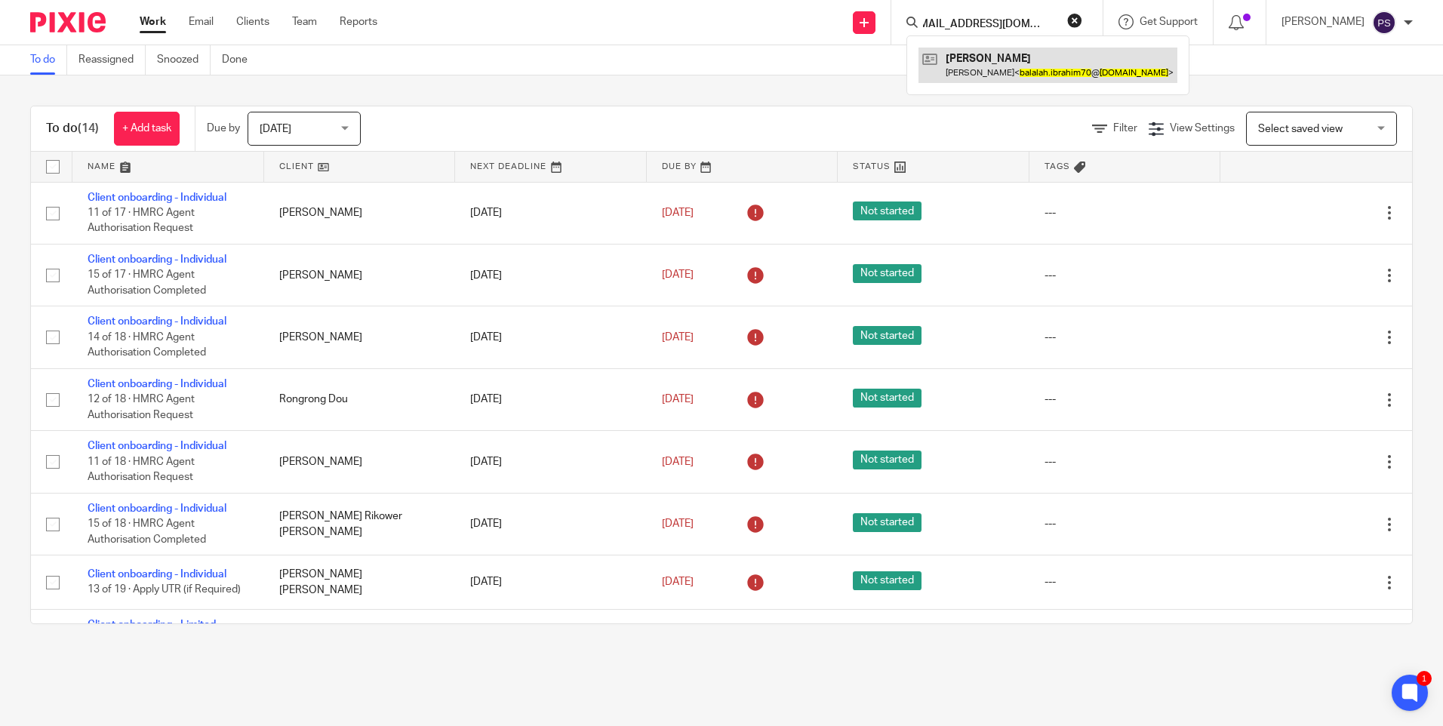
click at [1017, 63] on link at bounding box center [1048, 65] width 259 height 35
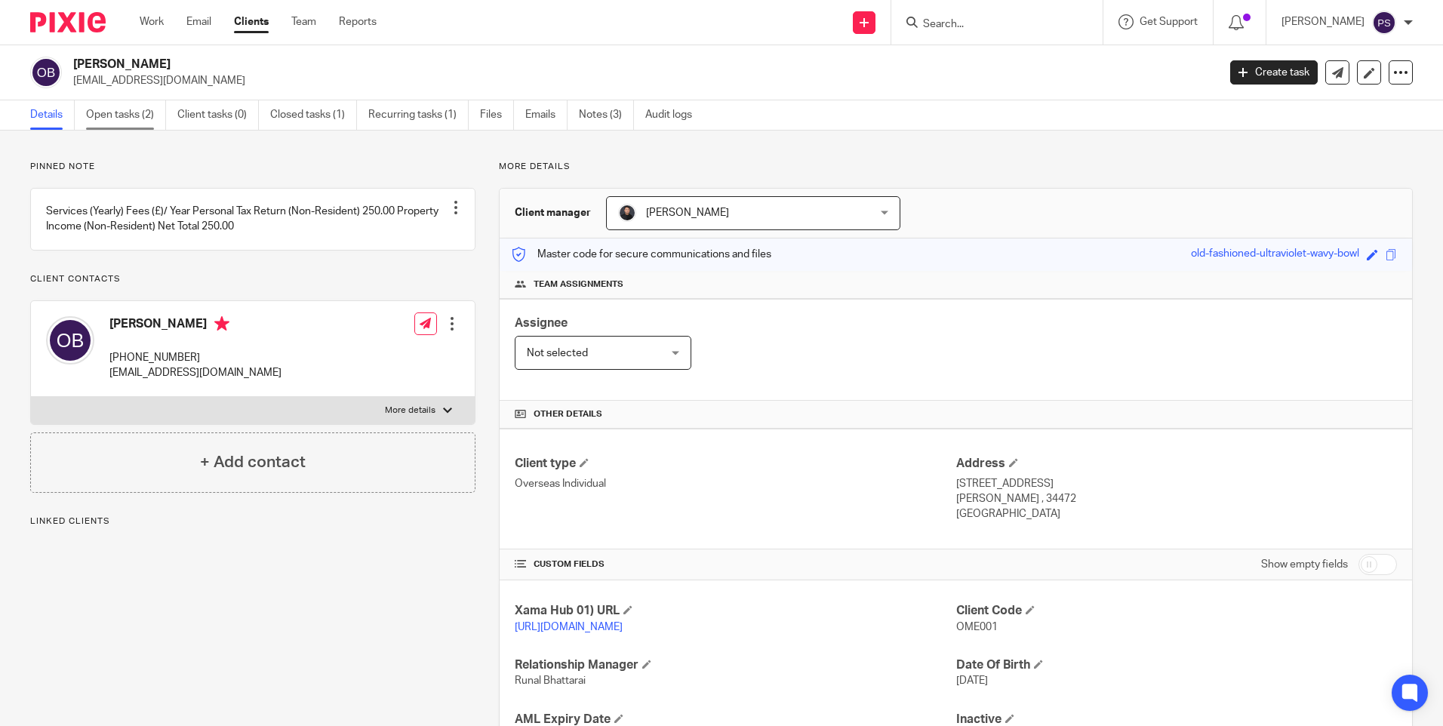
click at [145, 114] on link "Open tasks (2)" at bounding box center [126, 114] width 80 height 29
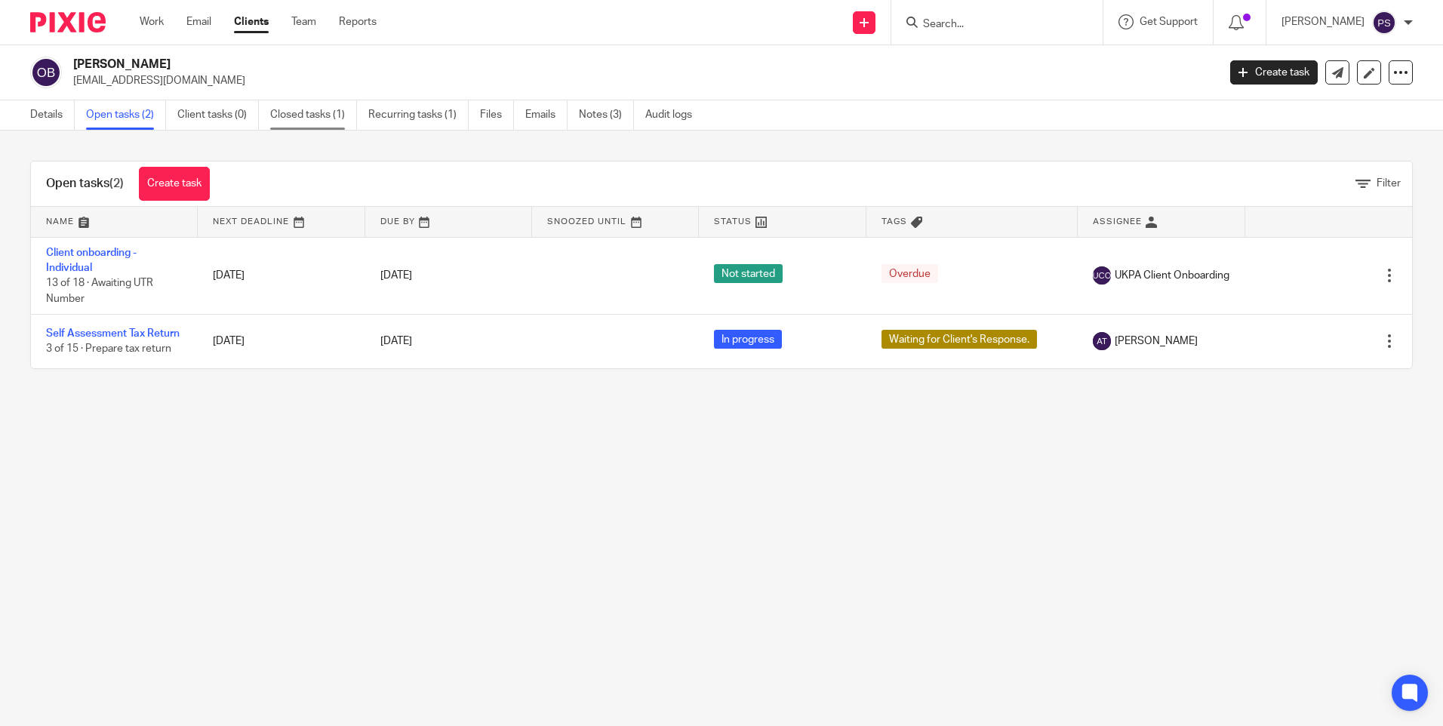
click at [310, 114] on link "Closed tasks (1)" at bounding box center [313, 114] width 87 height 29
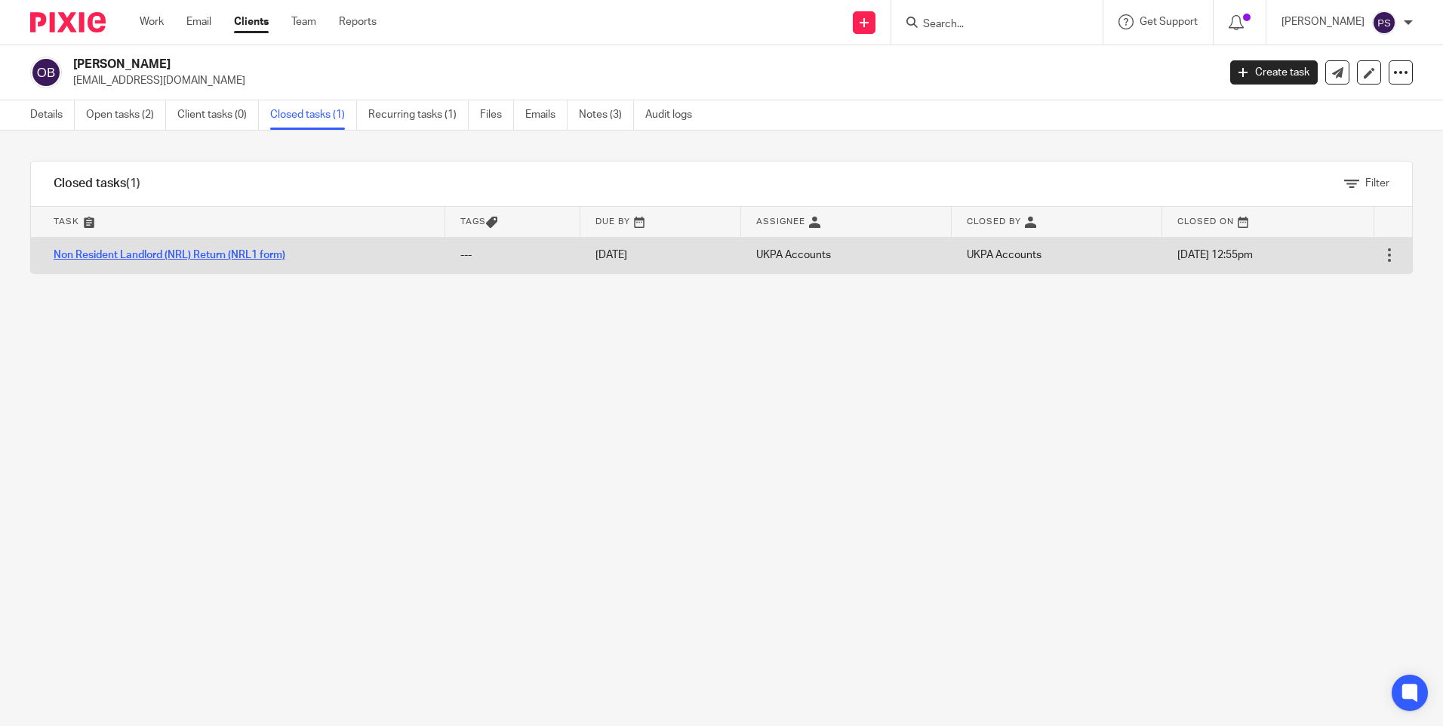
click at [177, 254] on link "Non Resident Landlord (NRL) Return (NRL1 form)" at bounding box center [170, 255] width 232 height 11
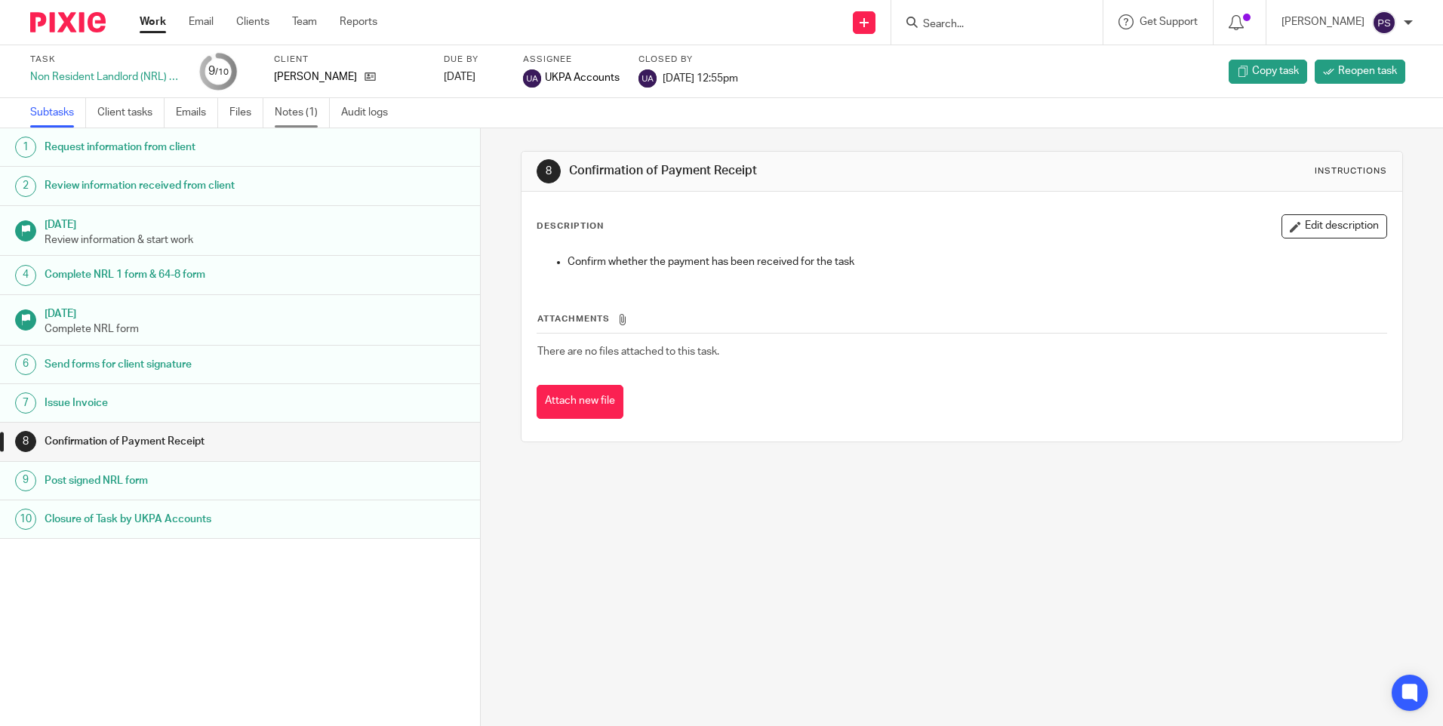
click at [298, 109] on link "Notes (1)" at bounding box center [302, 112] width 55 height 29
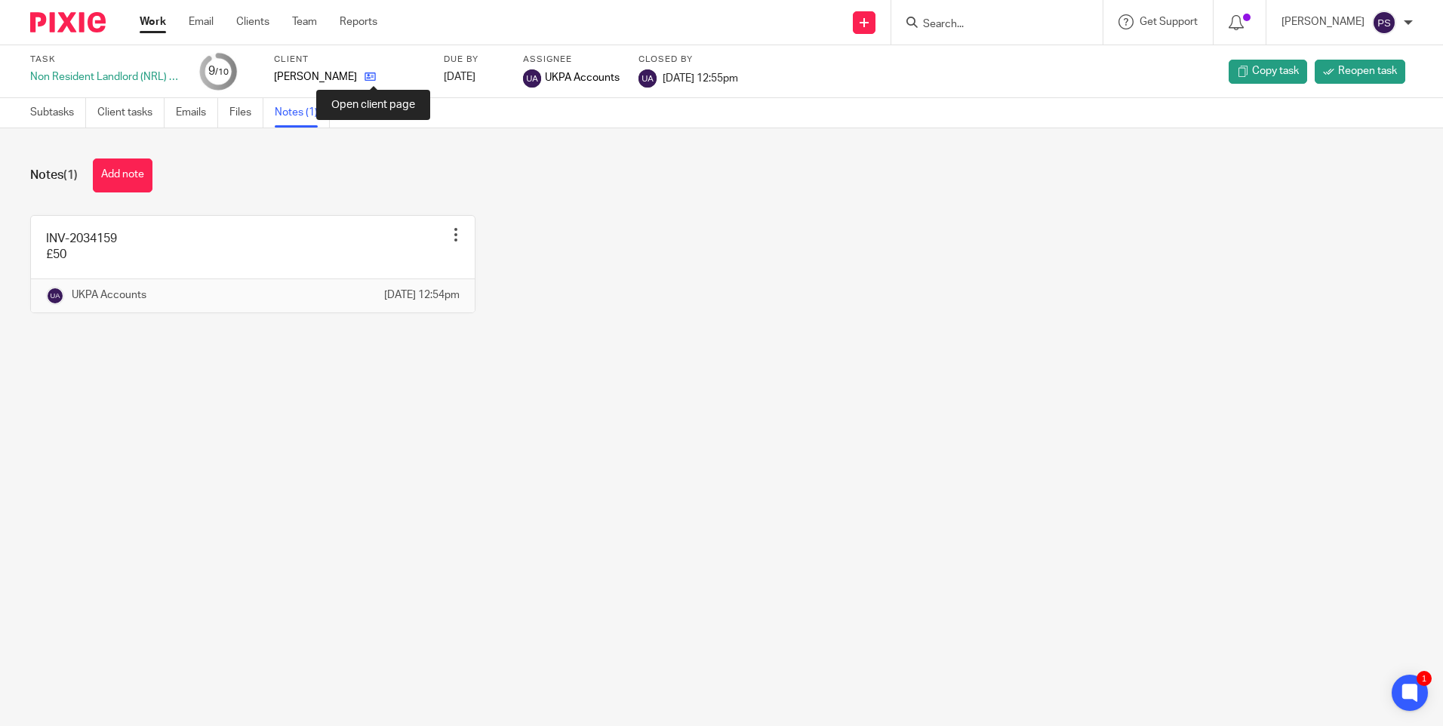
click at [376, 77] on icon at bounding box center [370, 76] width 11 height 11
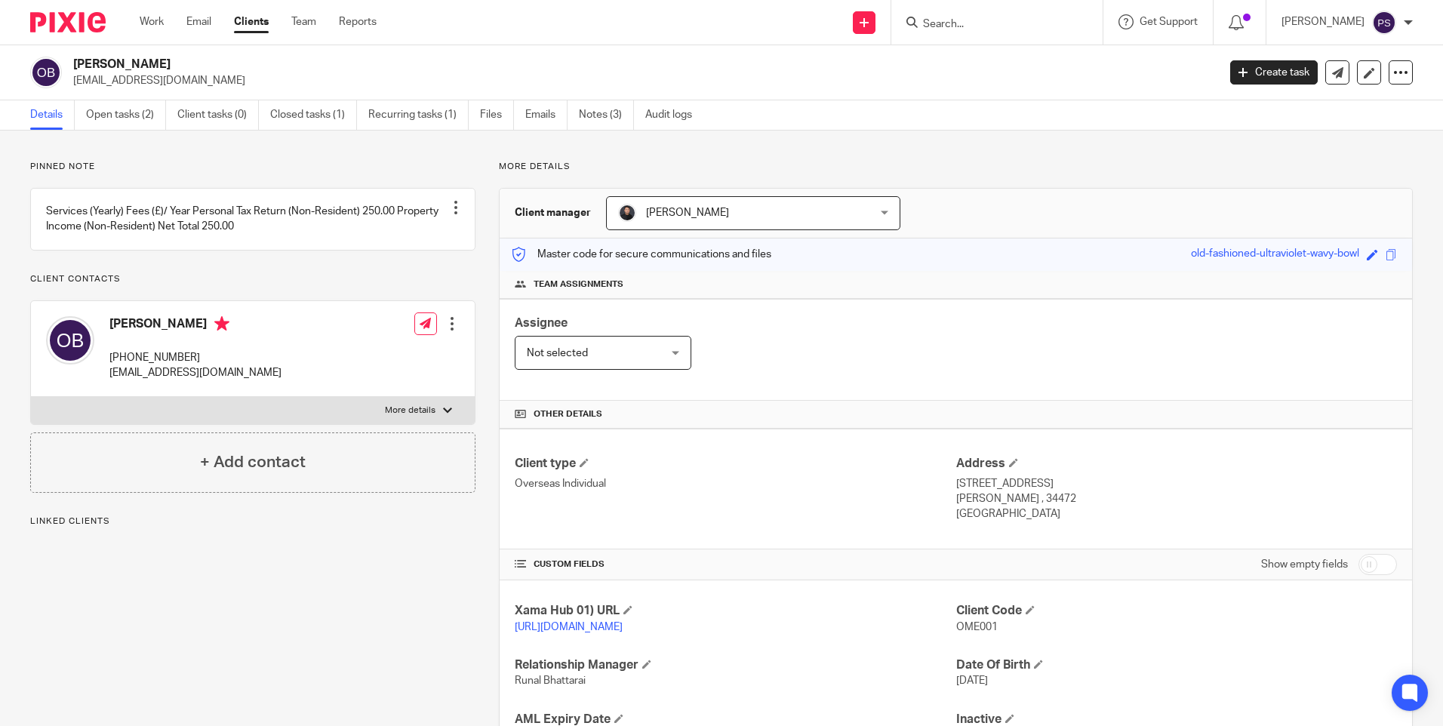
click at [197, 80] on p "[EMAIL_ADDRESS][DOMAIN_NAME]" at bounding box center [640, 80] width 1135 height 15
copy main "balalah.ibrahim70@gmail.com Create task Update from Companies House Export data…"
click at [119, 116] on link "Open tasks (2)" at bounding box center [126, 114] width 80 height 29
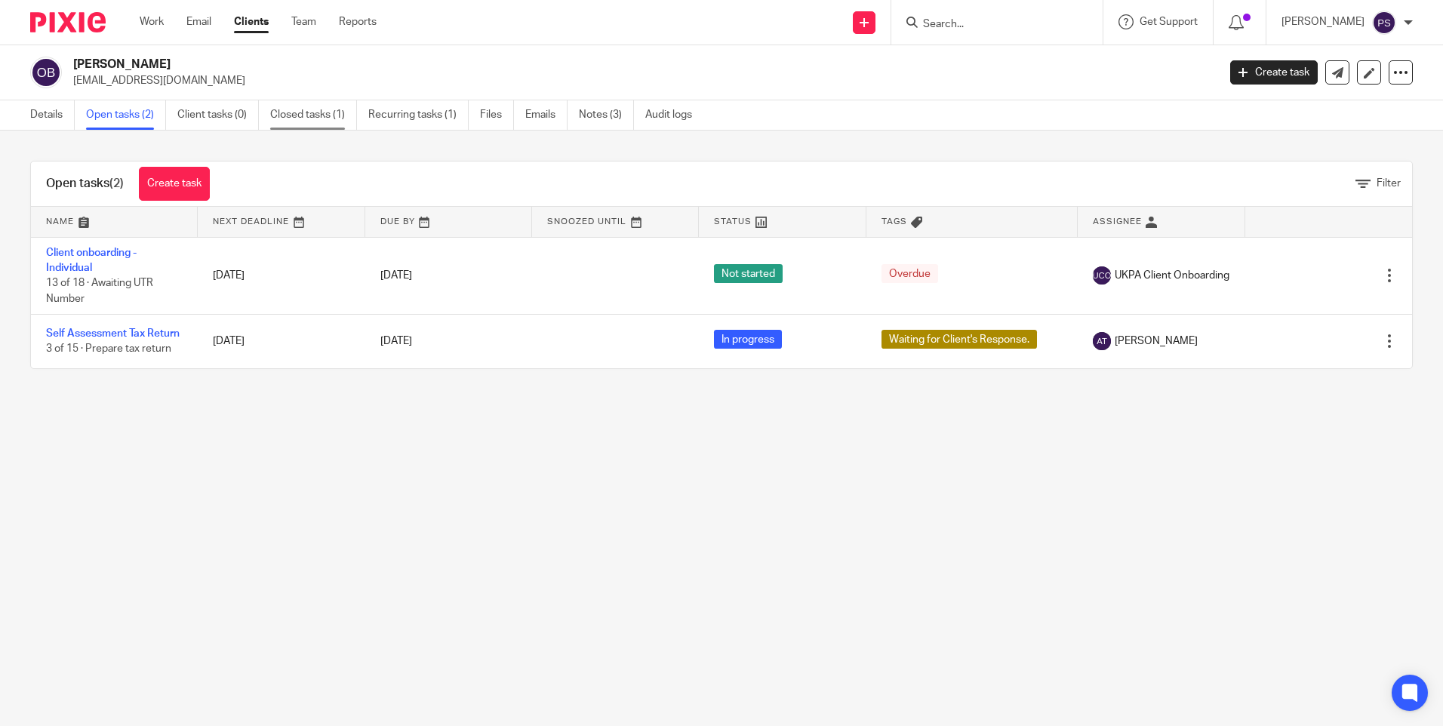
click at [317, 119] on link "Closed tasks (1)" at bounding box center [313, 114] width 87 height 29
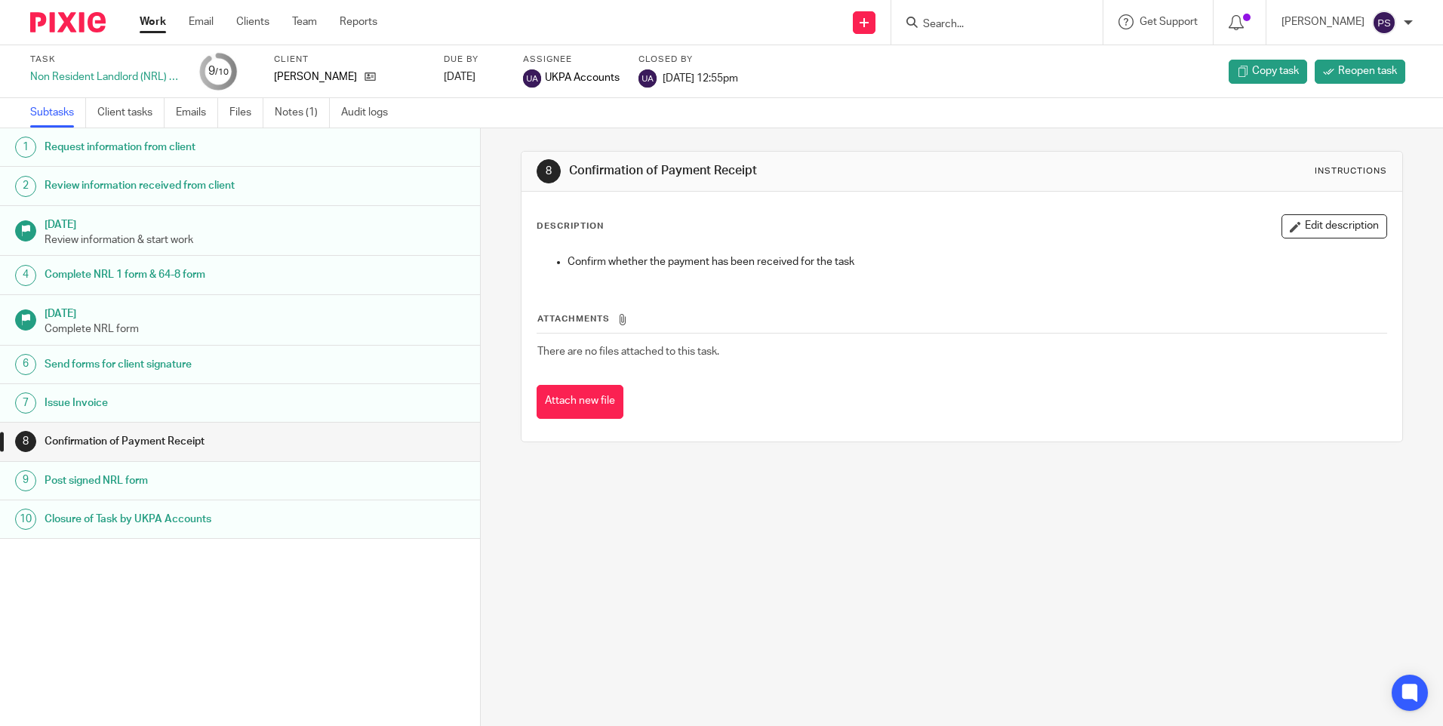
click at [273, 103] on ul "Subtasks Client tasks Emails Files Notes (1) Audit logs" at bounding box center [220, 112] width 380 height 29
click at [298, 110] on link "Notes (1)" at bounding box center [302, 112] width 55 height 29
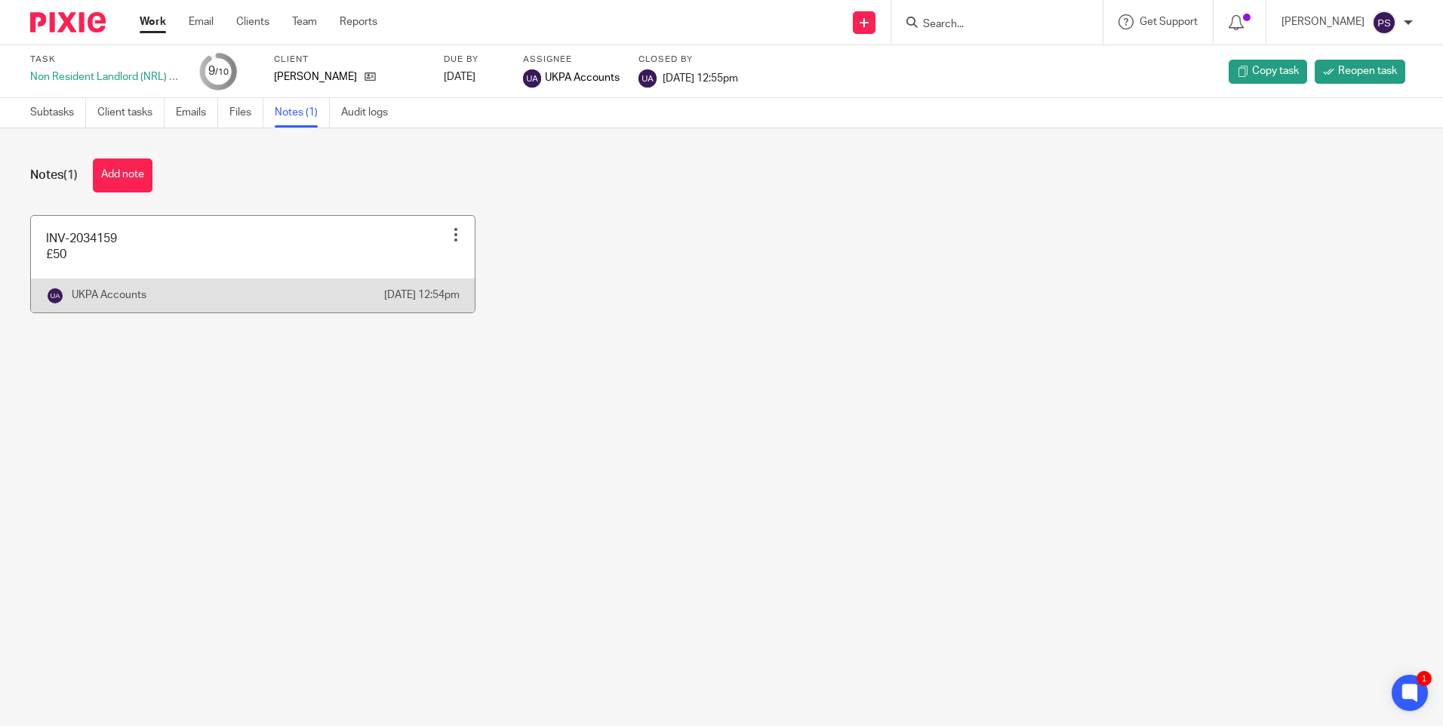
click at [68, 272] on link at bounding box center [253, 264] width 444 height 97
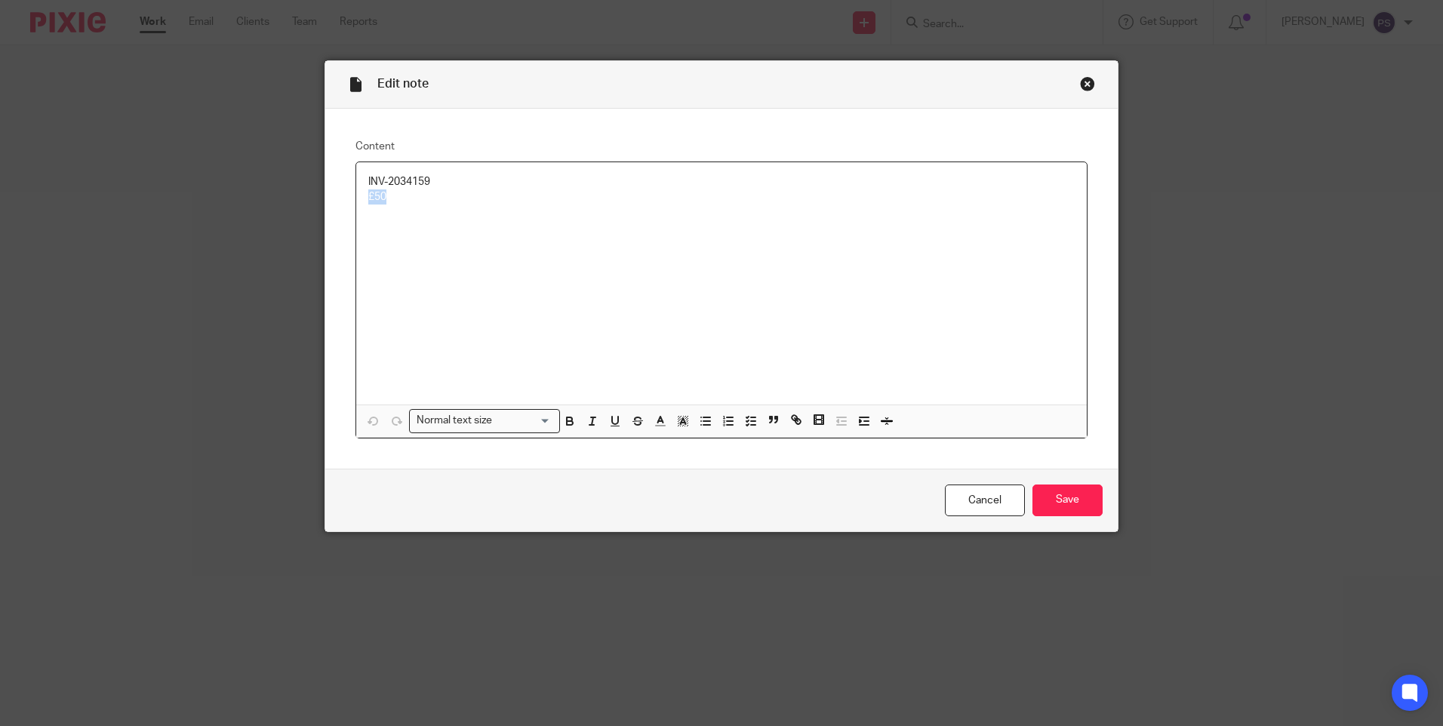
drag, startPoint x: 389, startPoint y: 203, endPoint x: 358, endPoint y: 203, distance: 31.0
click at [358, 203] on div "INV-2034159 £50" at bounding box center [721, 283] width 731 height 242
copy p "£50"
click at [1080, 79] on div "Close this dialog window" at bounding box center [1087, 83] width 15 height 15
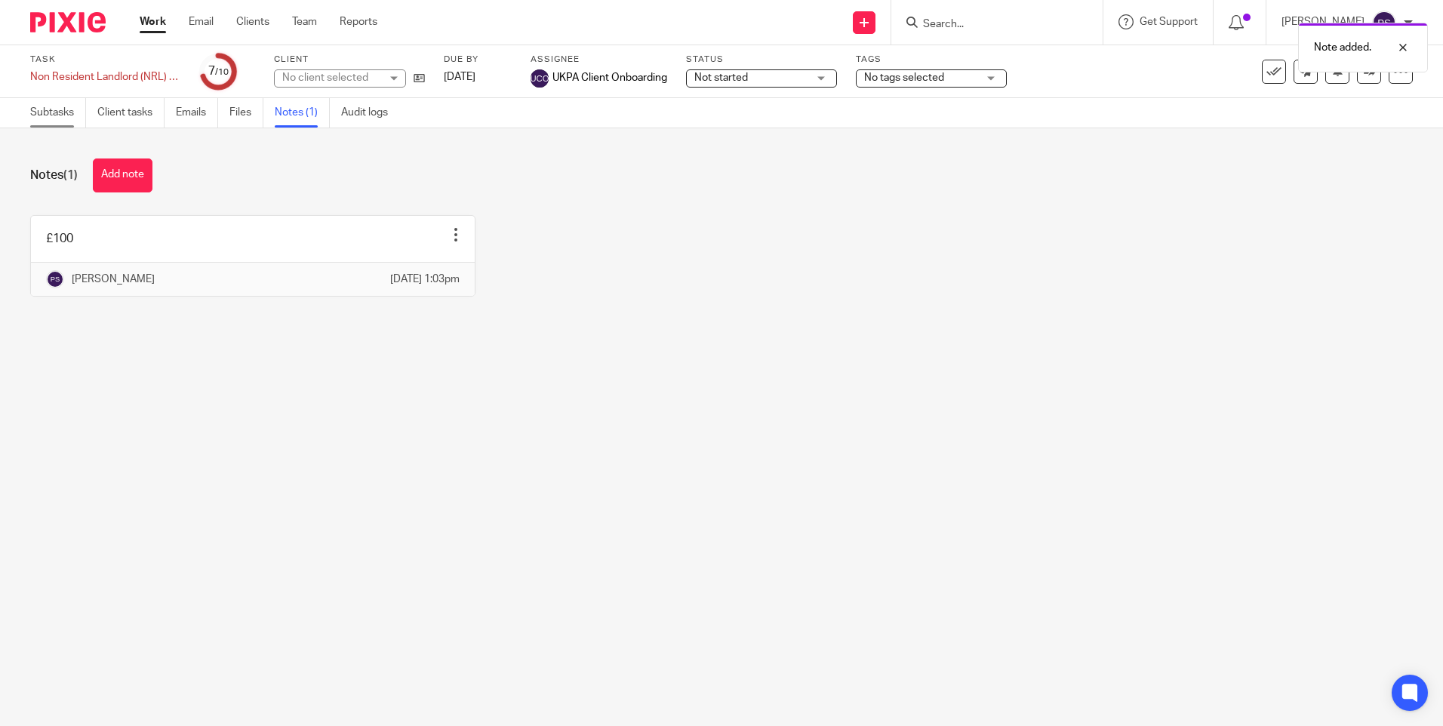
click at [67, 114] on link "Subtasks" at bounding box center [58, 112] width 56 height 29
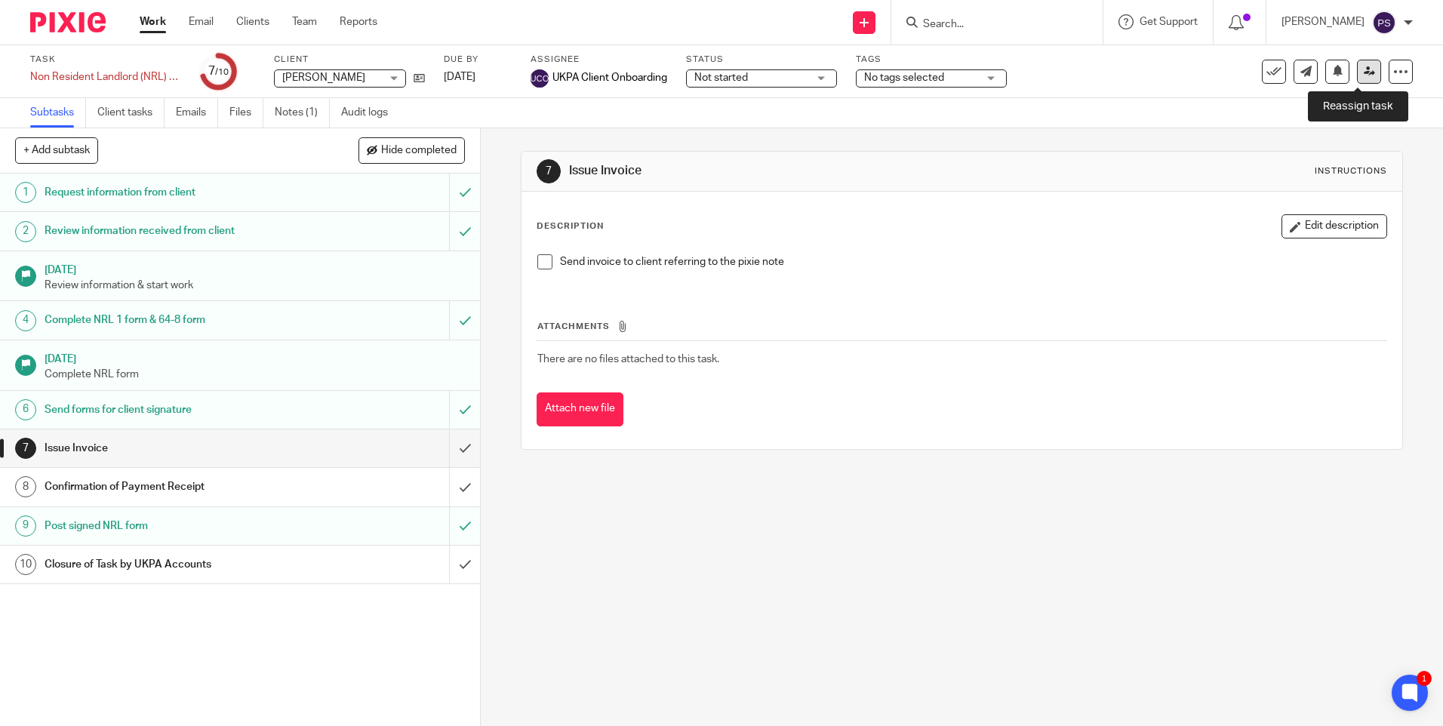
click at [1358, 77] on link at bounding box center [1369, 72] width 24 height 24
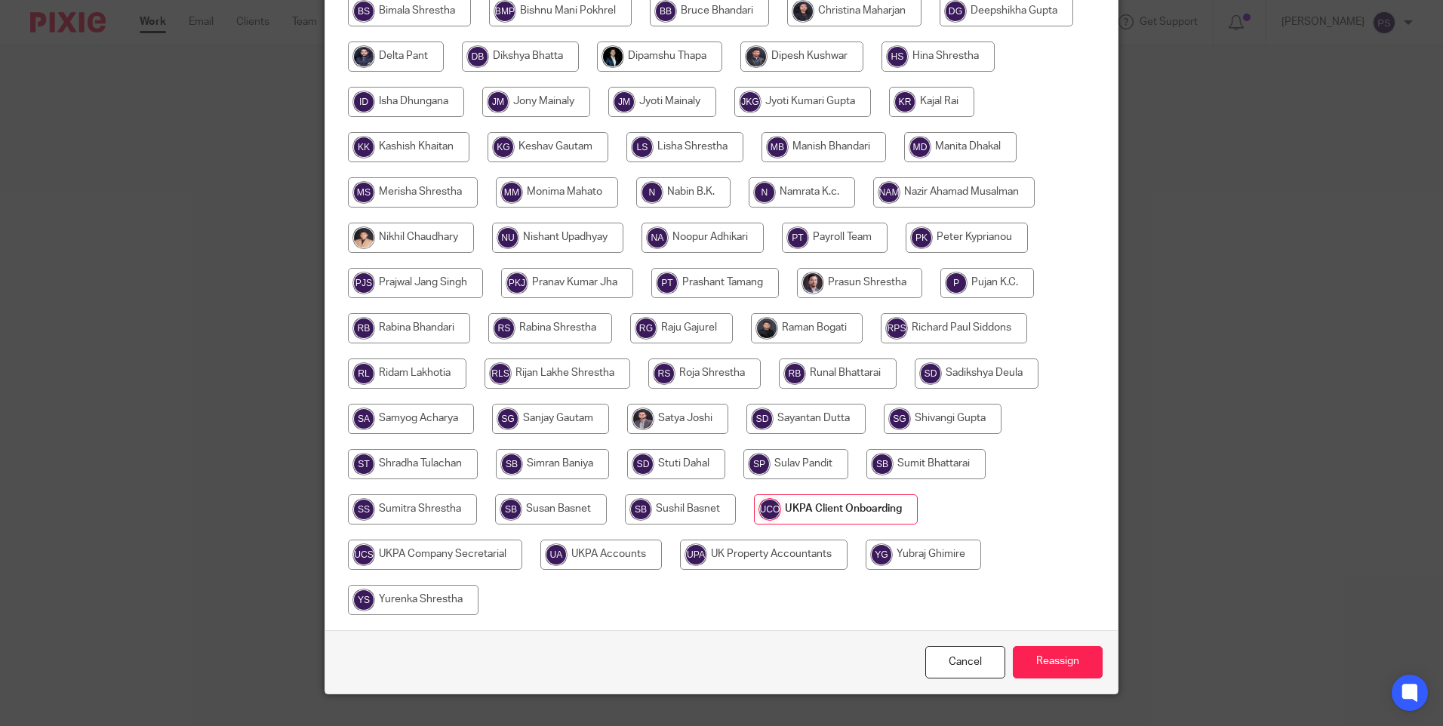
scroll to position [488, 0]
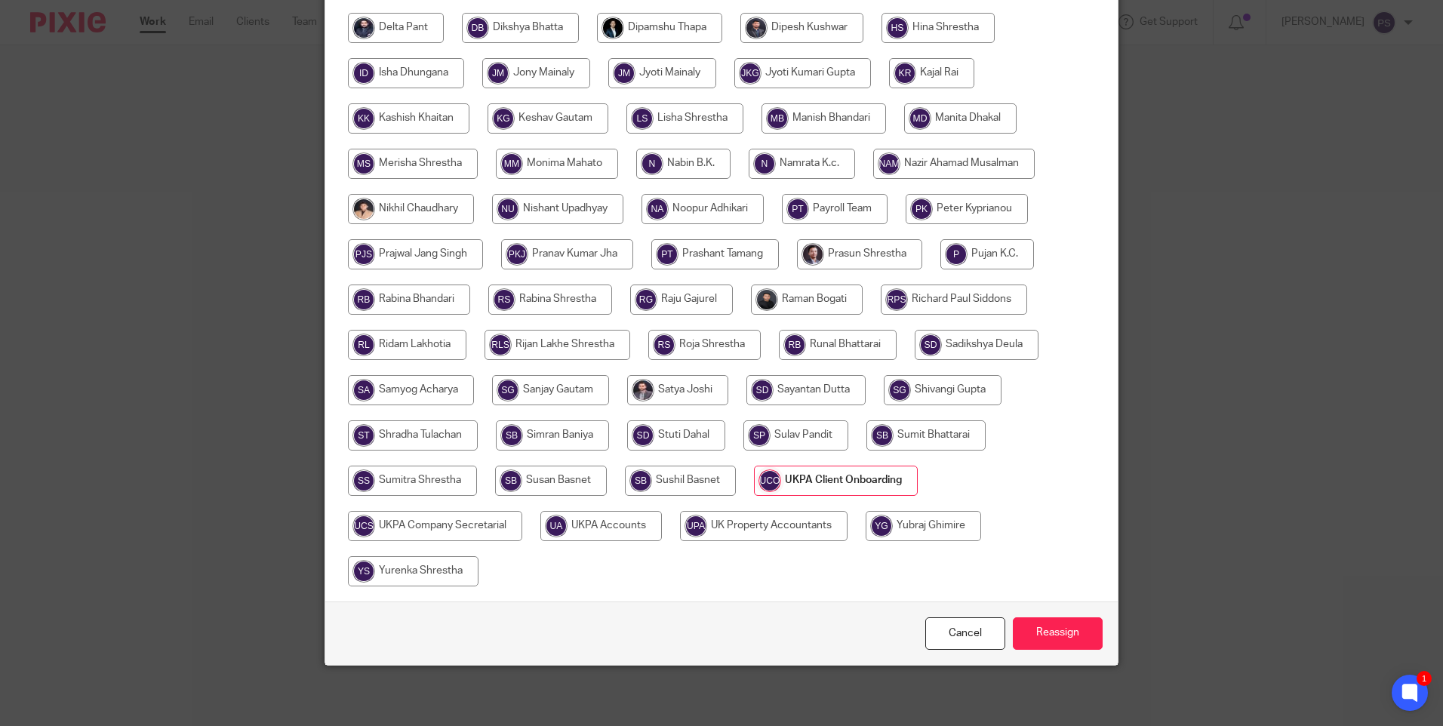
click at [575, 521] on input "radio" at bounding box center [602, 526] width 122 height 30
radio input "true"
click at [1074, 635] on input "Reassign" at bounding box center [1058, 634] width 90 height 32
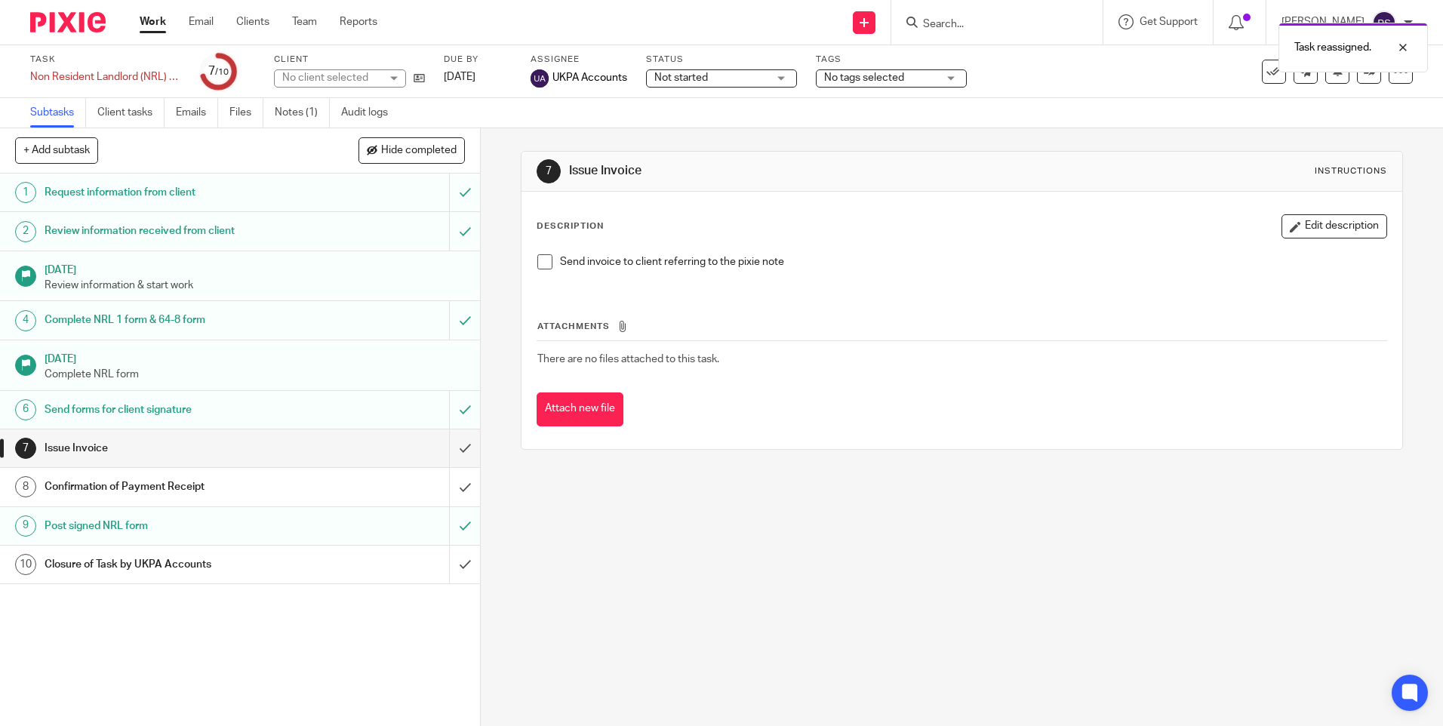
click at [675, 593] on div "7 Issue Invoice Instructions Description Edit description Send invoice to clien…" at bounding box center [962, 427] width 963 height 598
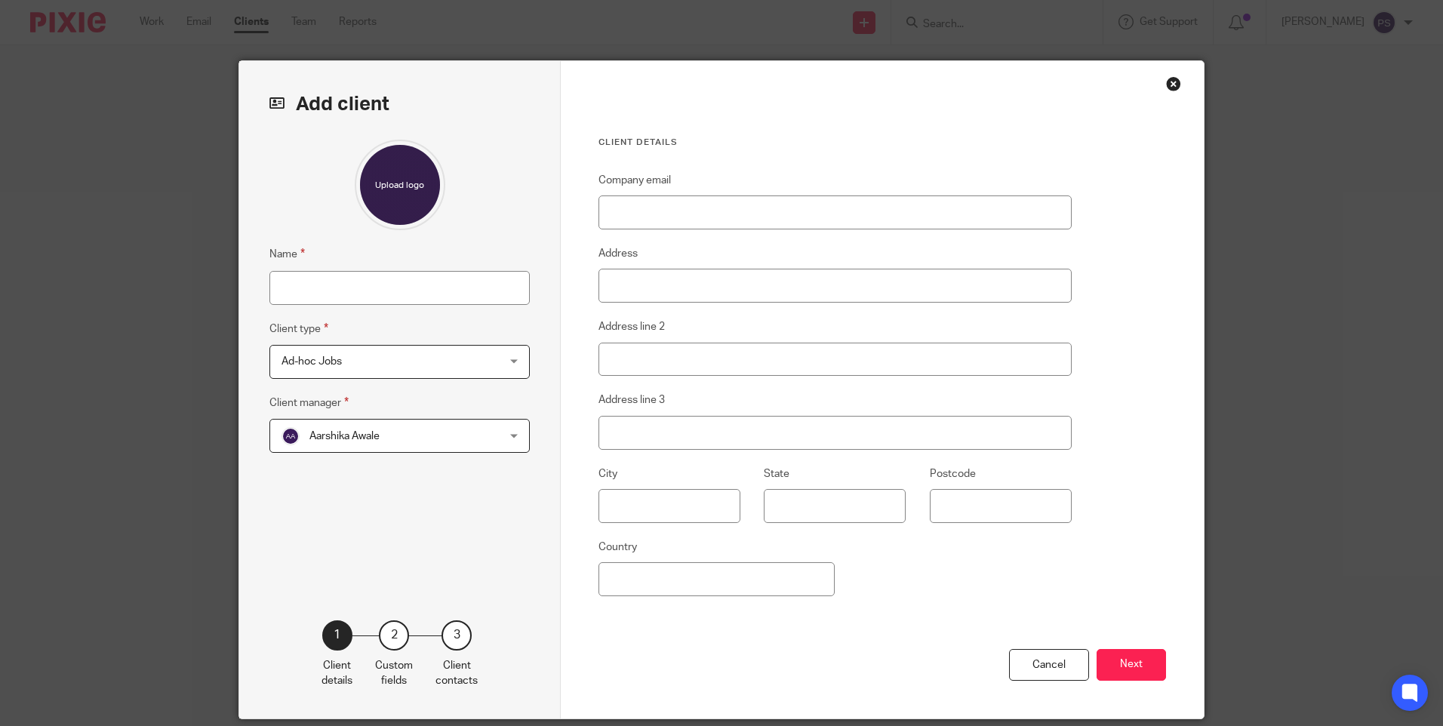
click at [1166, 85] on div "Close this dialog window" at bounding box center [1173, 83] width 15 height 15
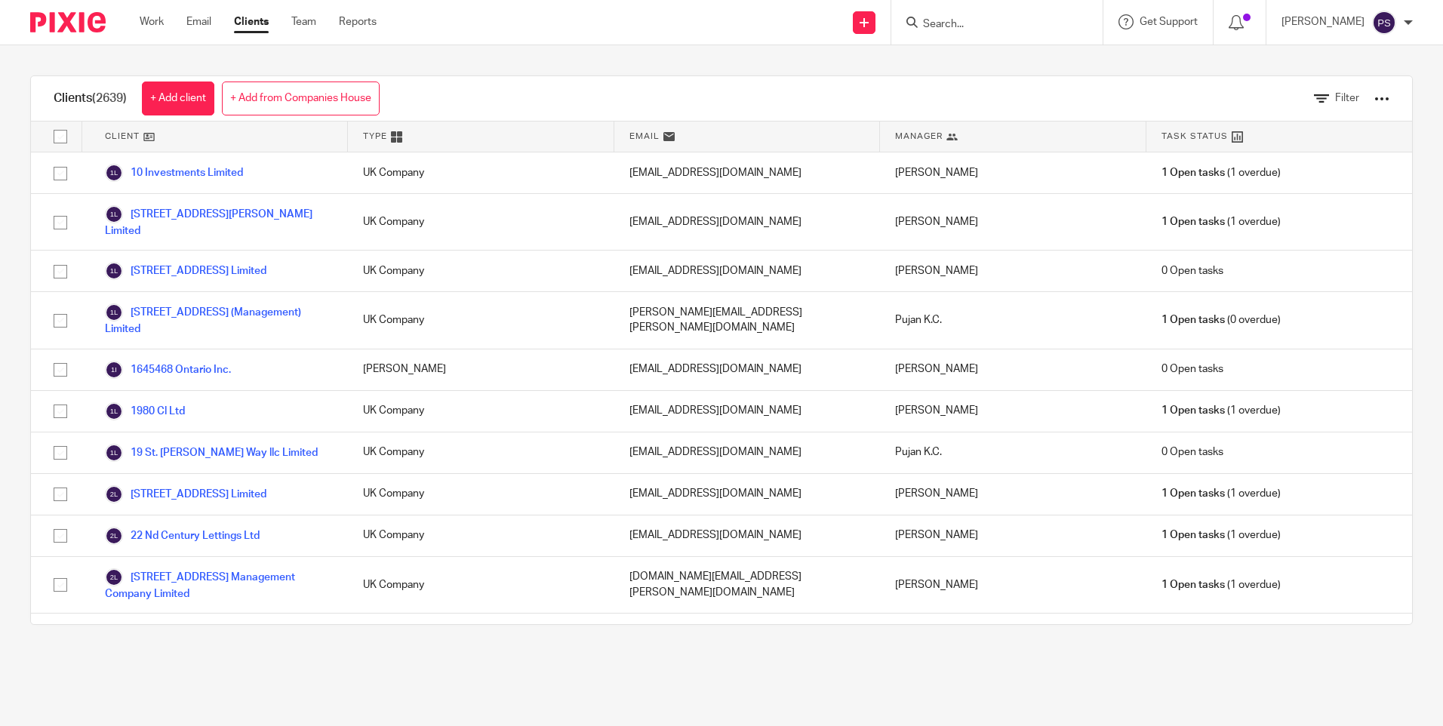
click at [328, 104] on link "+ Add from Companies House" at bounding box center [301, 99] width 158 height 34
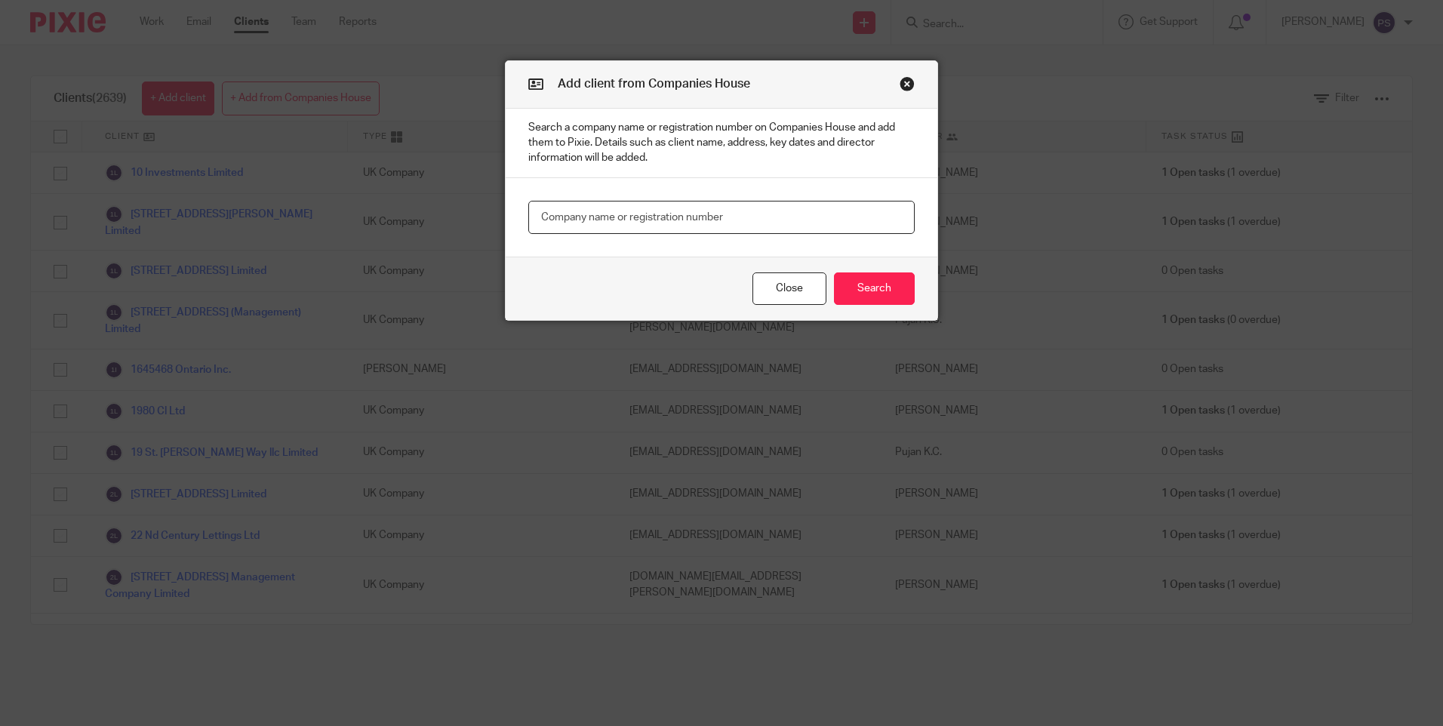
click at [561, 215] on input "text" at bounding box center [721, 218] width 387 height 34
paste input "e.c.brama@gmail.com"
type input "e.c.brama@gmail.com"
drag, startPoint x: 650, startPoint y: 218, endPoint x: 469, endPoint y: 217, distance: 181.2
click at [469, 217] on div "Add client from Companies House Search a company name or registration number on…" at bounding box center [721, 363] width 1443 height 726
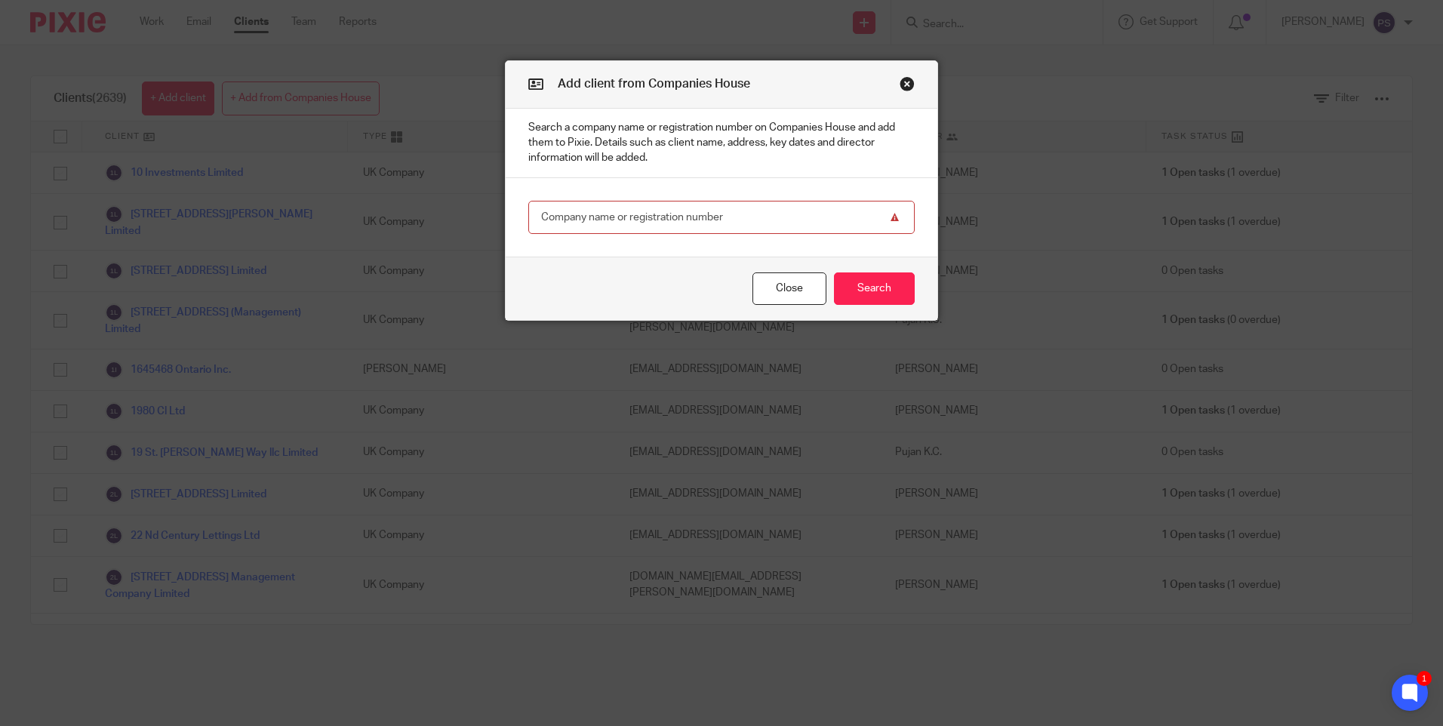
click at [619, 215] on input "text" at bounding box center [721, 218] width 387 height 34
paste input "01119872"
type input "01119872"
click at [877, 297] on button "Search" at bounding box center [874, 289] width 81 height 32
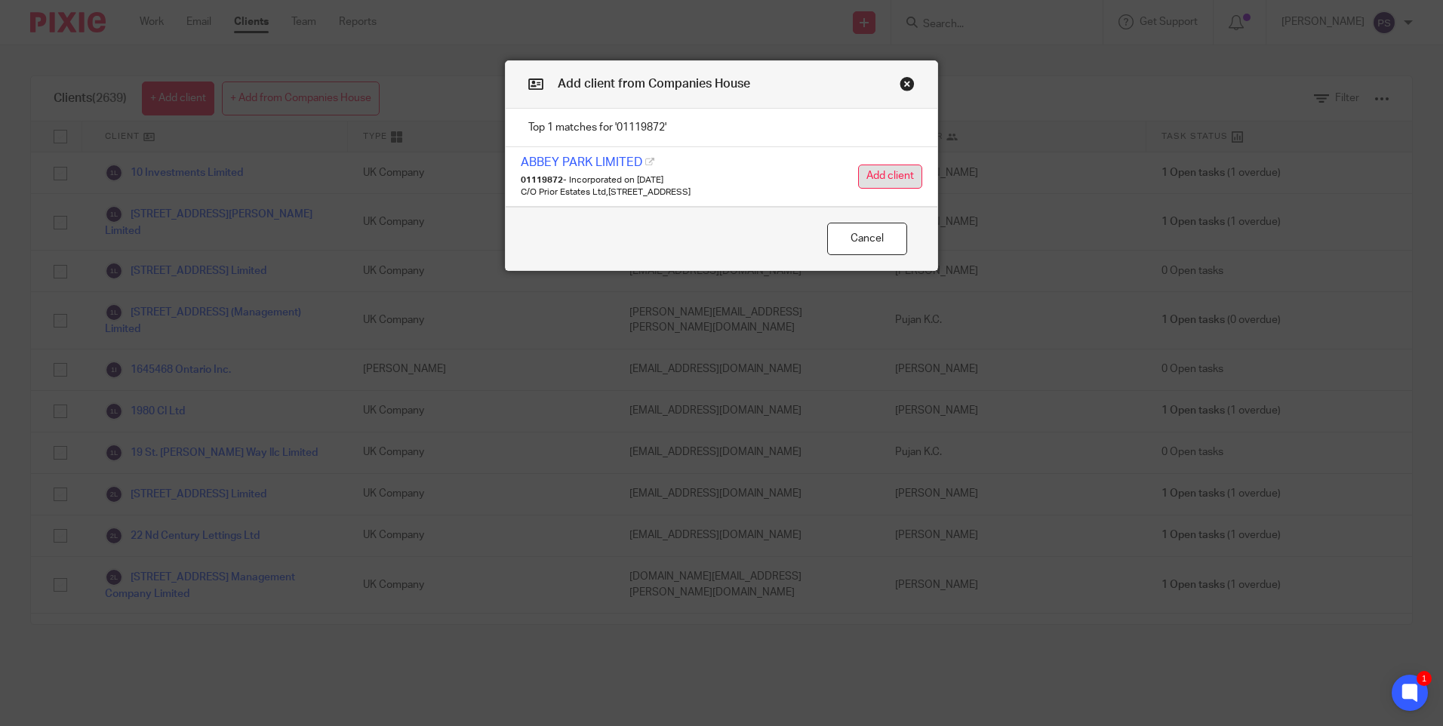
click at [875, 170] on button "Add client" at bounding box center [890, 177] width 64 height 24
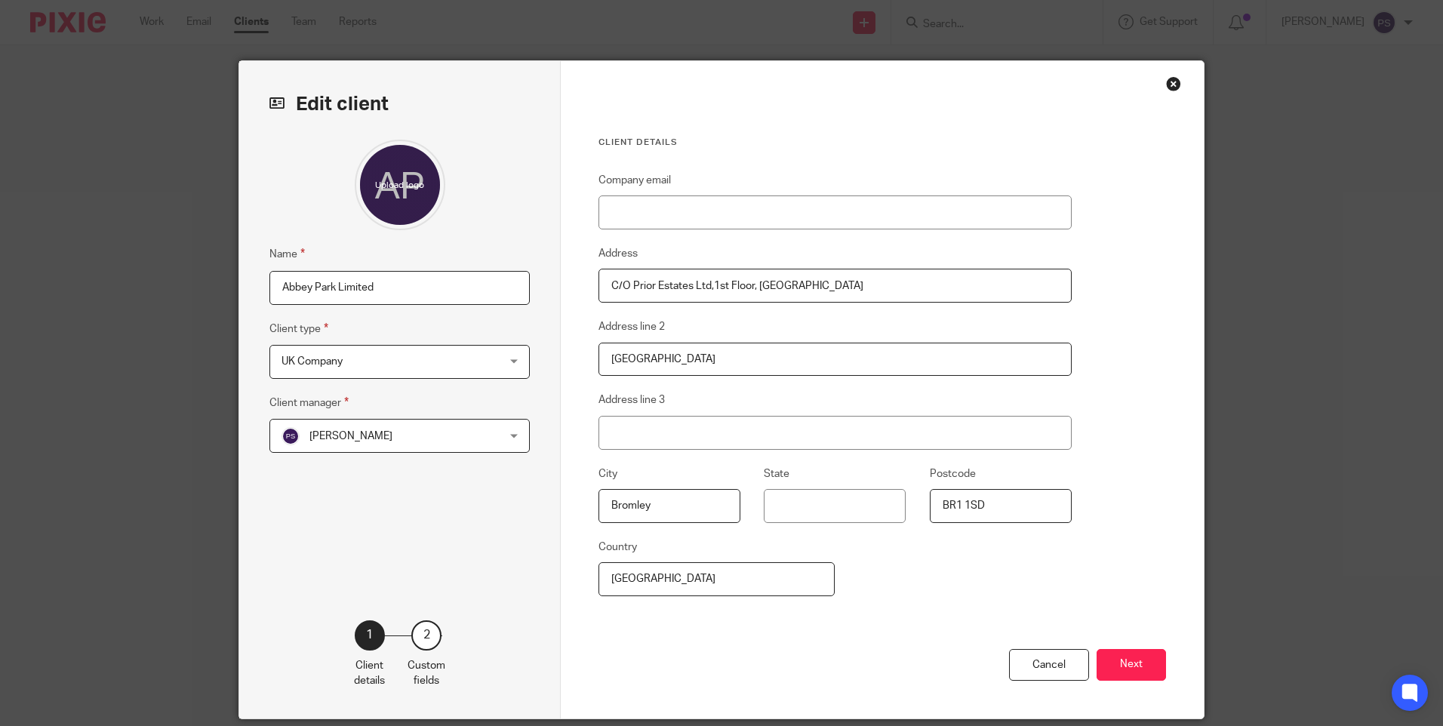
scroll to position [54, 0]
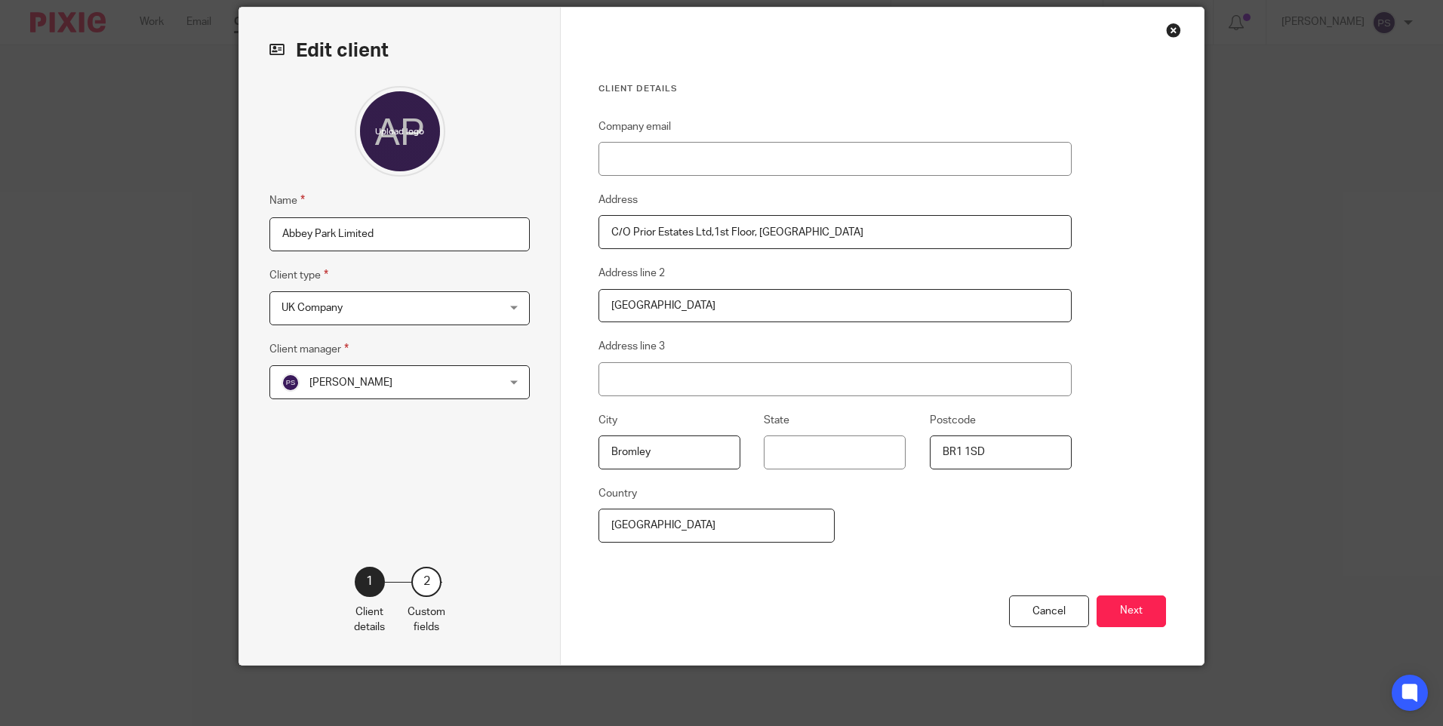
click at [1111, 629] on div "Cancel Next" at bounding box center [883, 631] width 568 height 70
click at [1119, 621] on button "Next" at bounding box center [1131, 612] width 69 height 32
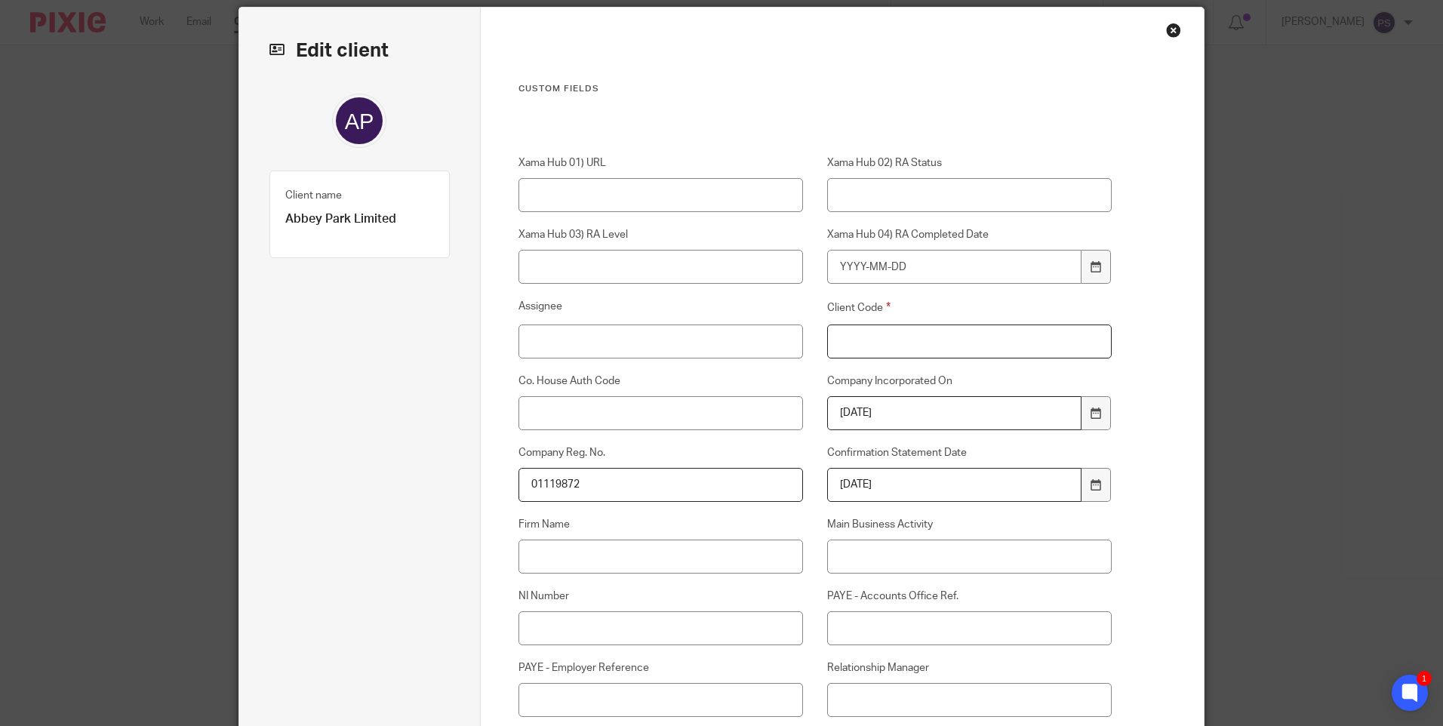
click at [920, 357] on input "Client Code" at bounding box center [969, 342] width 285 height 34
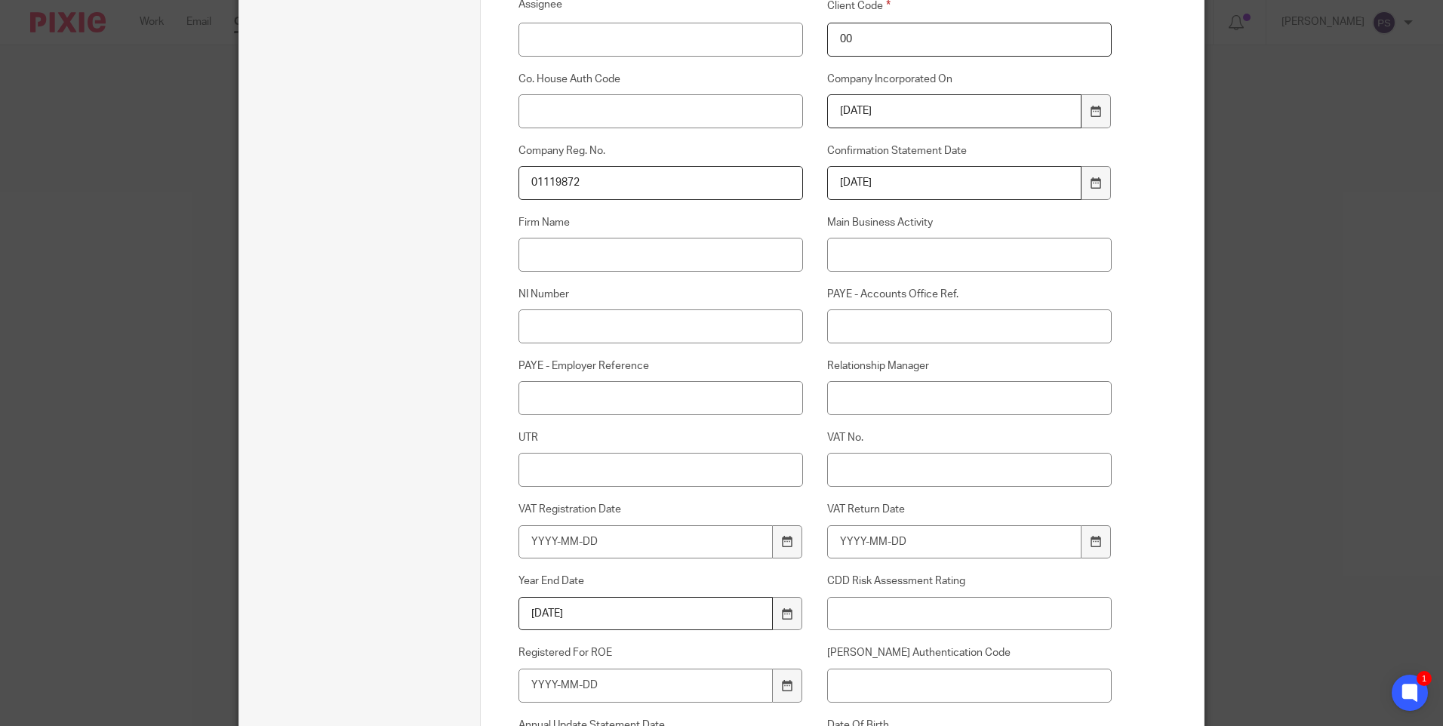
type input "00"
click at [866, 396] on input "Relationship Manager" at bounding box center [969, 398] width 285 height 34
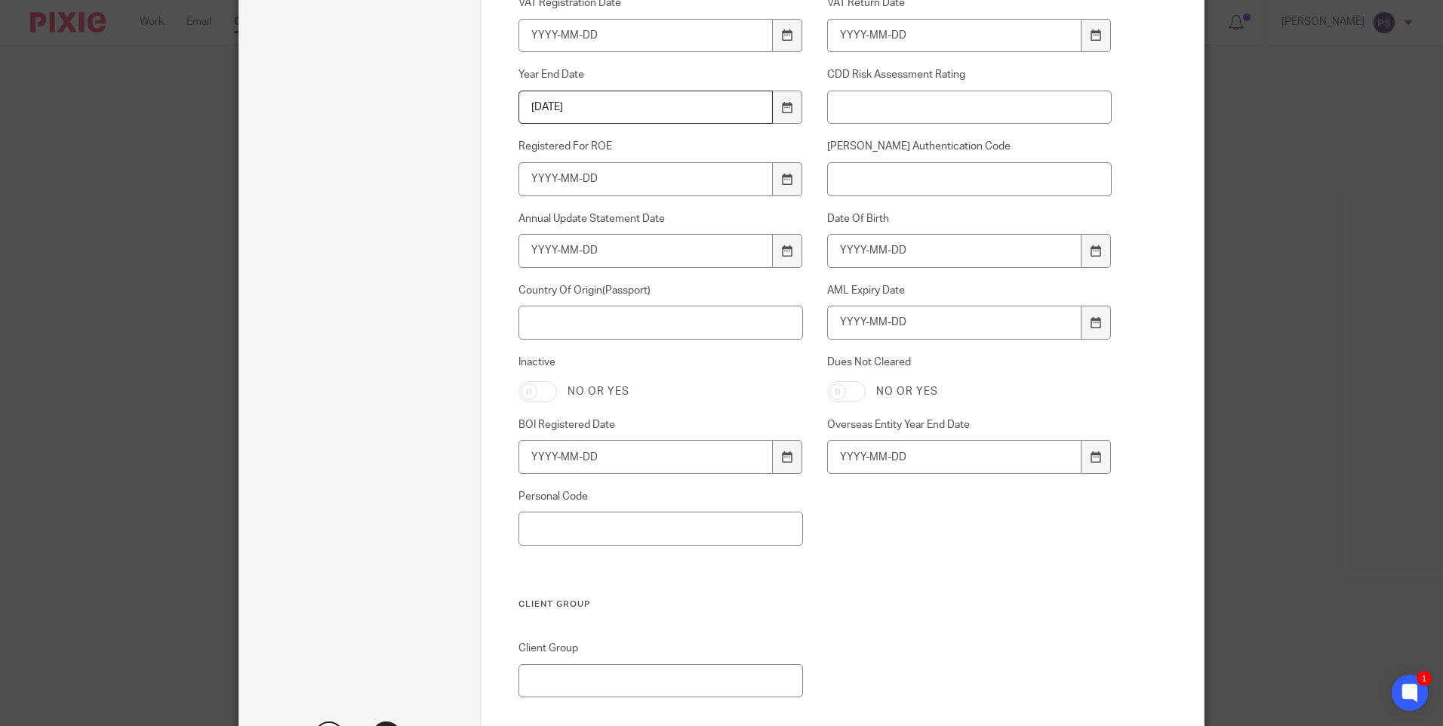
scroll to position [1018, 0]
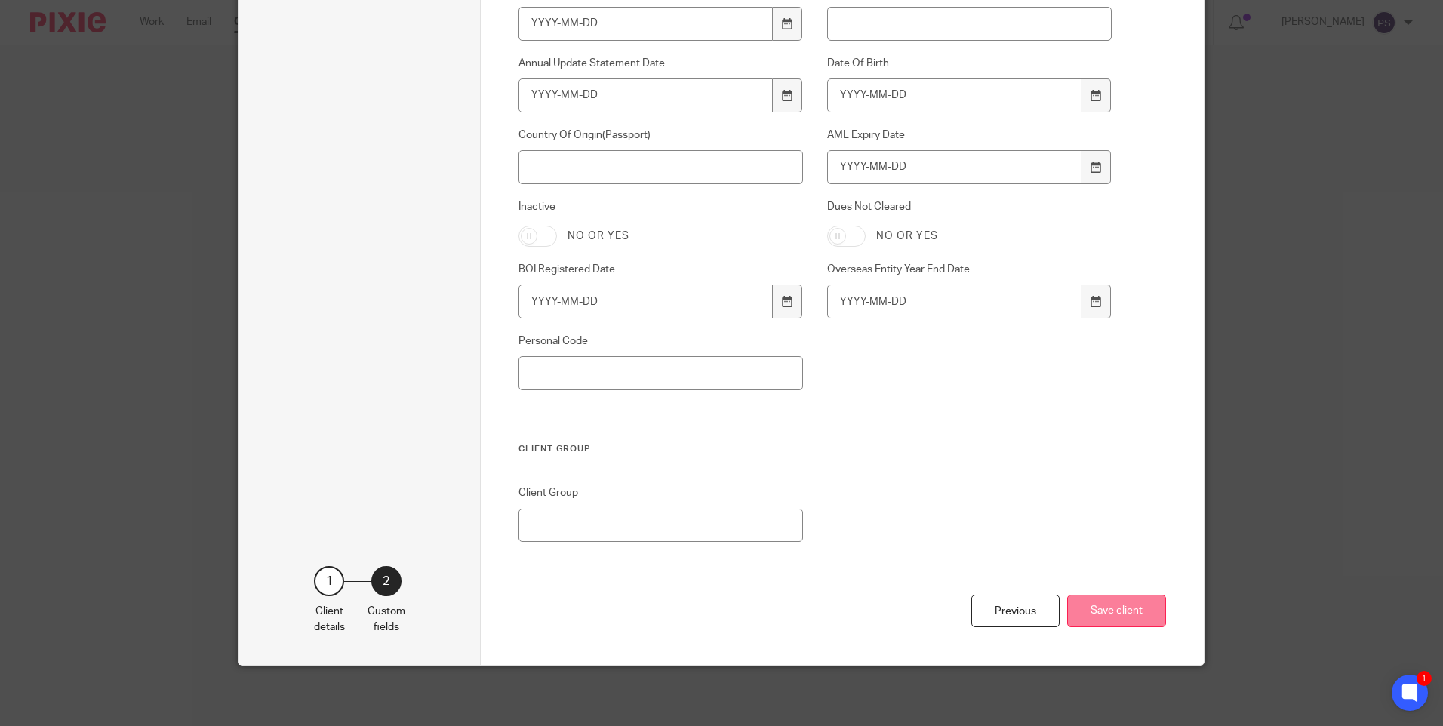
type input "Runal Bhattarai"
click at [1132, 615] on button "Save client" at bounding box center [1117, 611] width 99 height 32
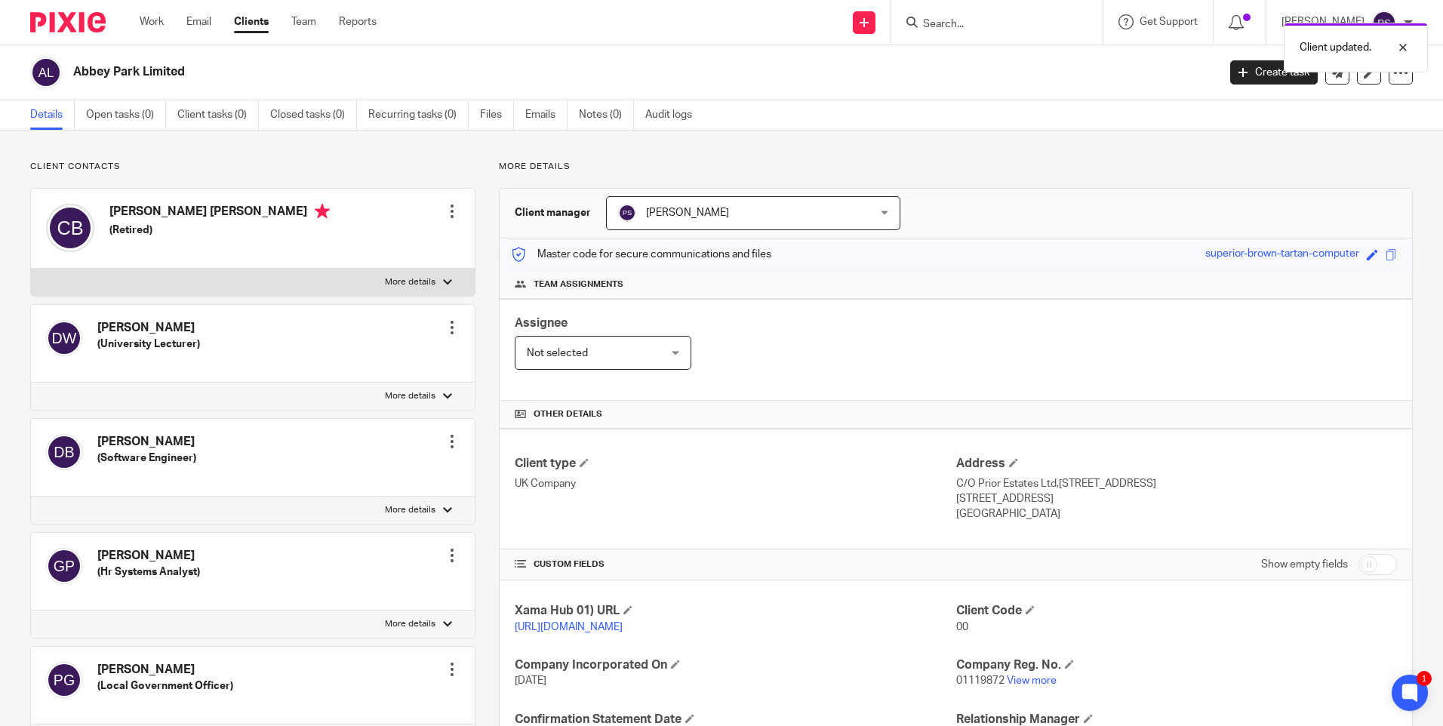
click at [275, 162] on p "Client contacts" at bounding box center [252, 167] width 445 height 12
click at [307, 165] on p "Client contacts" at bounding box center [252, 167] width 445 height 12
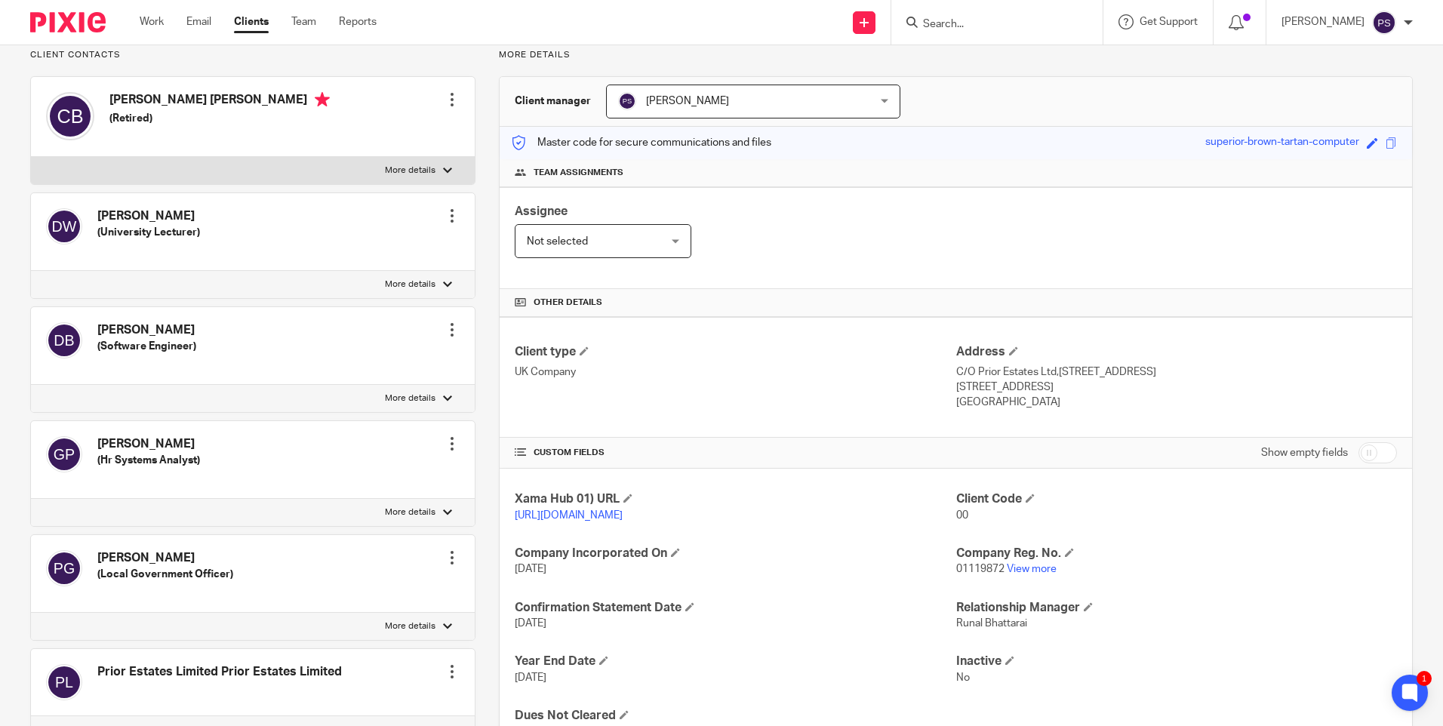
scroll to position [75, 0]
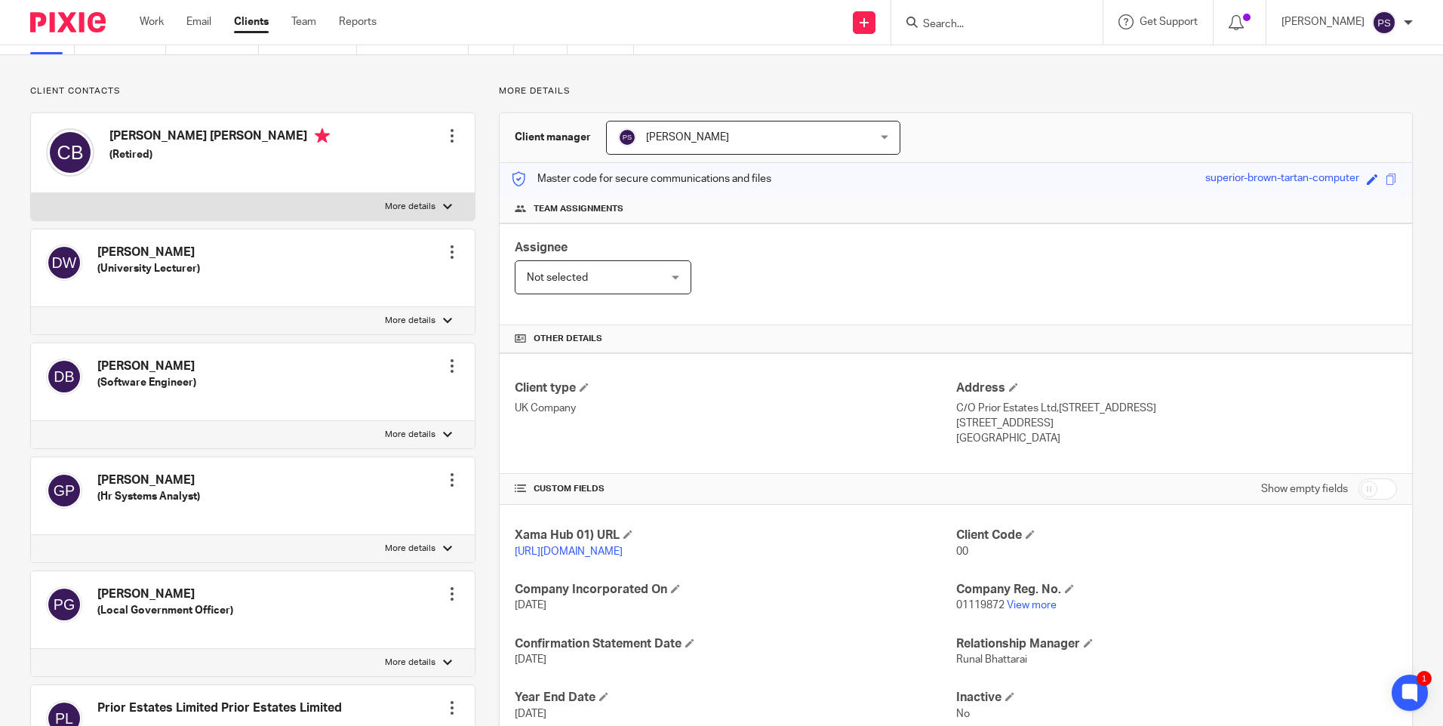
click at [445, 365] on div at bounding box center [452, 366] width 15 height 15
click at [345, 466] on button "Make primary" at bounding box center [350, 465] width 82 height 20
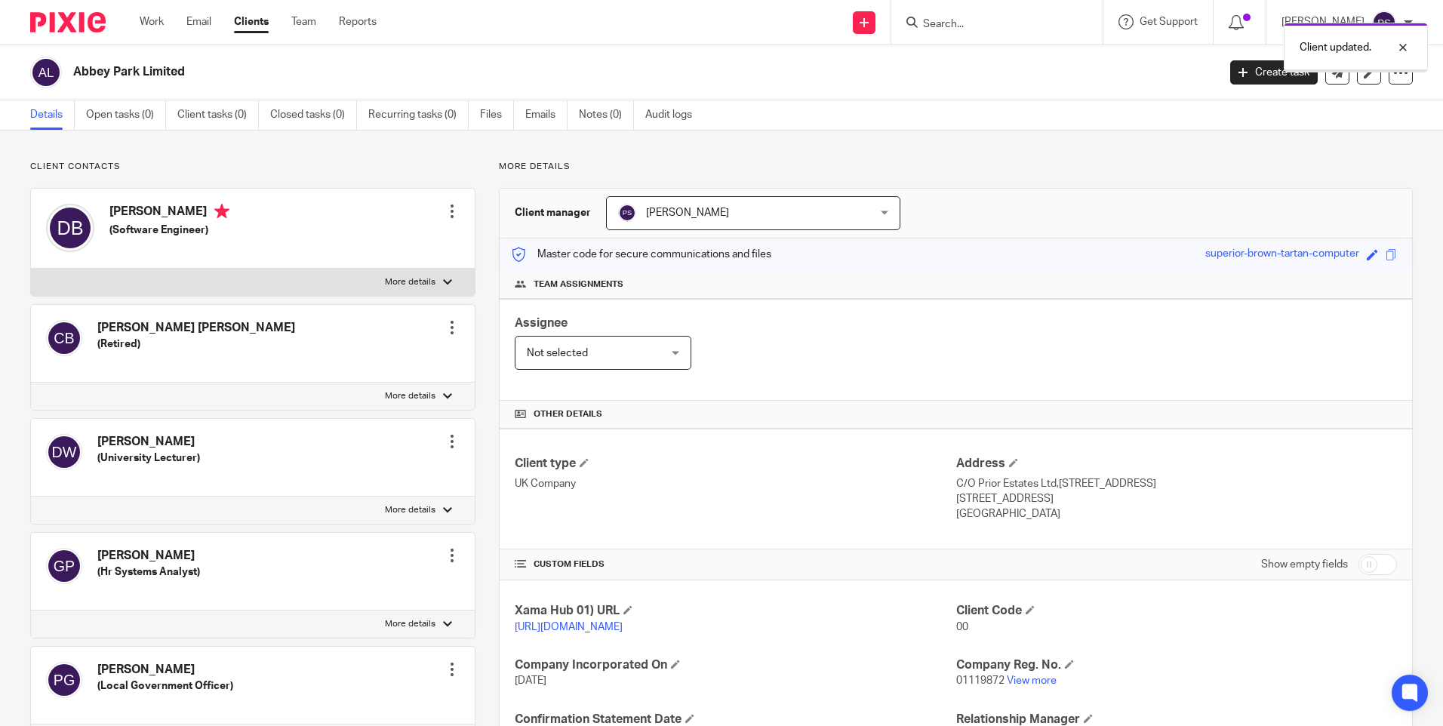
click at [236, 155] on div "Client contacts [PERSON_NAME] [PERSON_NAME] (Retired) Edit contact Create clien…" at bounding box center [721, 681] width 1443 height 1101
click at [129, 116] on link "Open tasks (0)" at bounding box center [126, 114] width 80 height 29
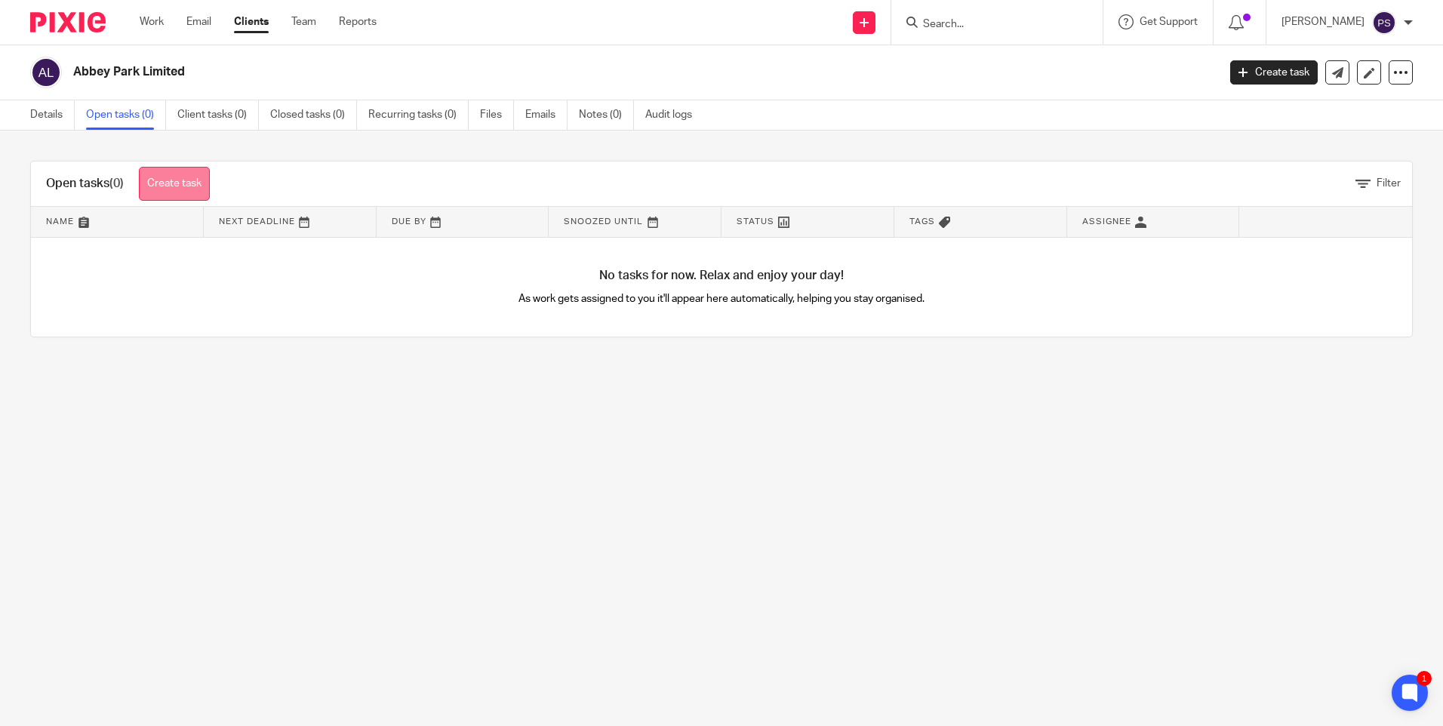
click at [191, 190] on link "Create task" at bounding box center [174, 184] width 71 height 34
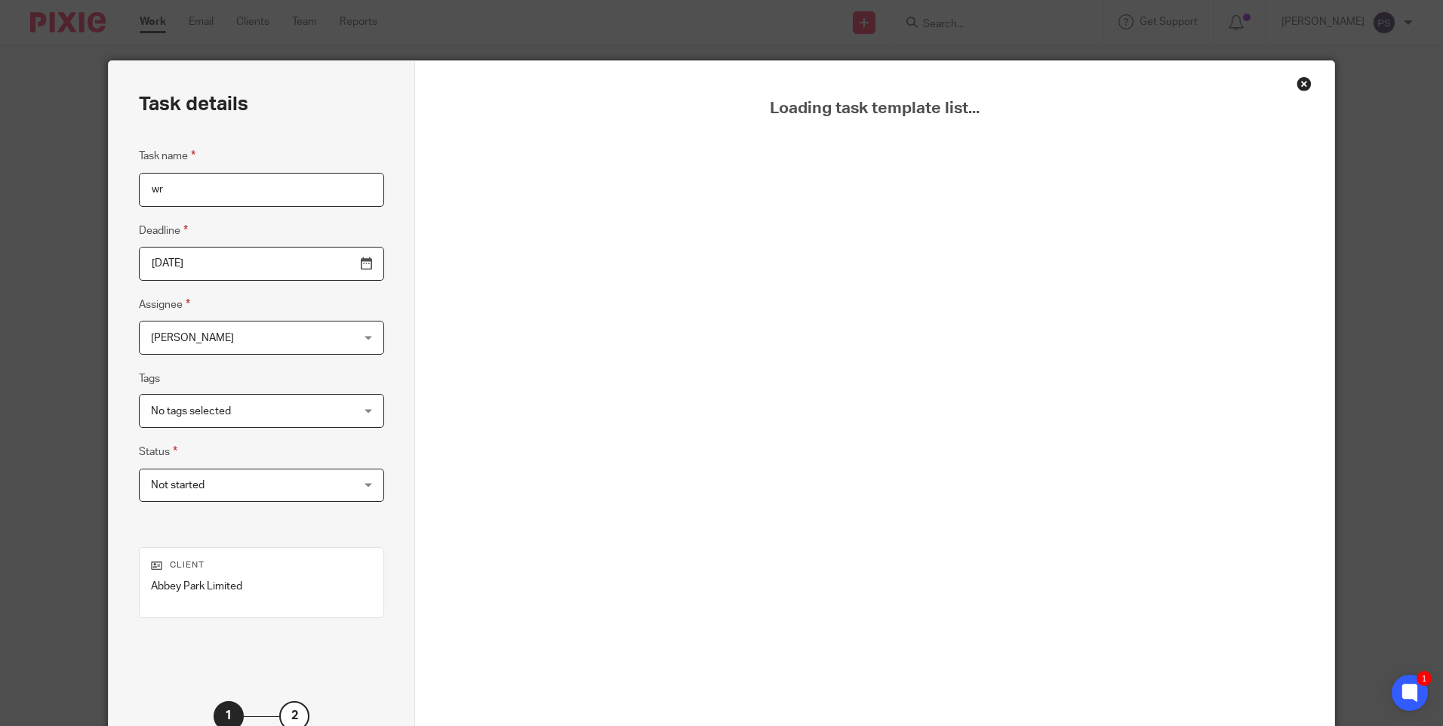
type input "w"
click at [1297, 86] on div "Close this dialog window" at bounding box center [1304, 83] width 15 height 15
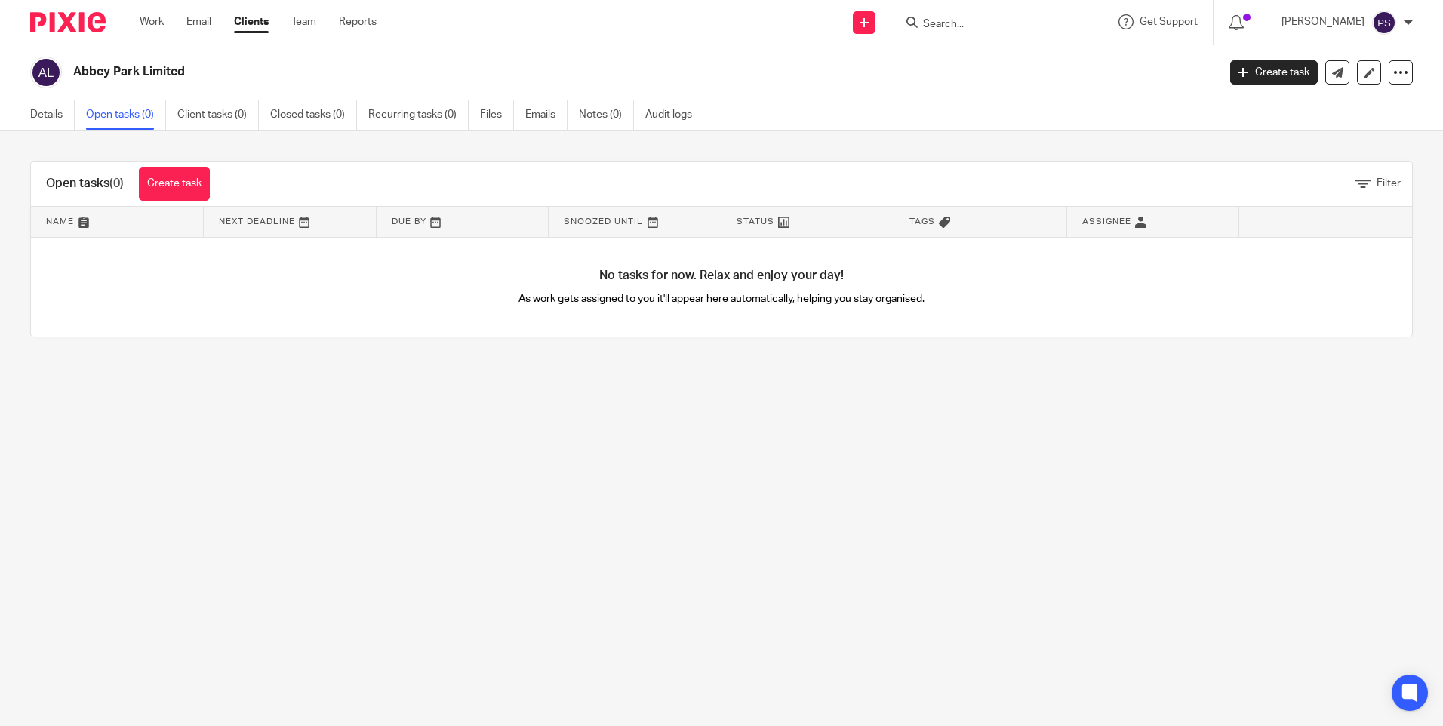
click at [143, 65] on h2 "Abbey Park Limited" at bounding box center [526, 72] width 907 height 16
copy main "Abbey Park Limited Create task Update from Companies House Export data Merge Ar…"
click at [614, 119] on link "Notes (0)" at bounding box center [606, 114] width 55 height 29
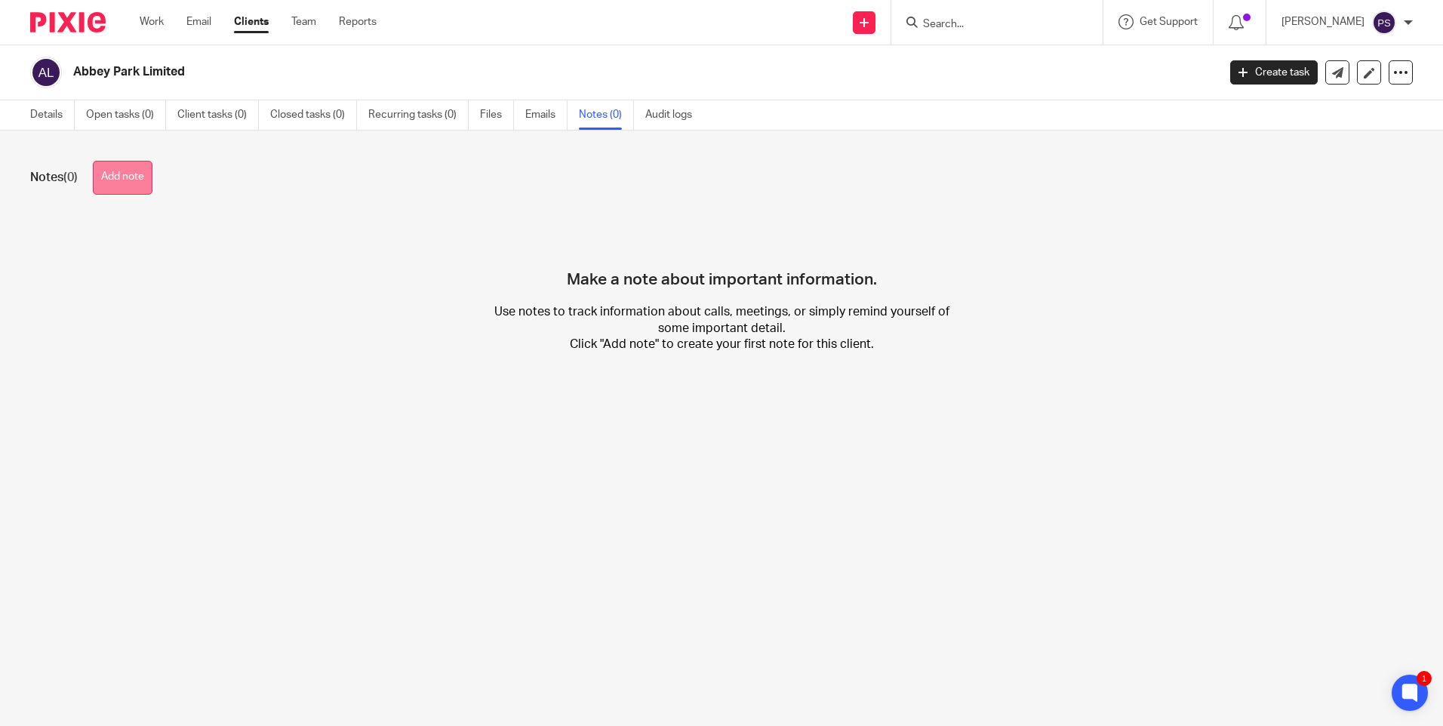
click at [133, 187] on button "Add note" at bounding box center [123, 178] width 60 height 34
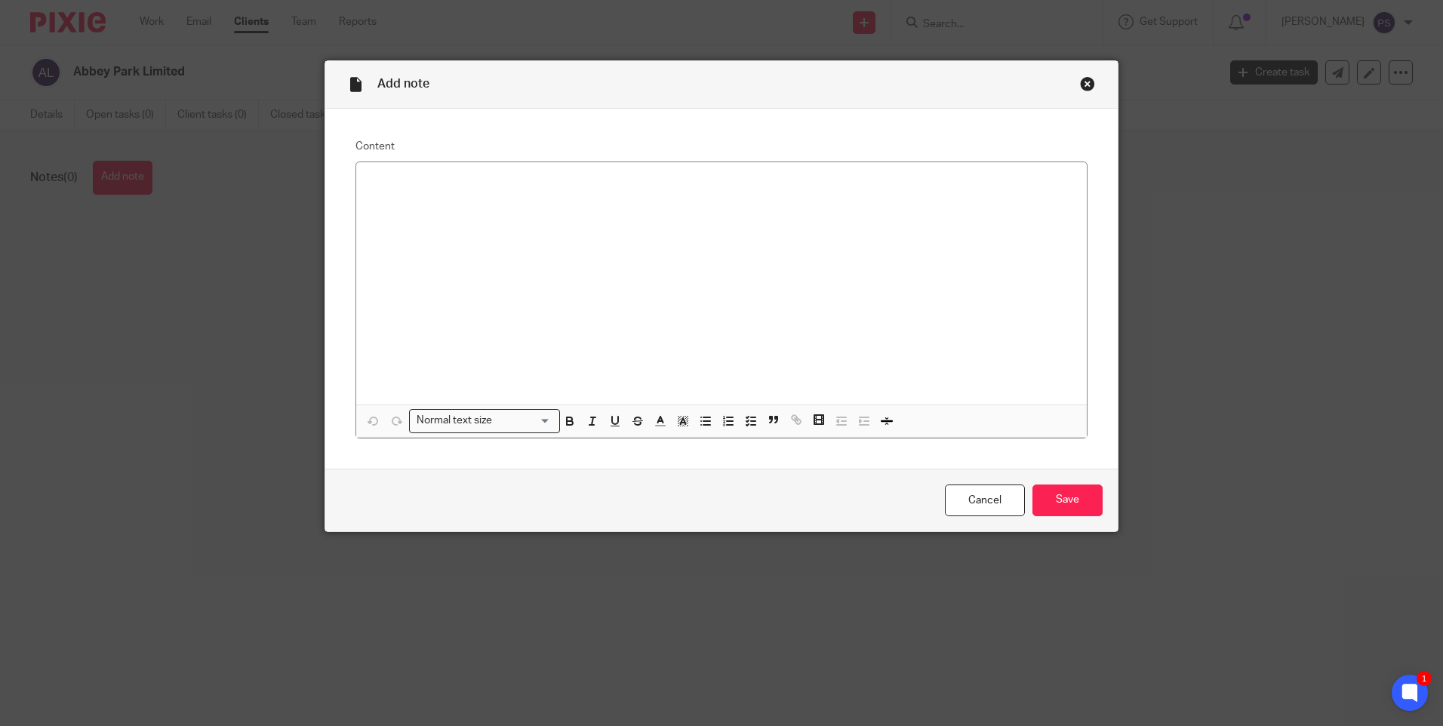
click at [425, 202] on div at bounding box center [721, 283] width 731 height 242
paste div
click at [458, 180] on p "Services (One-off)" at bounding box center [721, 181] width 707 height 15
click at [450, 180] on p "Services (One-off) 2,500 =" at bounding box center [721, 181] width 707 height 15
drag, startPoint x: 477, startPoint y: 186, endPoint x: 476, endPoint y: 194, distance: 8.3
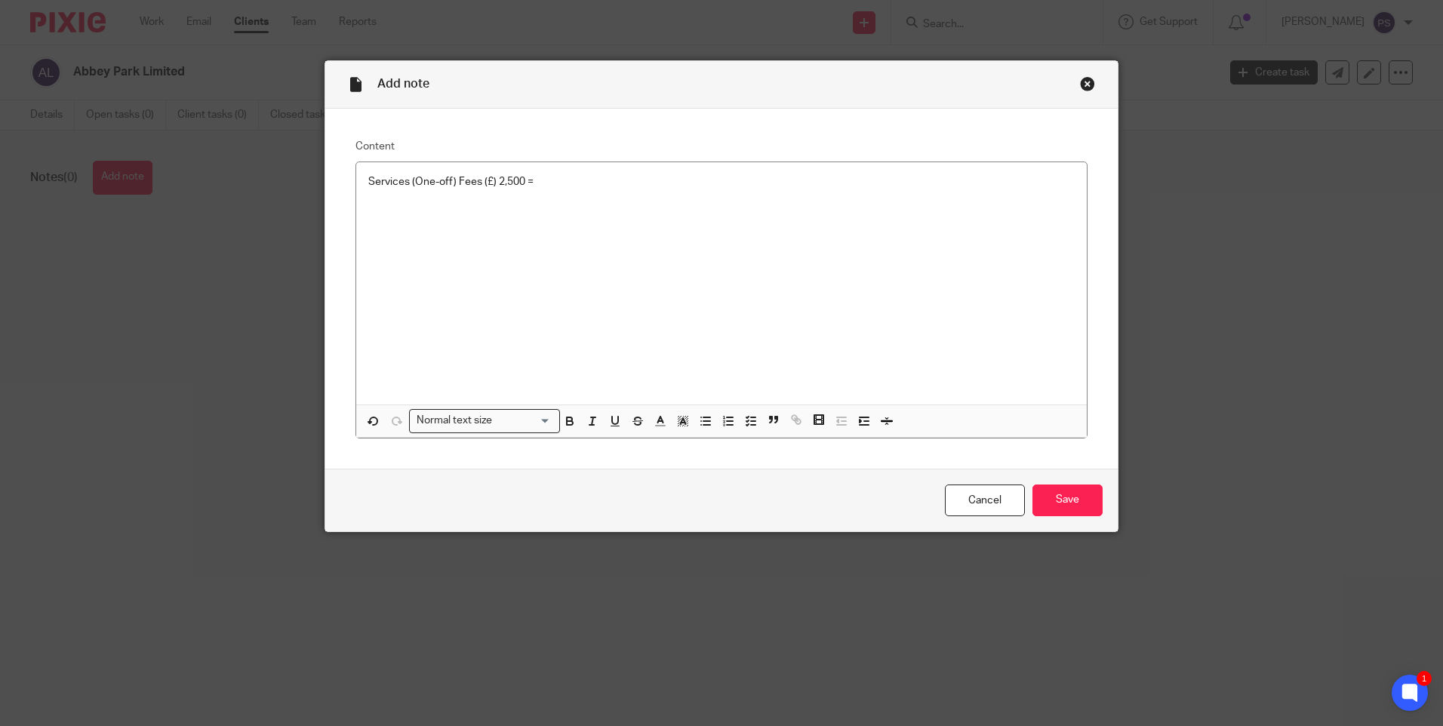
click at [477, 189] on p "Services (One-off) Fees (£) 2,500 =" at bounding box center [721, 181] width 707 height 15
click at [491, 180] on p "Services (One-off) Fees (£) 2,500 =" at bounding box center [721, 181] width 707 height 15
click at [626, 179] on p "Services (One-off) Fees (£) Written Tax Advice 2,500 =" at bounding box center [721, 181] width 707 height 15
click at [633, 191] on p at bounding box center [721, 196] width 707 height 15
click at [634, 185] on p "Services (One-off) Fees (£) Written Tax Advice 2,500 =" at bounding box center [721, 181] width 707 height 15
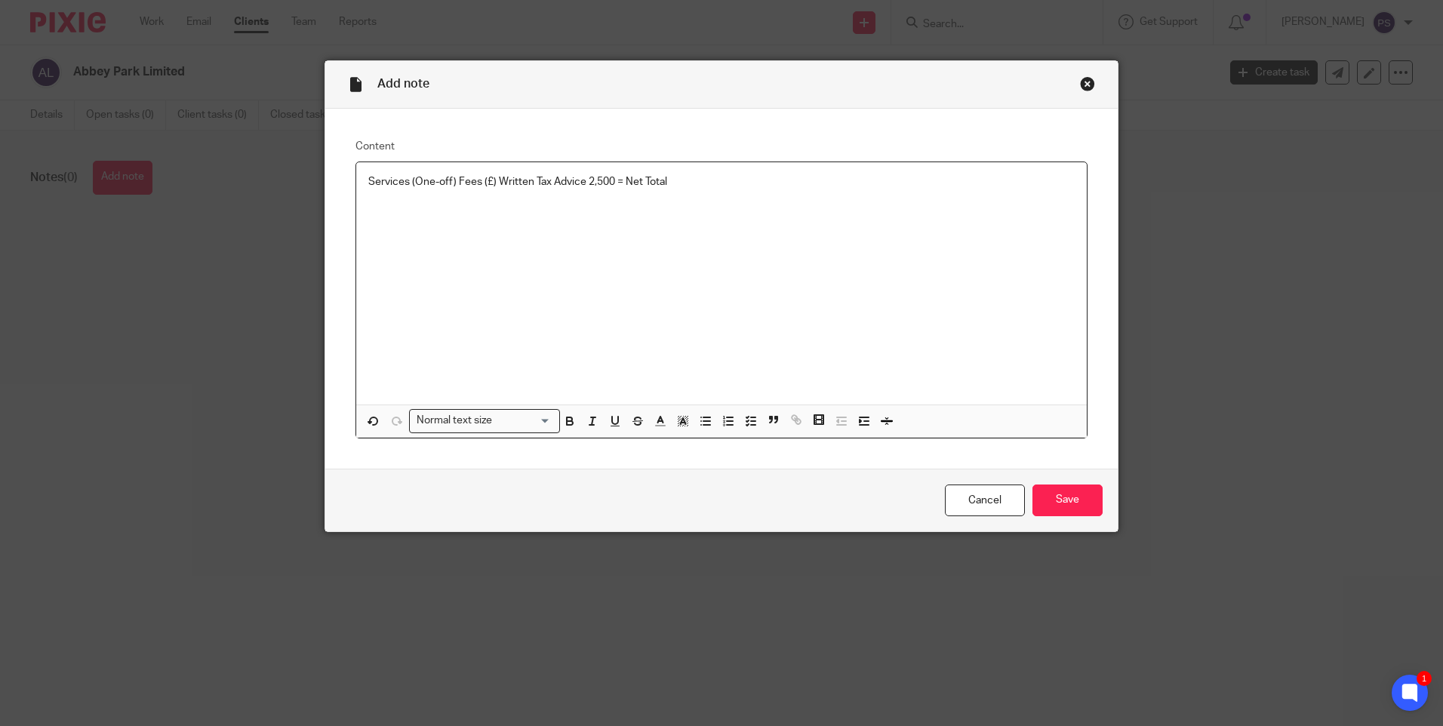
click at [673, 194] on p at bounding box center [721, 196] width 707 height 15
click at [679, 182] on p "Services (One-off) Fees (£) Written Tax Advice 2,500 = Net Total" at bounding box center [721, 181] width 707 height 15
click at [738, 187] on p "Services (One-off) Fees (£) Written Tax Advice 2,500 = Net Total 2,500" at bounding box center [721, 181] width 707 height 15
click at [733, 183] on p "Services (One-off) Fees (£) Written Tax Advice 2,500 = Net Total 2,500 VAT" at bounding box center [721, 181] width 707 height 15
click at [695, 180] on p "Services (One-off) Fees (£) Written Tax Advice 2,500 = Net Total 2,500 VAT 500" at bounding box center [721, 181] width 707 height 15
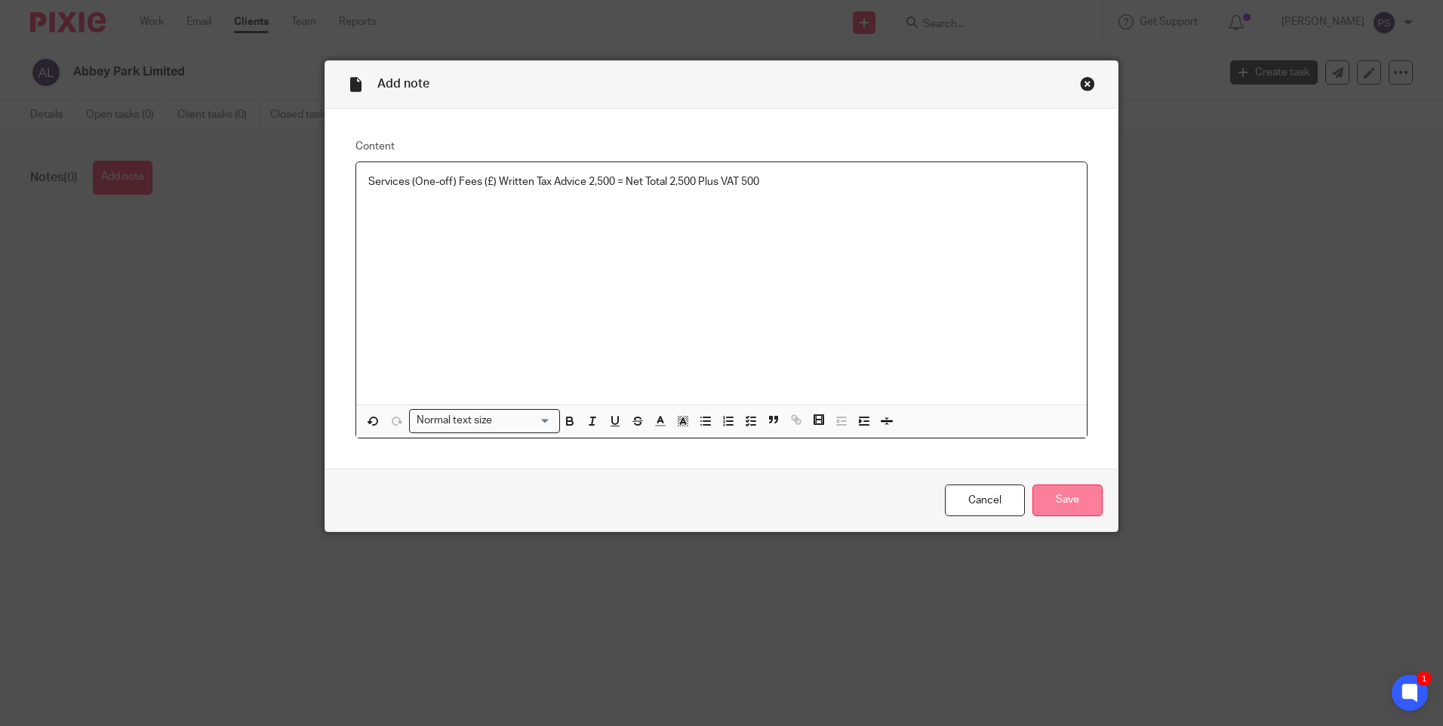
click at [1073, 501] on input "Save" at bounding box center [1068, 501] width 70 height 32
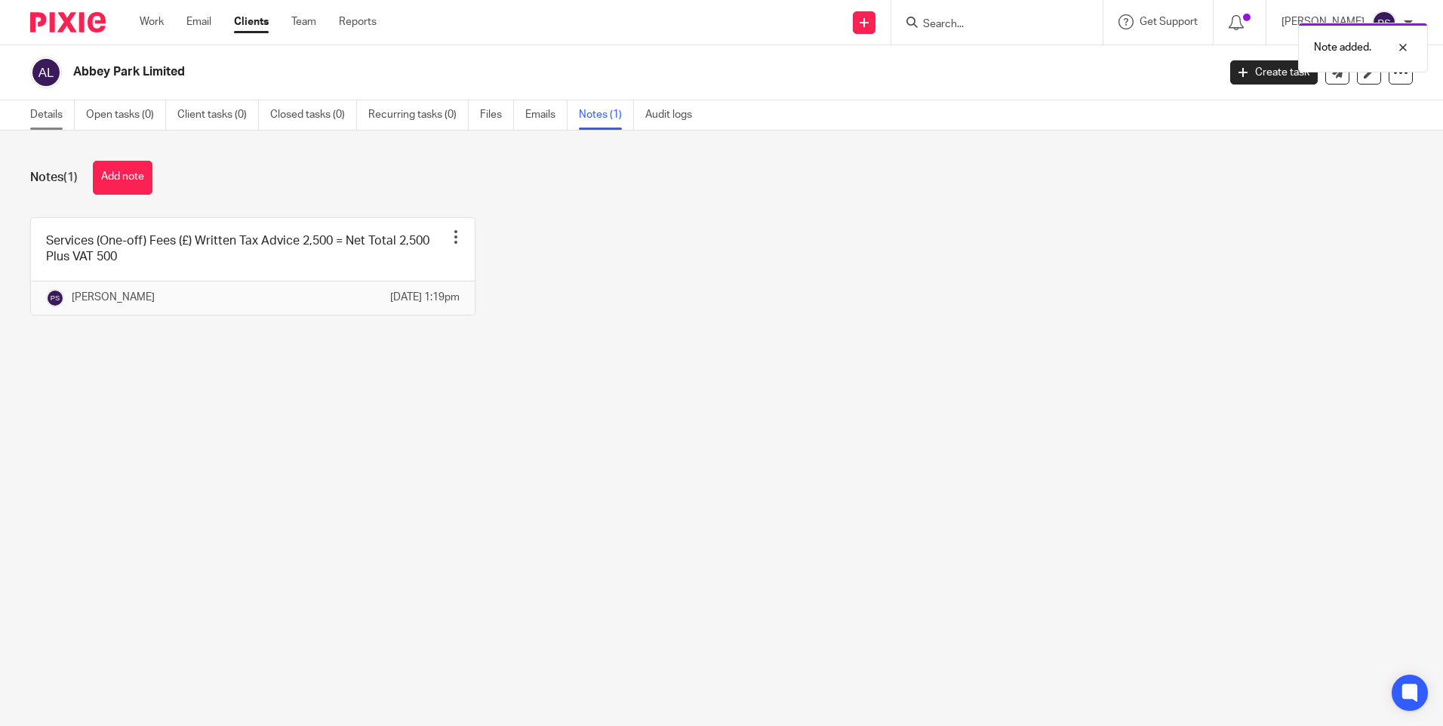
click at [45, 103] on link "Details" at bounding box center [52, 114] width 45 height 29
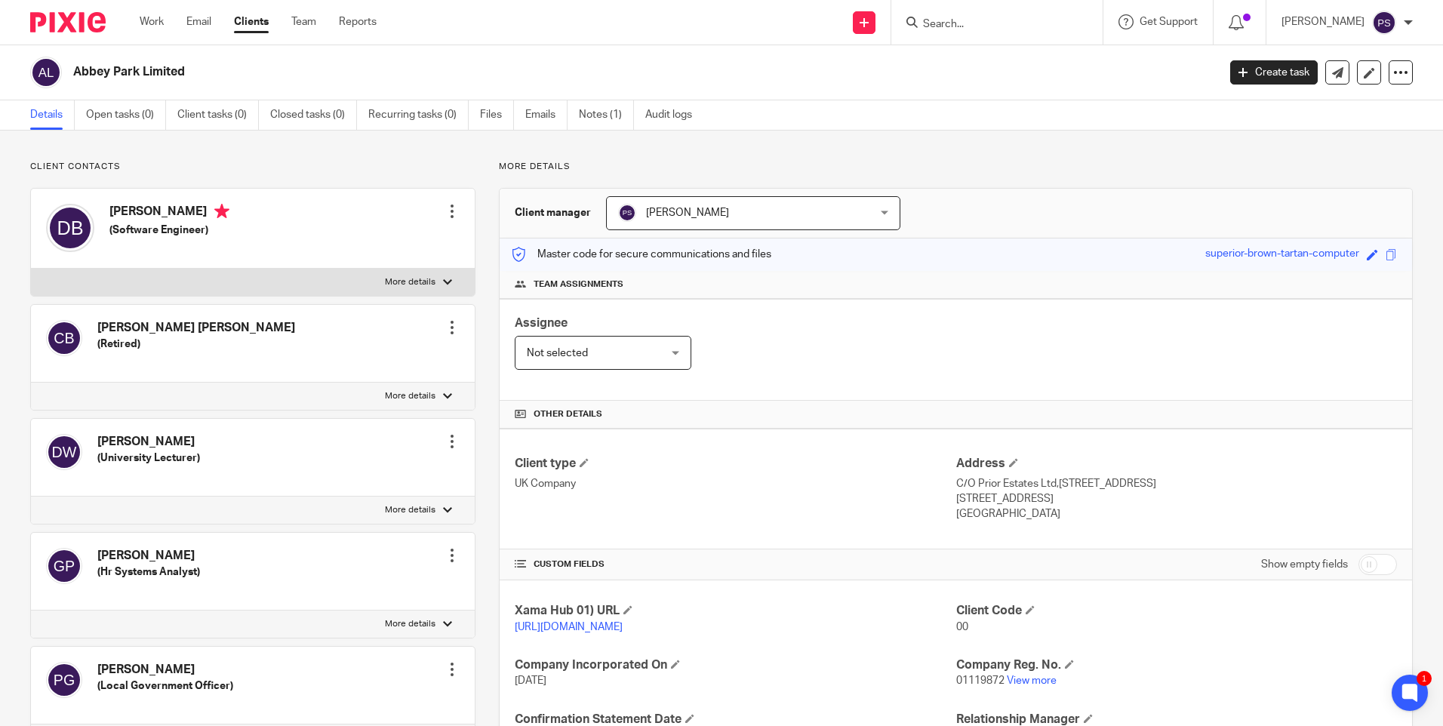
click at [767, 438] on div "Client type UK Company Address C/O Prior Estates Ltd,[STREET_ADDRESS] [STREET_A…" at bounding box center [956, 489] width 913 height 121
click at [310, 168] on p "Client contacts" at bounding box center [252, 167] width 445 height 12
click at [865, 363] on div "Assignee Not selected Not selected Not selected [PERSON_NAME] [PERSON_NAME] [PE…" at bounding box center [956, 350] width 913 height 102
click at [278, 169] on p "Client contacts" at bounding box center [252, 167] width 445 height 12
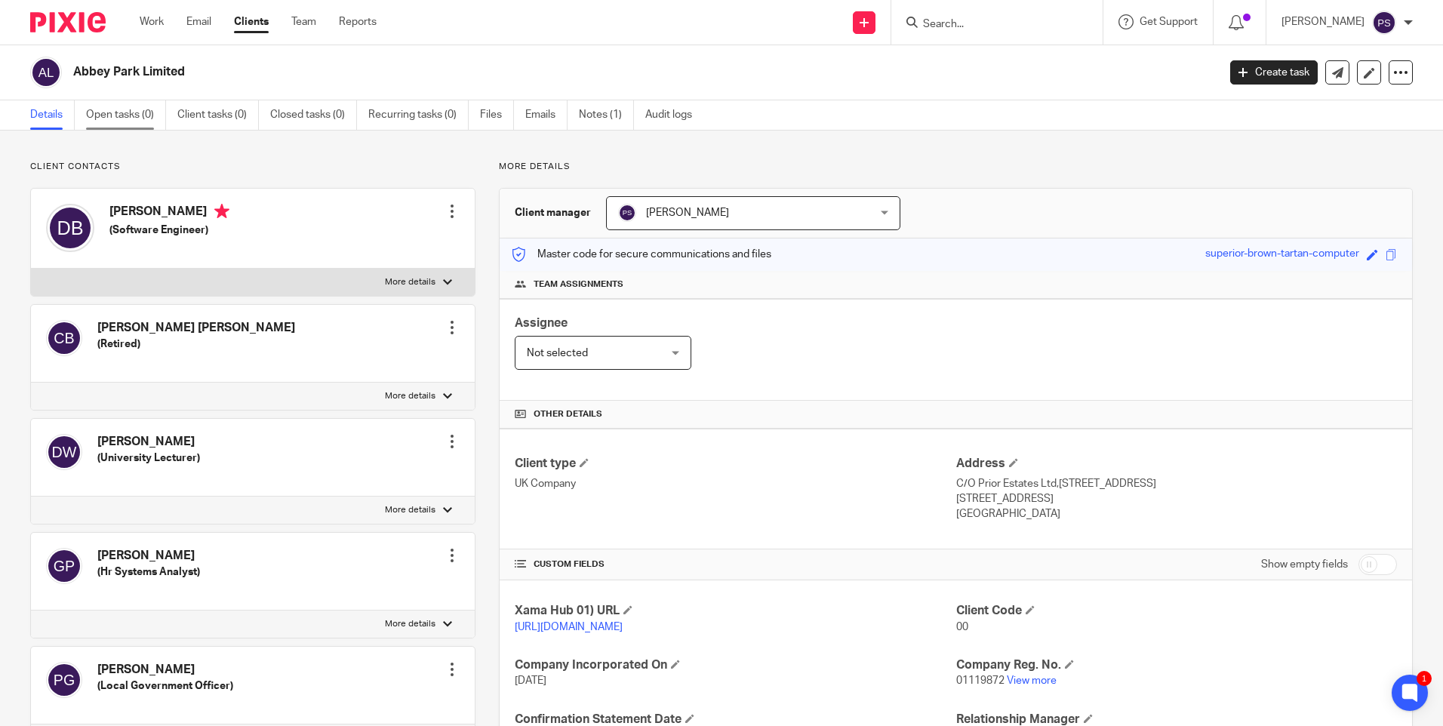
click at [106, 105] on link "Open tasks (0)" at bounding box center [126, 114] width 80 height 29
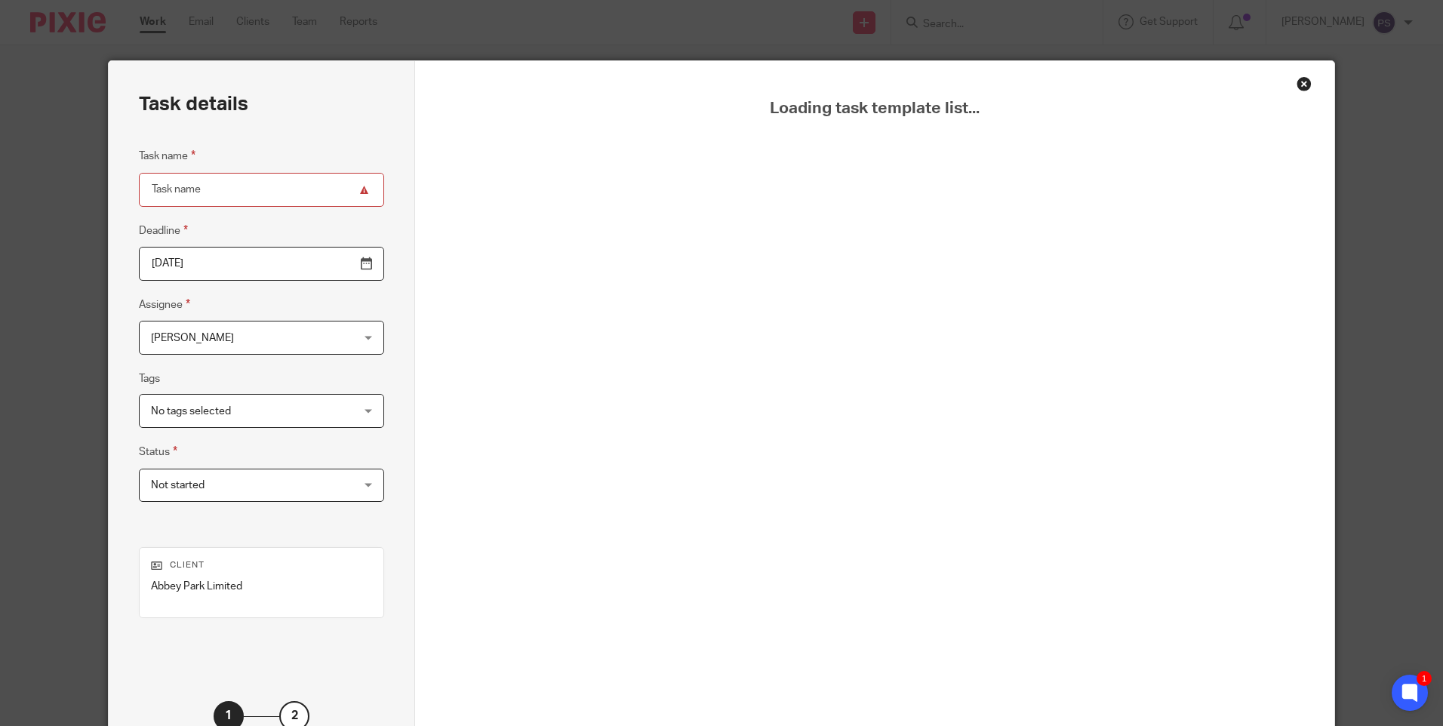
drag, startPoint x: 916, startPoint y: 331, endPoint x: 1055, endPoint y: 291, distance: 145.1
click at [917, 331] on div "Loading task template list..." at bounding box center [874, 440] width 843 height 682
click at [1306, 61] on div "Loading task template list..." at bounding box center [874, 420] width 919 height 719
click at [1299, 83] on div "Close this dialog window" at bounding box center [1304, 83] width 15 height 15
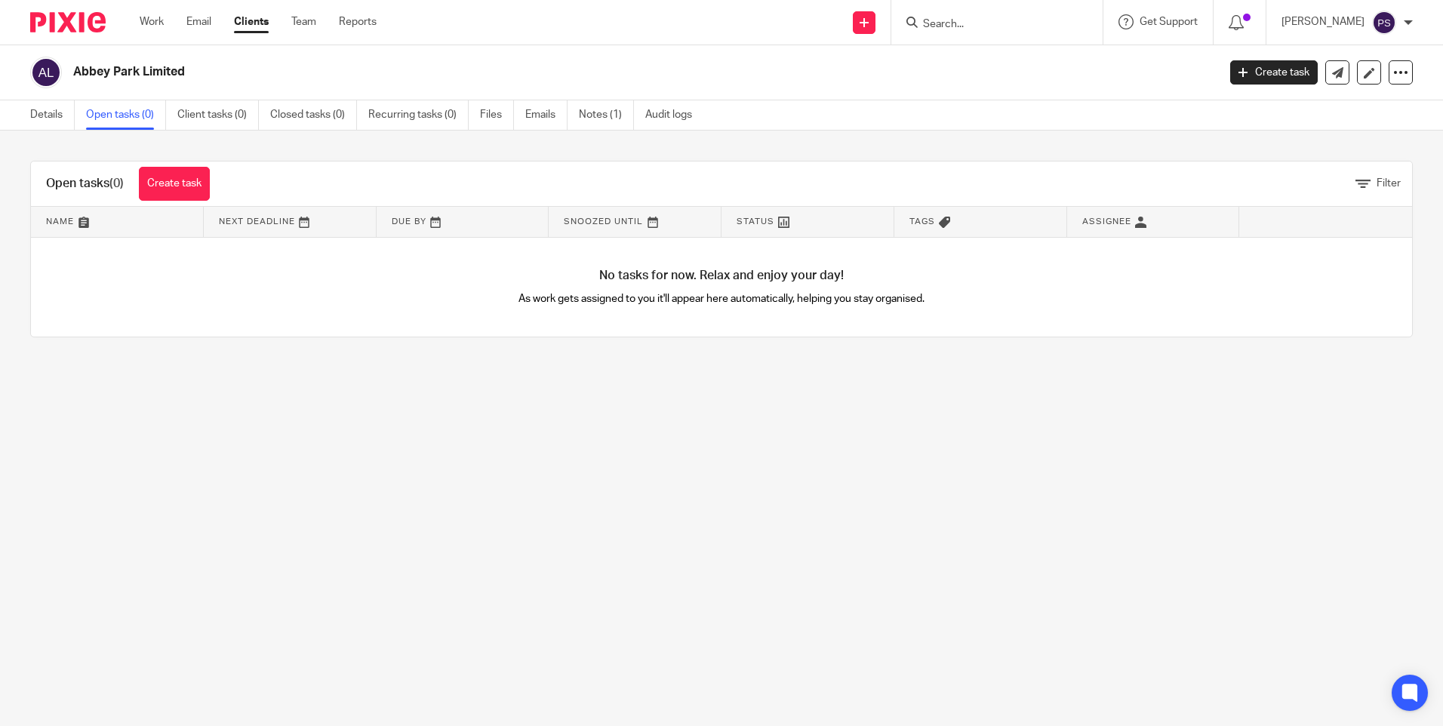
click at [670, 467] on main "Abbey Park Limited Create task Update from Companies House Export data Merge Ar…" at bounding box center [721, 363] width 1443 height 726
click at [673, 432] on main "Abbey Park Limited Create task Update from Companies House Export data Merge Ar…" at bounding box center [721, 363] width 1443 height 726
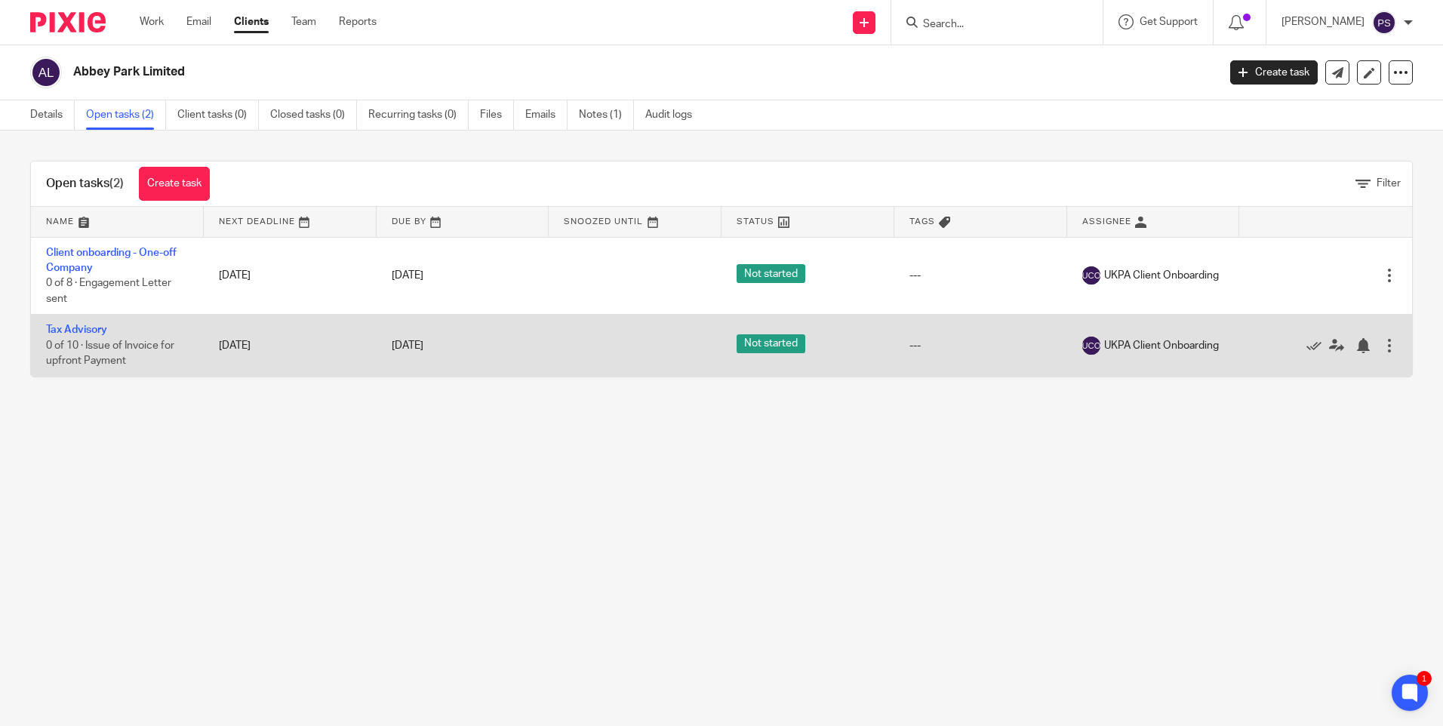
click at [1382, 340] on div at bounding box center [1389, 345] width 15 height 15
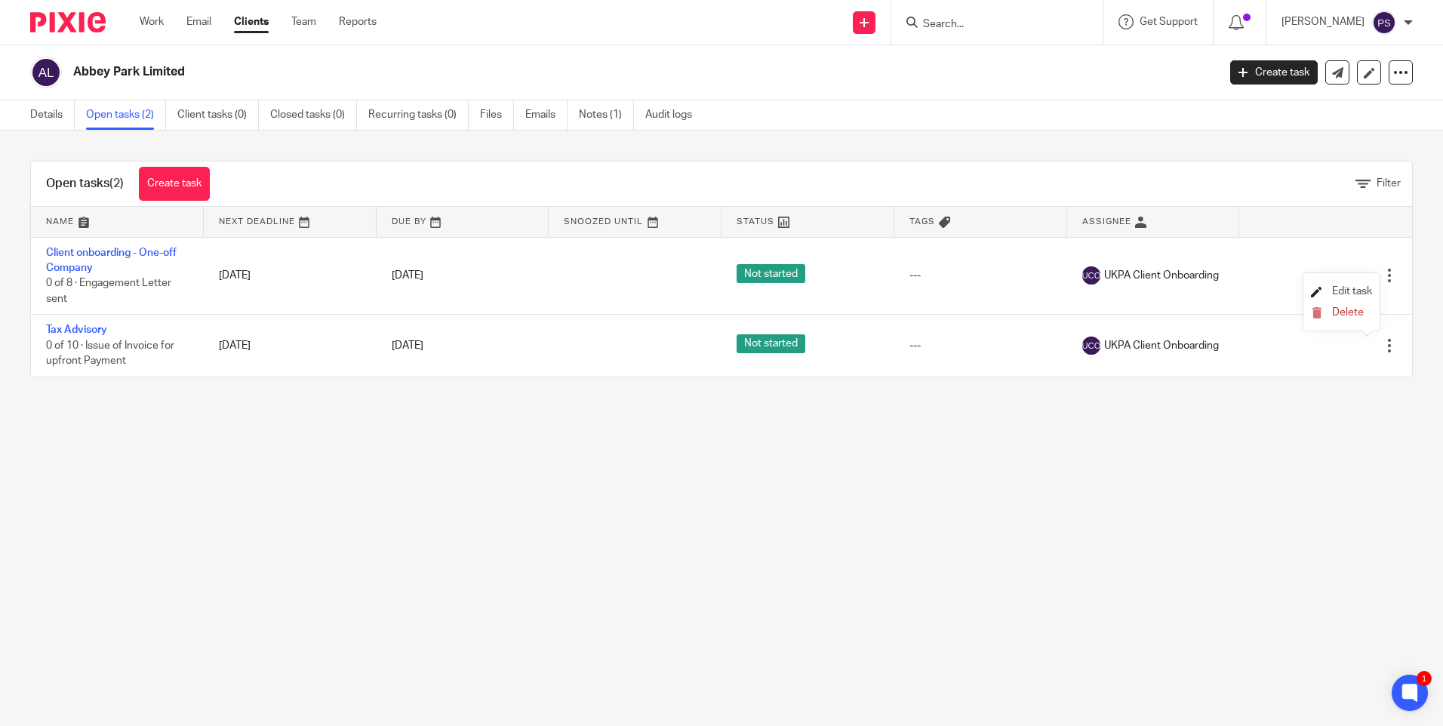
click at [1330, 292] on link "Edit task" at bounding box center [1341, 291] width 61 height 11
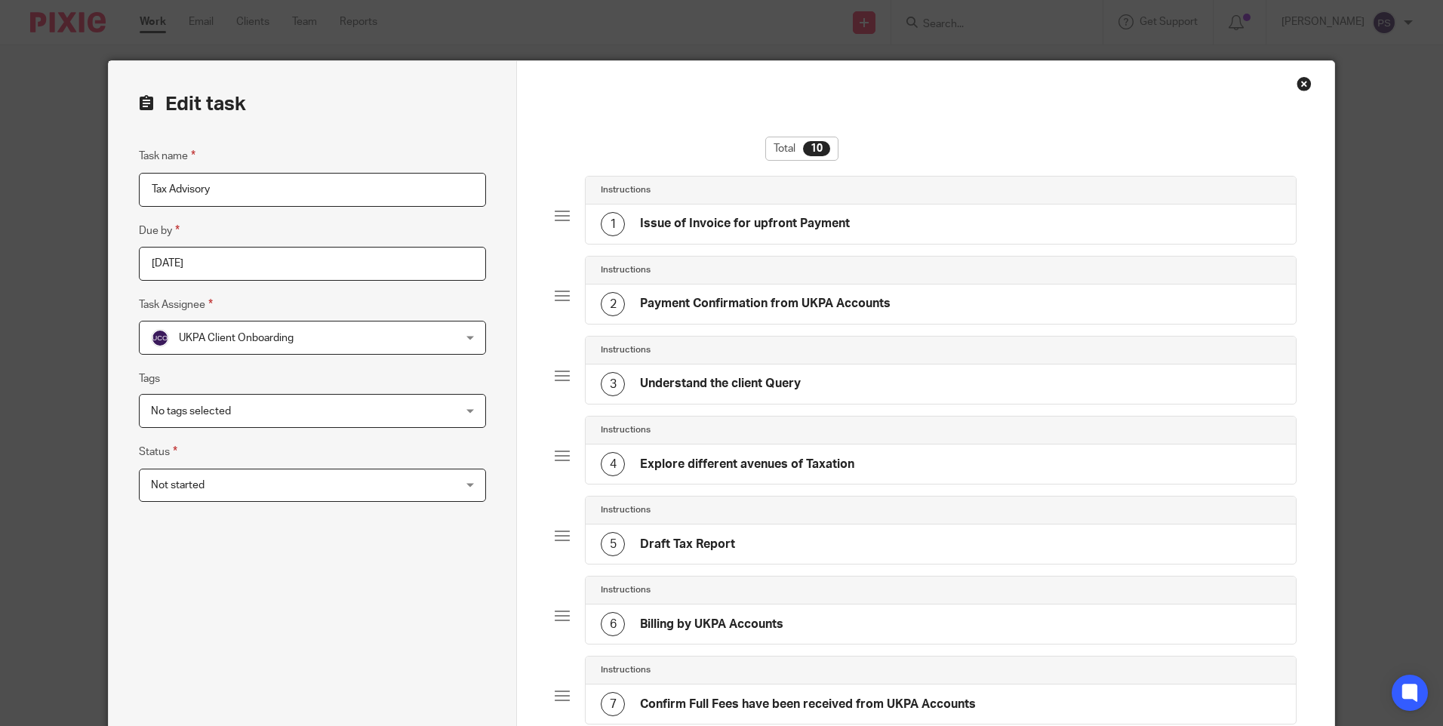
click at [222, 187] on input "Tax Advisory" at bounding box center [312, 190] width 347 height 34
type input "T"
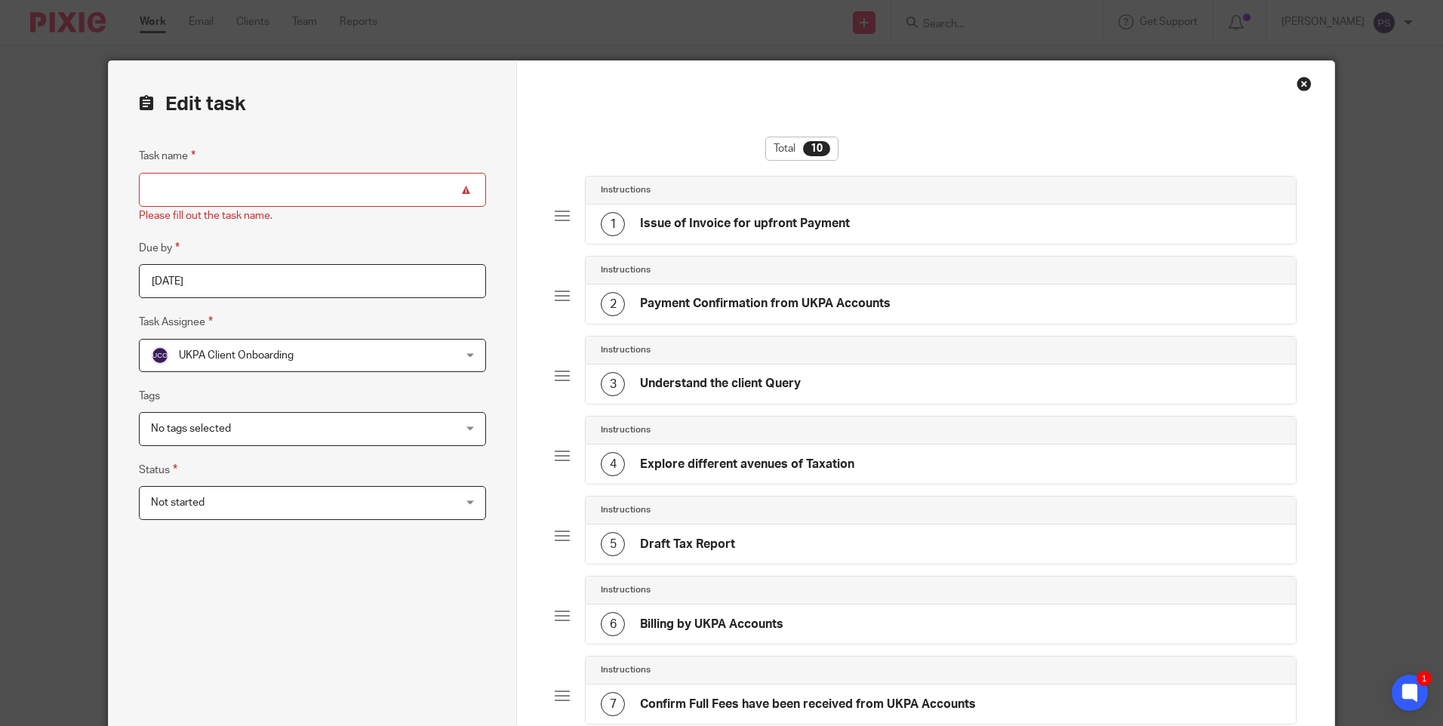
click at [254, 197] on input "Task name" at bounding box center [312, 190] width 347 height 34
paste input "Written Tax Advice"
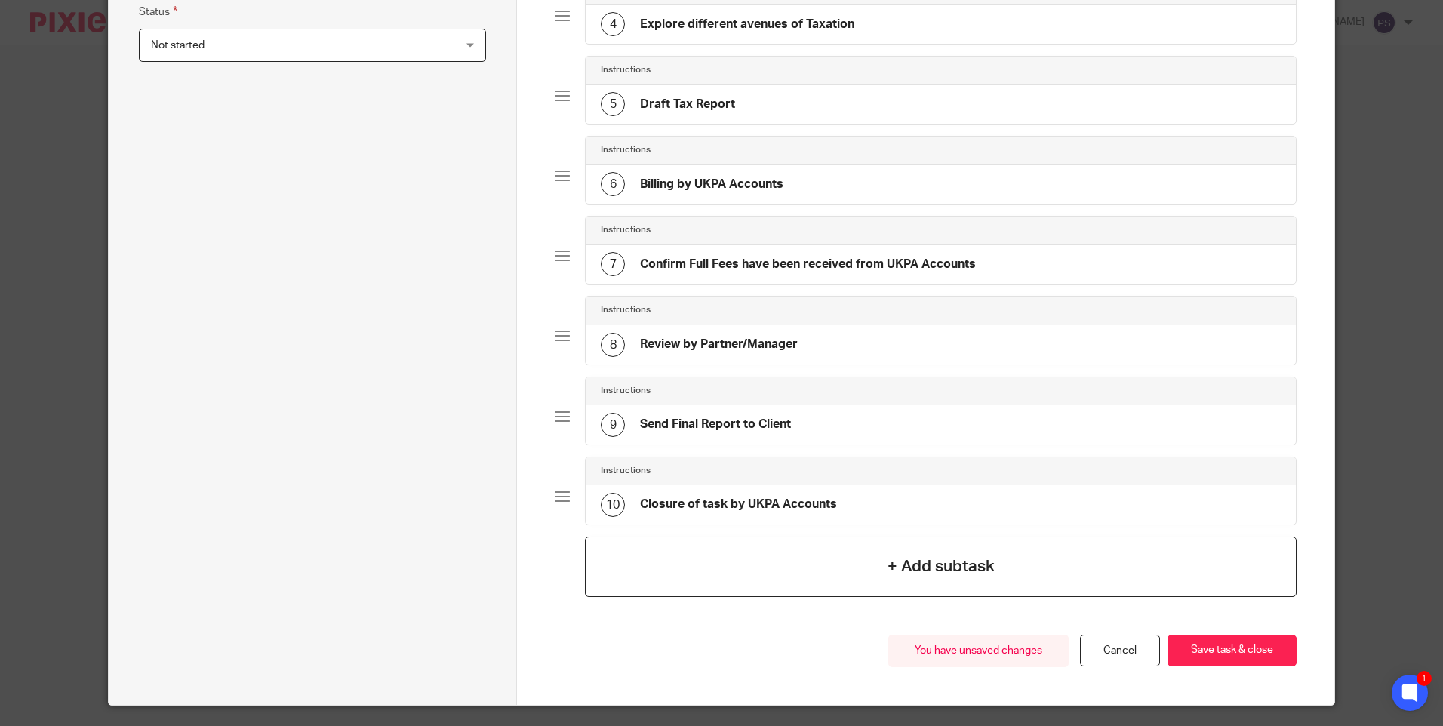
scroll to position [453, 0]
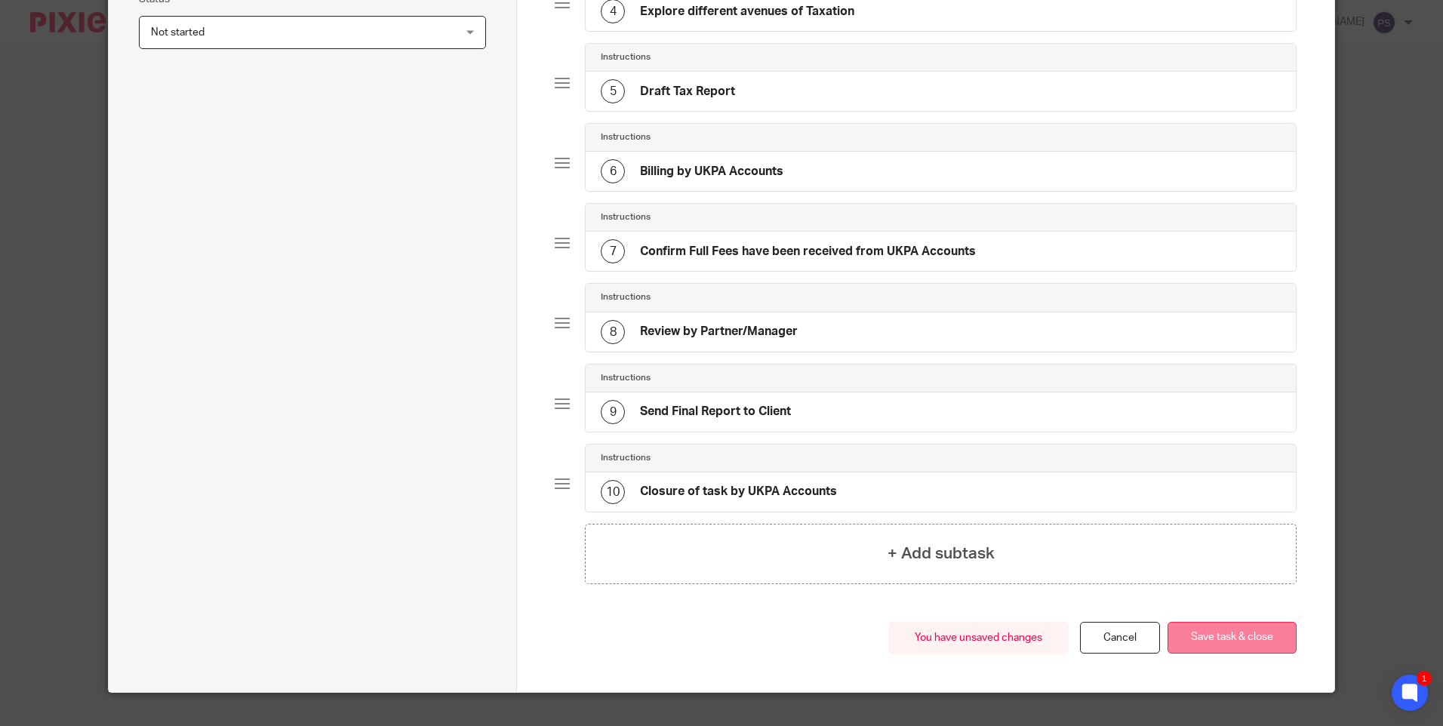
type input "Written Tax Advice"
click at [1209, 633] on button "Save task & close" at bounding box center [1232, 638] width 129 height 32
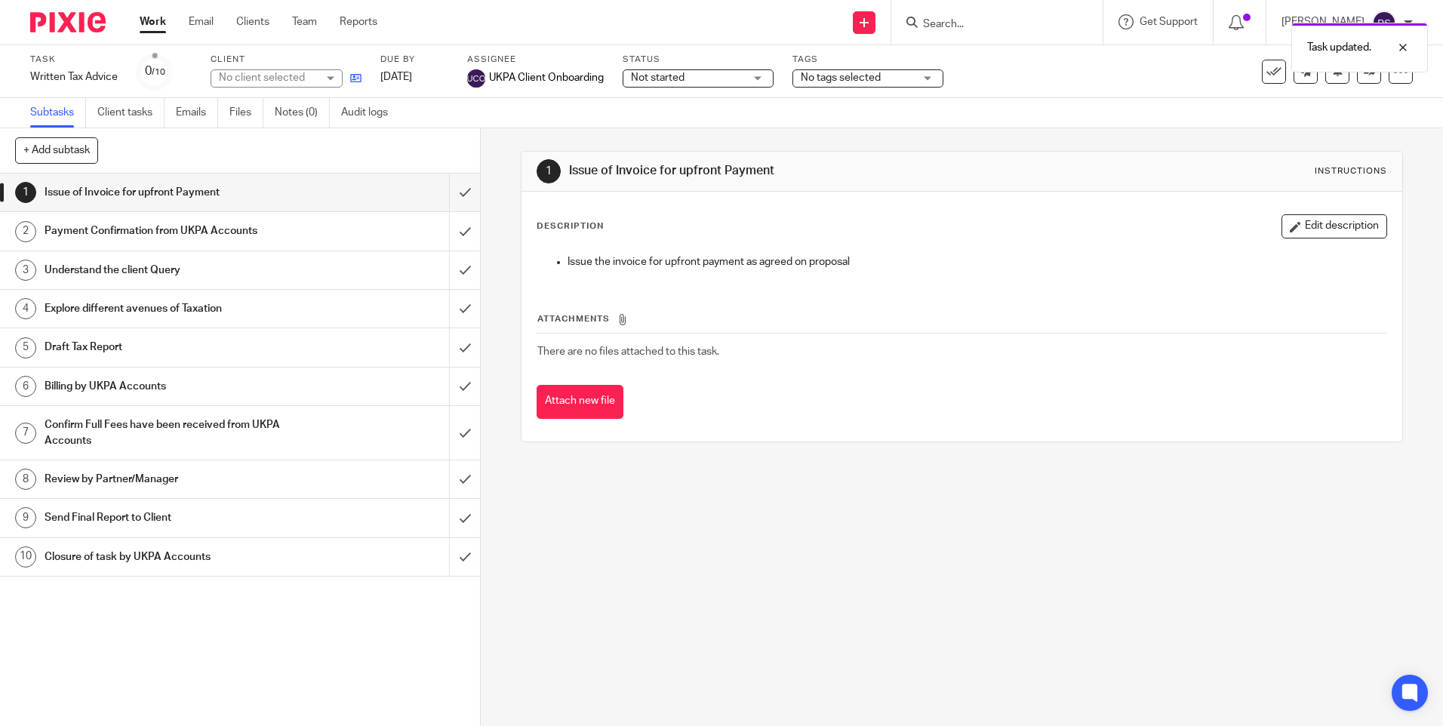
click at [353, 77] on icon at bounding box center [355, 77] width 11 height 11
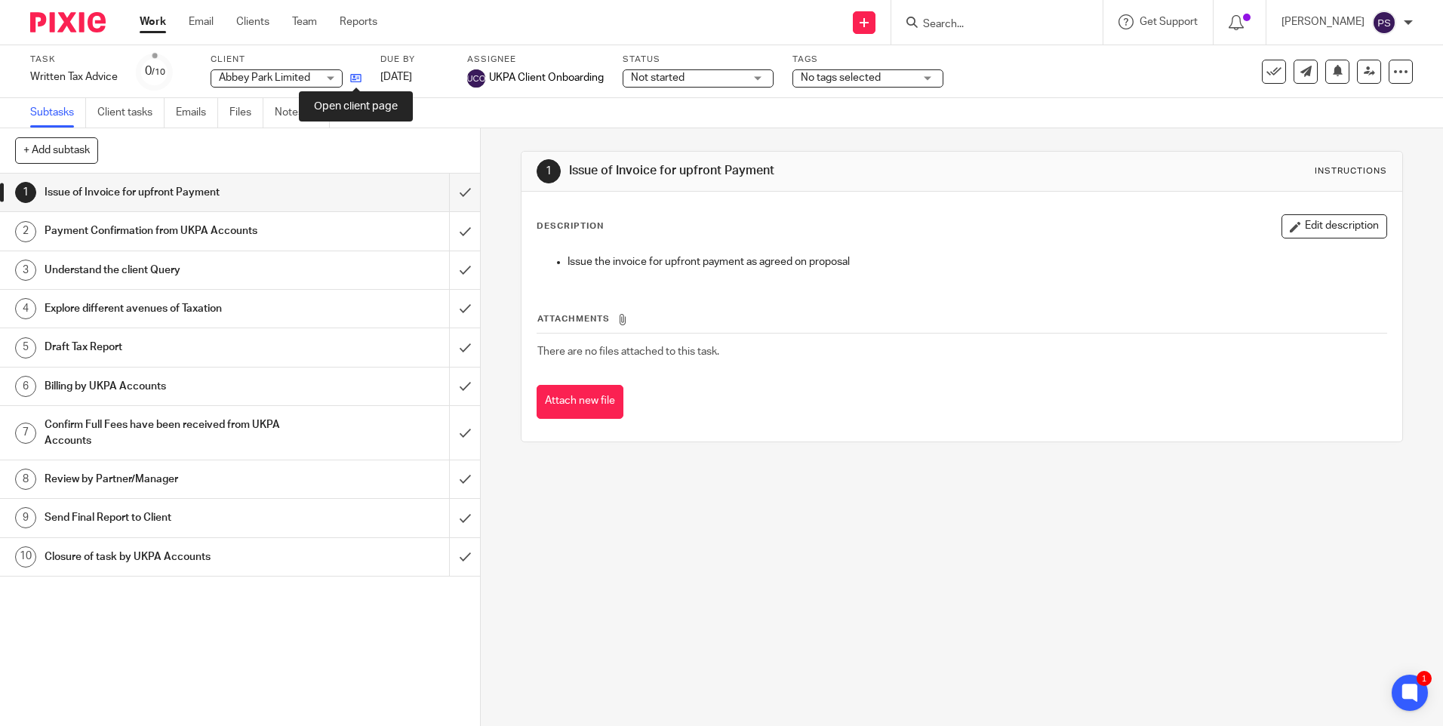
click at [358, 78] on icon at bounding box center [355, 77] width 11 height 11
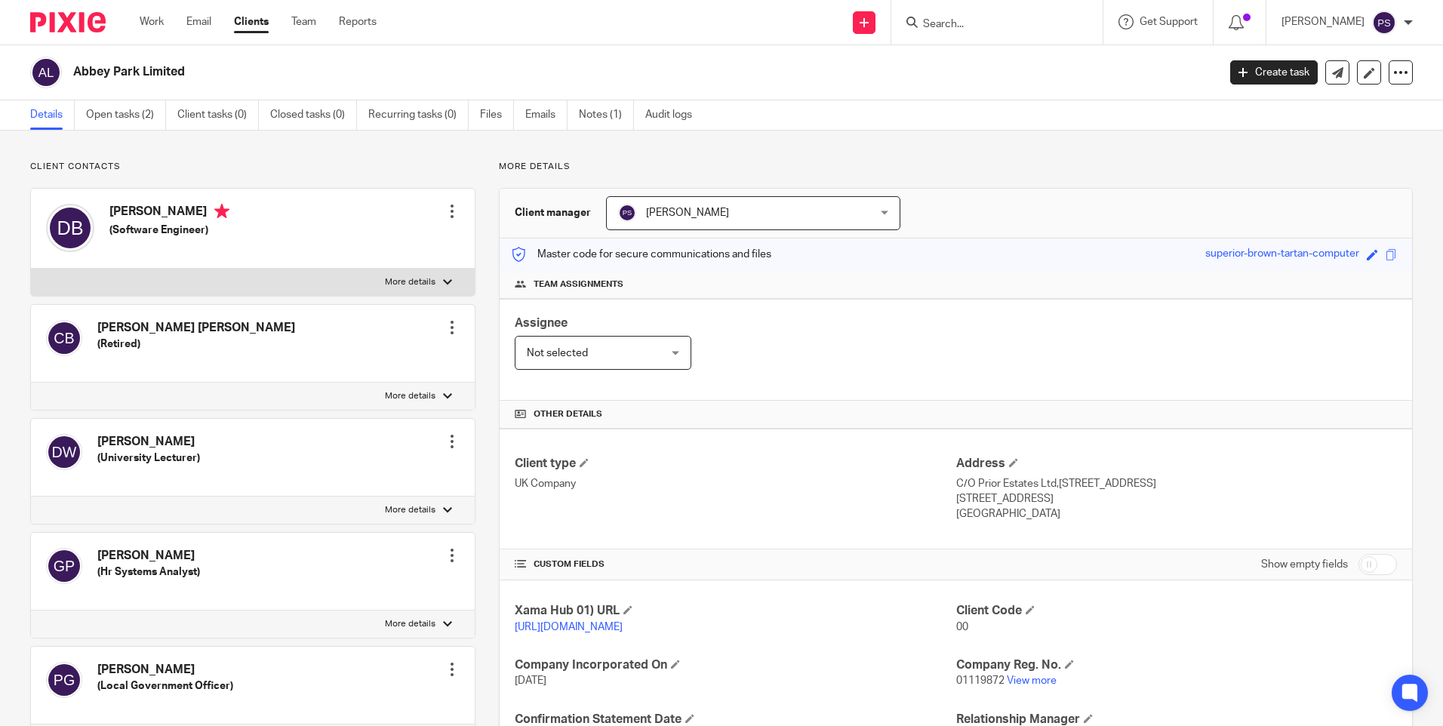
click at [739, 215] on span "[PERSON_NAME]" at bounding box center [730, 213] width 225 height 32
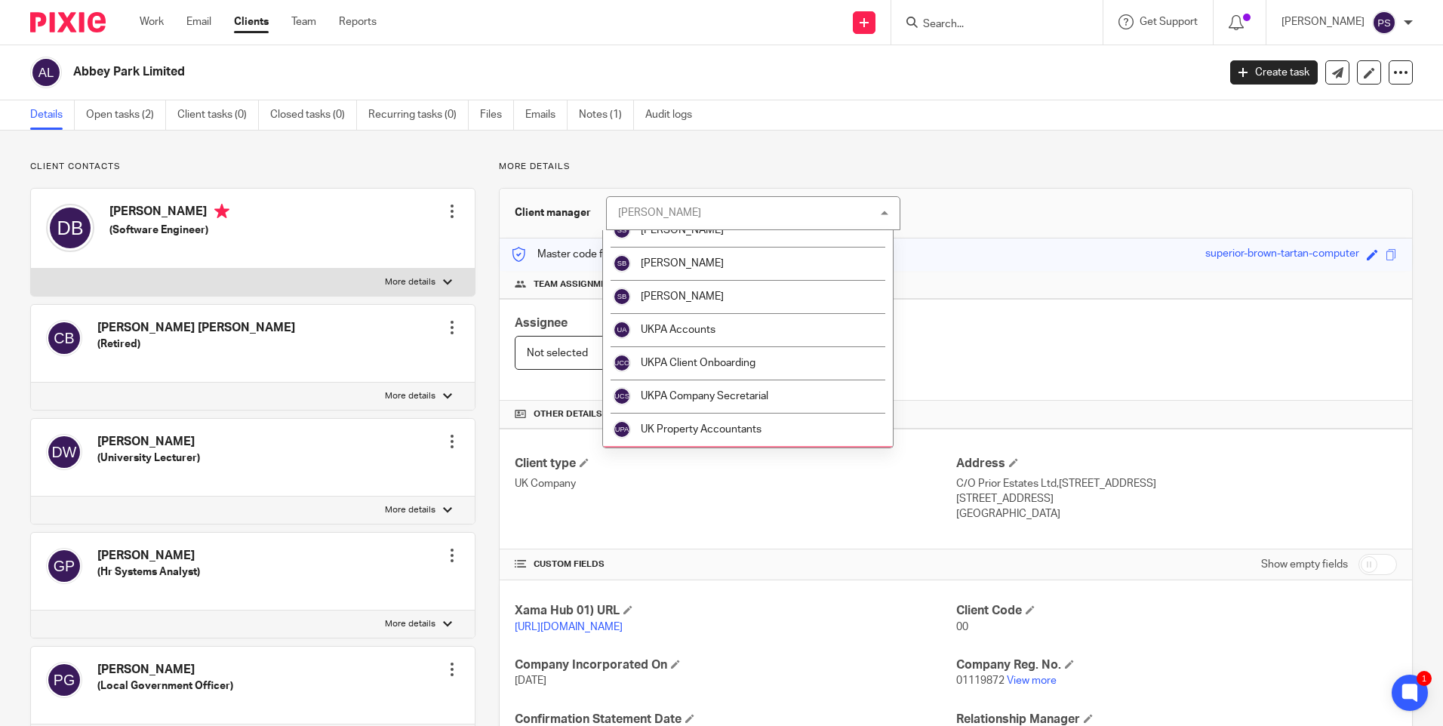
scroll to position [2587, 0]
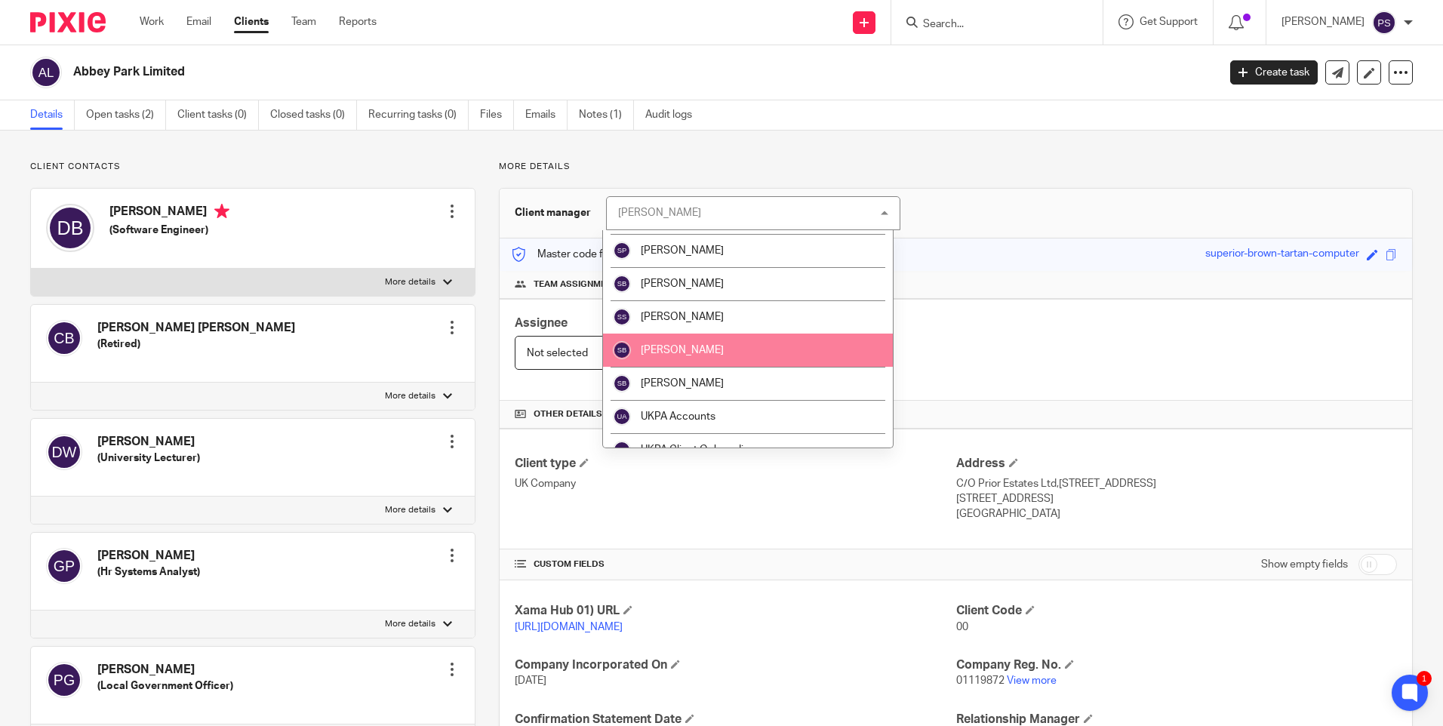
click at [711, 352] on li "[PERSON_NAME]" at bounding box center [748, 350] width 290 height 33
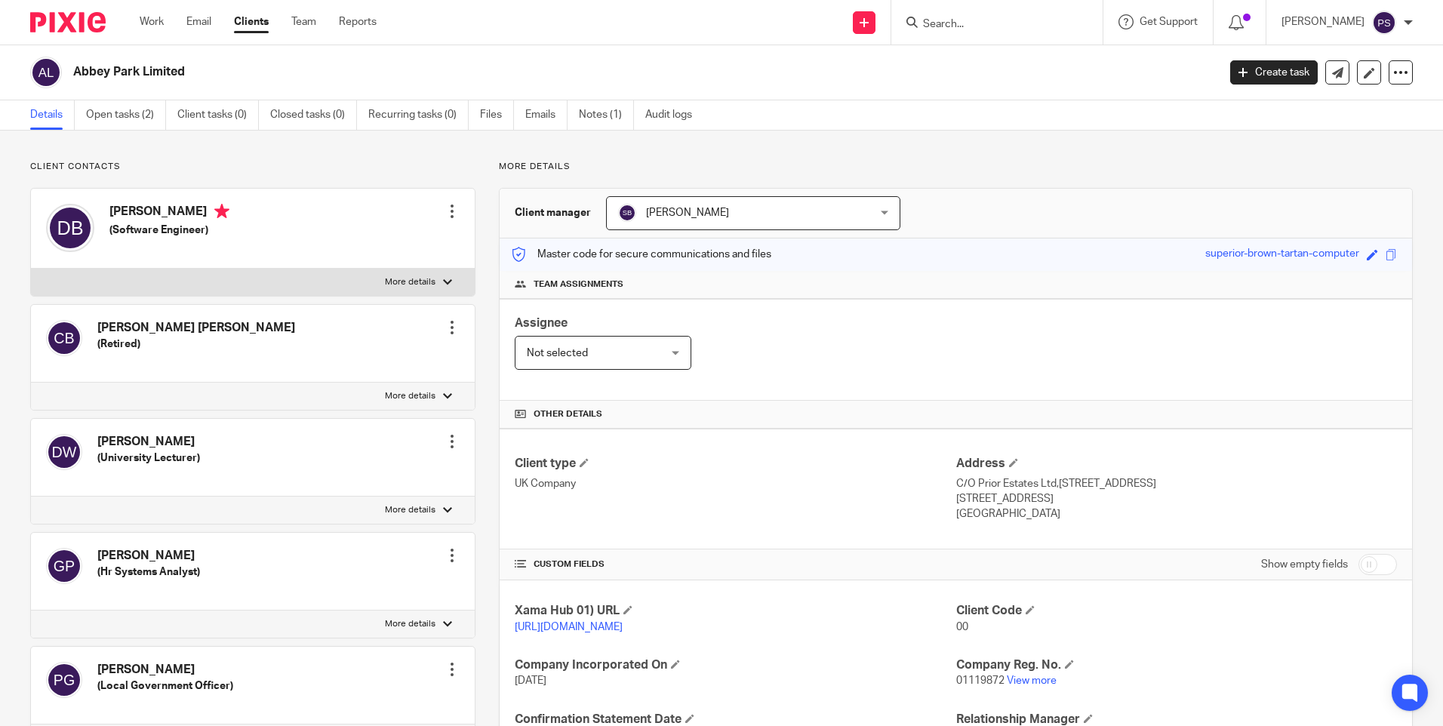
click at [139, 115] on link "Open tasks (2)" at bounding box center [126, 114] width 80 height 29
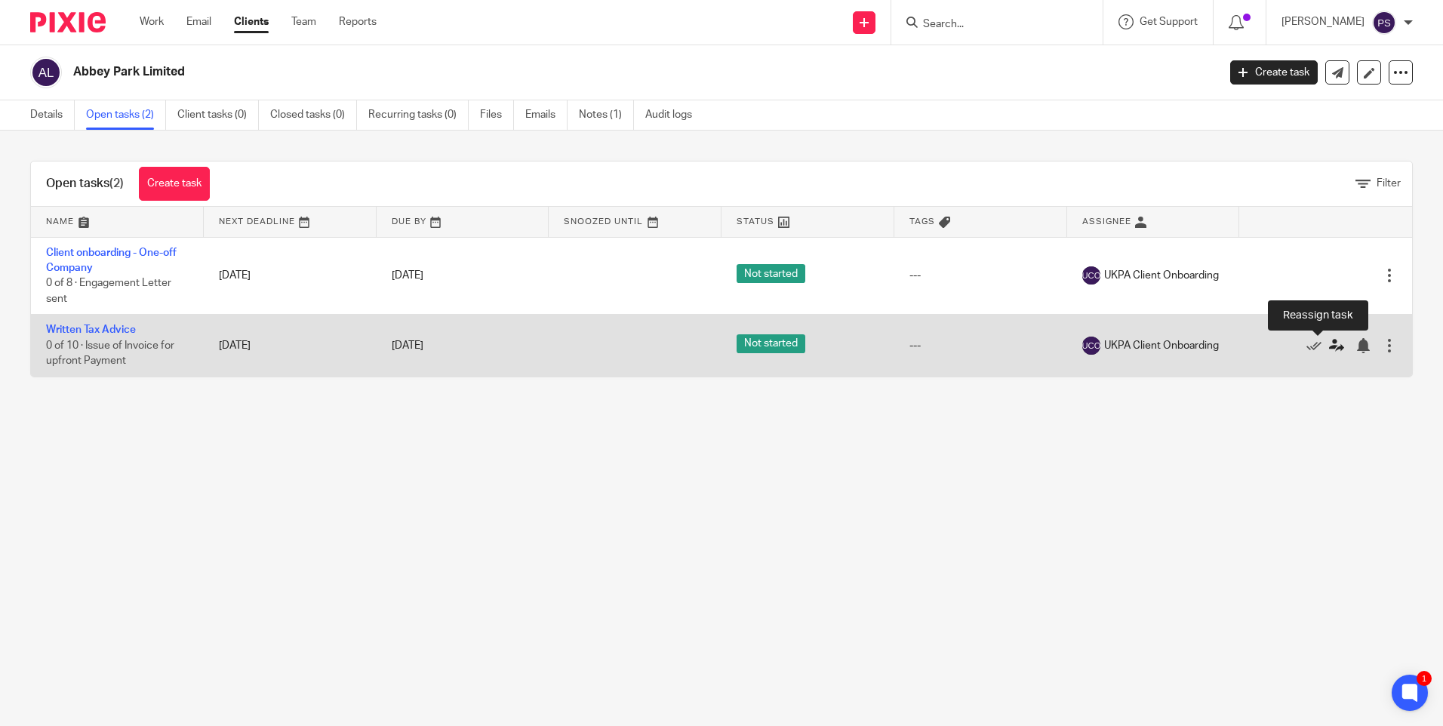
click at [1329, 348] on icon at bounding box center [1336, 345] width 15 height 15
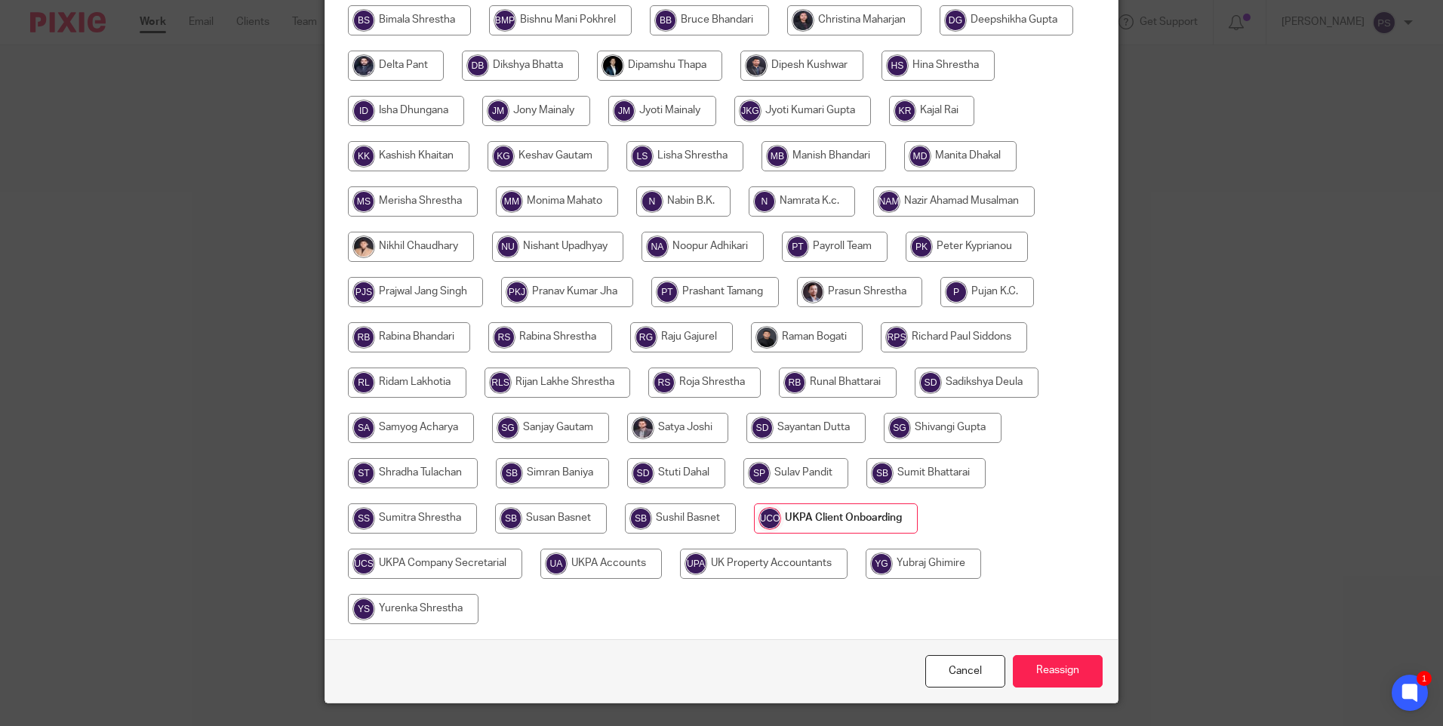
scroll to position [453, 0]
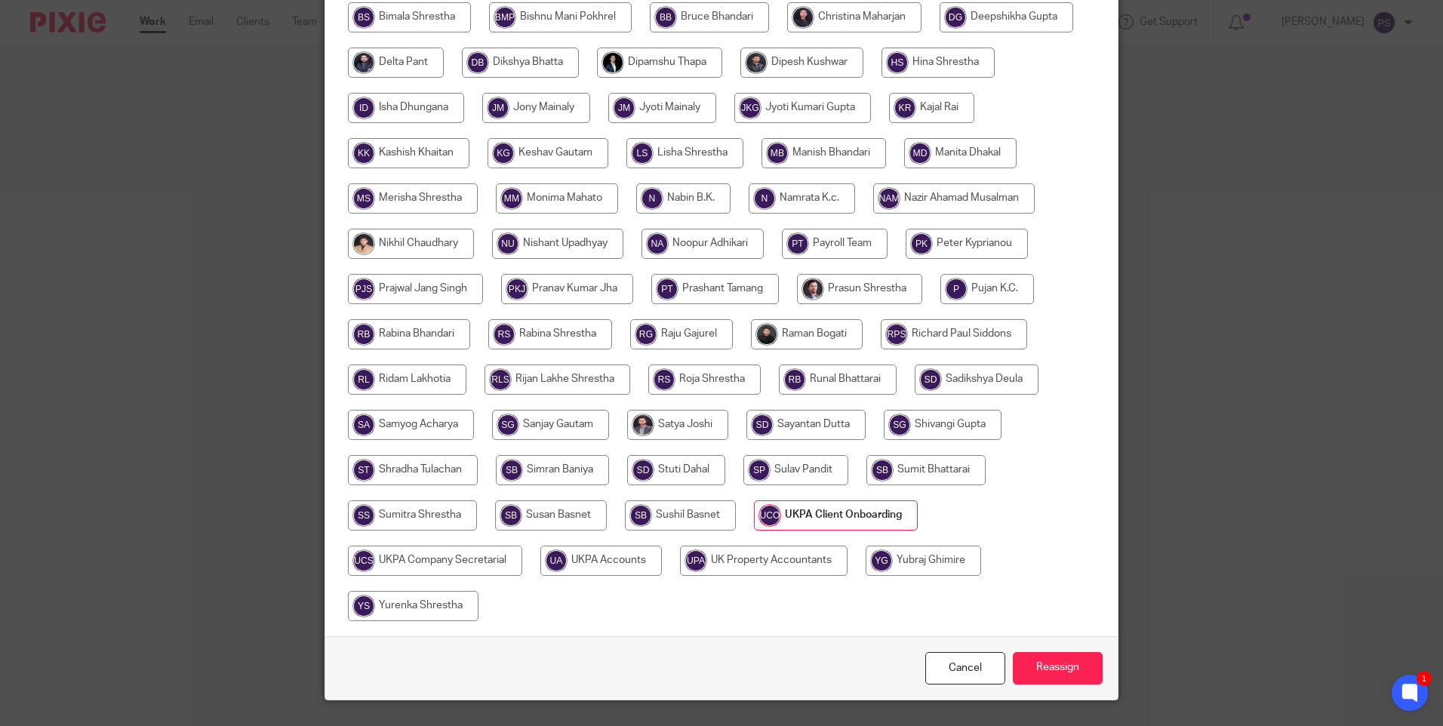
click at [513, 514] on input "radio" at bounding box center [551, 516] width 112 height 30
radio input "true"
click at [1031, 673] on input "Reassign" at bounding box center [1058, 668] width 90 height 32
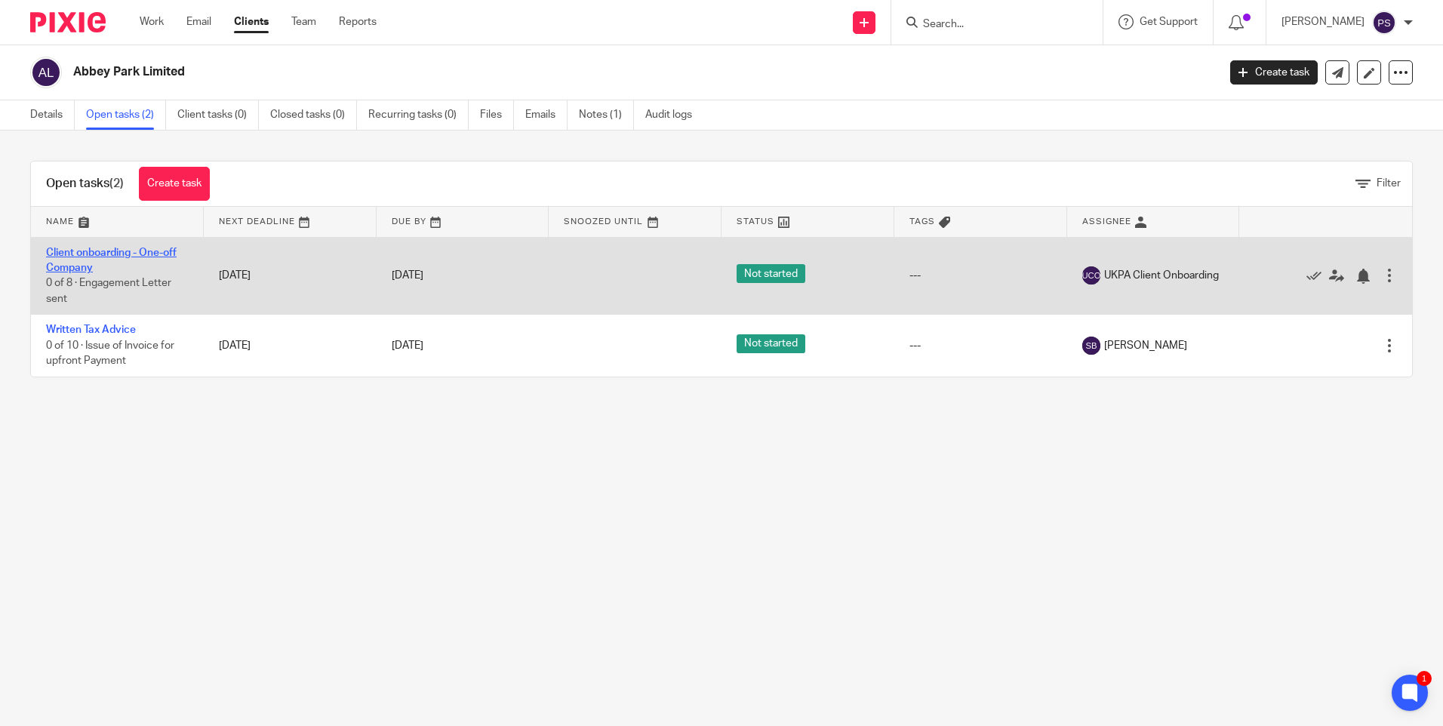
click at [116, 252] on link "Client onboarding - One-off Company" at bounding box center [111, 261] width 131 height 26
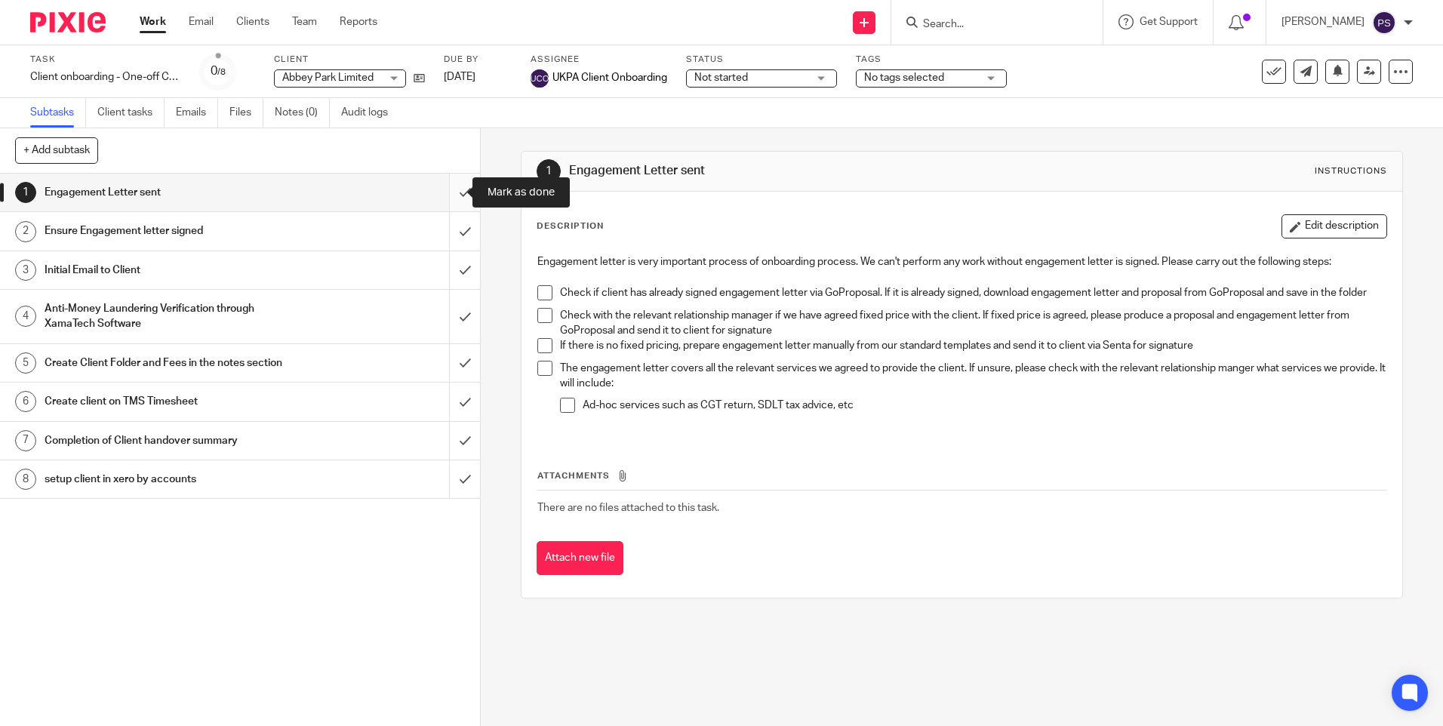
click at [445, 184] on input "submit" at bounding box center [240, 193] width 480 height 38
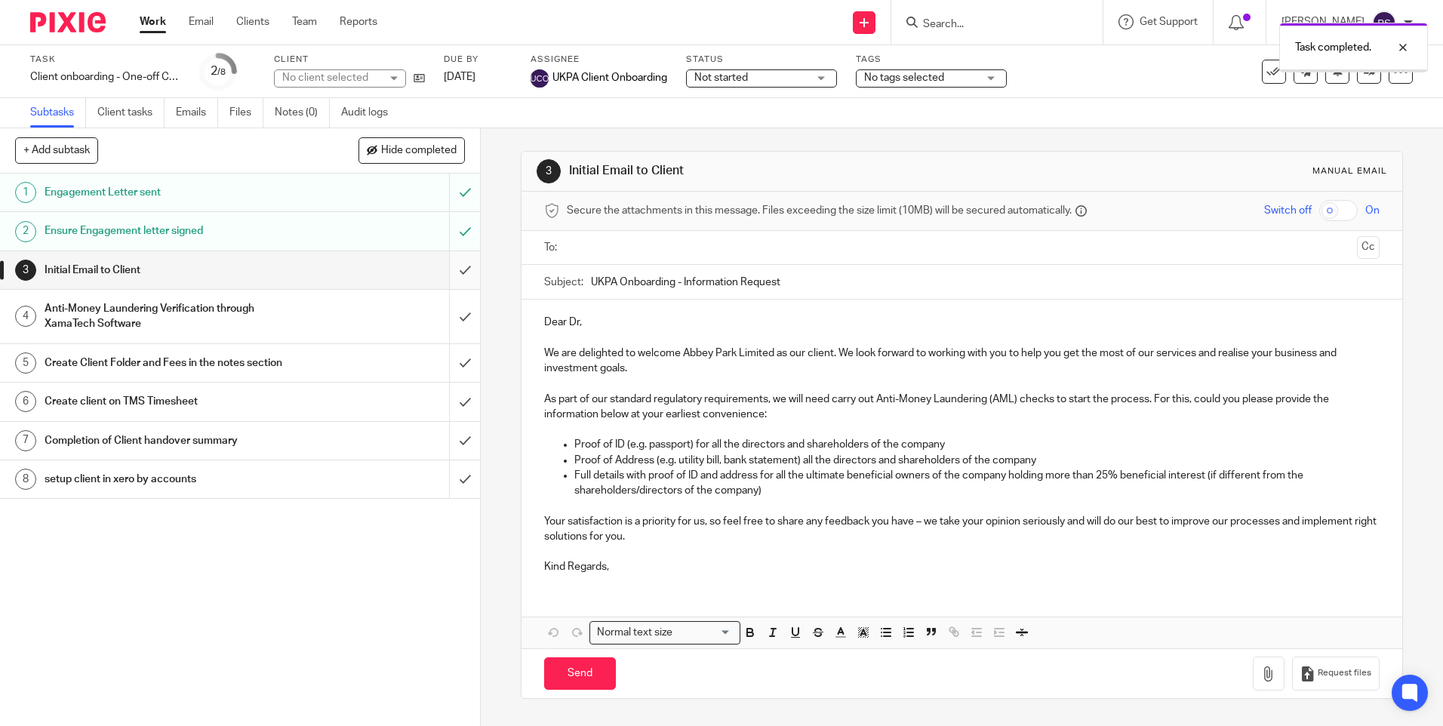
click at [447, 276] on input "submit" at bounding box center [240, 270] width 480 height 38
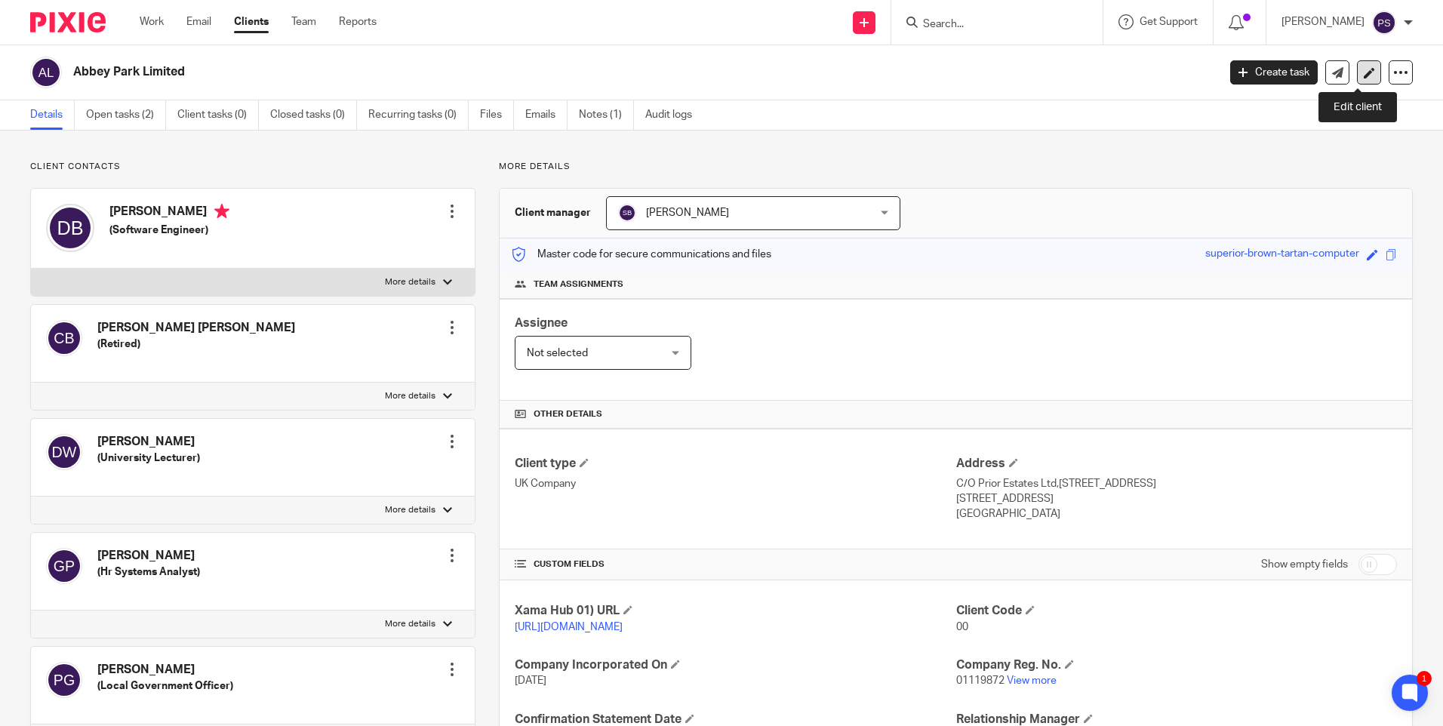
click at [1366, 72] on link at bounding box center [1369, 72] width 24 height 24
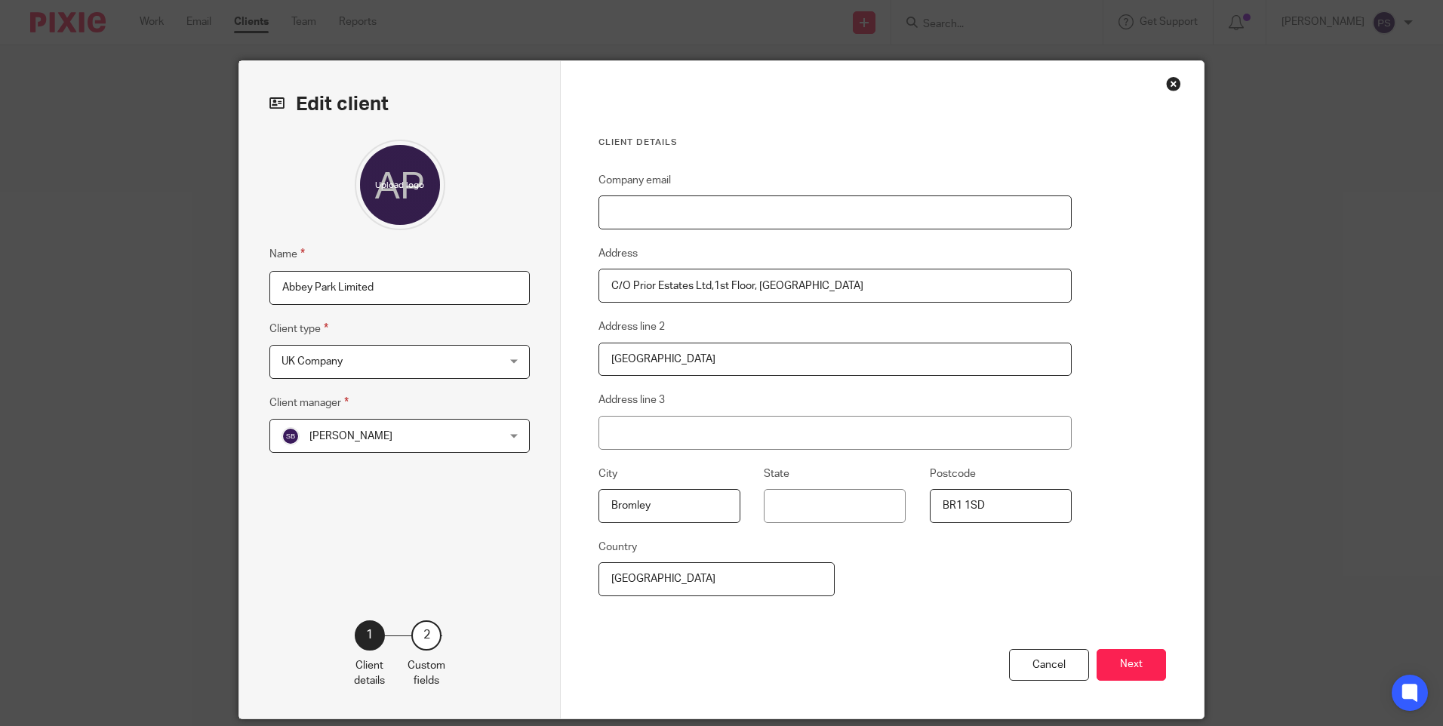
click at [639, 215] on input "Company email" at bounding box center [835, 213] width 473 height 34
paste input "e.c.brama@gmail.com"
type input "e.c.brama@gmail.com"
click at [308, 377] on span "UK Company" at bounding box center [381, 362] width 198 height 32
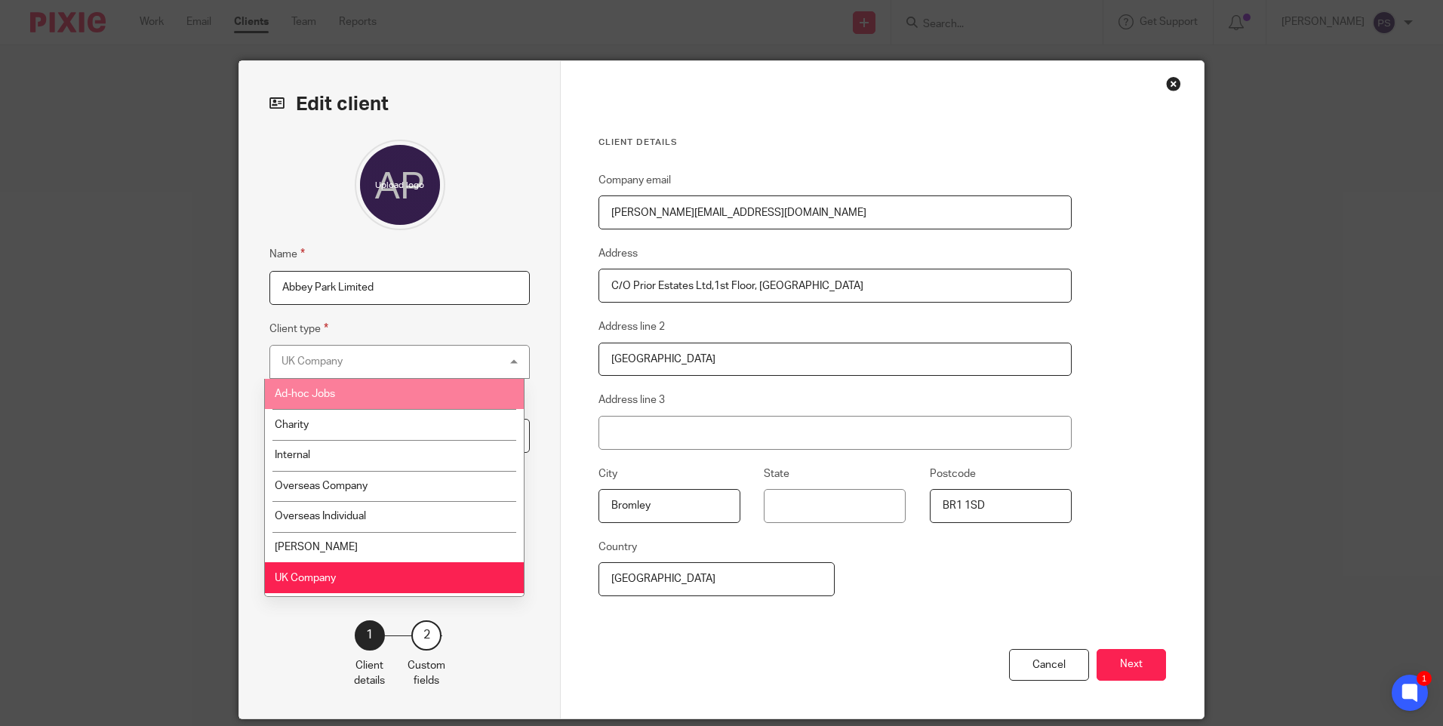
click at [324, 387] on li "Ad-hoc Jobs" at bounding box center [394, 394] width 259 height 31
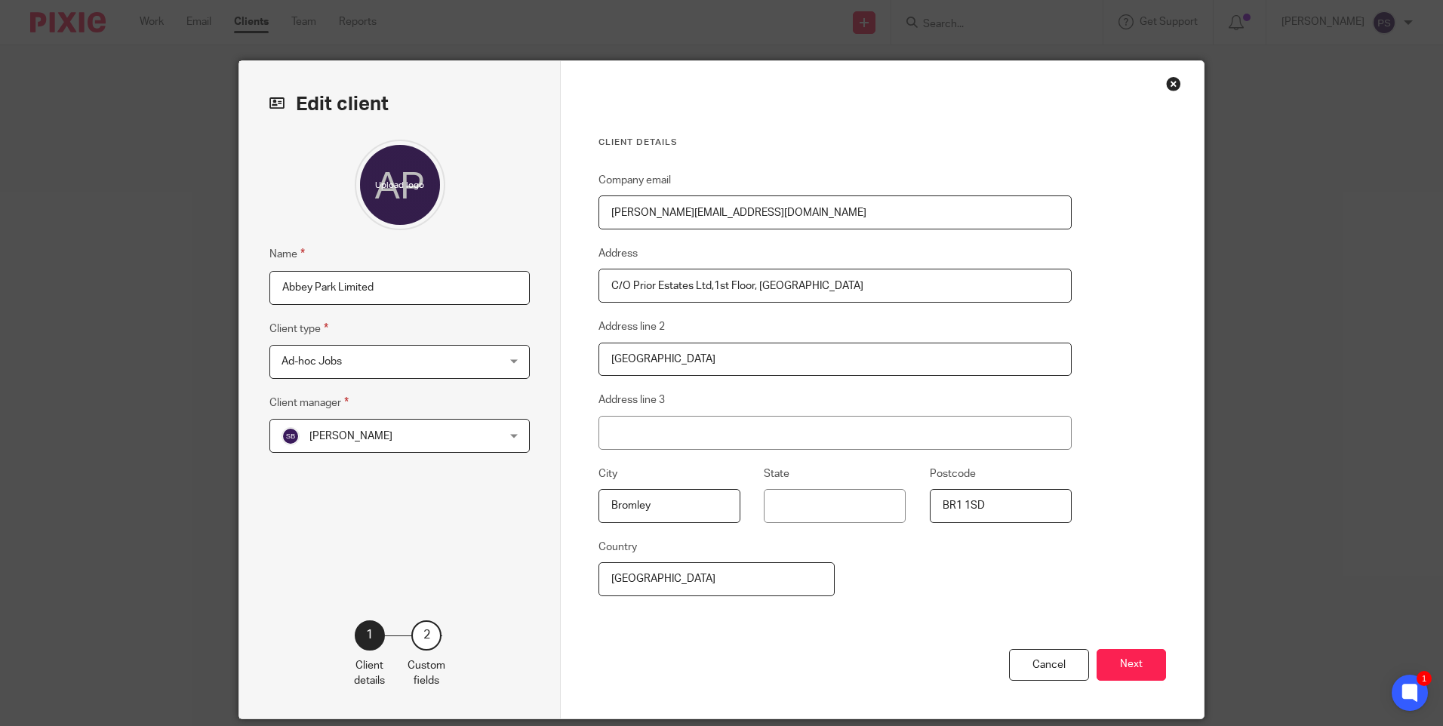
click at [397, 529] on div "Name Abbey Park Limited Client type Ad-hoc Jobs Ad-hoc Jobs Ad-hoc Jobs Charity…" at bounding box center [400, 357] width 260 height 435
click at [1109, 662] on button "Next" at bounding box center [1131, 665] width 69 height 32
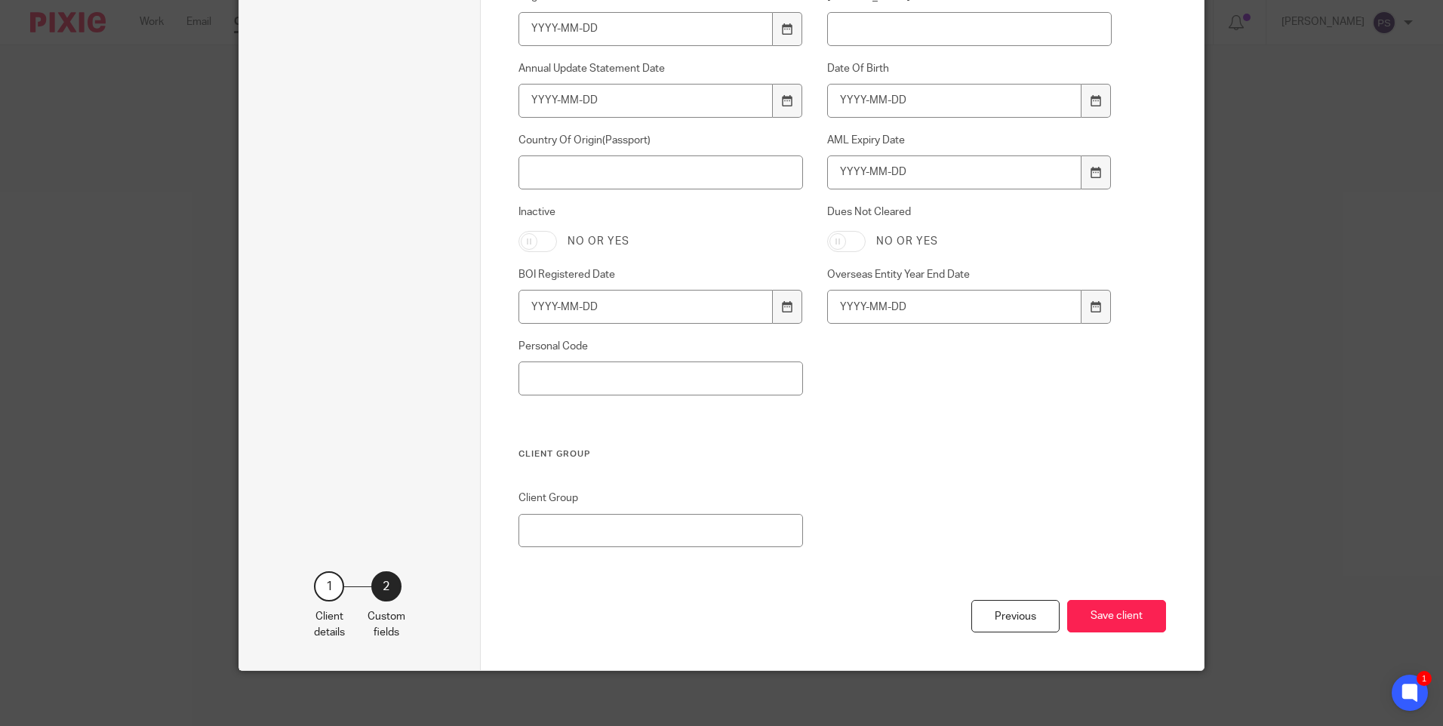
scroll to position [1018, 0]
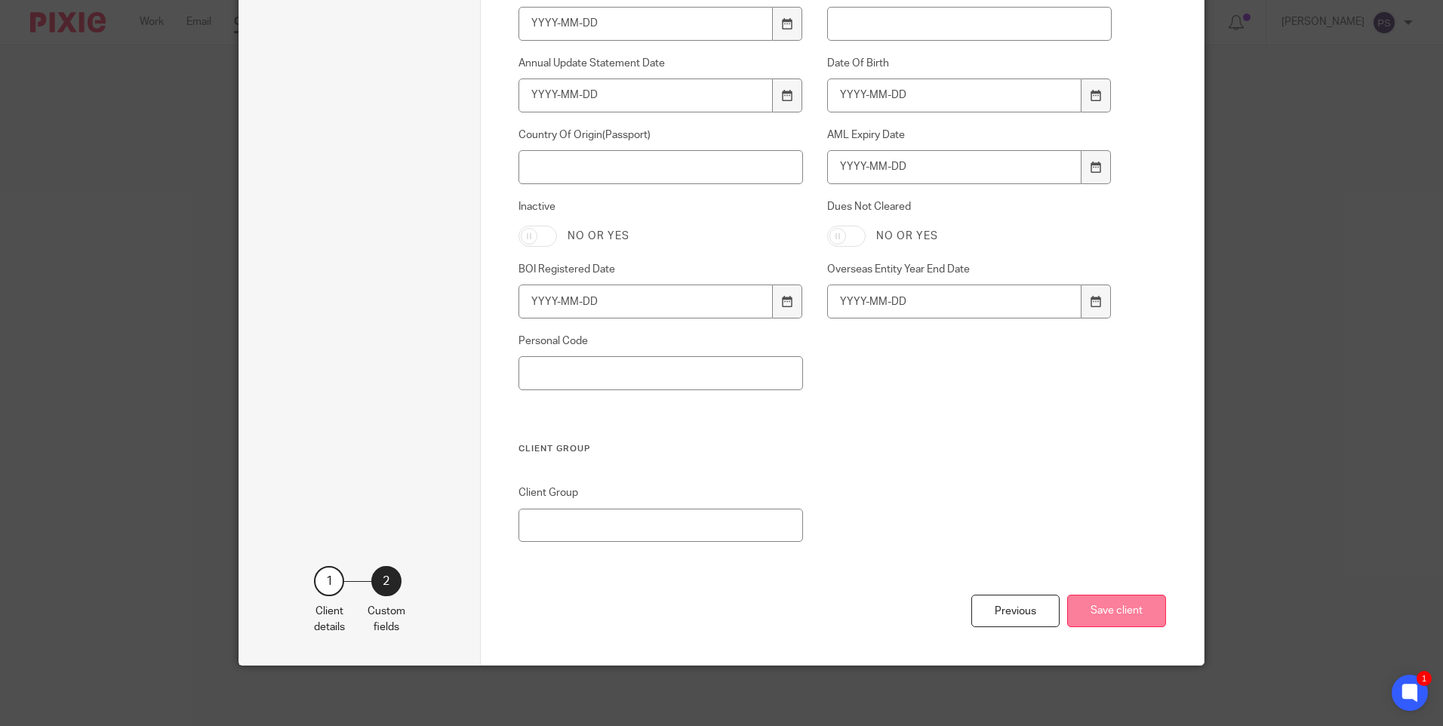
click at [1105, 614] on button "Save client" at bounding box center [1117, 611] width 99 height 32
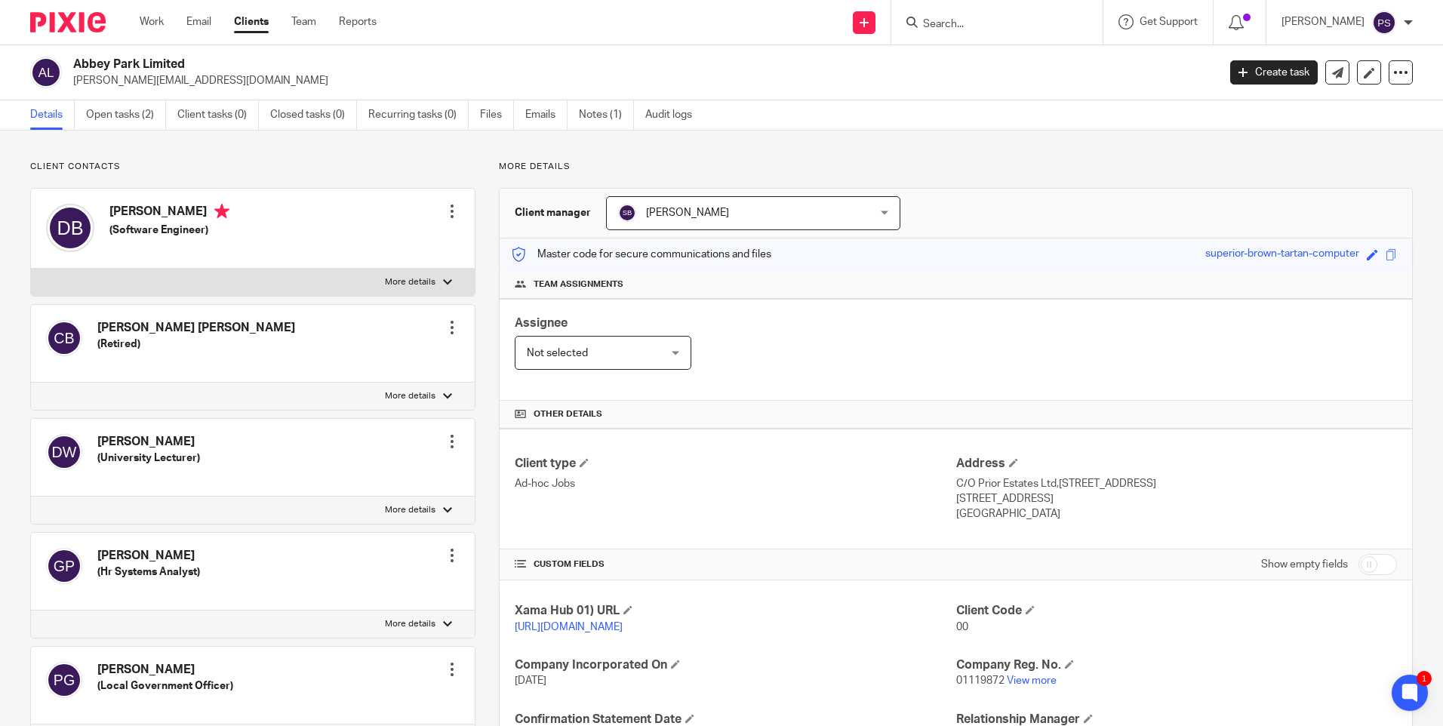
click at [445, 210] on div at bounding box center [452, 211] width 15 height 15
click at [352, 237] on link "Edit contact" at bounding box center [381, 245] width 144 height 22
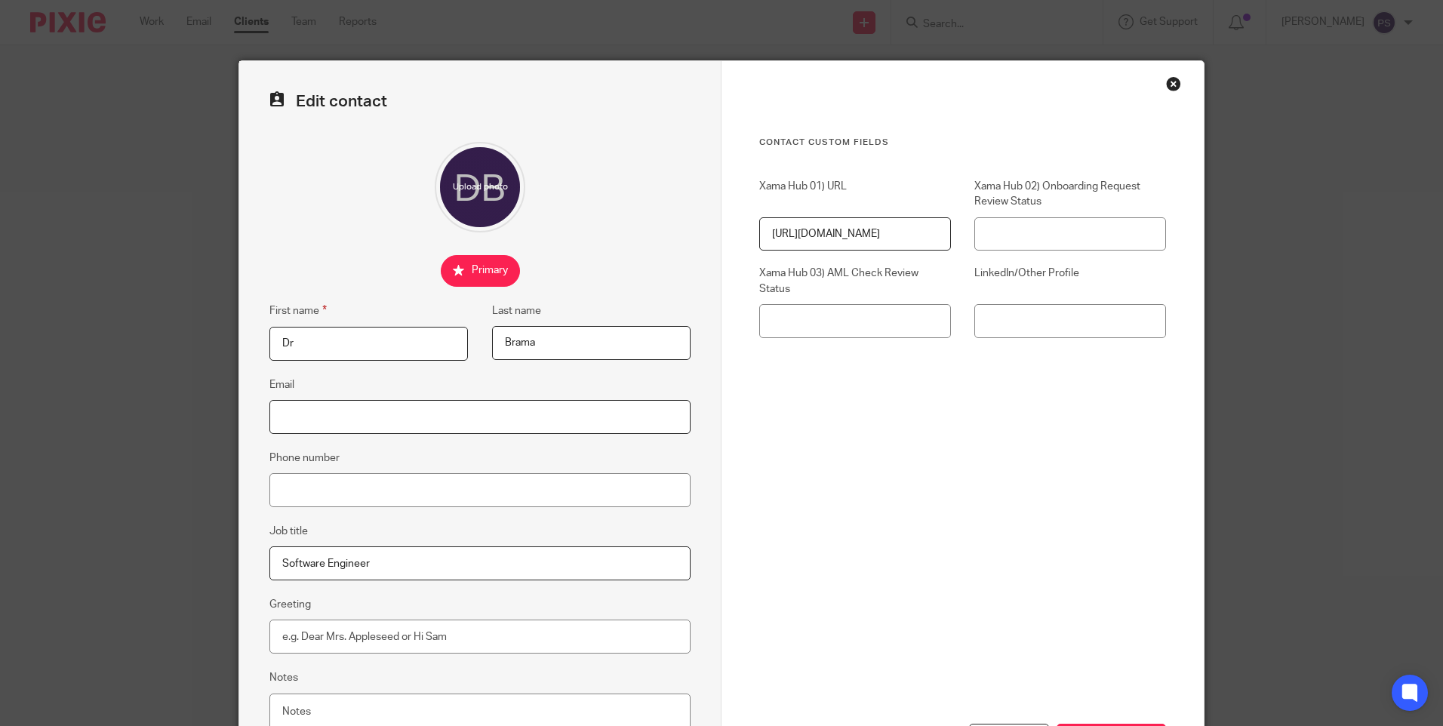
click at [331, 426] on input "Email" at bounding box center [480, 417] width 421 height 34
paste input "[PERSON_NAME][EMAIL_ADDRESS][DOMAIN_NAME]"
type input "[PERSON_NAME][EMAIL_ADDRESS][DOMAIN_NAME]"
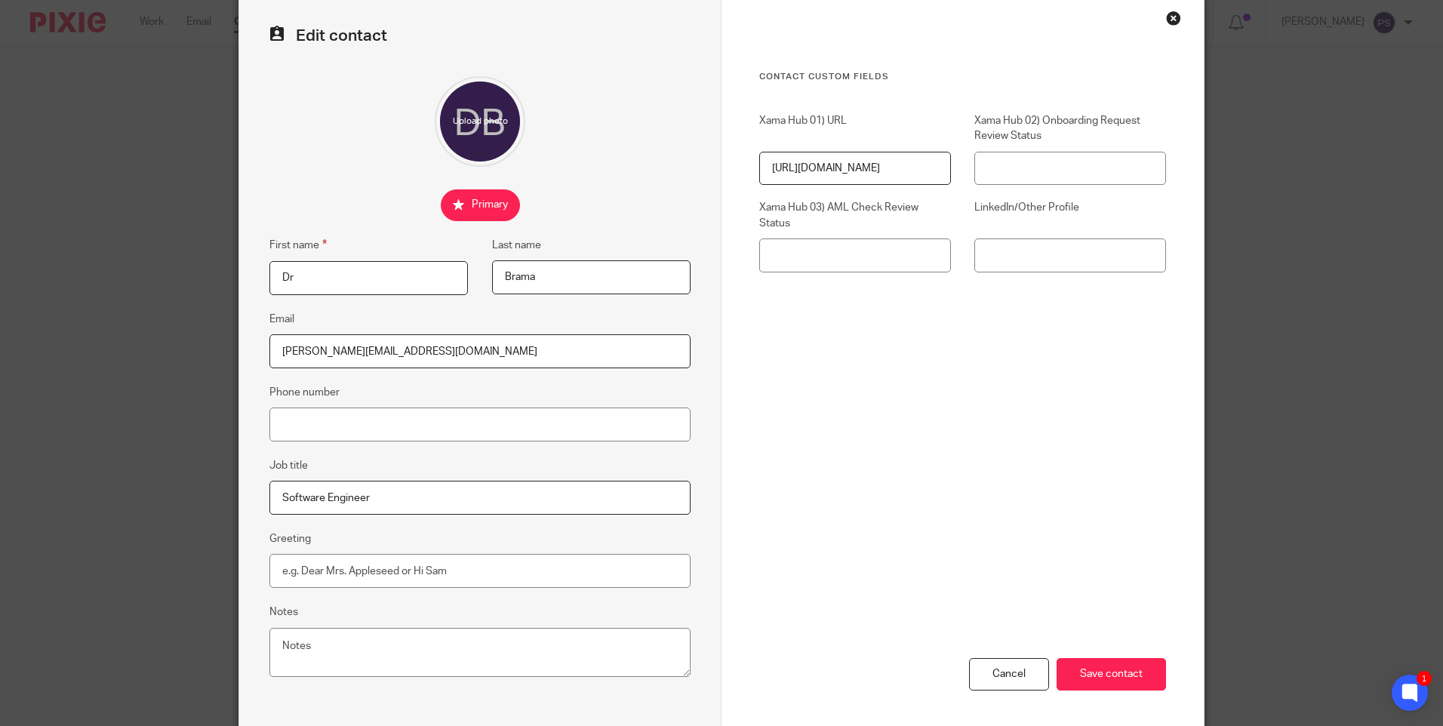
scroll to position [129, 0]
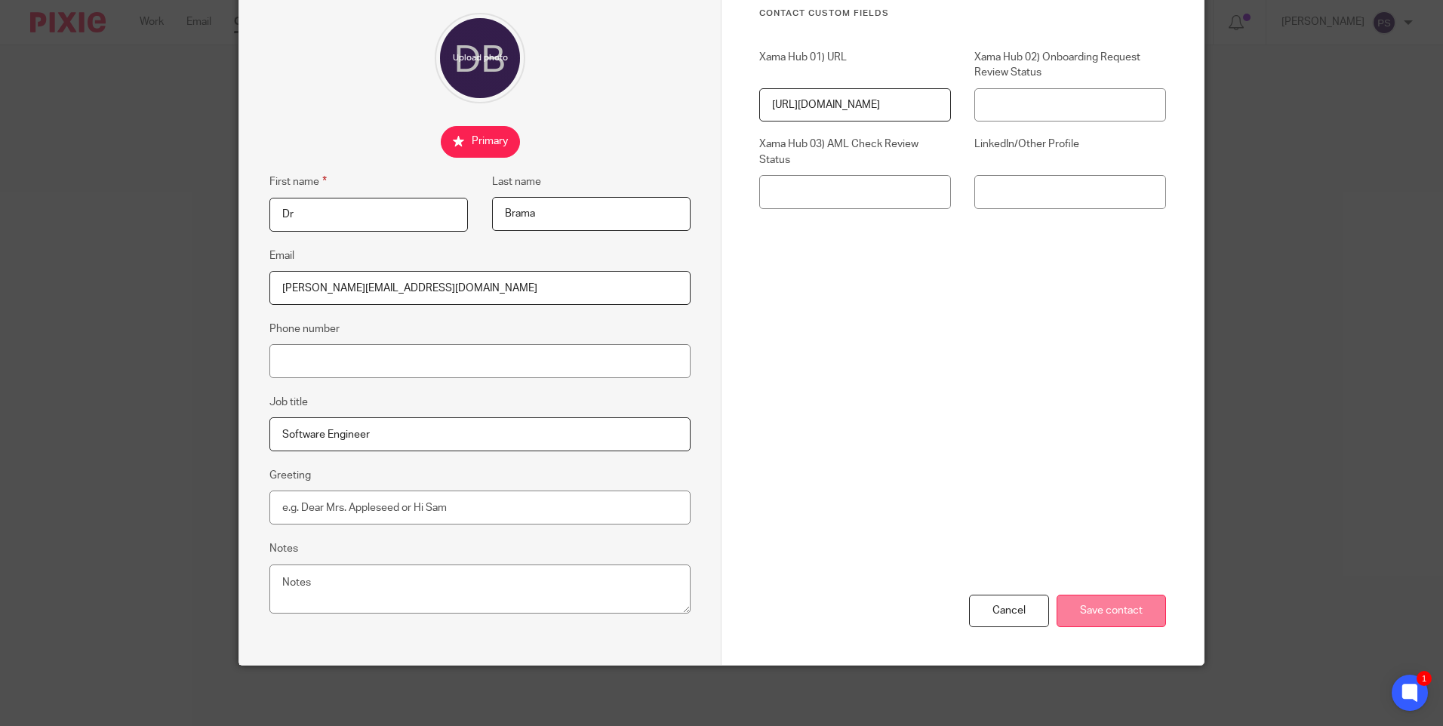
click at [1079, 609] on input "Save contact" at bounding box center [1111, 611] width 109 height 32
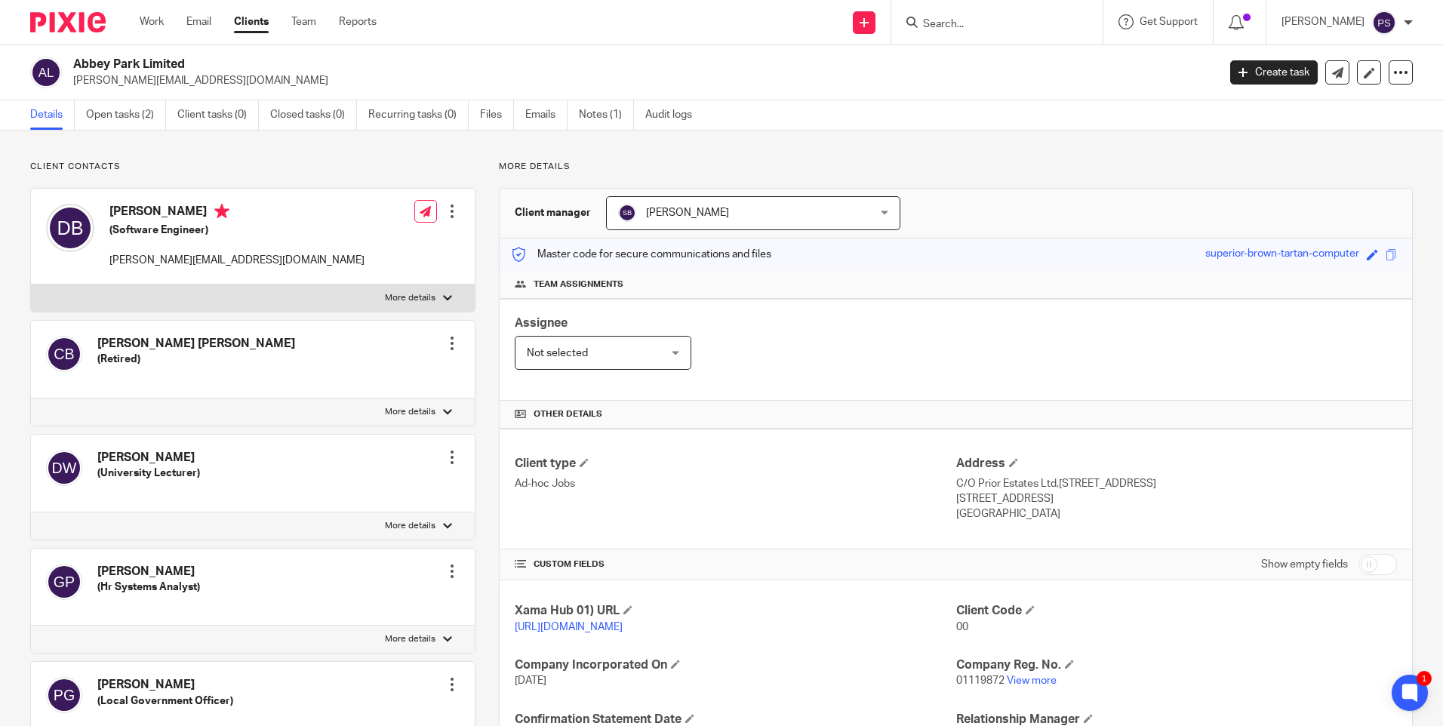
click at [215, 167] on p "Client contacts" at bounding box center [252, 167] width 445 height 12
click at [173, 60] on h2 "Abbey Park Limited" at bounding box center [526, 65] width 907 height 16
copy div "Abbey Park Limited"
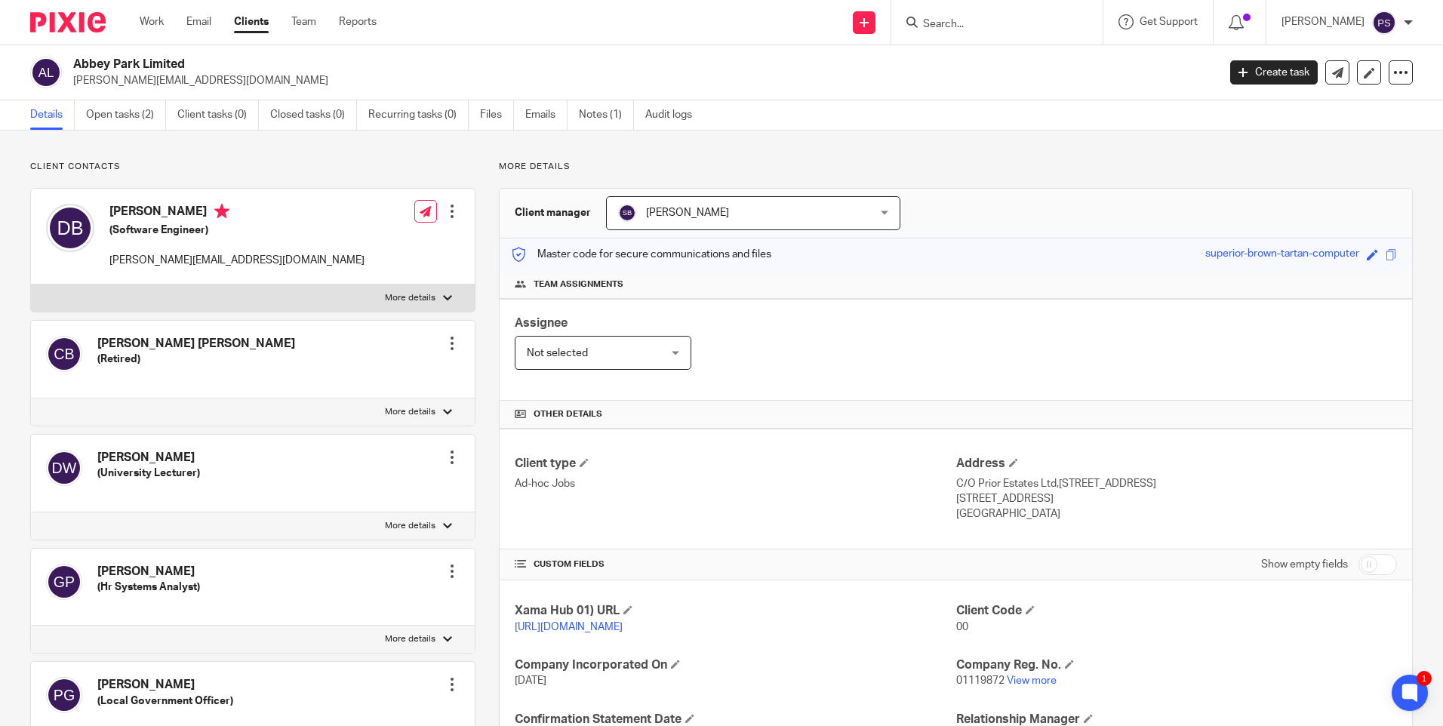
click at [963, 27] on input "Search" at bounding box center [990, 25] width 136 height 14
paste input "[PERSON_NAME][EMAIL_ADDRESS][DOMAIN_NAME]"
type input "[PERSON_NAME][EMAIL_ADDRESS][DOMAIN_NAME]"
drag, startPoint x: 1093, startPoint y: 18, endPoint x: 986, endPoint y: 91, distance: 129.8
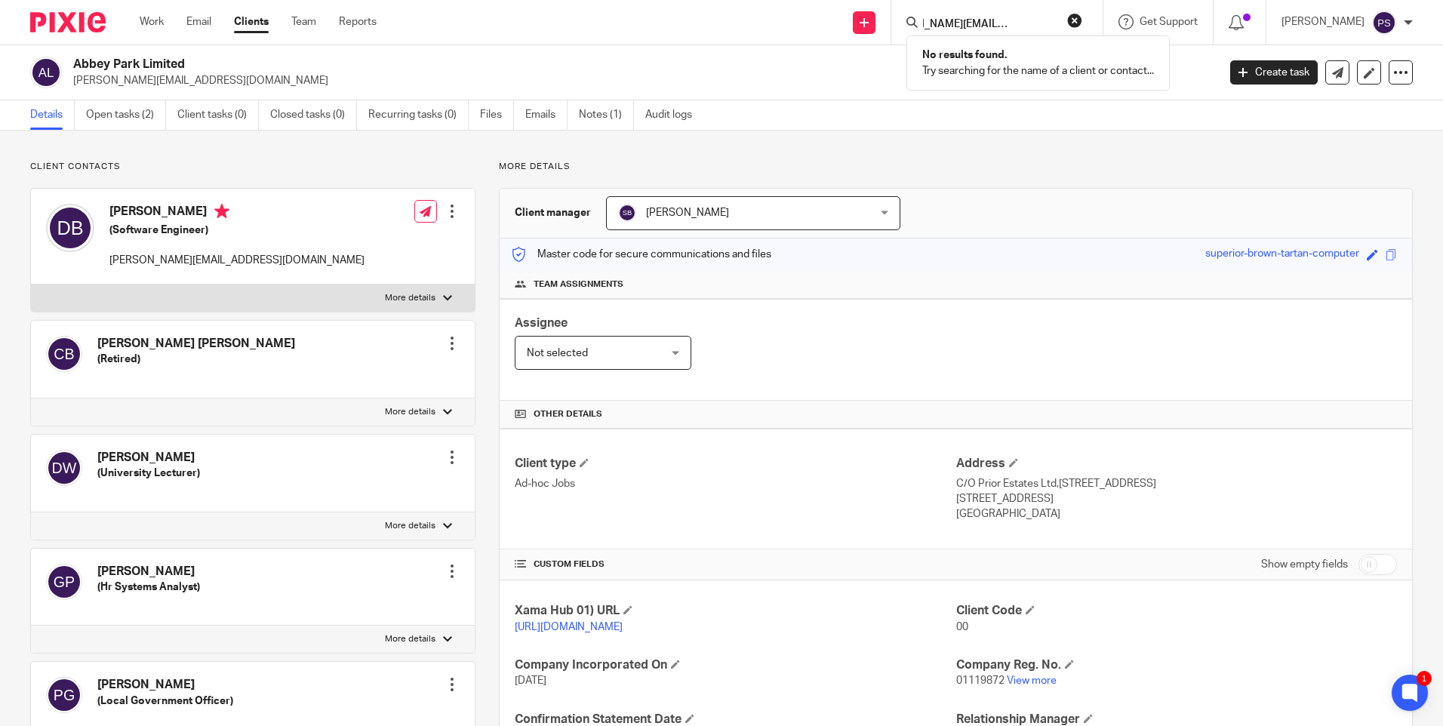
click at [1083, 18] on button "reset" at bounding box center [1075, 20] width 15 height 15
click at [987, 29] on input "Search" at bounding box center [990, 25] width 136 height 14
paste input "[PERSON_NAME][EMAIL_ADDRESS][DOMAIN_NAME]"
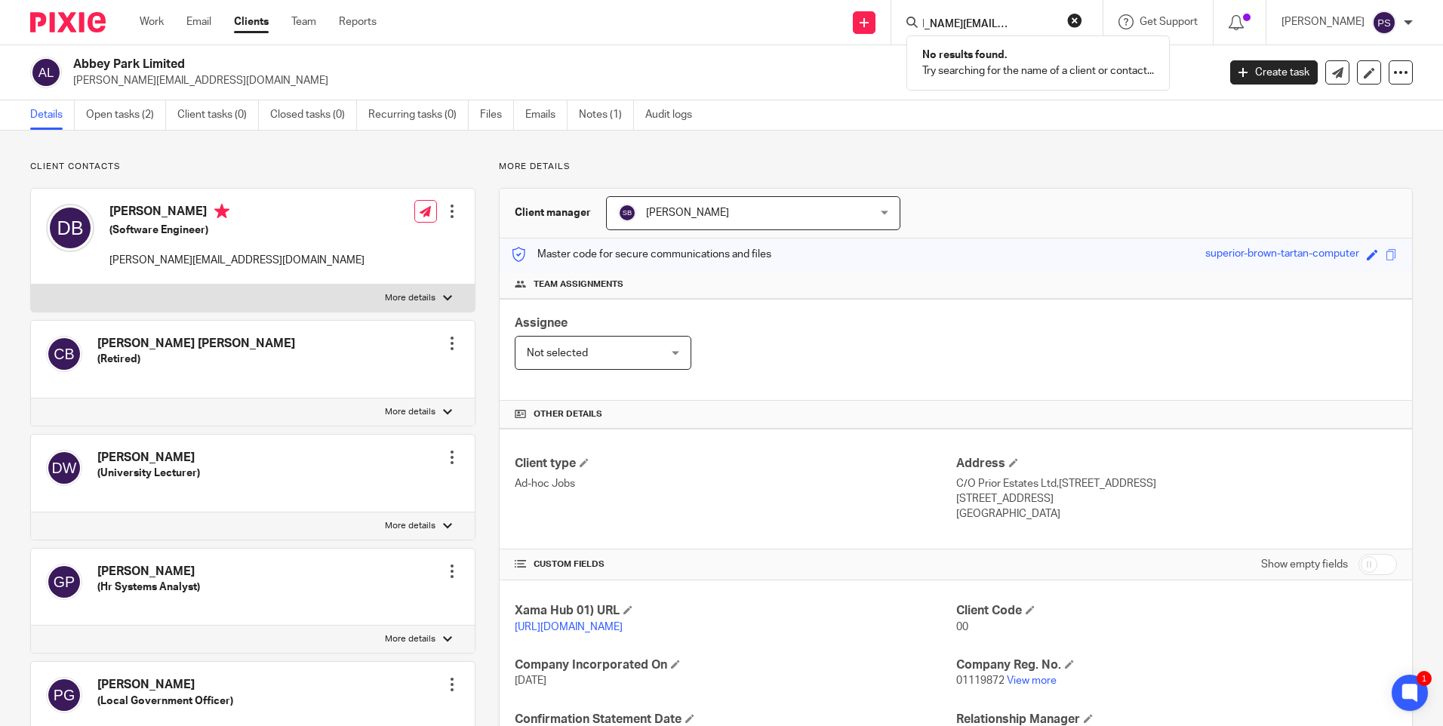
type input "[PERSON_NAME][EMAIL_ADDRESS][DOMAIN_NAME]"
click at [1083, 16] on button "reset" at bounding box center [1075, 20] width 15 height 15
click at [1019, 29] on input "Search" at bounding box center [990, 25] width 136 height 14
paste input "[PERSON_NAME][EMAIL_ADDRESS][DOMAIN_NAME]"
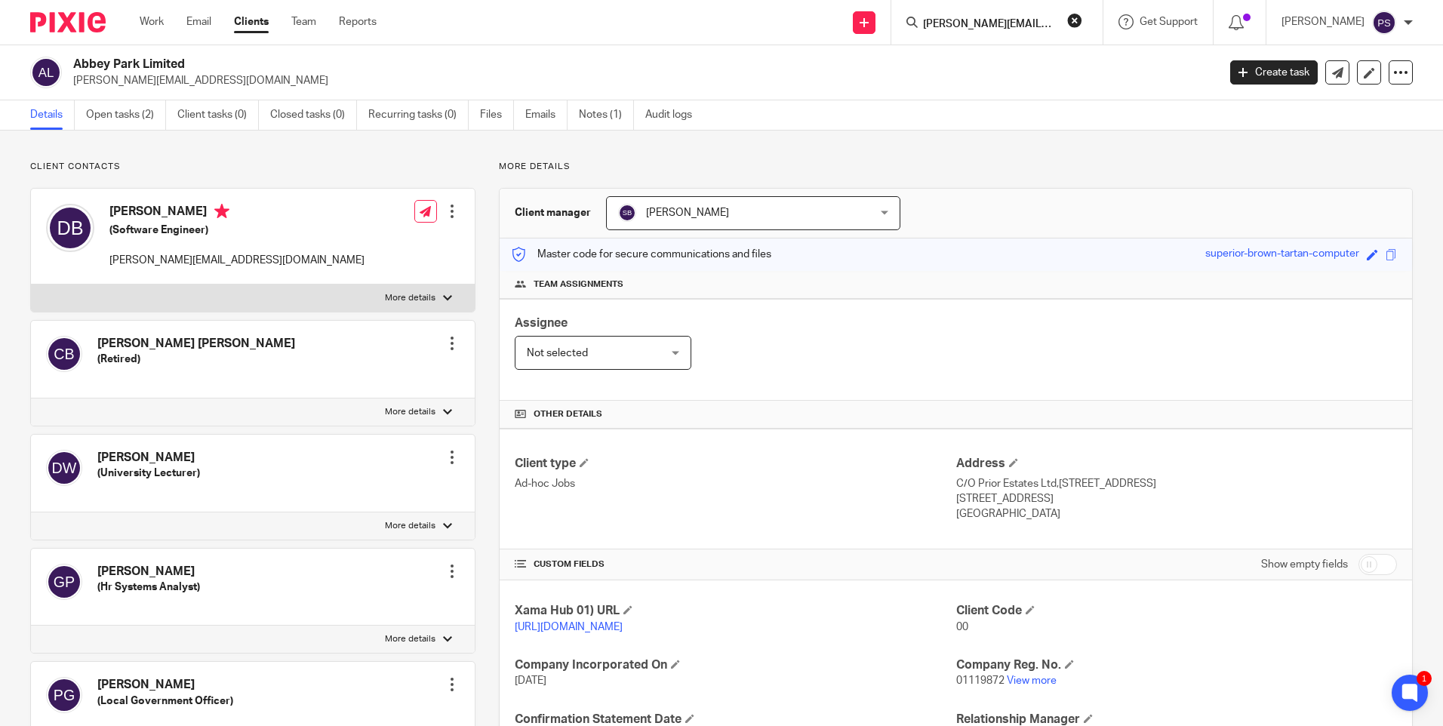
scroll to position [0, 44]
type input "[PERSON_NAME][EMAIL_ADDRESS][DOMAIN_NAME]"
drag, startPoint x: 1094, startPoint y: 20, endPoint x: 1074, endPoint y: 36, distance: 25.8
click at [1083, 21] on button "reset" at bounding box center [1075, 20] width 15 height 15
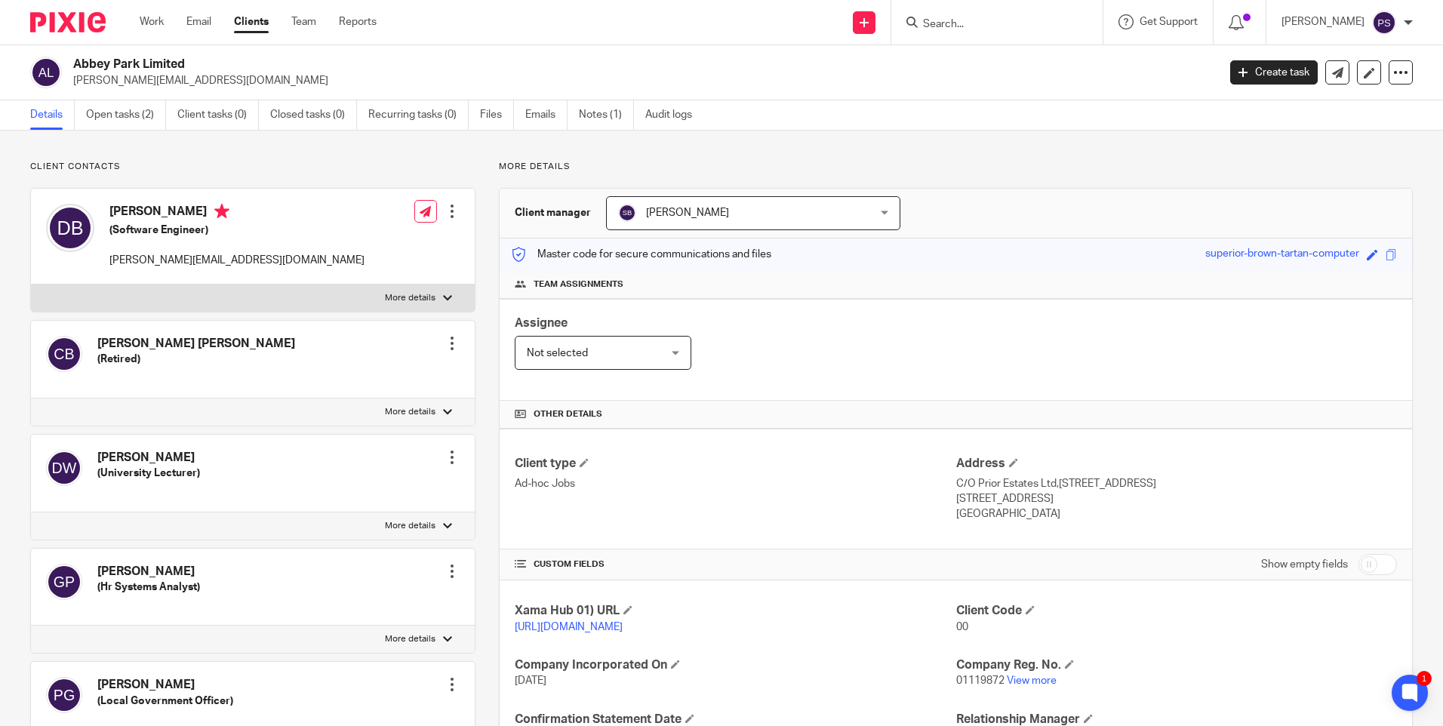
click at [162, 64] on h2 "Abbey Park Limited" at bounding box center [526, 65] width 907 height 16
copy div "Abbey Park Limited"
click at [159, 160] on div "Client contacts [PERSON_NAME] [PERSON_NAME] (Retired) Edit contact Create clien…" at bounding box center [721, 719] width 1443 height 1177
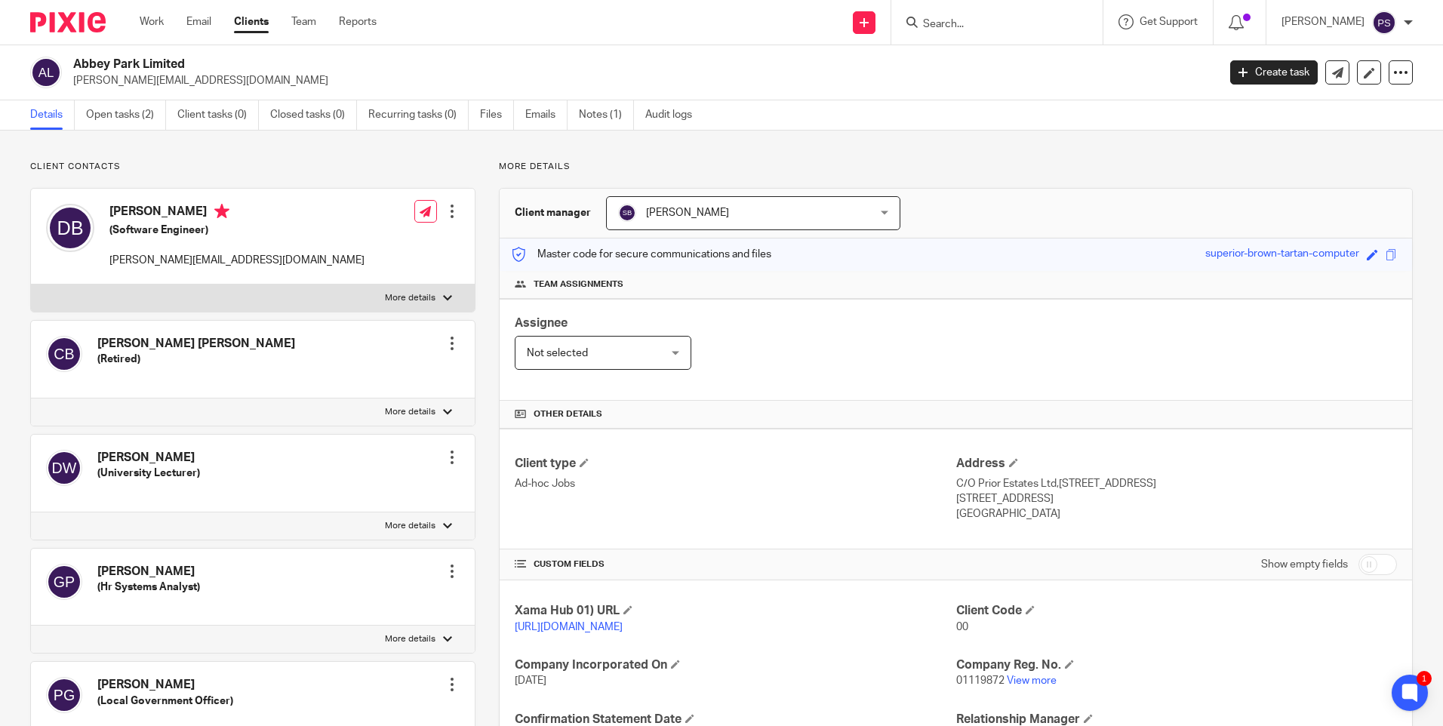
click at [243, 158] on div "Client contacts [PERSON_NAME] [PERSON_NAME] (Retired) Edit contact Create clien…" at bounding box center [721, 719] width 1443 height 1177
click at [599, 154] on div "Client contacts [PERSON_NAME] [PERSON_NAME] (Retired) Edit contact Create clien…" at bounding box center [721, 719] width 1443 height 1177
click at [528, 163] on p "More details" at bounding box center [956, 167] width 914 height 12
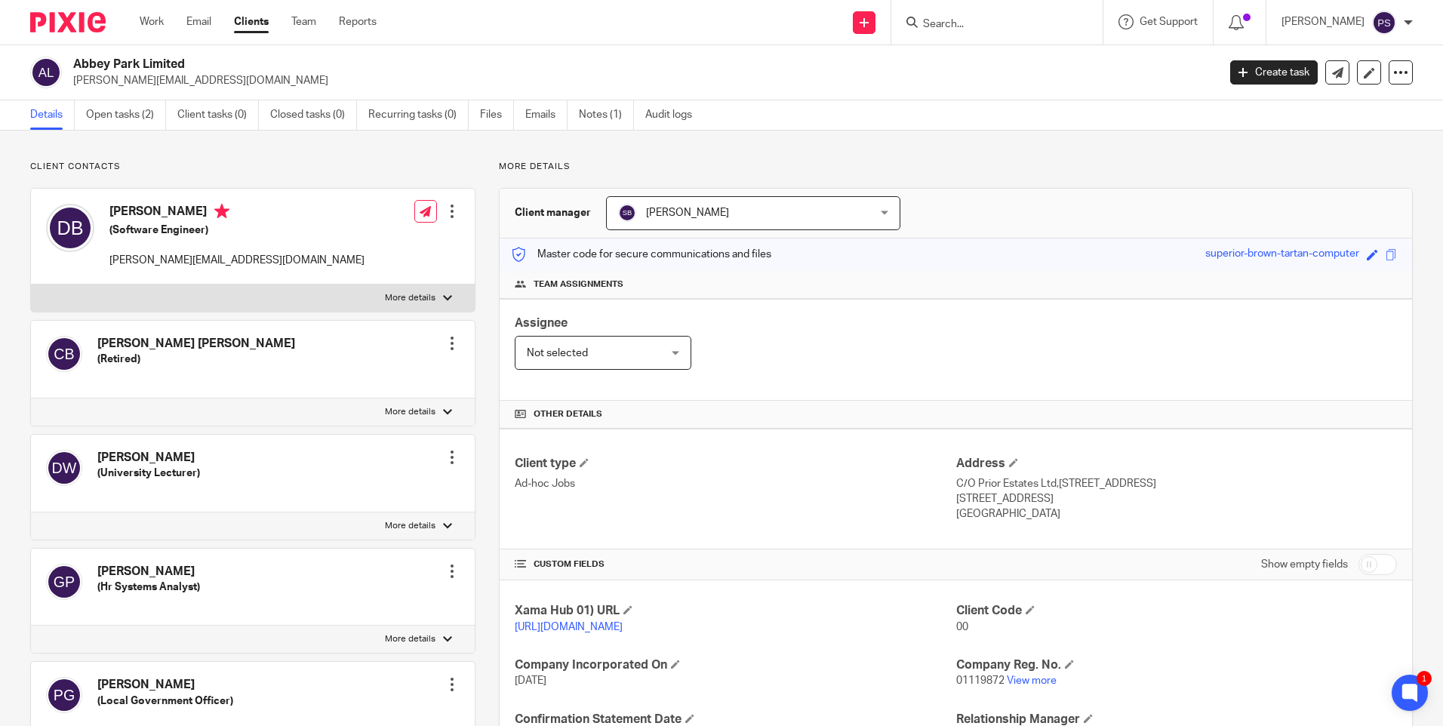
drag, startPoint x: 528, startPoint y: 163, endPoint x: 436, endPoint y: 170, distance: 92.4
click at [436, 170] on p "Client contacts" at bounding box center [252, 167] width 445 height 12
click at [193, 177] on div "Client contacts [PERSON_NAME] [PERSON_NAME] (Retired) Edit contact Create clien…" at bounding box center [252, 664] width 445 height 1006
click at [399, 159] on div "Client contacts [PERSON_NAME] [PERSON_NAME] (Retired) Edit contact Create clien…" at bounding box center [721, 719] width 1443 height 1177
